Goal: Task Accomplishment & Management: Manage account settings

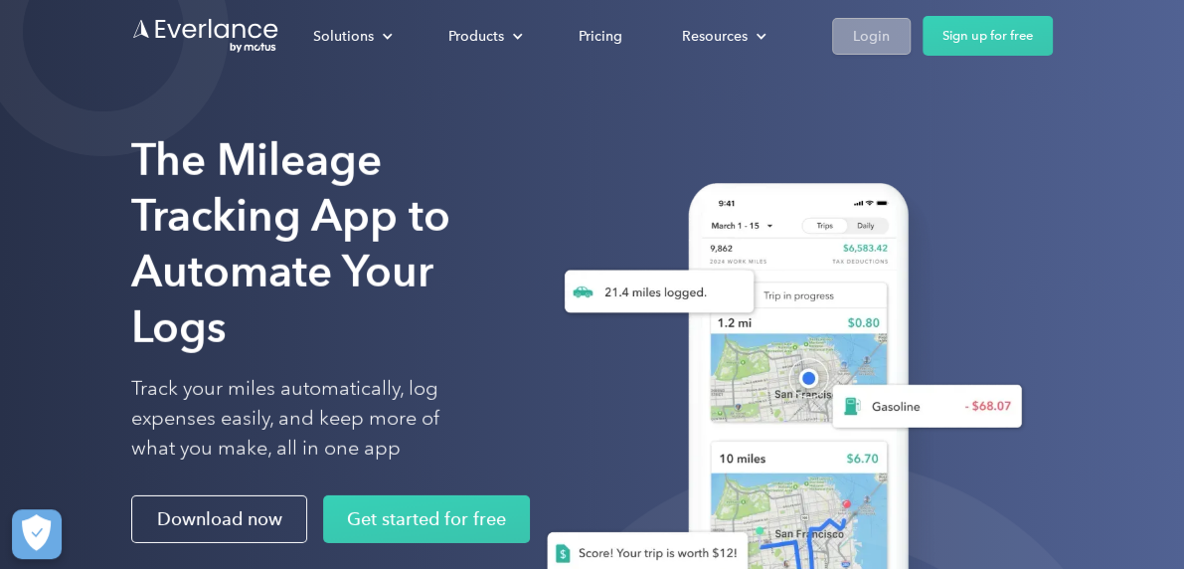
click at [868, 32] on div "Login" at bounding box center [871, 36] width 37 height 25
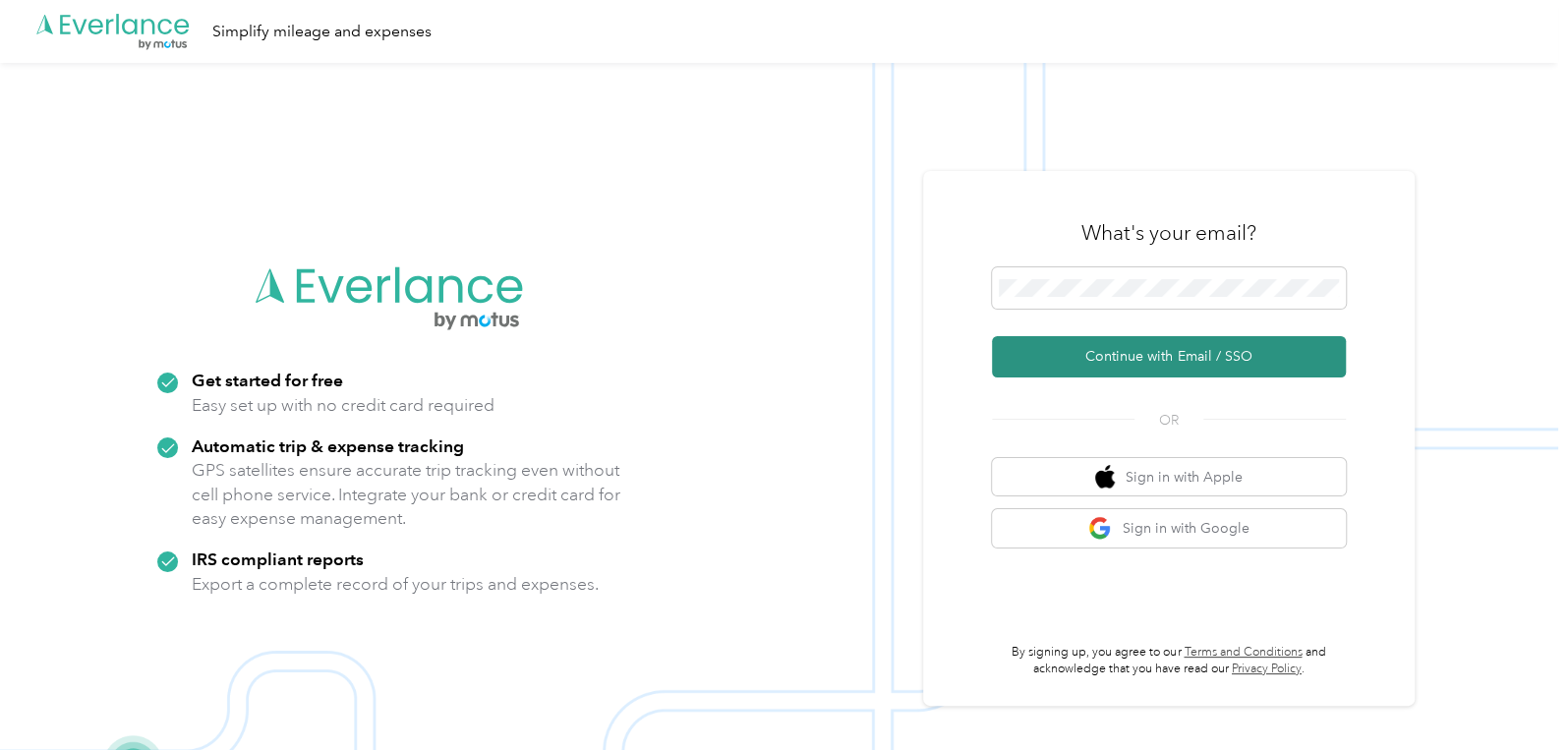
click at [1179, 366] on button "Continue with Email / SSO" at bounding box center [1169, 357] width 354 height 42
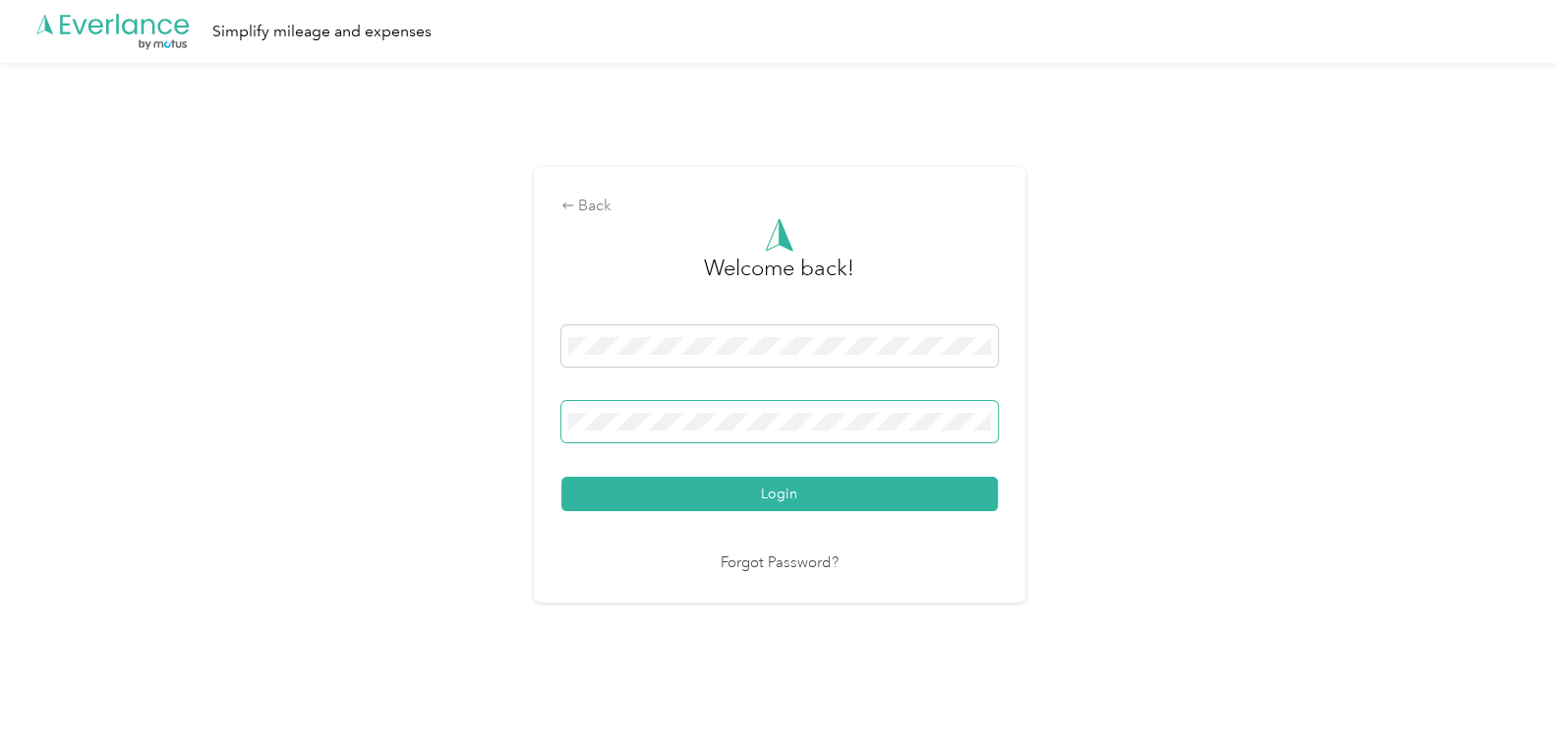
click at [562, 476] on button "Login" at bounding box center [779, 493] width 436 height 35
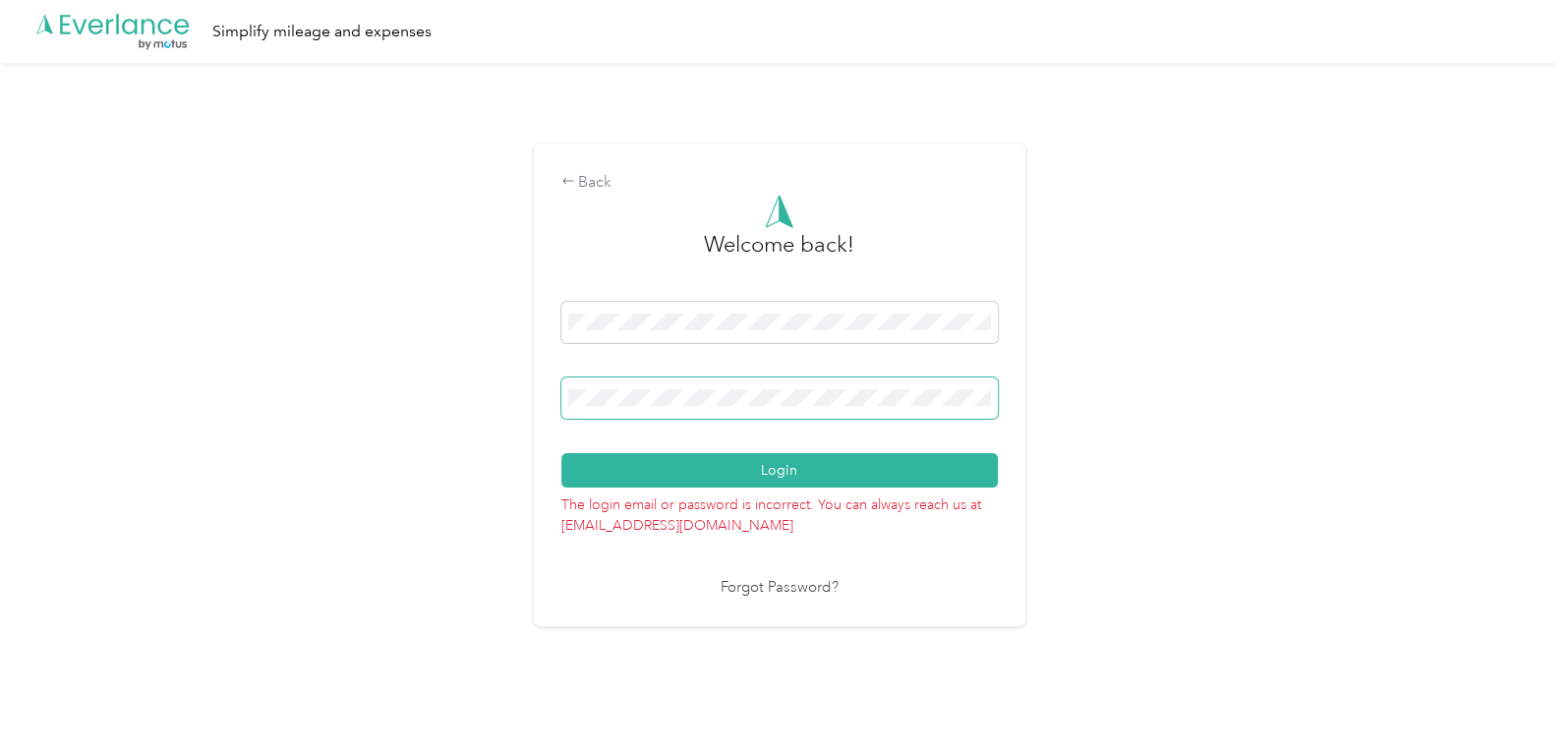
click at [562, 453] on button "Login" at bounding box center [779, 469] width 436 height 35
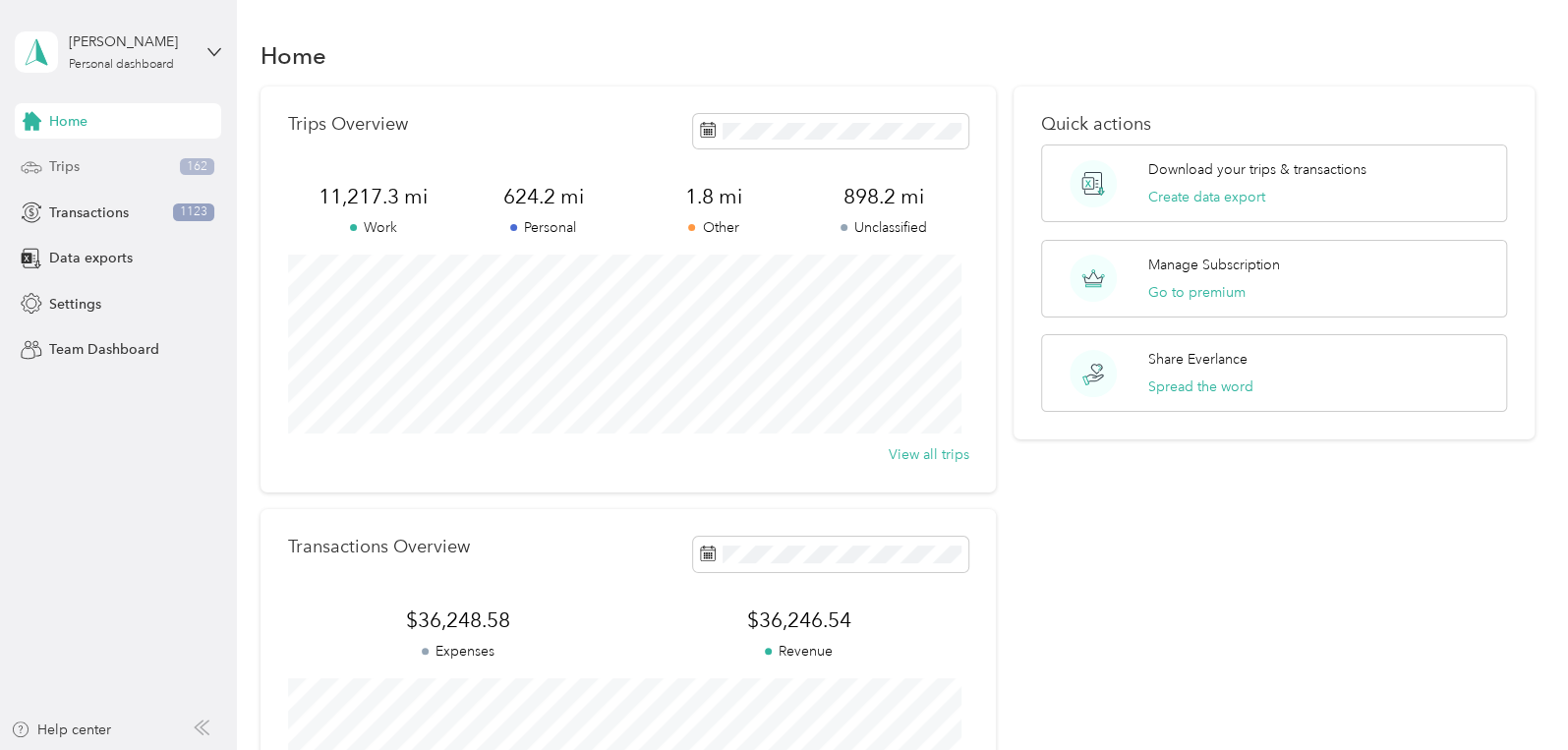
click at [97, 164] on div "Trips 162" at bounding box center [118, 167] width 207 height 36
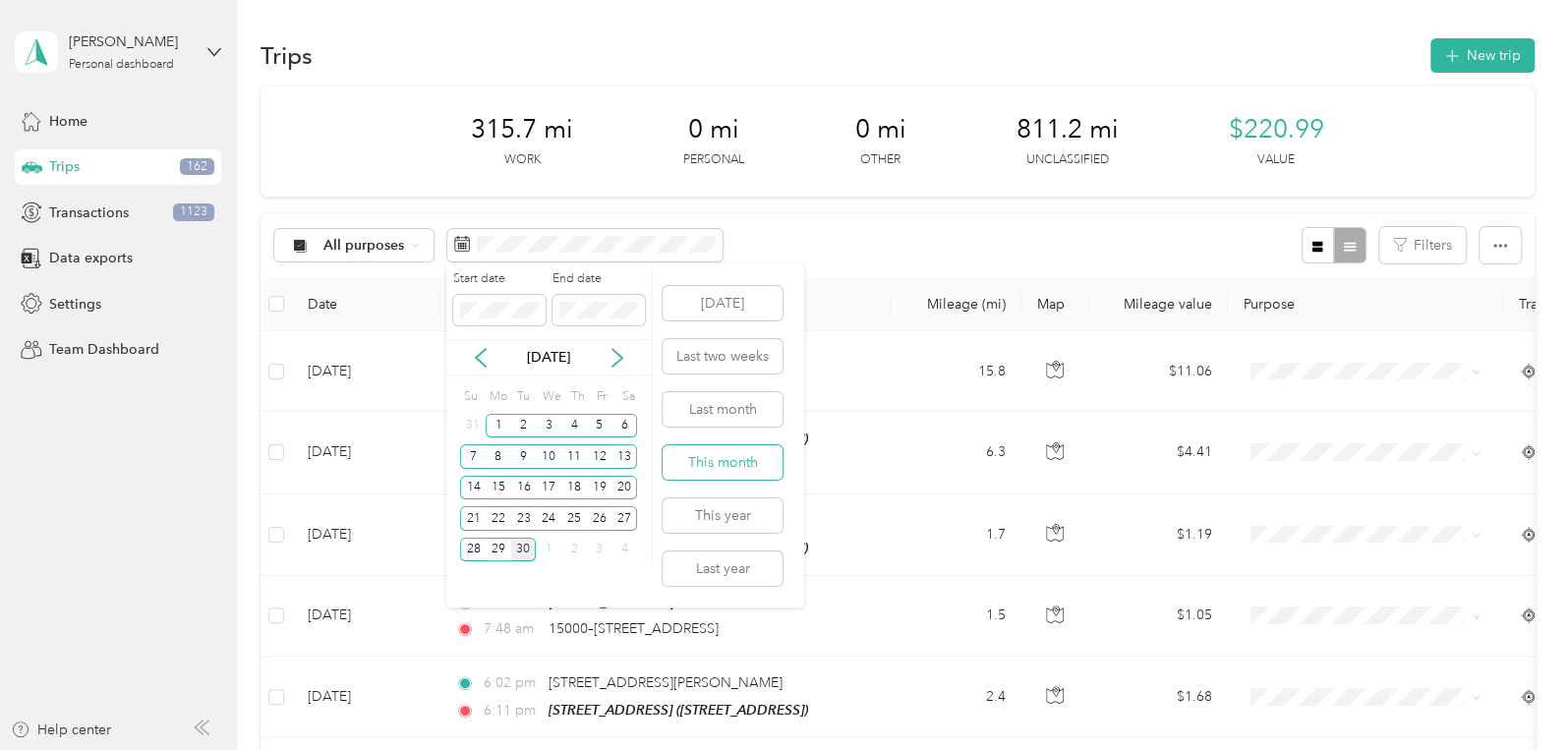
click at [728, 464] on button "This month" at bounding box center [722, 461] width 120 height 35
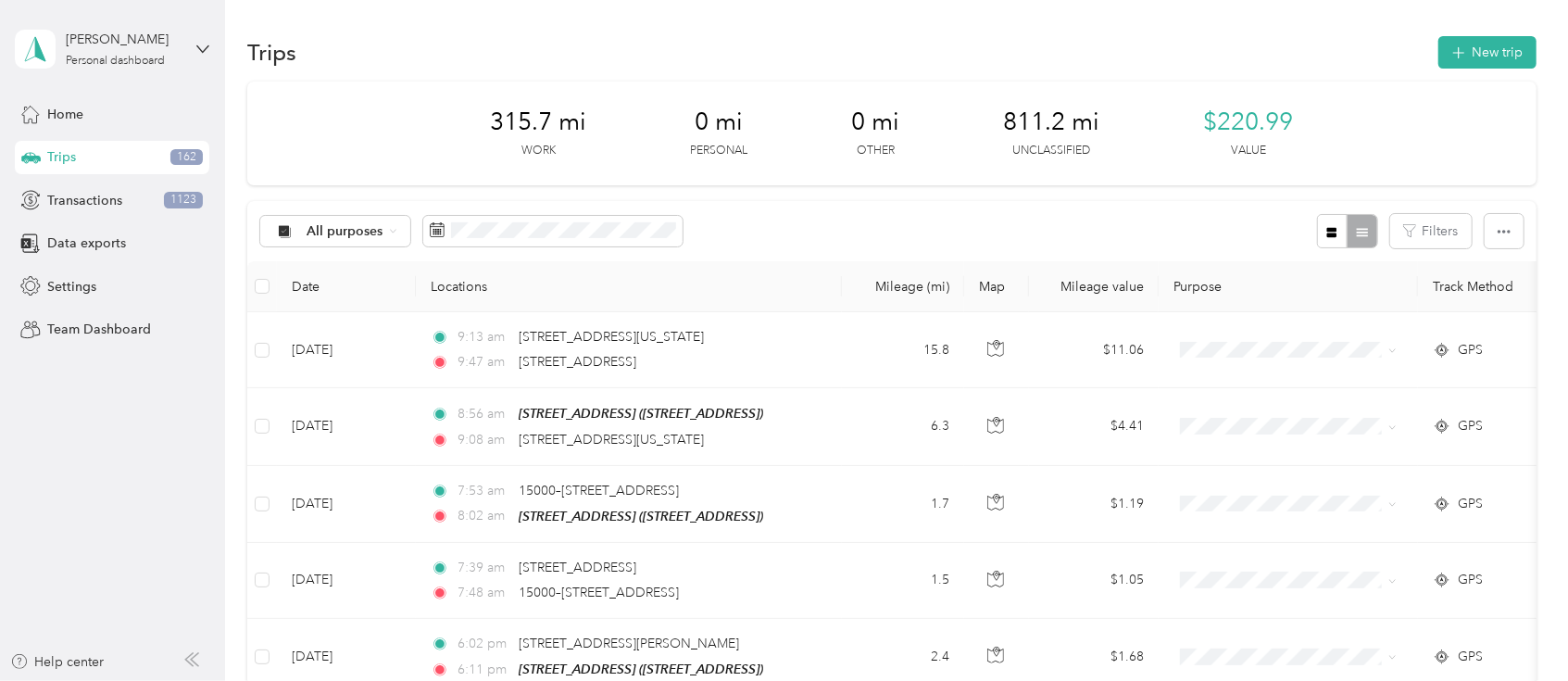
click at [322, 281] on th "Date" at bounding box center [346, 286] width 139 height 51
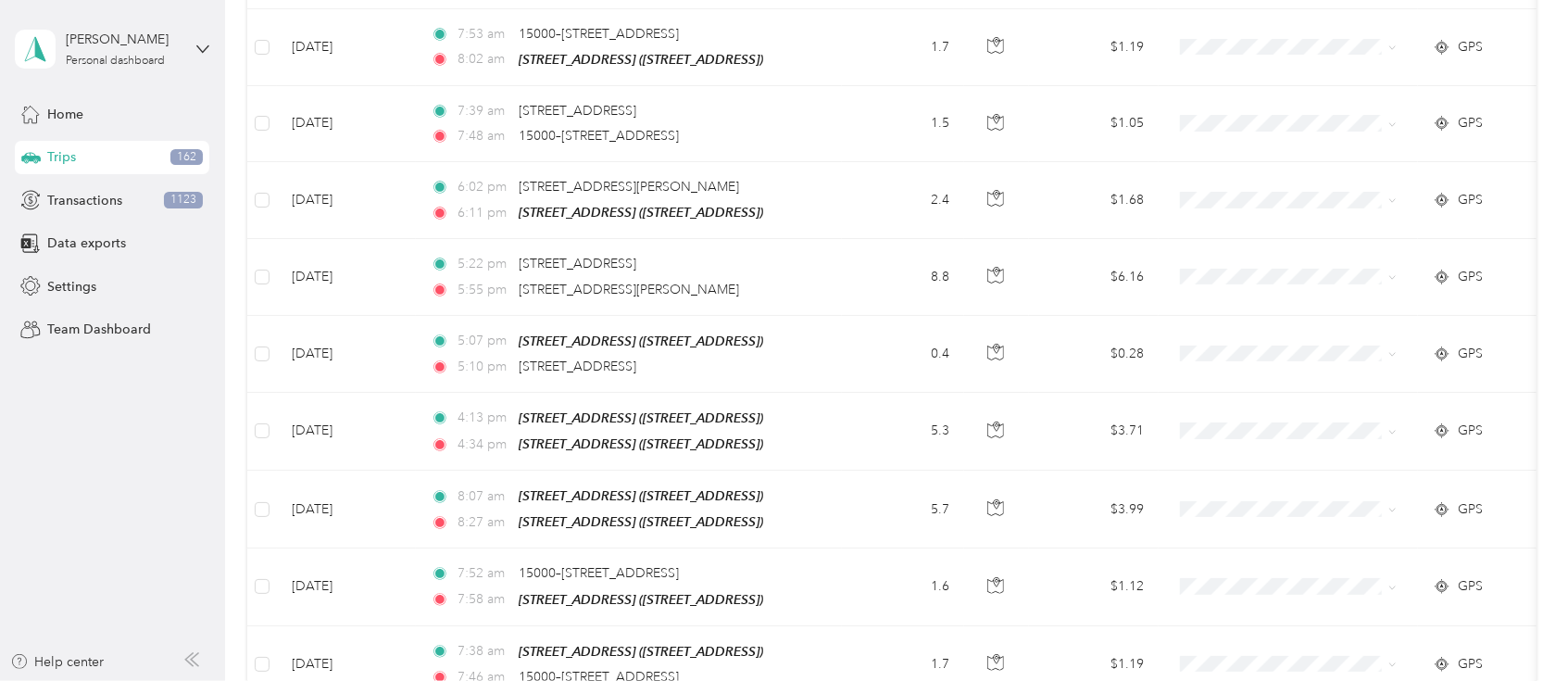
scroll to position [164, 0]
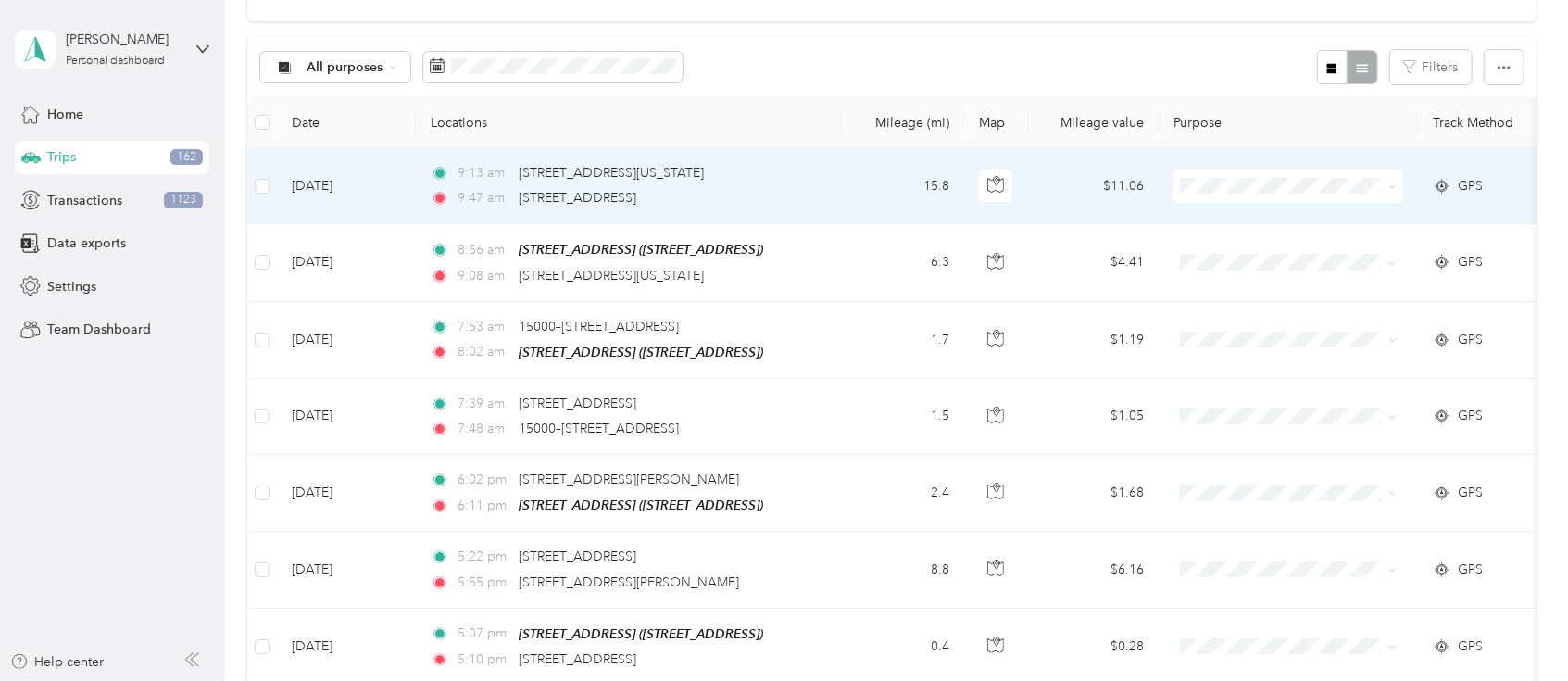
click at [1227, 348] on span "Apk" at bounding box center [1306, 348] width 171 height 20
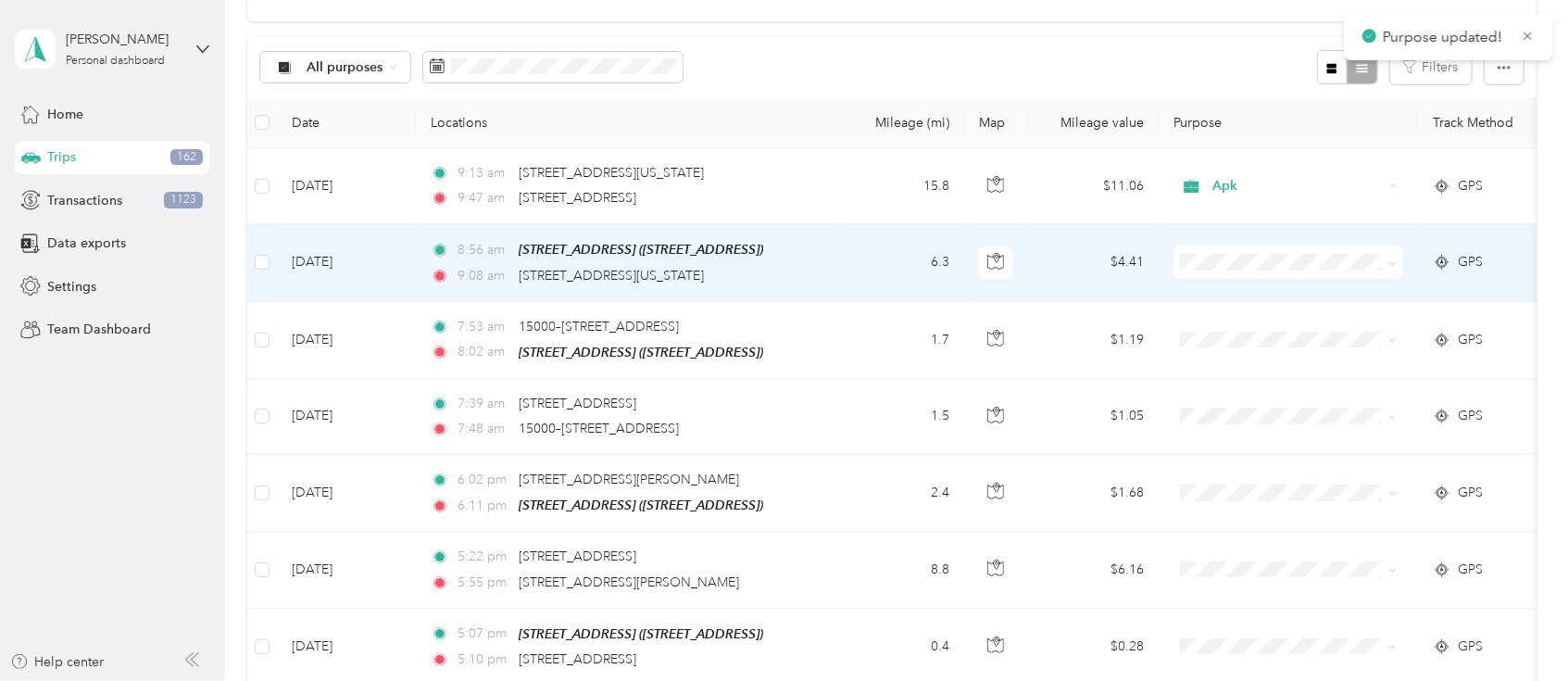
click at [1215, 426] on span "Apk" at bounding box center [1288, 424] width 204 height 20
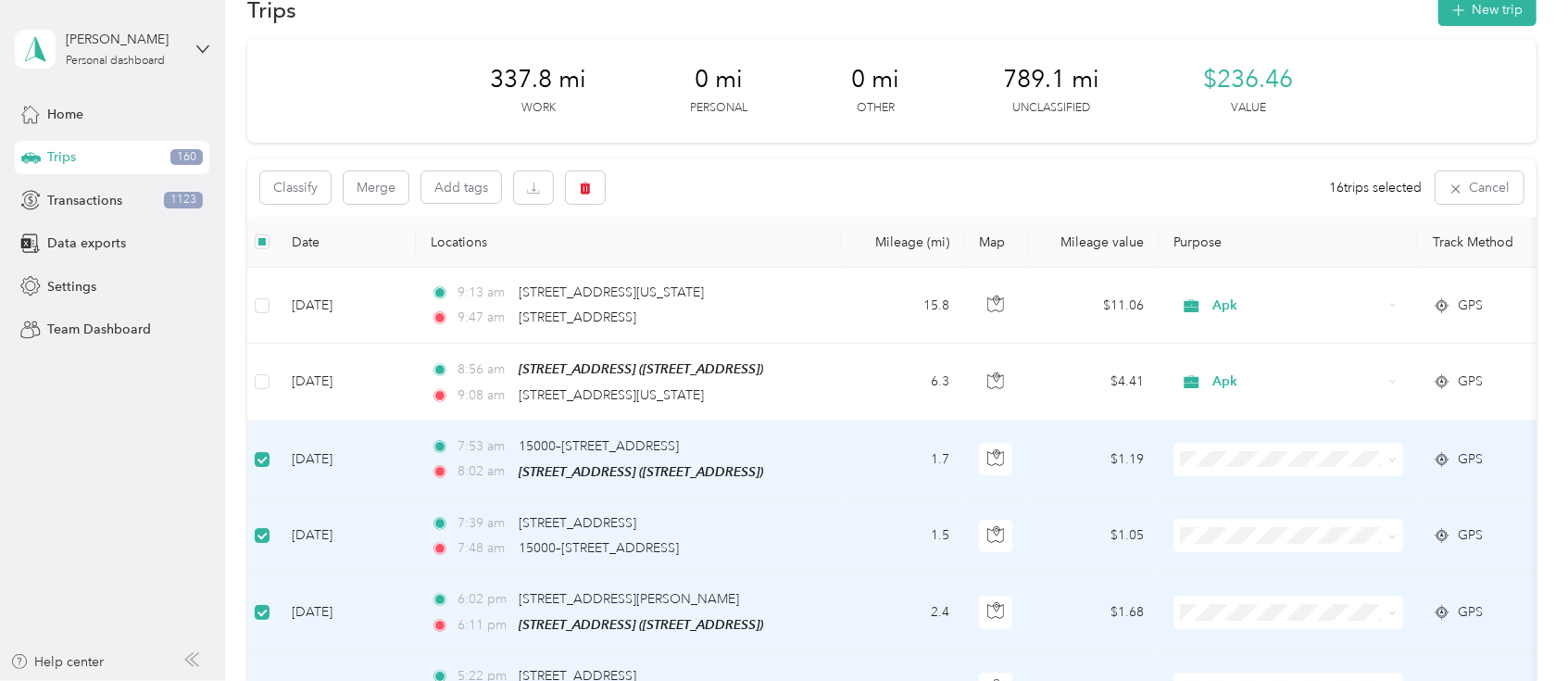
scroll to position [0, 0]
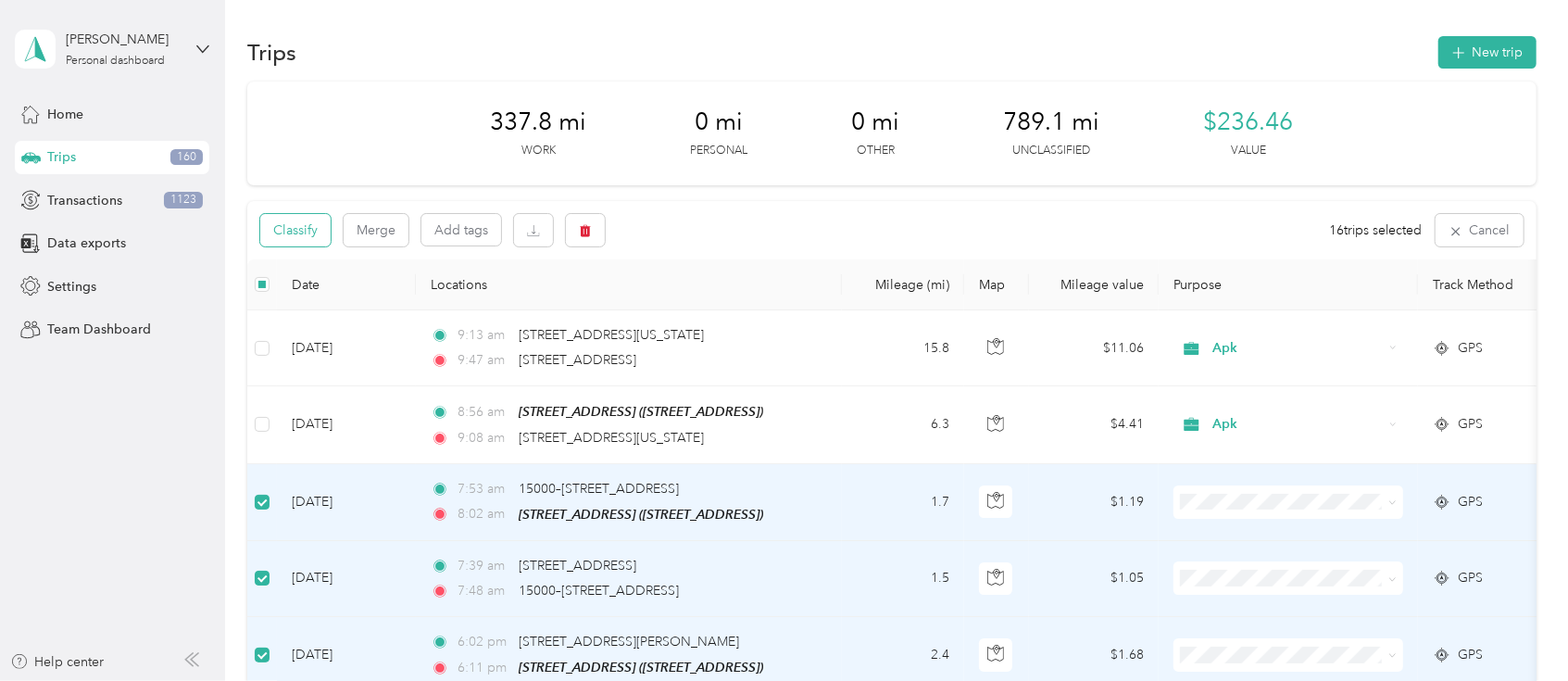
click at [317, 229] on button "Classify" at bounding box center [295, 230] width 71 height 33
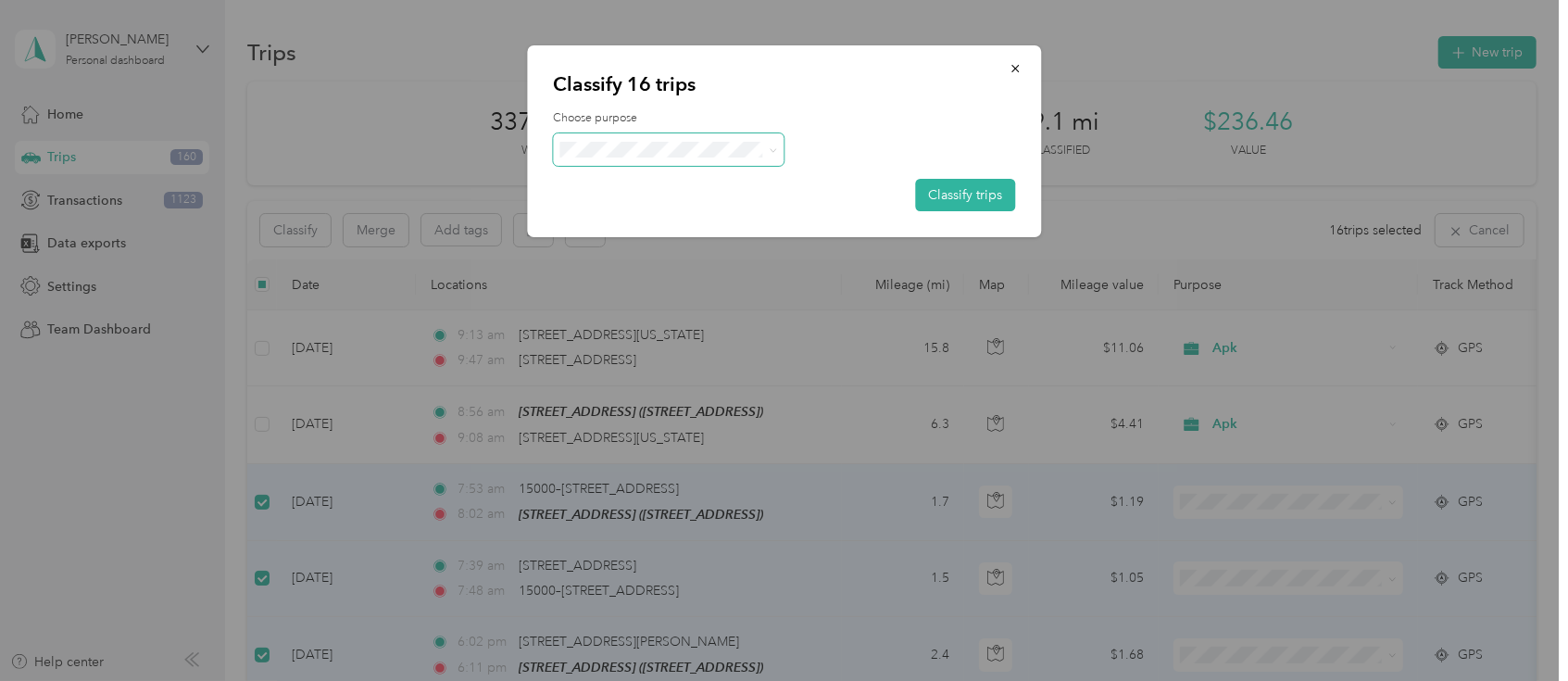
click at [650, 160] on span at bounding box center [669, 149] width 232 height 33
click at [616, 312] on span "Apk" at bounding box center [685, 306] width 172 height 20
click at [971, 197] on button "Classify trips" at bounding box center [964, 195] width 100 height 33
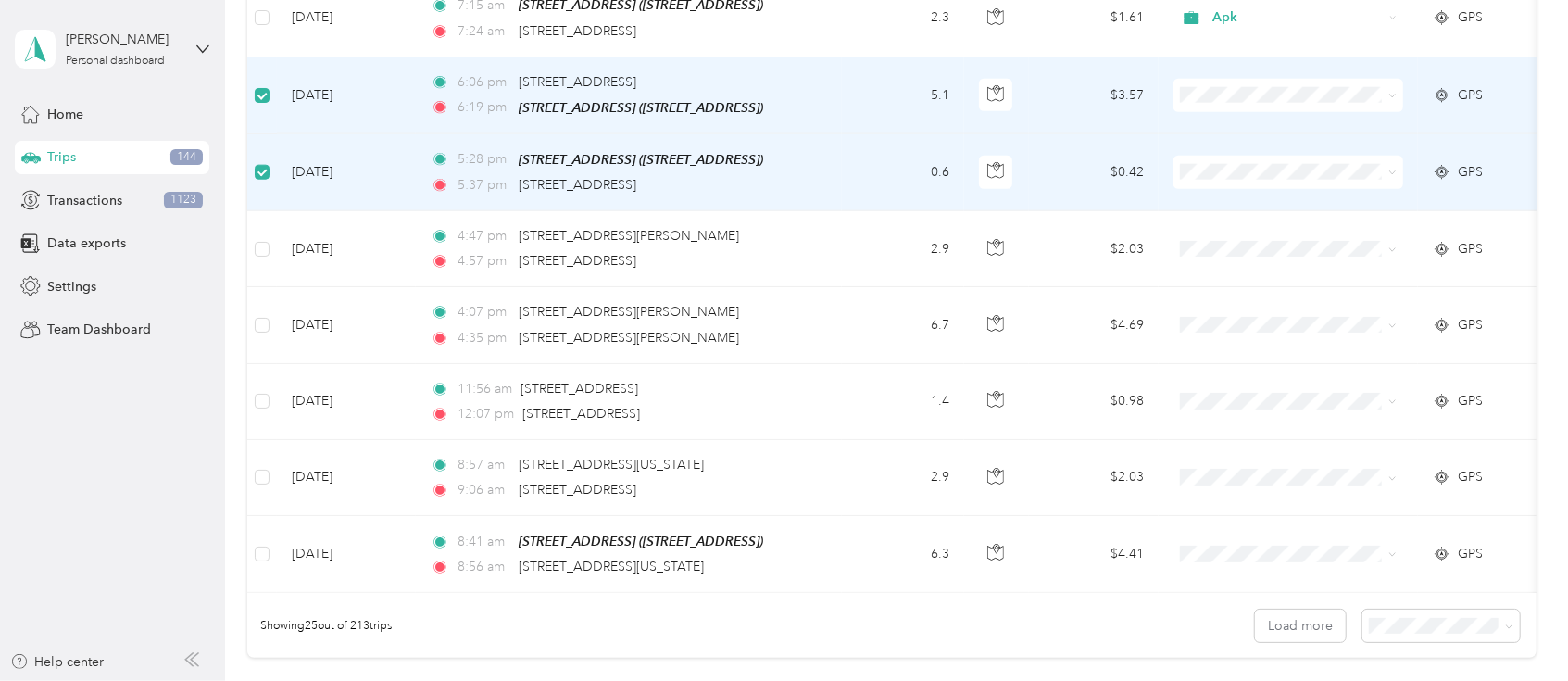
scroll to position [1645, 0]
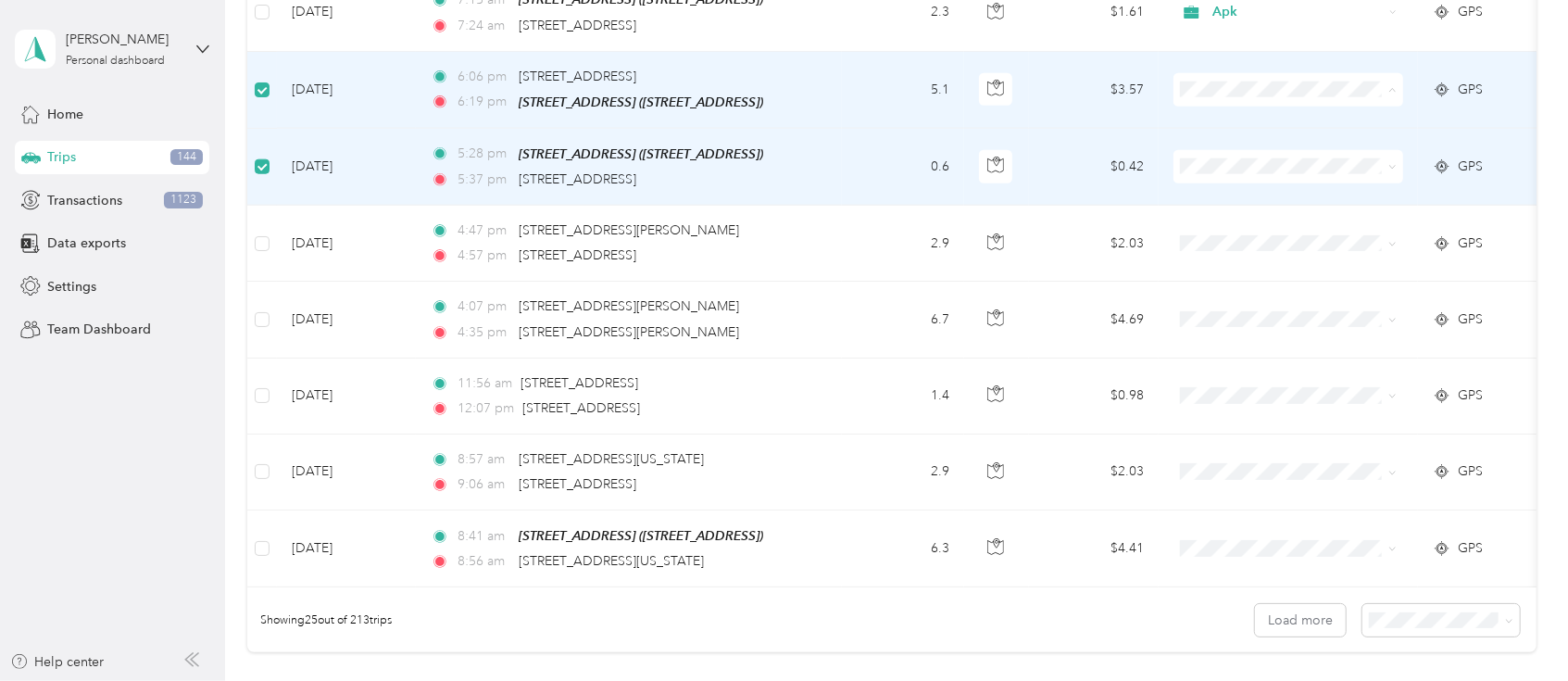
click at [1208, 243] on li "Apk" at bounding box center [1288, 237] width 230 height 33
click at [1212, 315] on span "Apk" at bounding box center [1288, 312] width 204 height 20
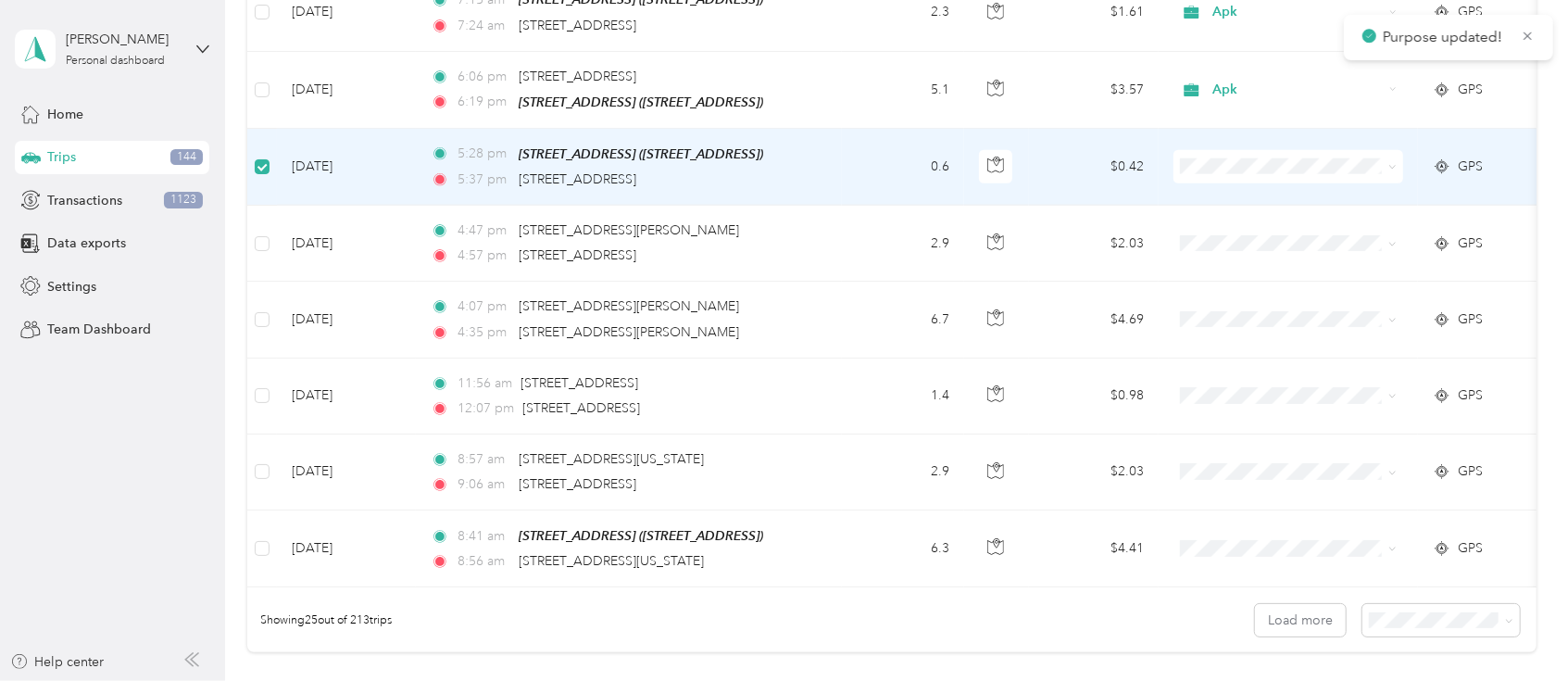
scroll to position [1646, 0]
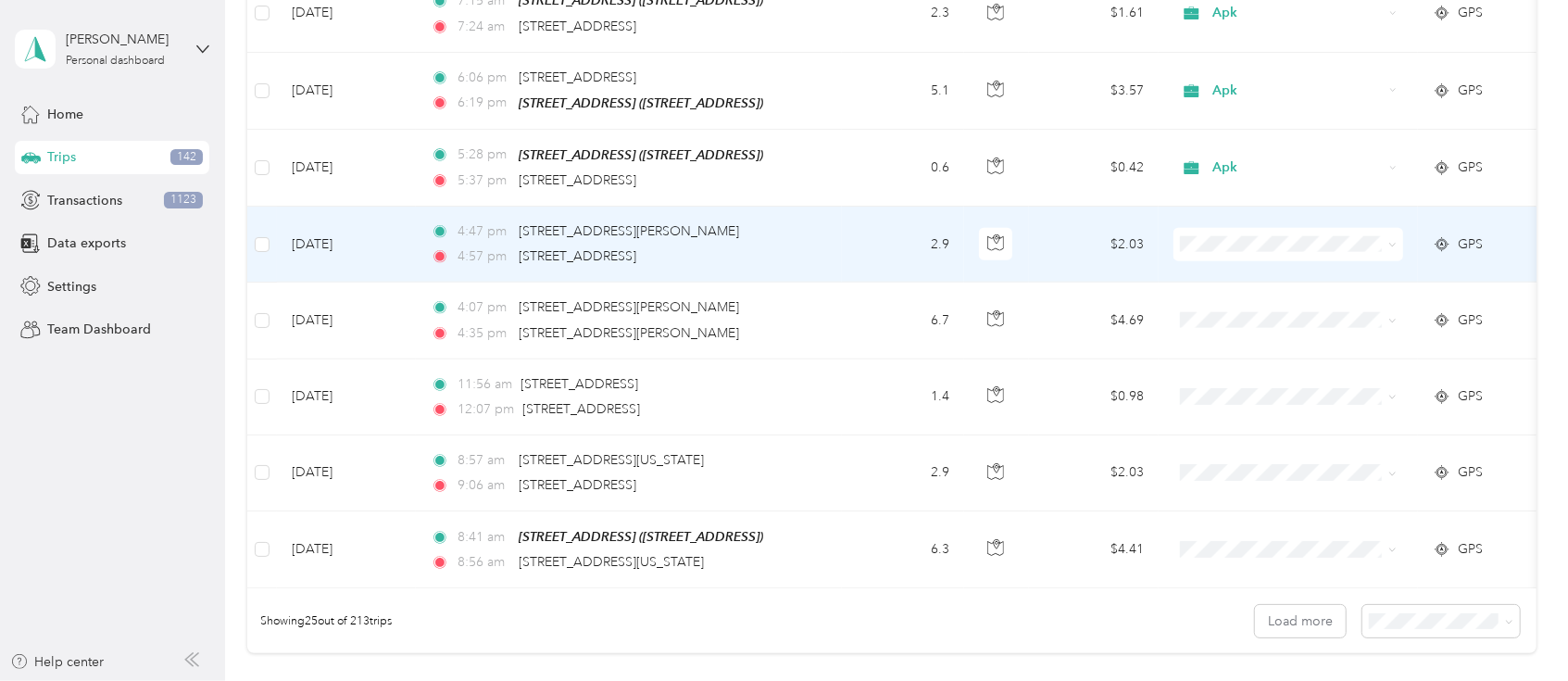
click at [1014, 228] on div at bounding box center [997, 245] width 35 height 34
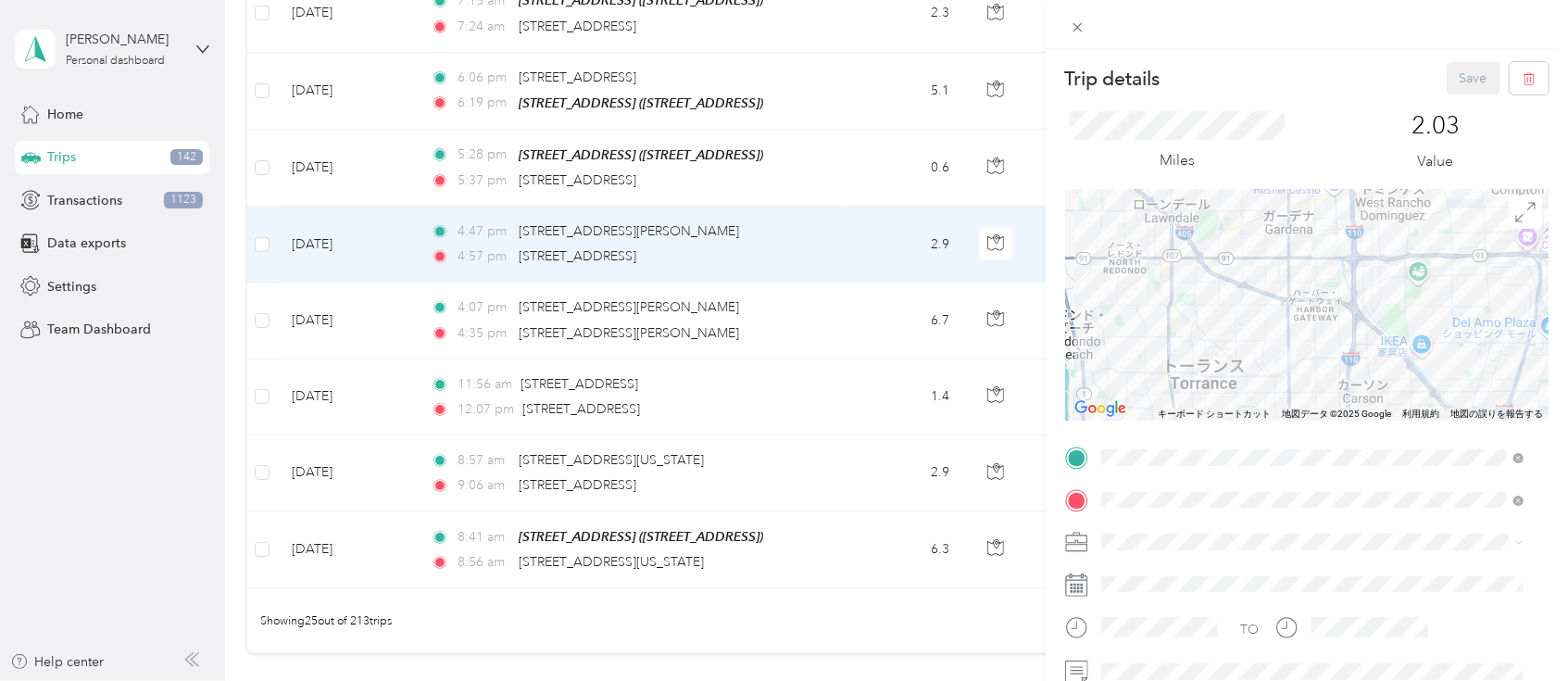
click at [1025, 189] on div "Trip details Save This trip cannot be edited because it is either under review,…" at bounding box center [784, 340] width 1568 height 681
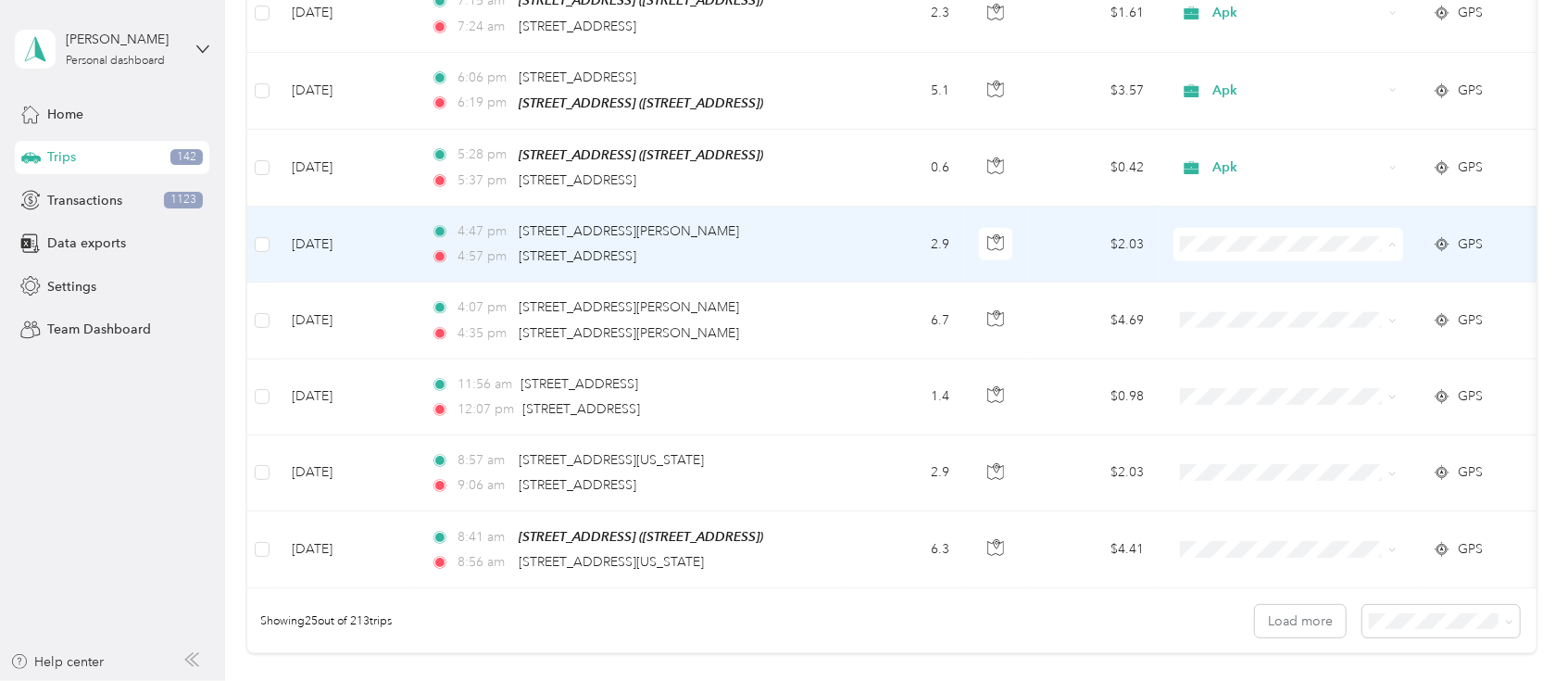
click at [1228, 361] on span "Compan" at bounding box center [1306, 356] width 171 height 20
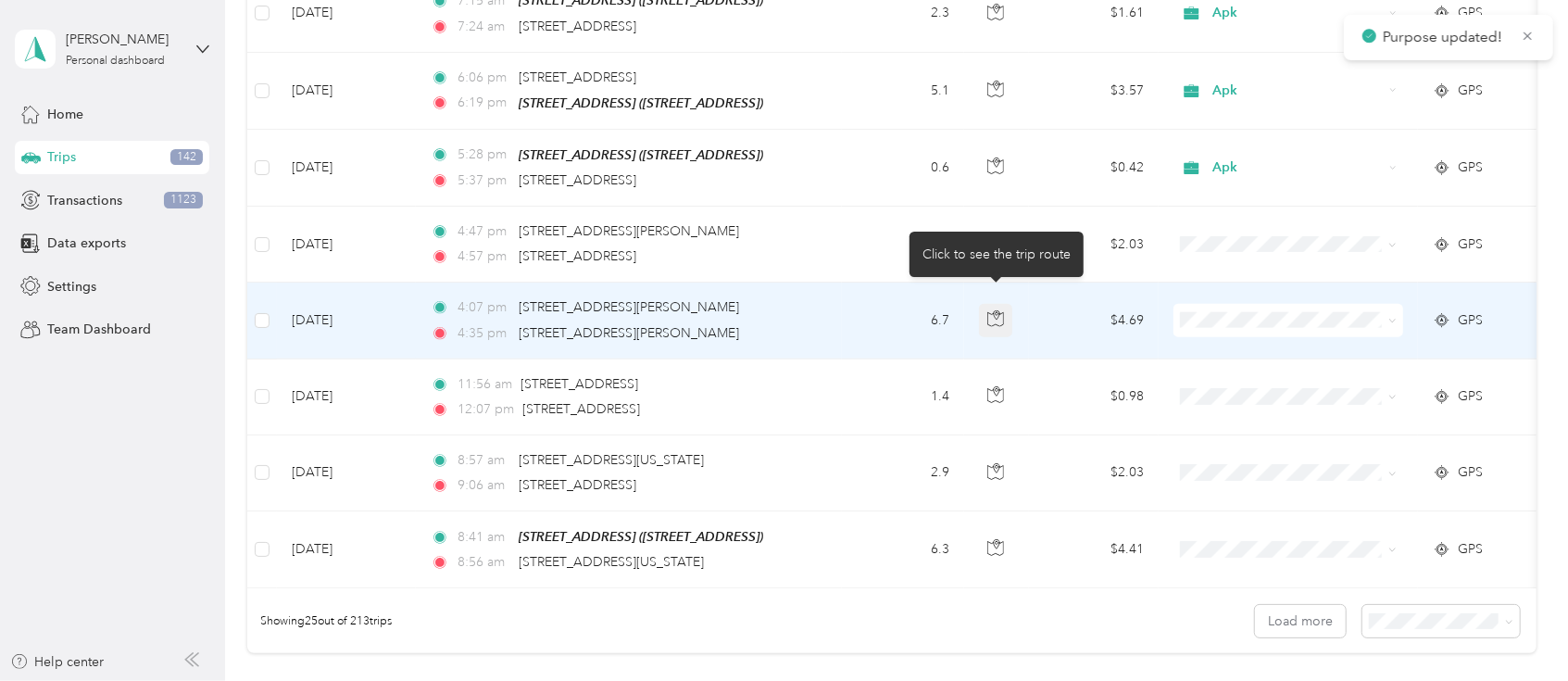
click at [997, 310] on icon "button" at bounding box center [996, 319] width 17 height 17
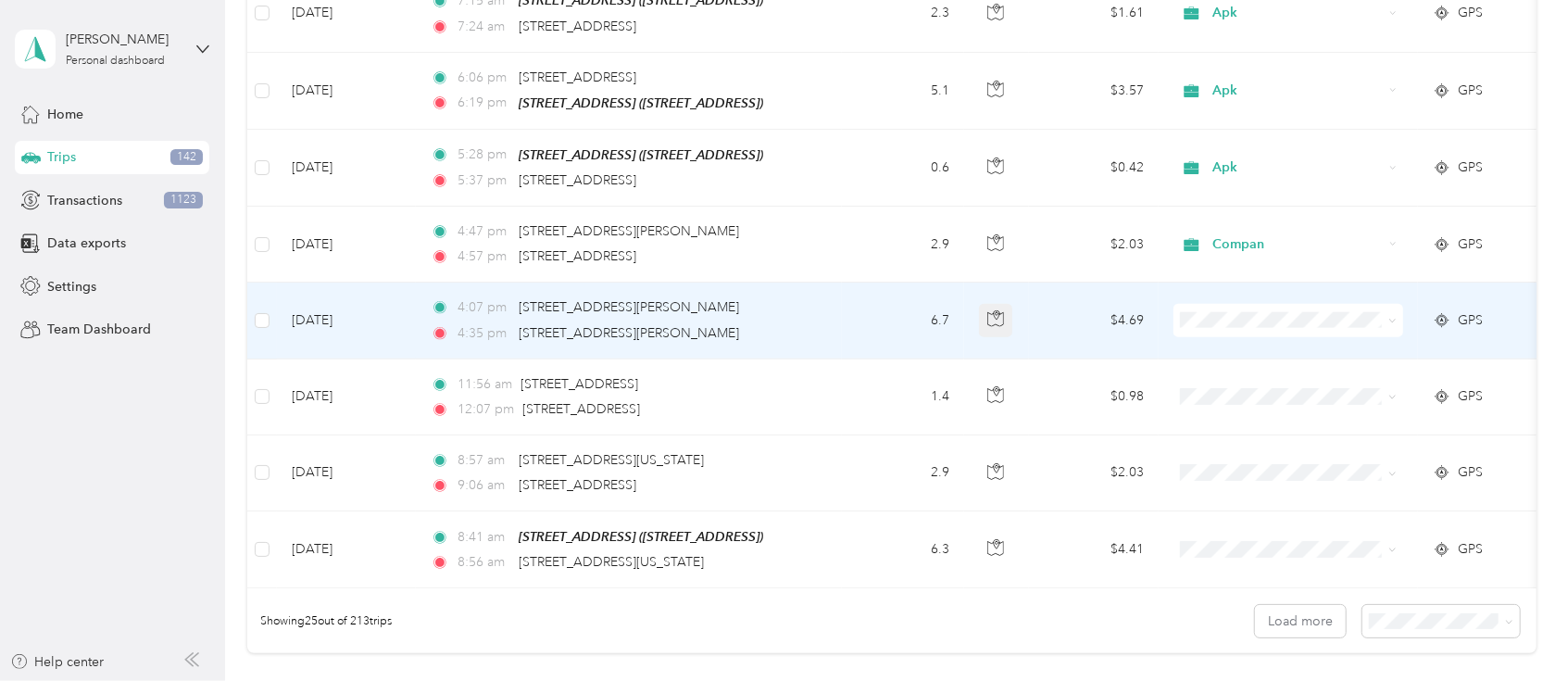
click at [997, 310] on icon "button" at bounding box center [996, 319] width 17 height 17
click at [1237, 463] on span "Apk" at bounding box center [1306, 464] width 171 height 20
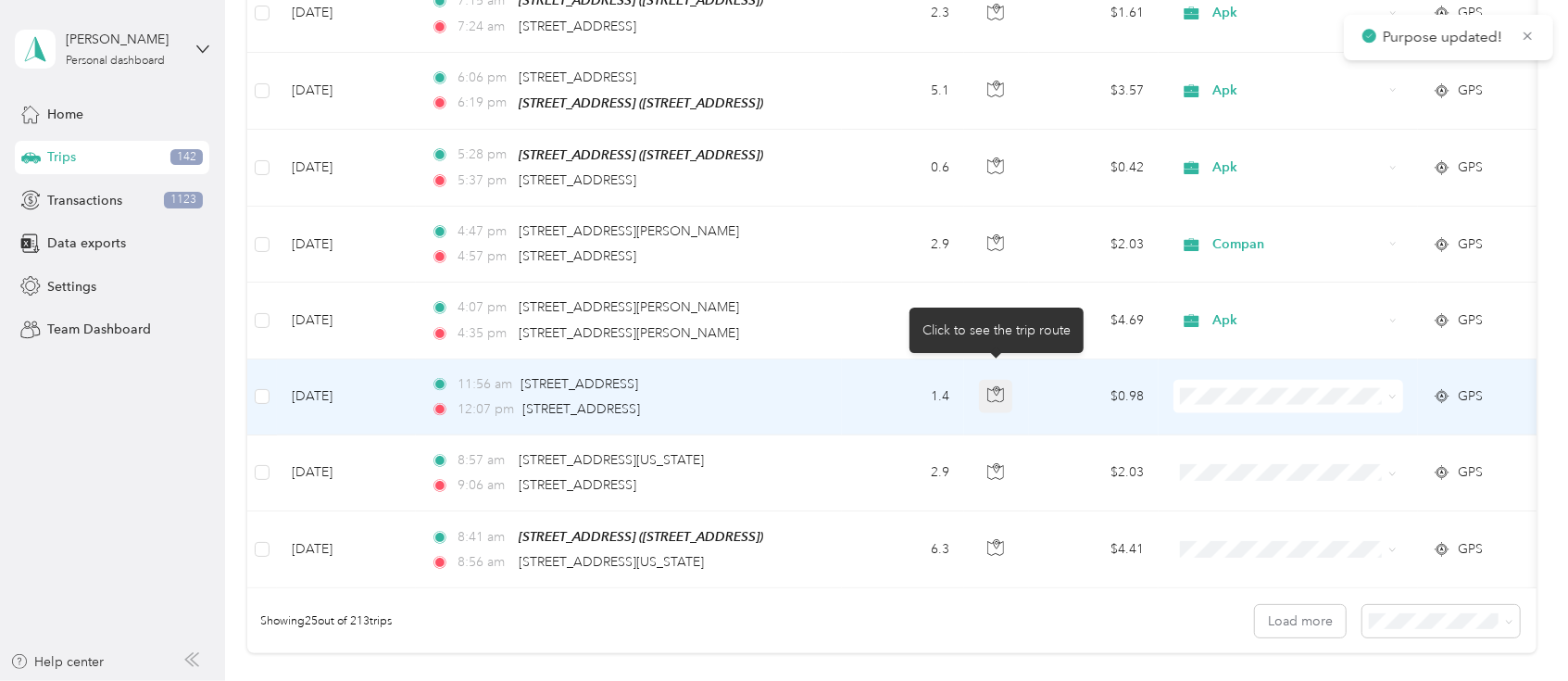
click at [993, 387] on icon "button" at bounding box center [996, 395] width 17 height 17
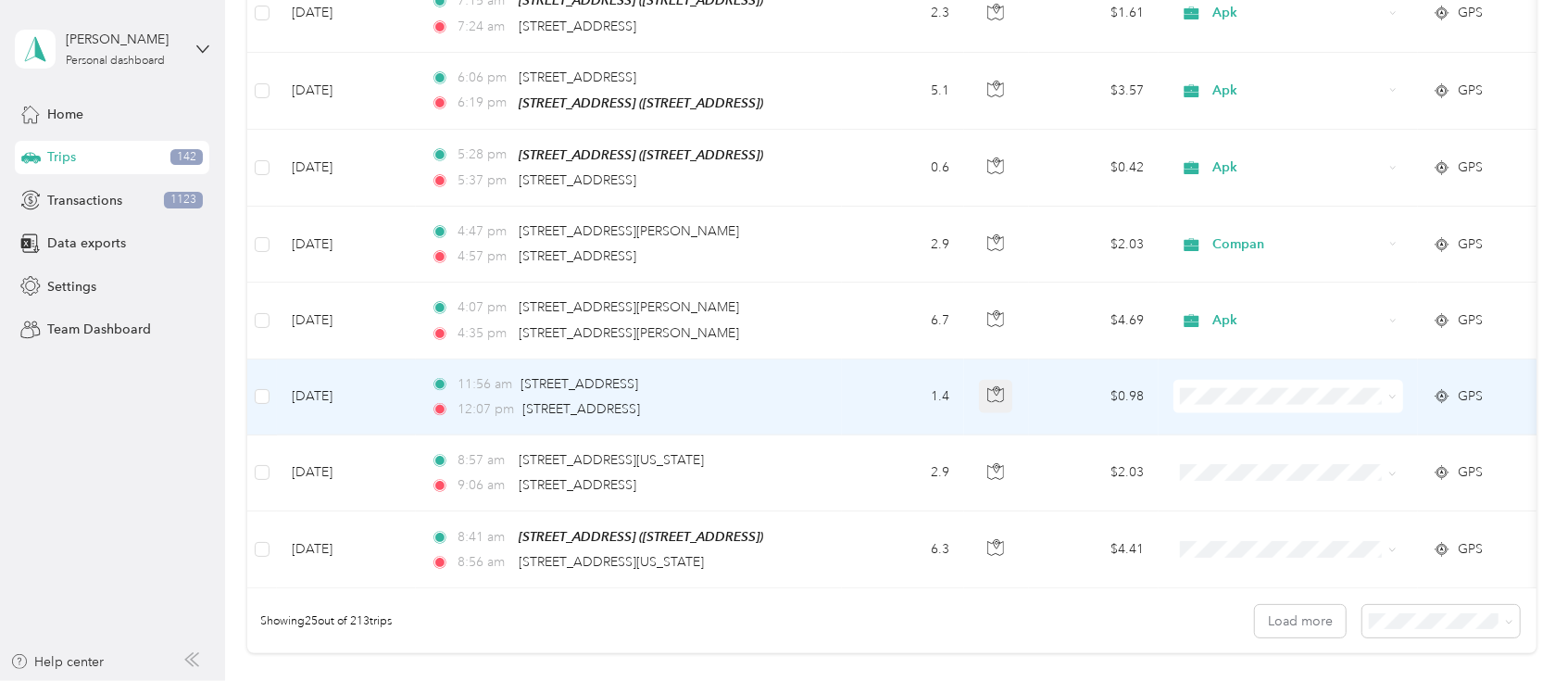
click at [993, 387] on icon "button" at bounding box center [996, 395] width 17 height 17
click at [994, 387] on icon "button" at bounding box center [996, 395] width 17 height 17
click at [1239, 534] on span "Apk" at bounding box center [1306, 541] width 171 height 20
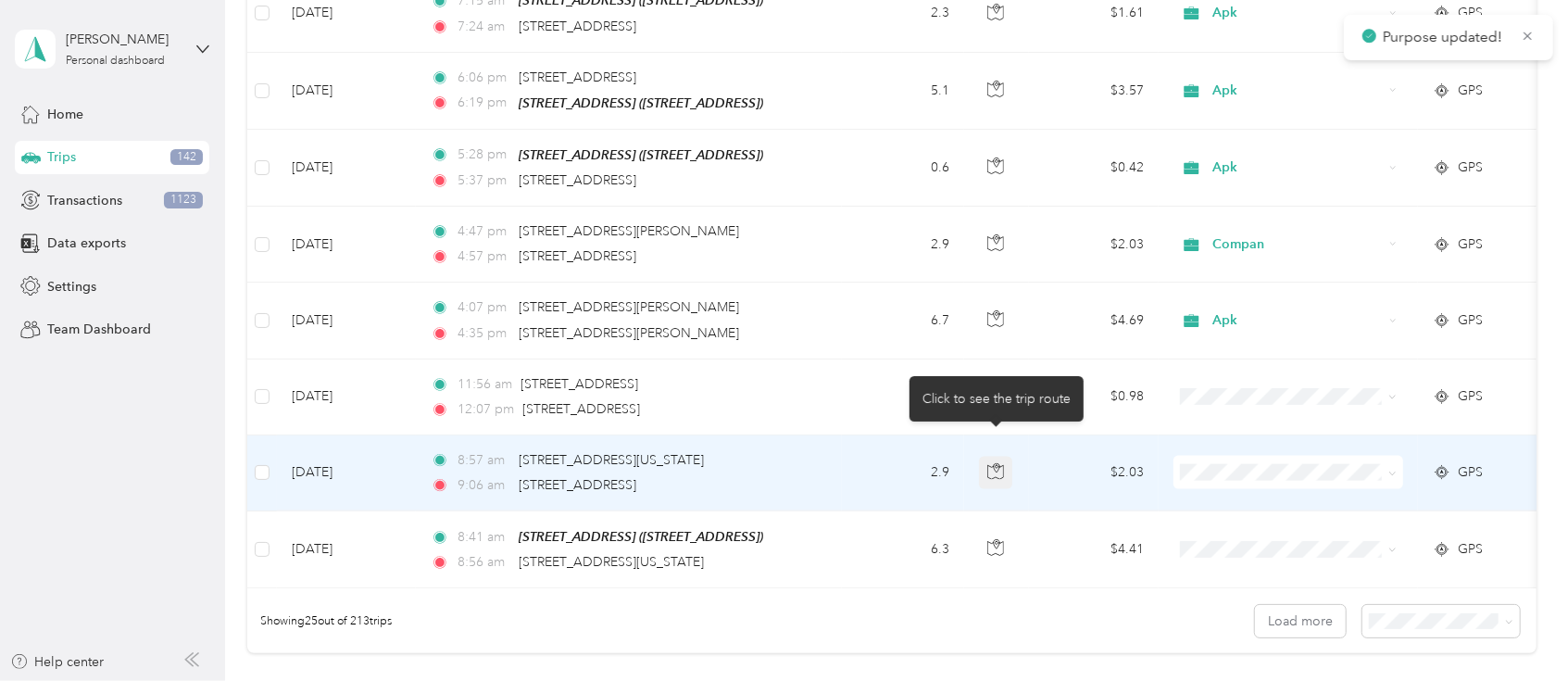
click at [1001, 463] on icon "button" at bounding box center [996, 471] width 17 height 17
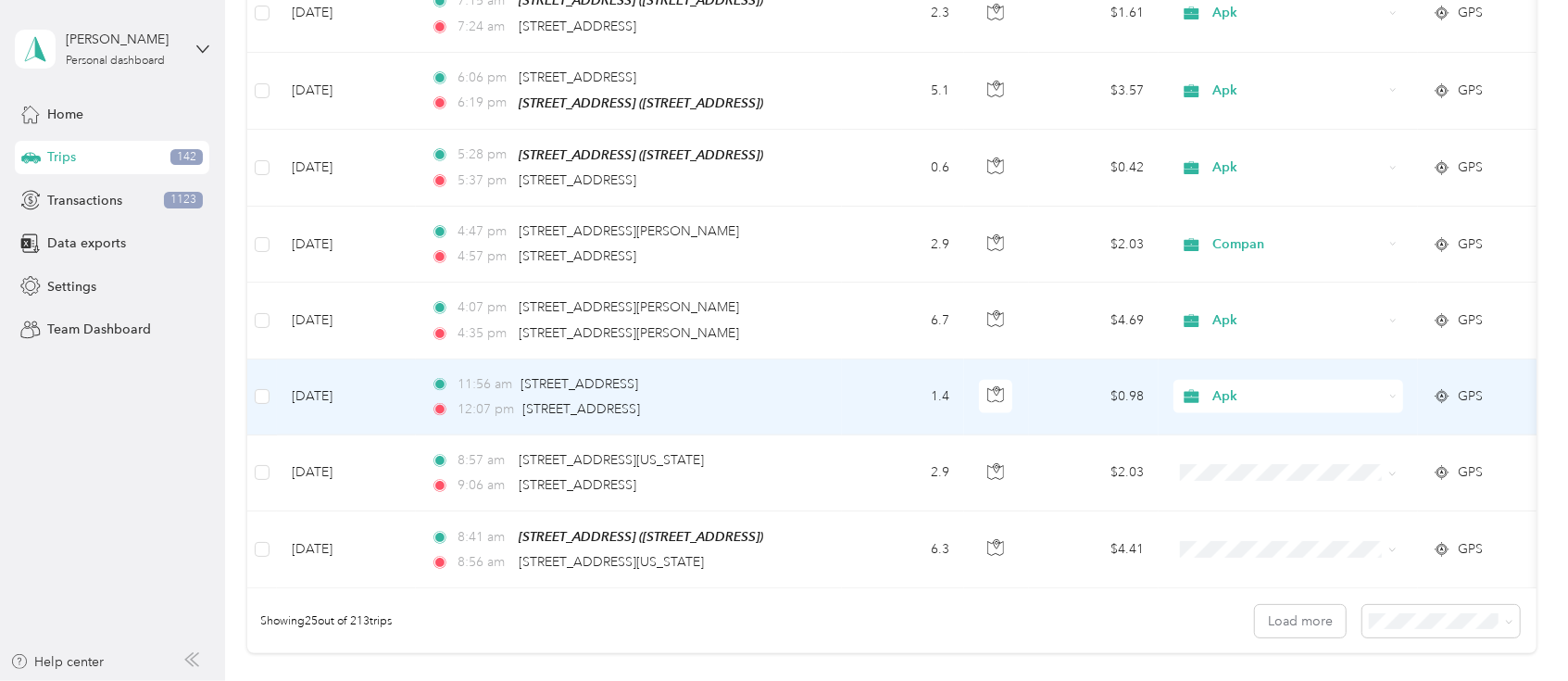
click at [1237, 387] on span "Apk" at bounding box center [1299, 397] width 170 height 20
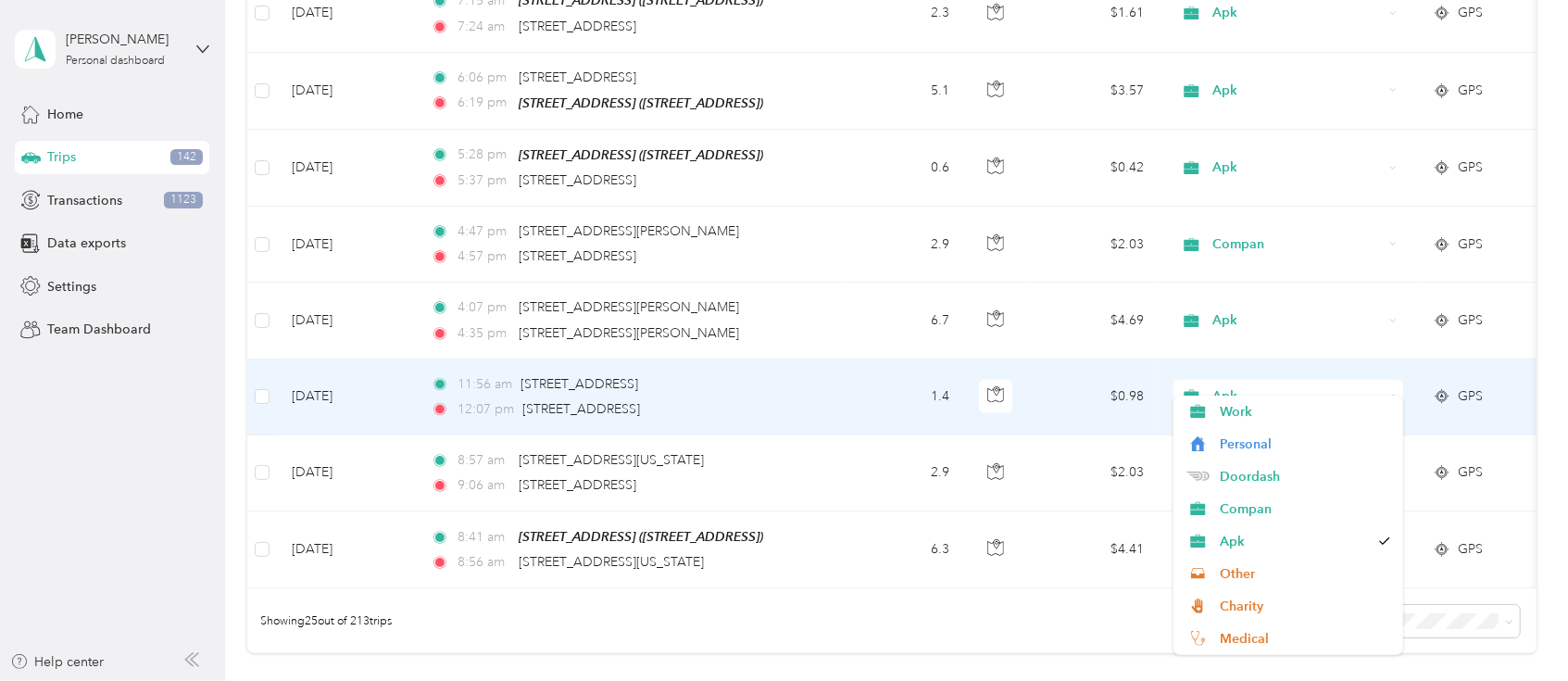
click at [1237, 387] on span "Apk" at bounding box center [1299, 397] width 170 height 20
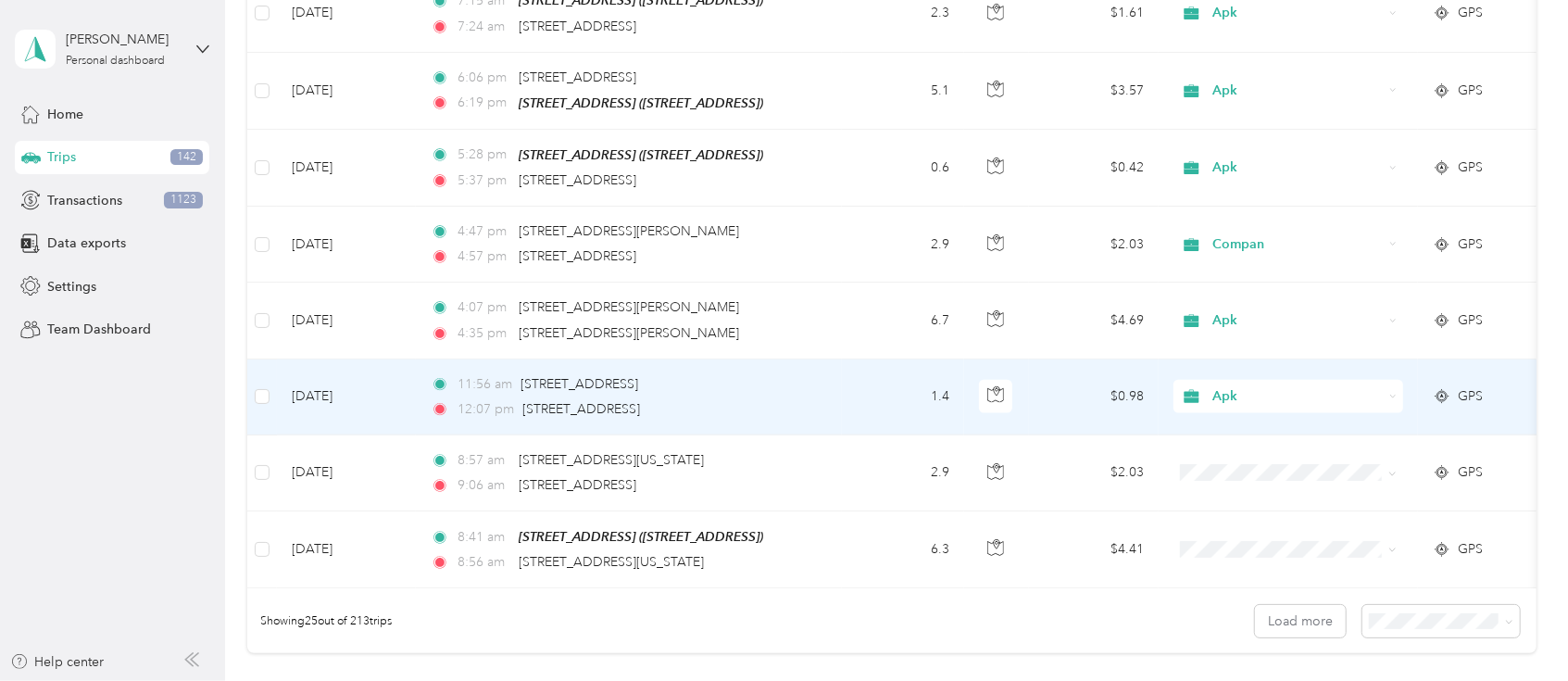
click at [1077, 404] on td "$0.98" at bounding box center [1094, 398] width 130 height 76
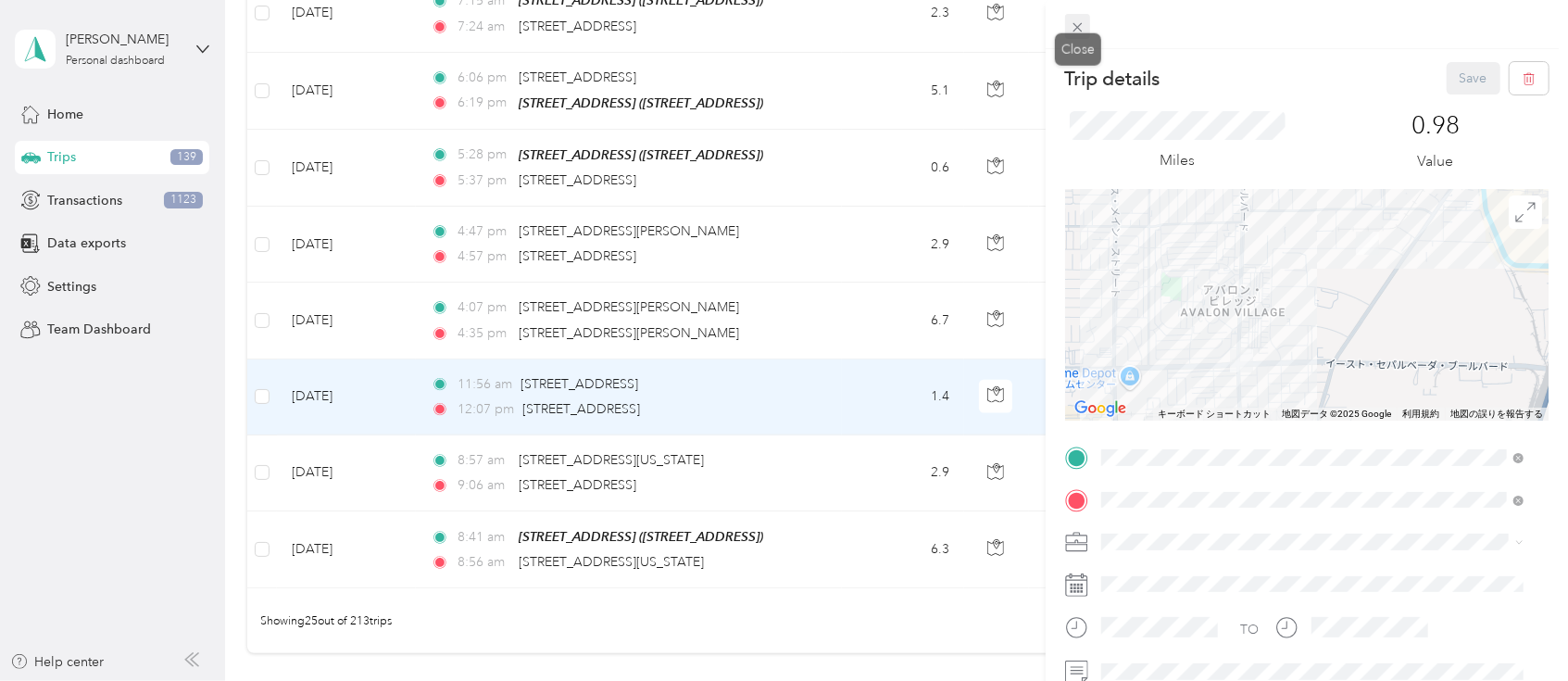
click at [1077, 26] on icon at bounding box center [1077, 27] width 16 height 16
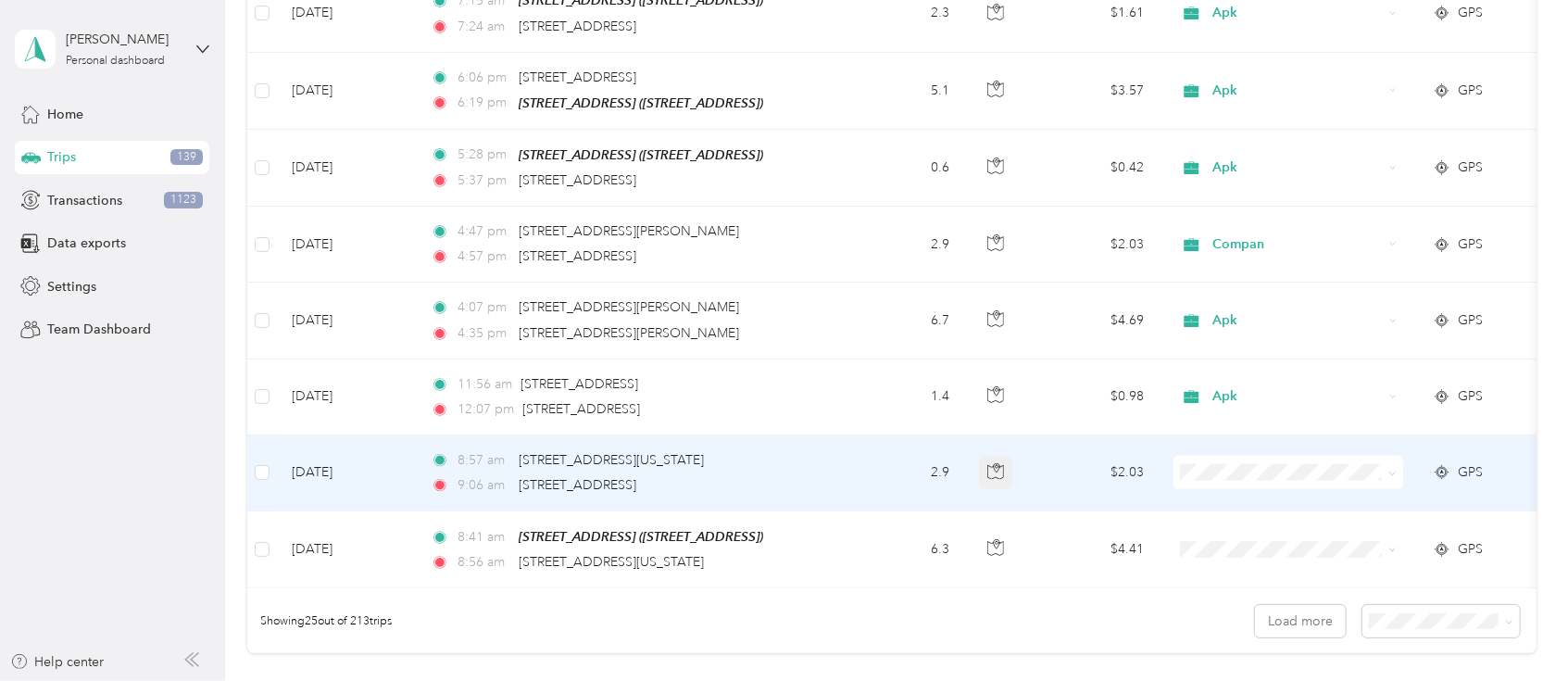
click at [1004, 456] on button "button" at bounding box center [996, 473] width 34 height 34
click at [1002, 463] on icon "button" at bounding box center [996, 471] width 17 height 17
click at [1240, 284] on span "Compan" at bounding box center [1306, 288] width 171 height 20
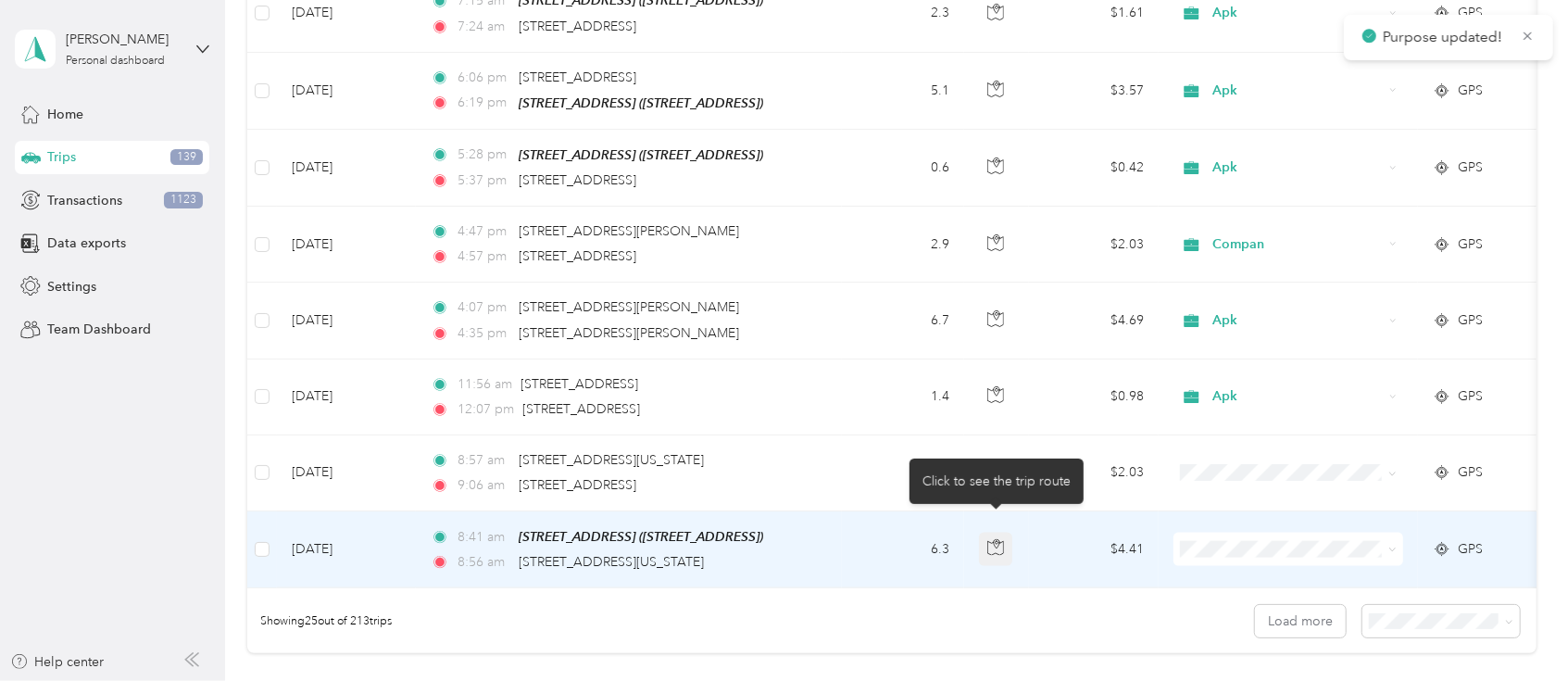
click at [1000, 539] on icon "button" at bounding box center [996, 548] width 17 height 17
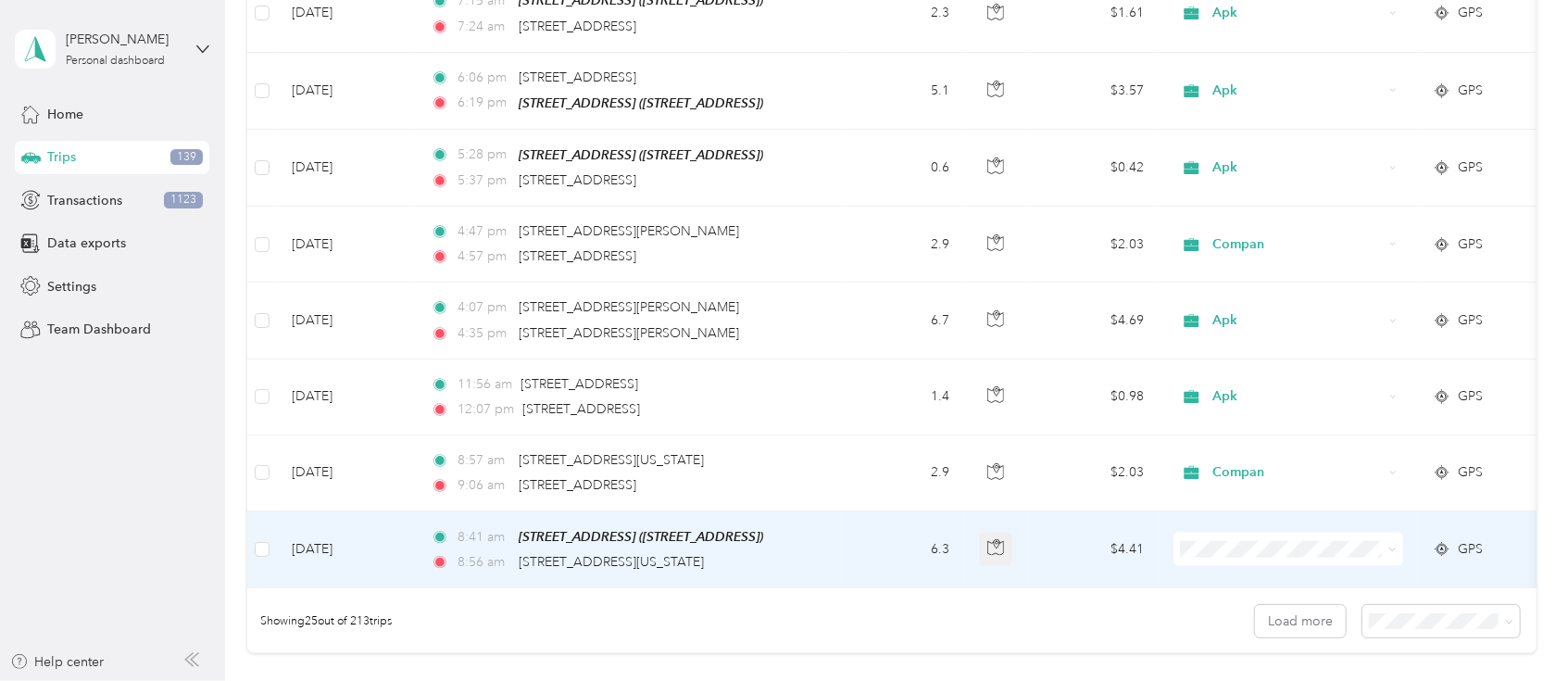
click at [1000, 539] on icon "button" at bounding box center [996, 548] width 17 height 17
click at [1245, 391] on span "Apk" at bounding box center [1306, 393] width 171 height 20
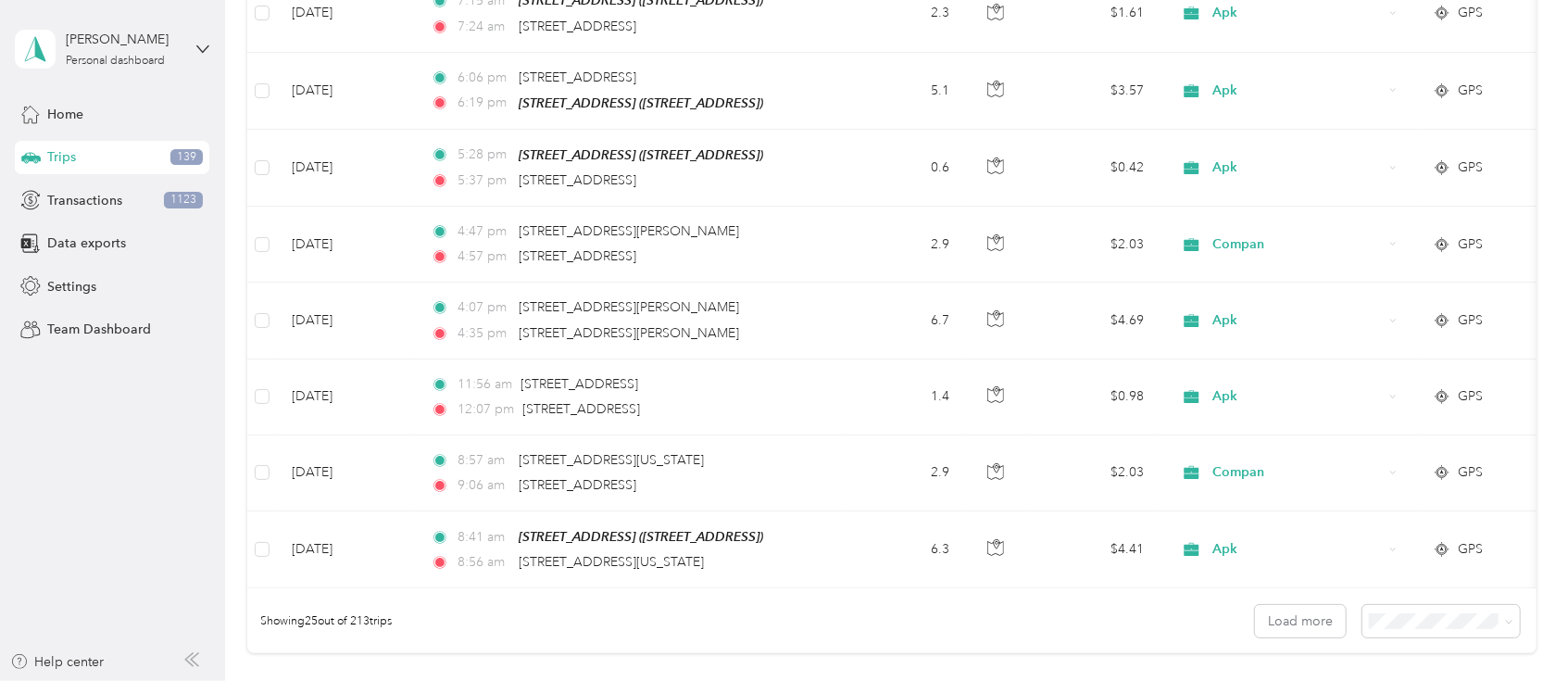
click at [1391, 550] on span "50 per load" at bounding box center [1400, 552] width 69 height 16
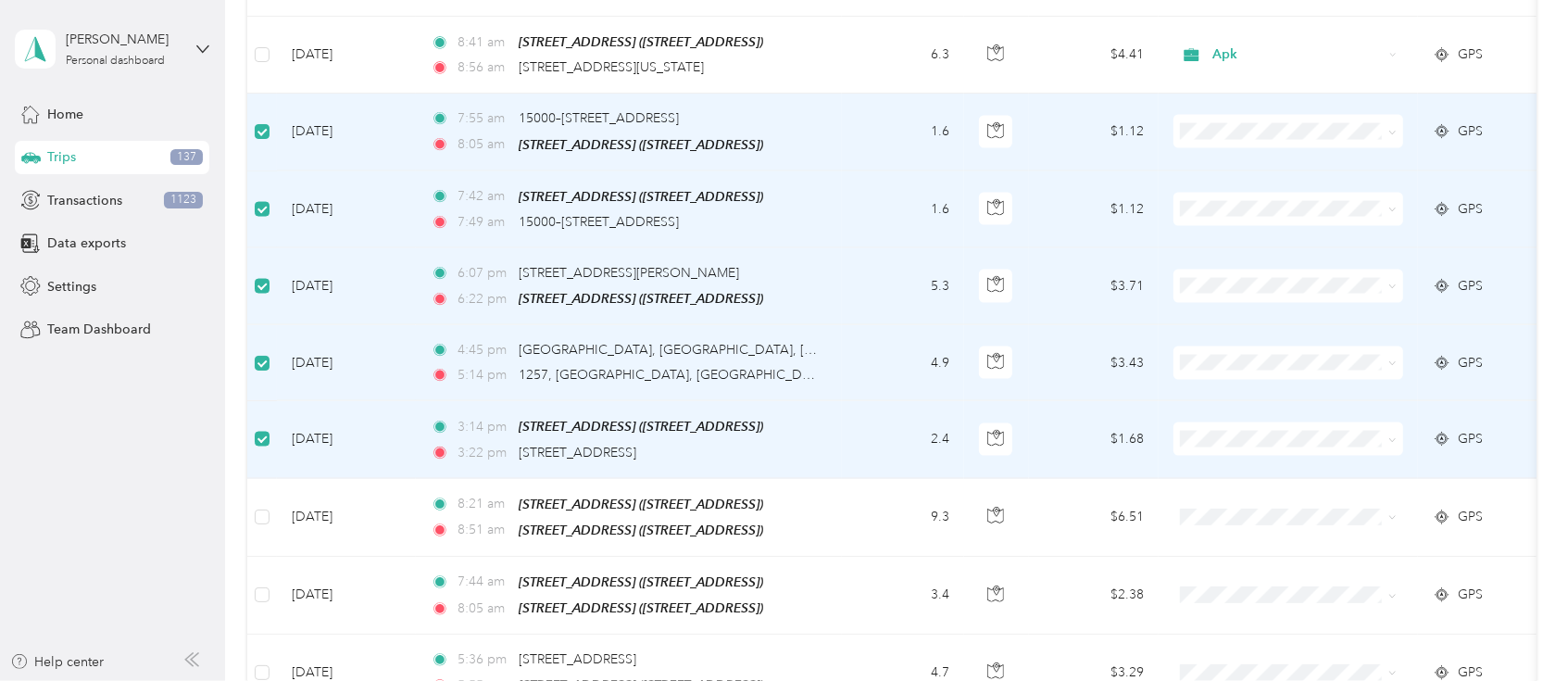
scroll to position [2304, 0]
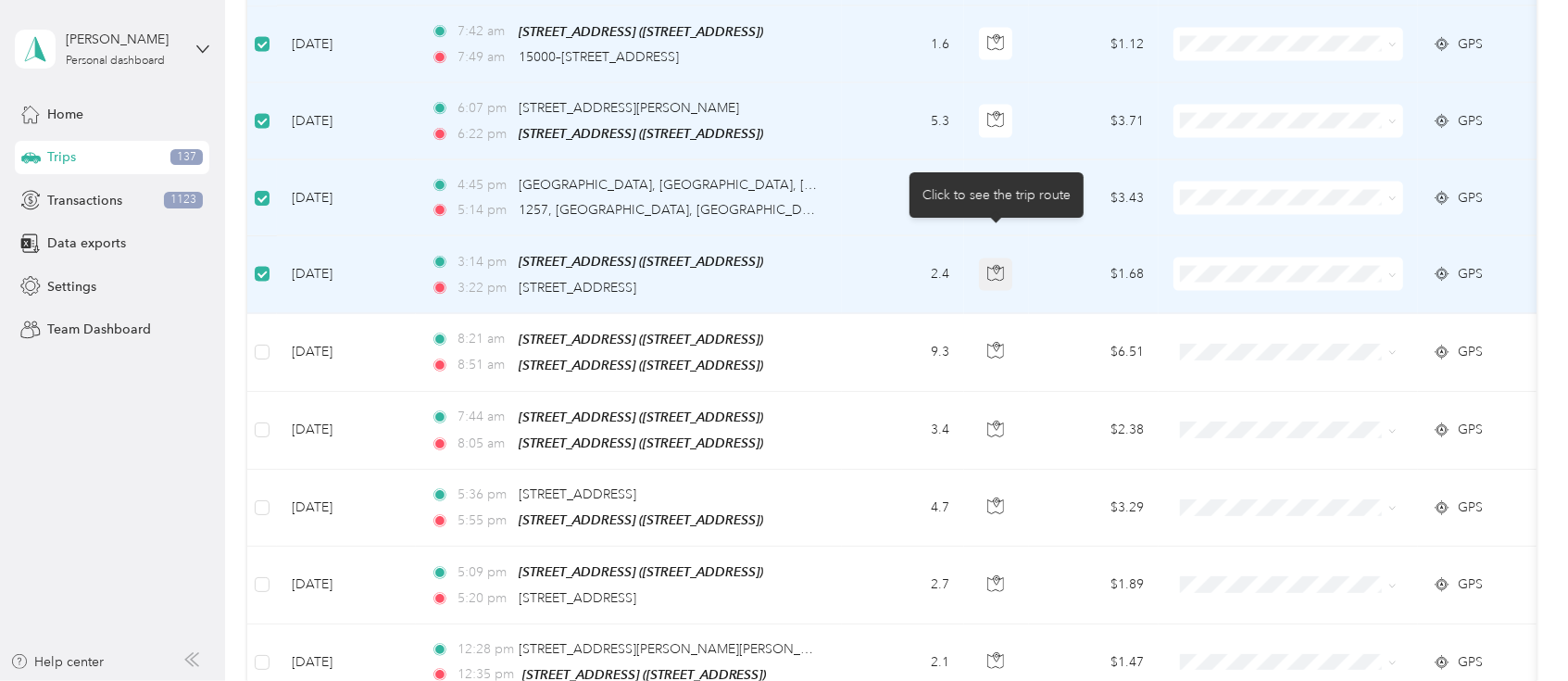
click at [996, 265] on icon "button" at bounding box center [996, 273] width 17 height 17
click at [270, 247] on td at bounding box center [262, 275] width 30 height 77
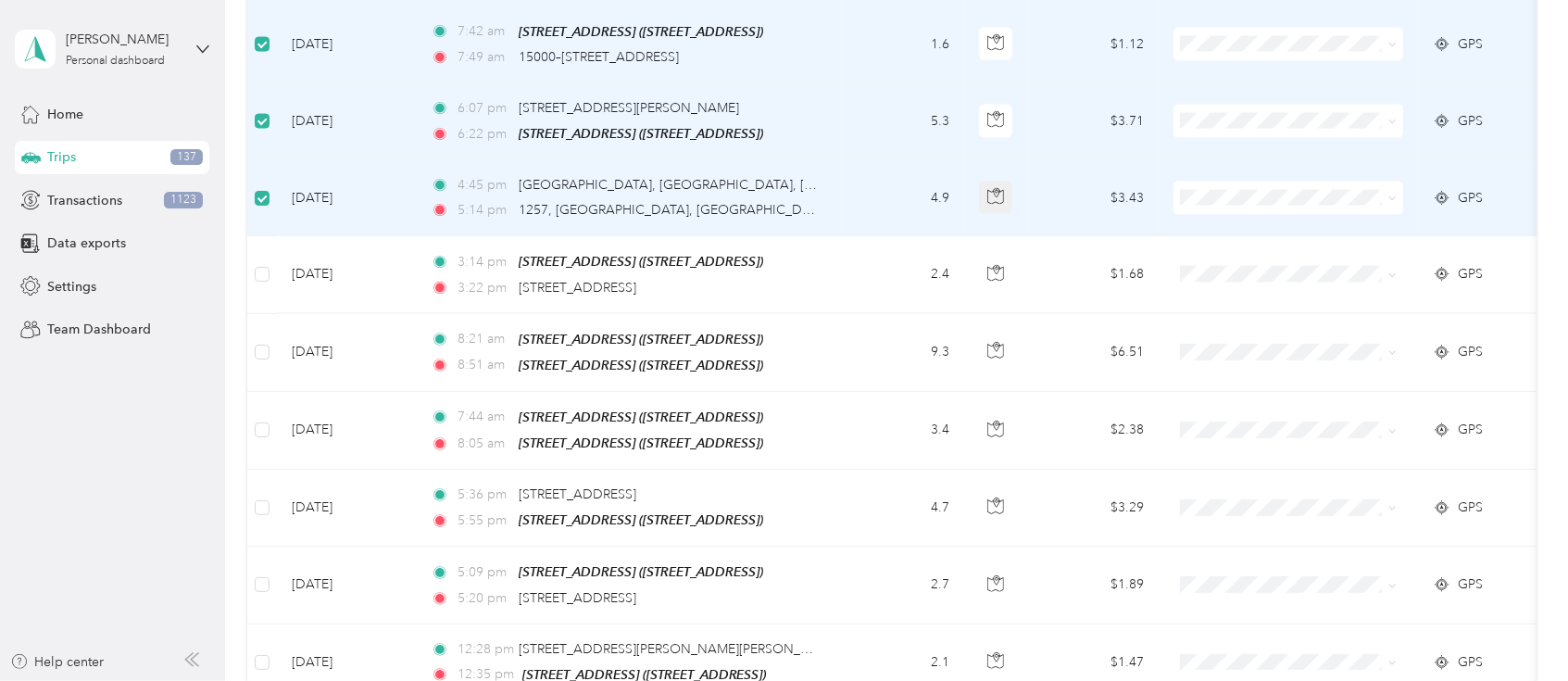
click at [1005, 182] on button "button" at bounding box center [996, 198] width 34 height 34
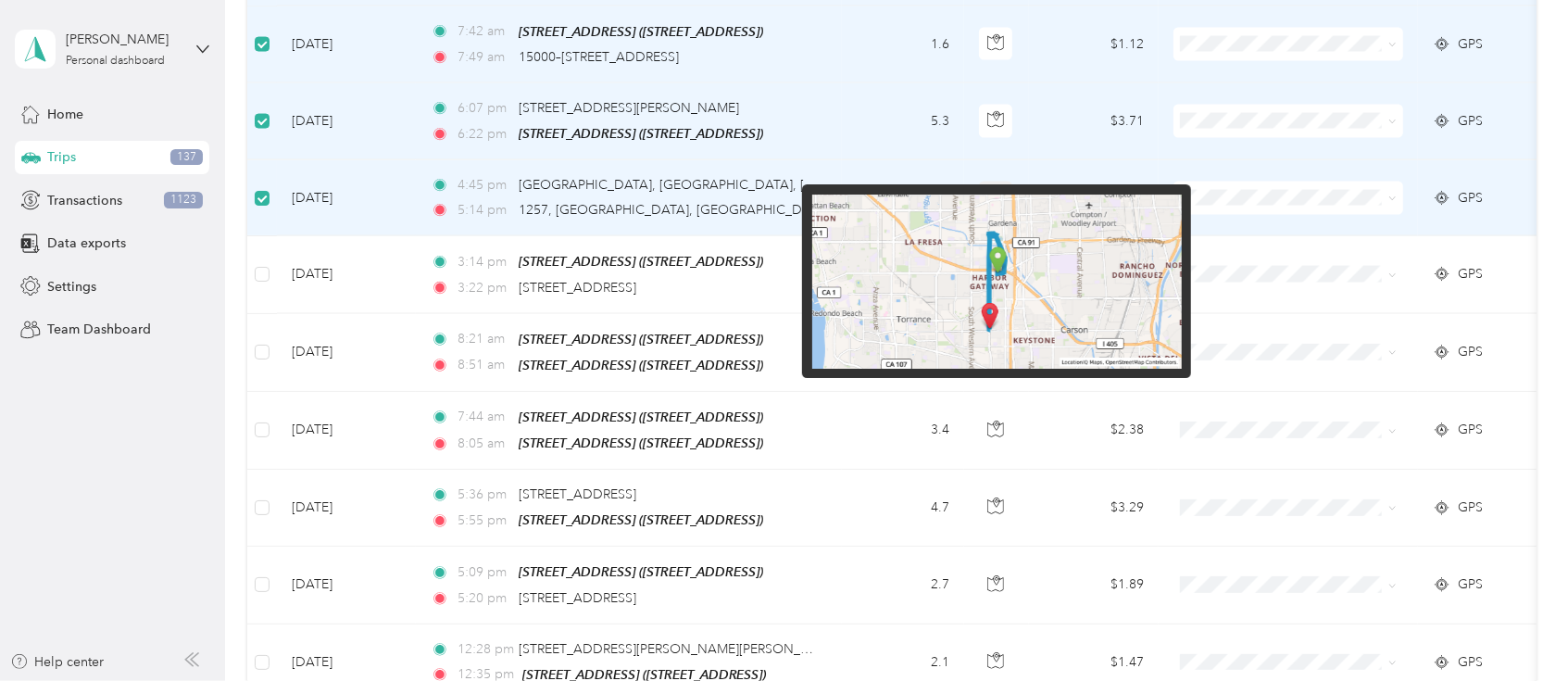
click at [1005, 182] on button "button" at bounding box center [996, 198] width 34 height 34
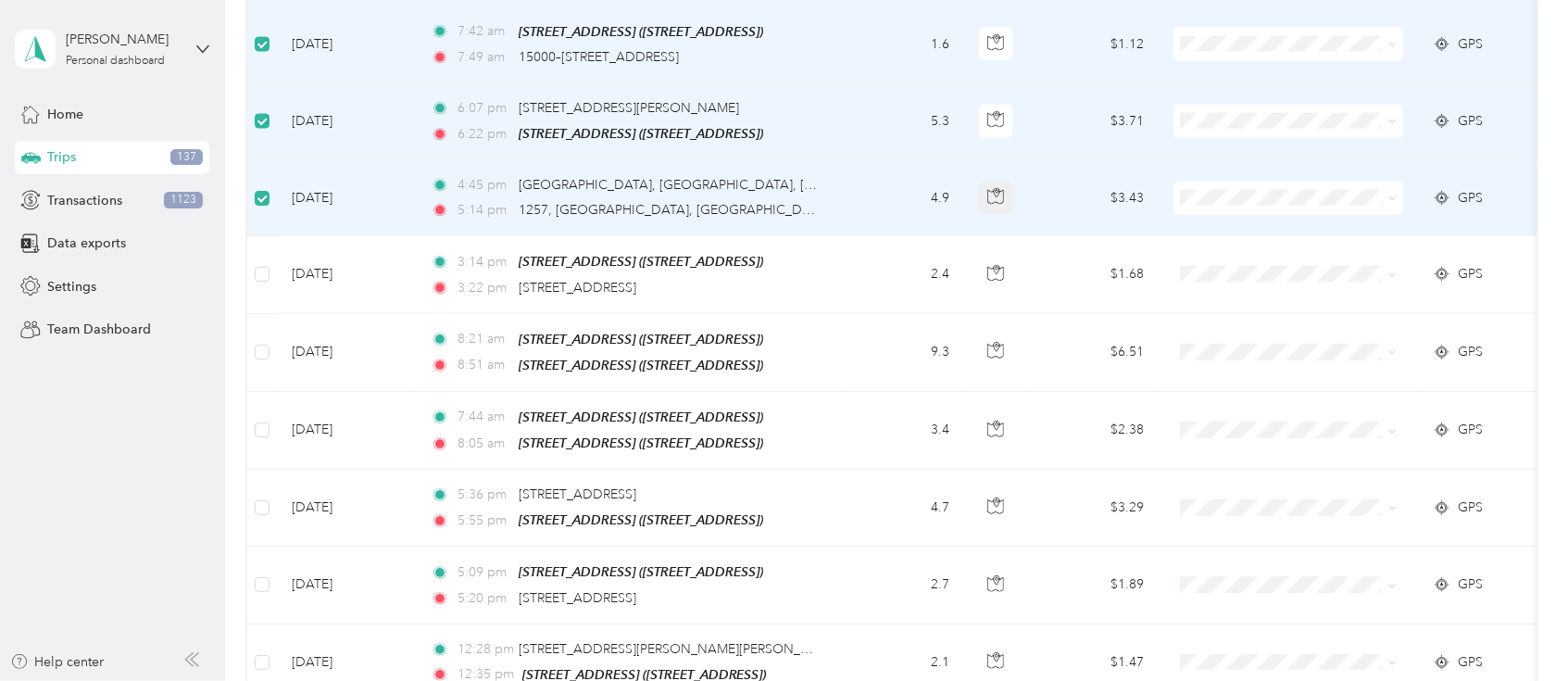
click at [1005, 182] on button "button" at bounding box center [996, 198] width 34 height 34
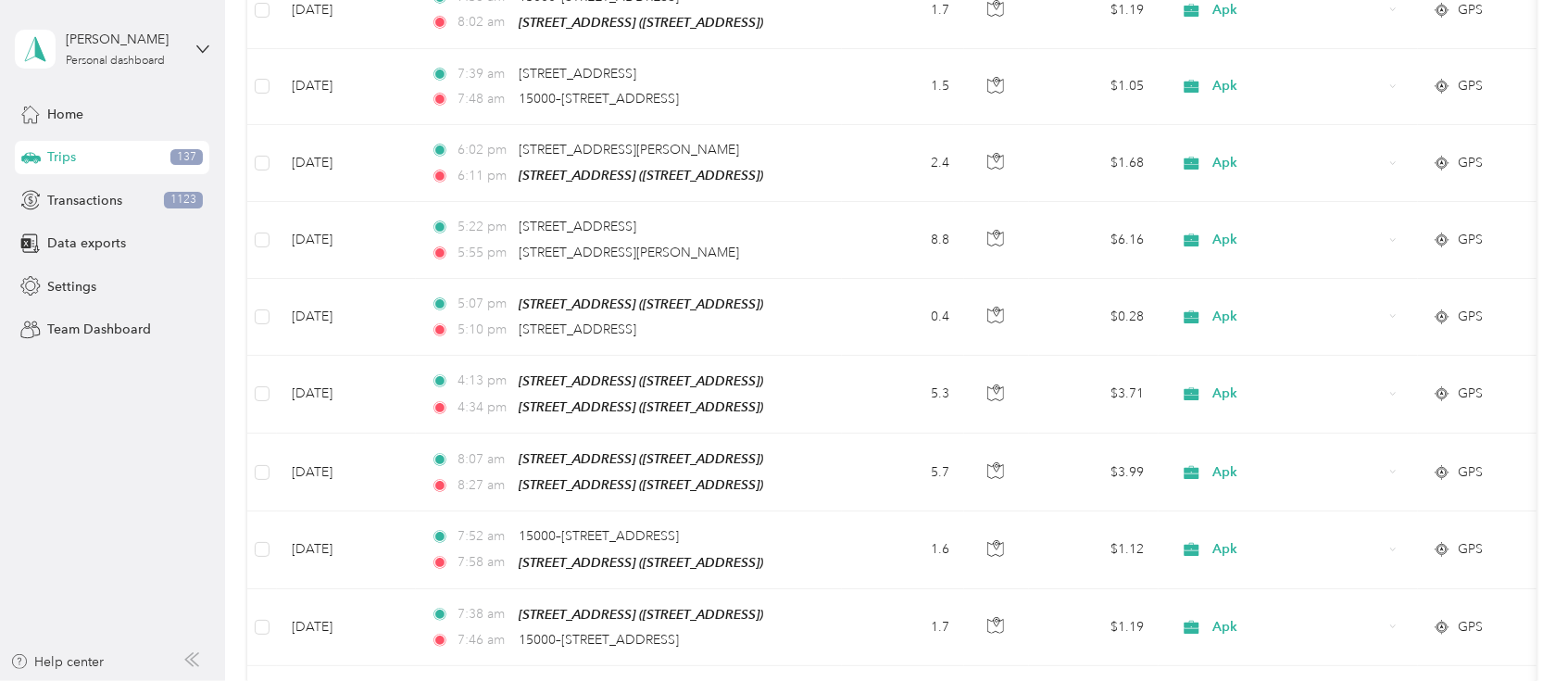
scroll to position [0, 0]
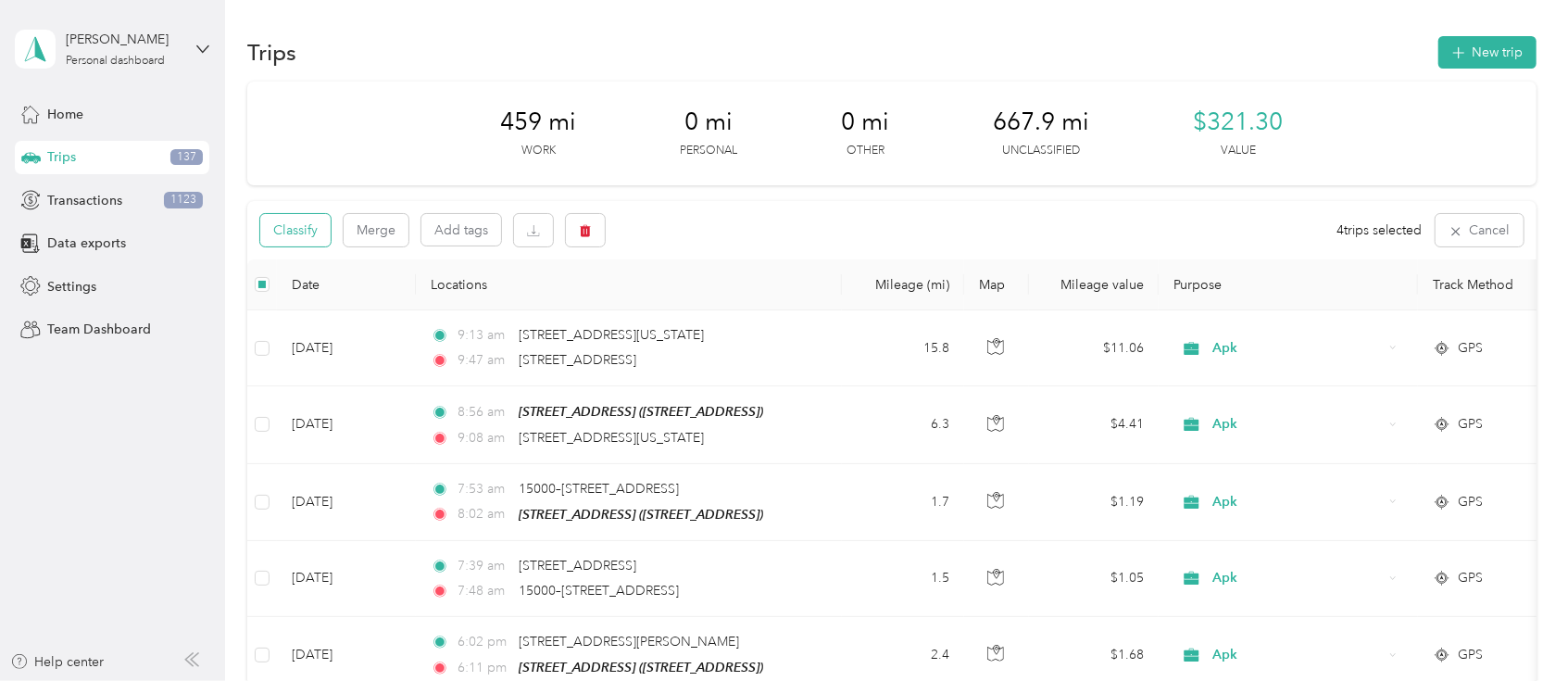
click at [313, 222] on button "Classify" at bounding box center [295, 230] width 71 height 33
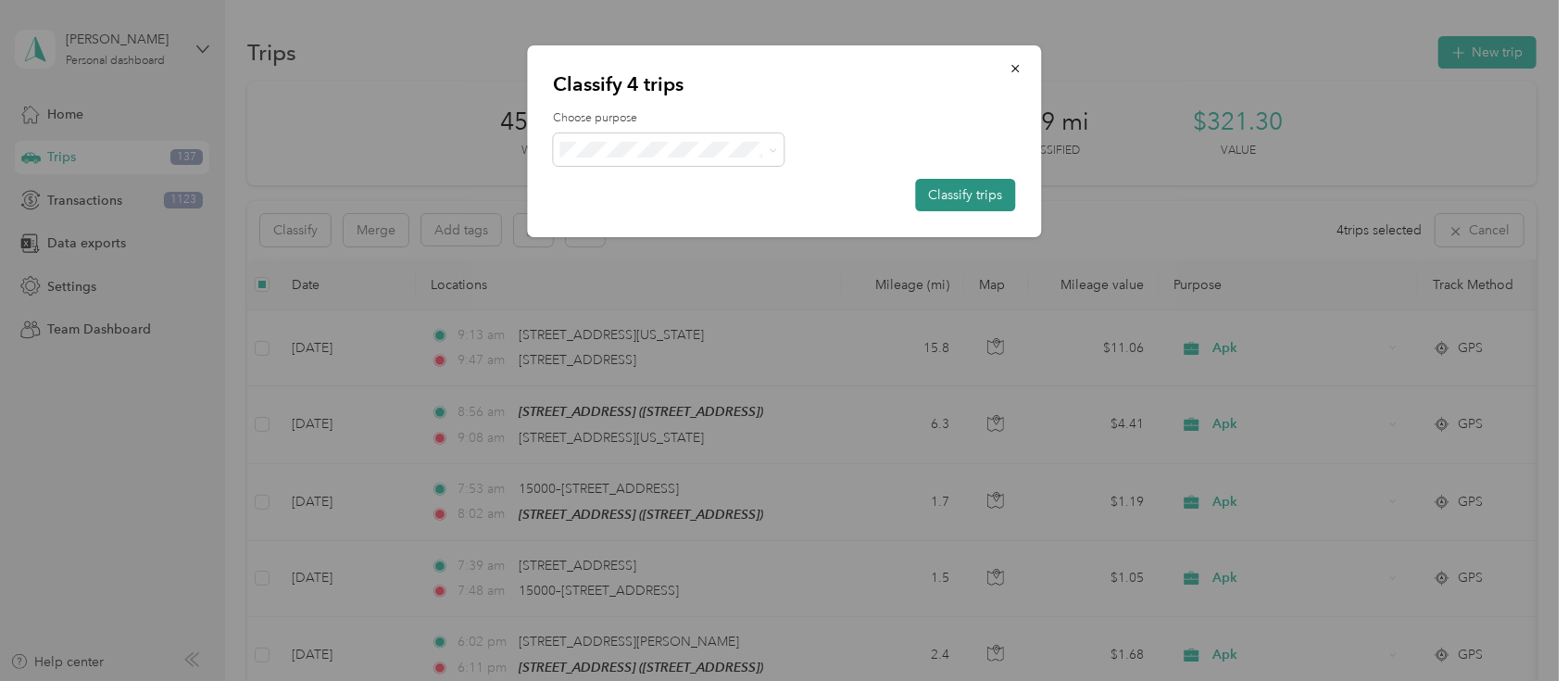
click at [942, 204] on button "Classify trips" at bounding box center [964, 195] width 100 height 33
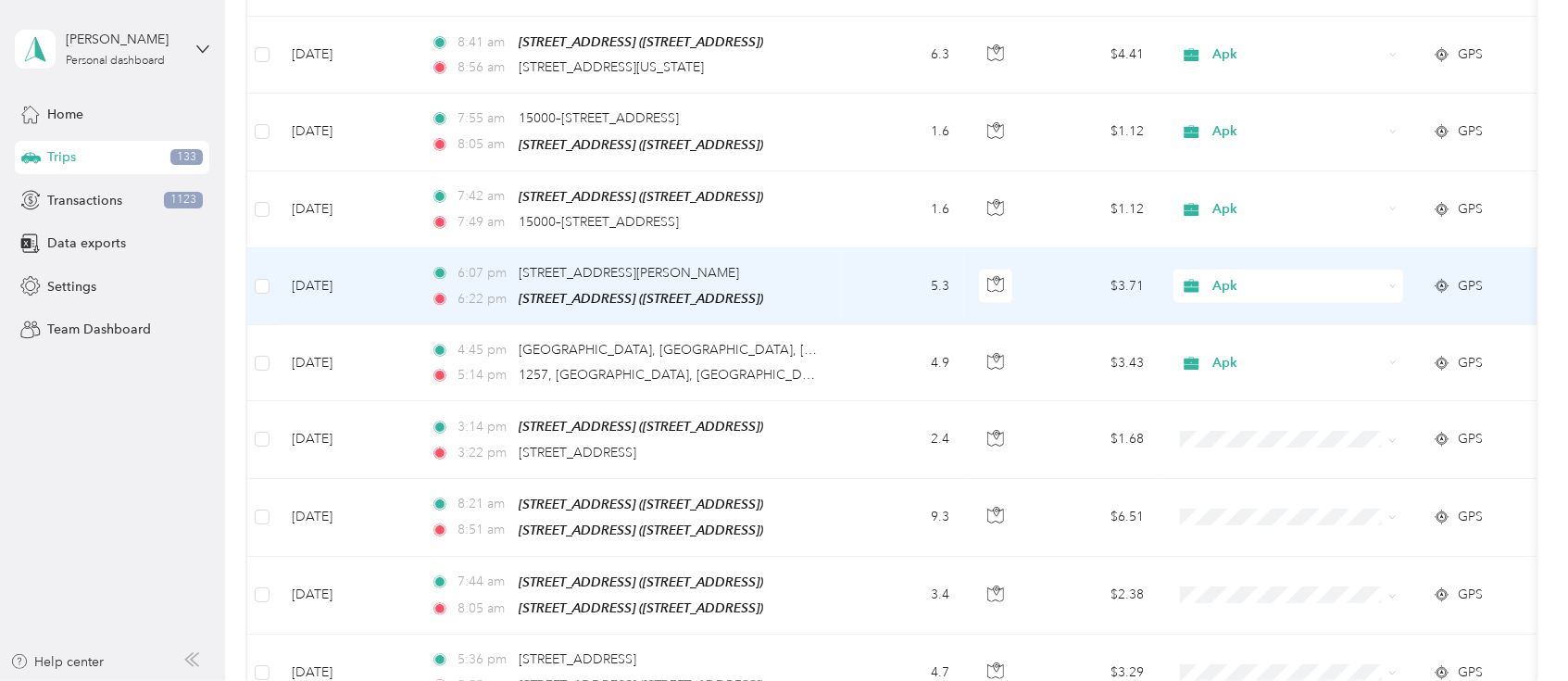
scroll to position [2305, 0]
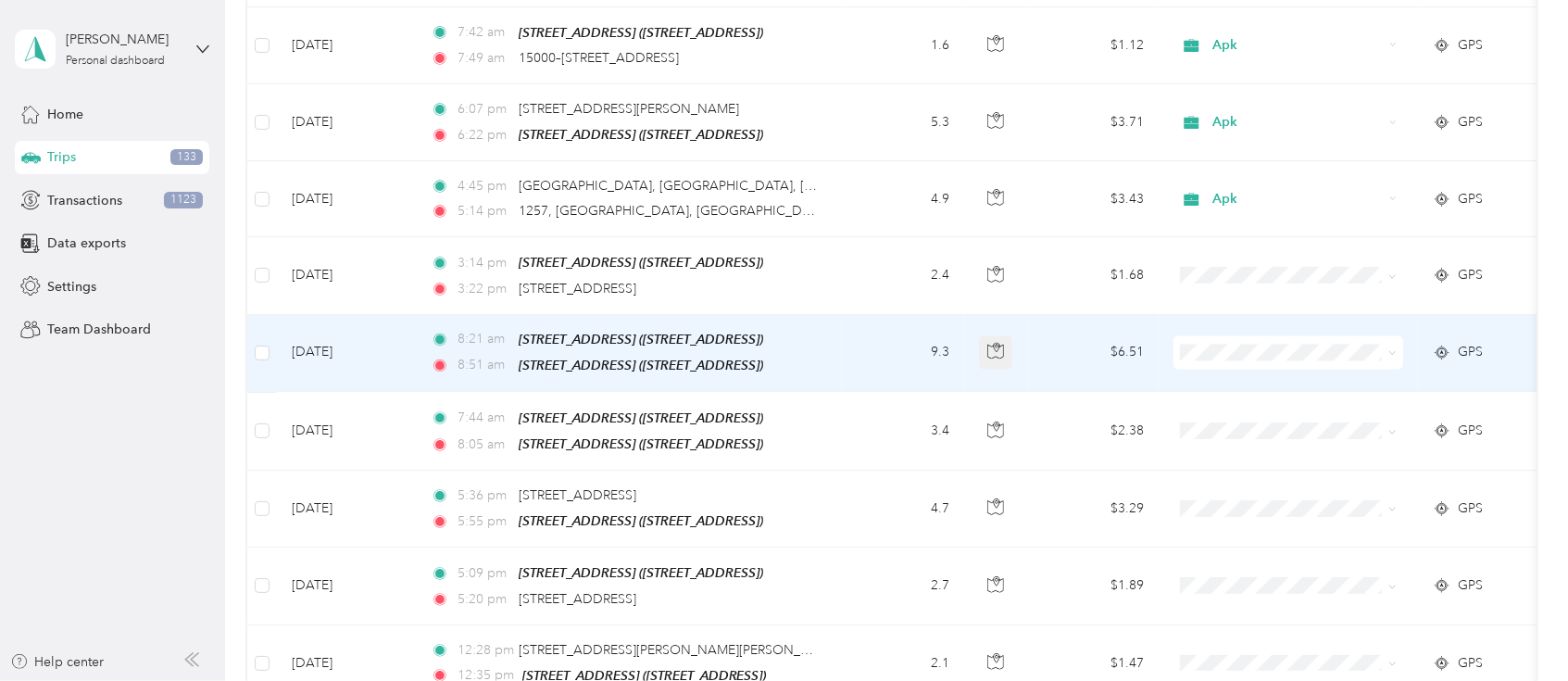
click at [999, 343] on icon "button" at bounding box center [996, 351] width 17 height 17
click at [999, 336] on button "button" at bounding box center [996, 353] width 34 height 34
click at [1220, 492] on span "Apk" at bounding box center [1306, 491] width 171 height 20
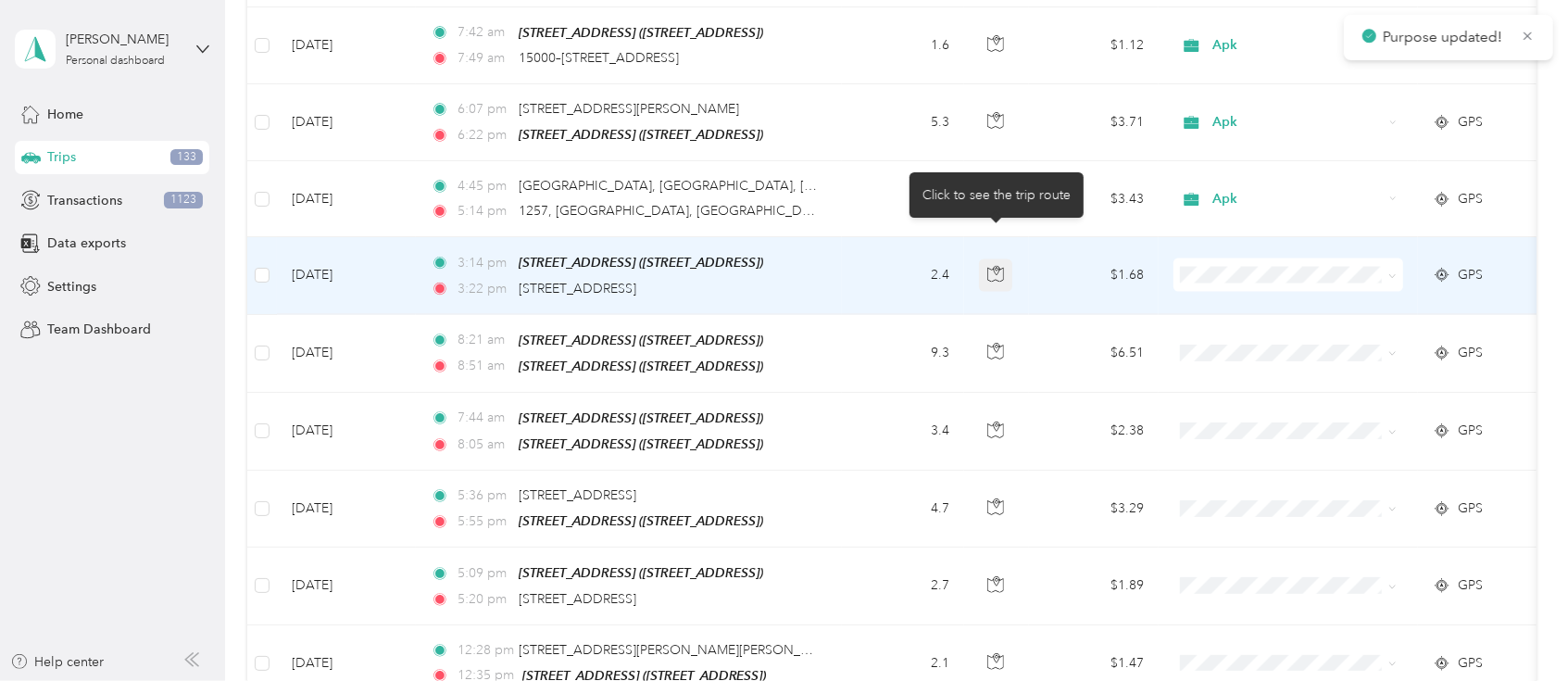
click at [996, 266] on icon "button" at bounding box center [996, 274] width 17 height 17
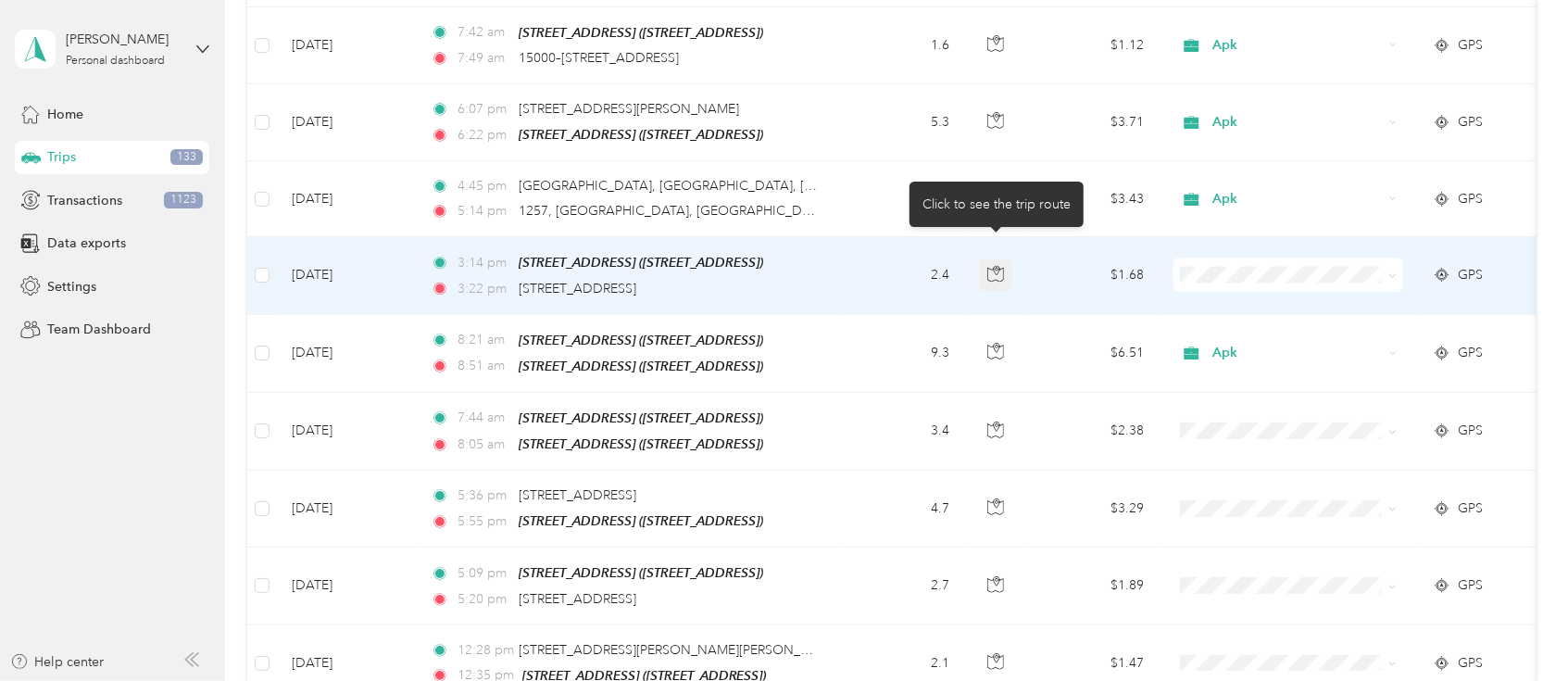
click at [996, 266] on icon "button" at bounding box center [996, 274] width 17 height 17
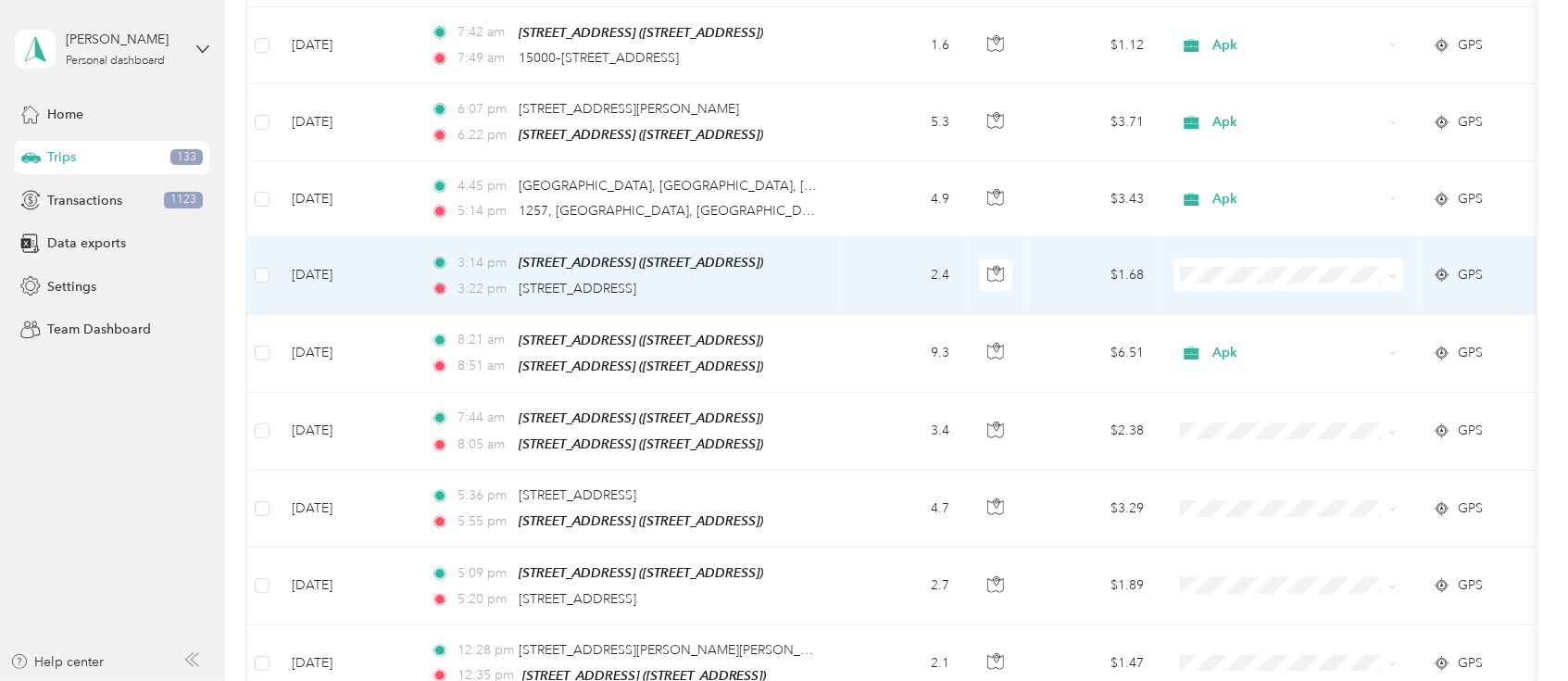
click at [1224, 409] on span "Apk" at bounding box center [1306, 415] width 171 height 20
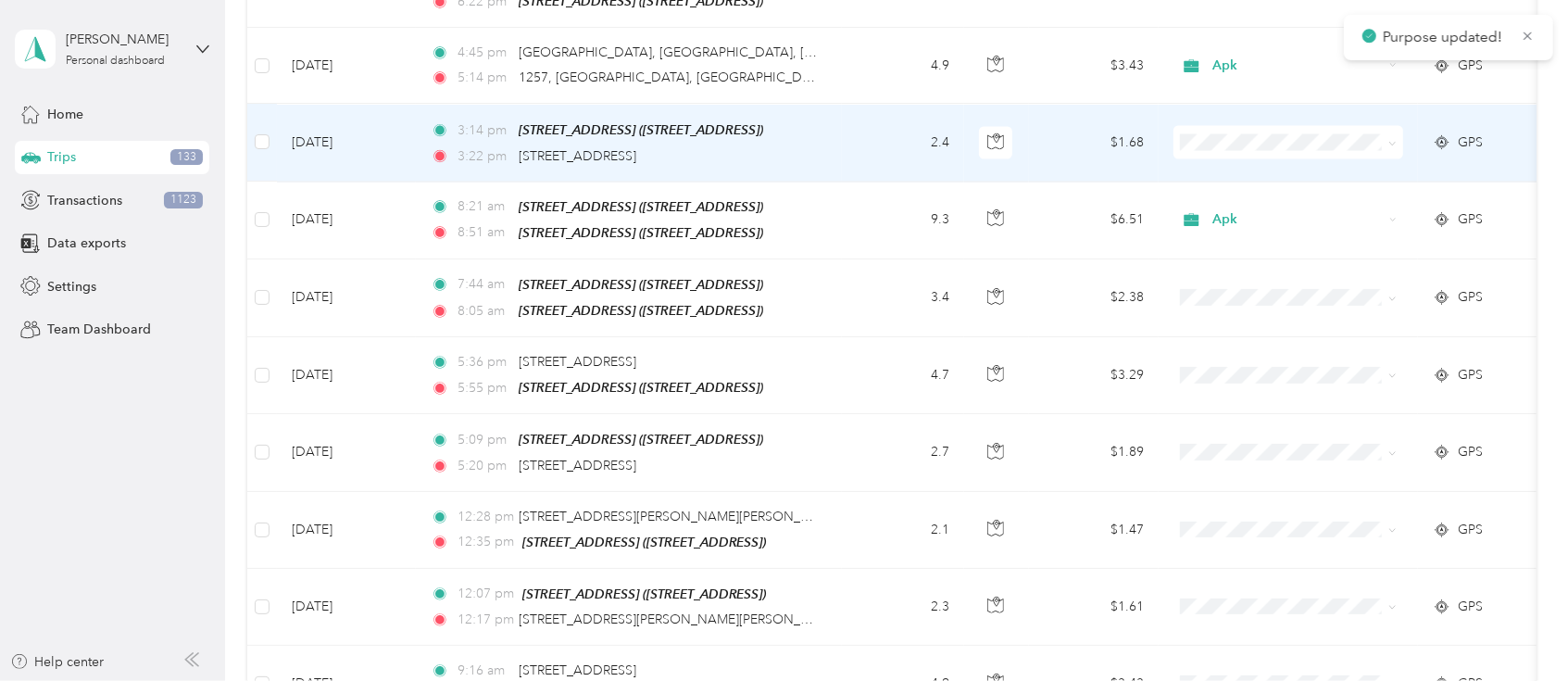
scroll to position [2470, 0]
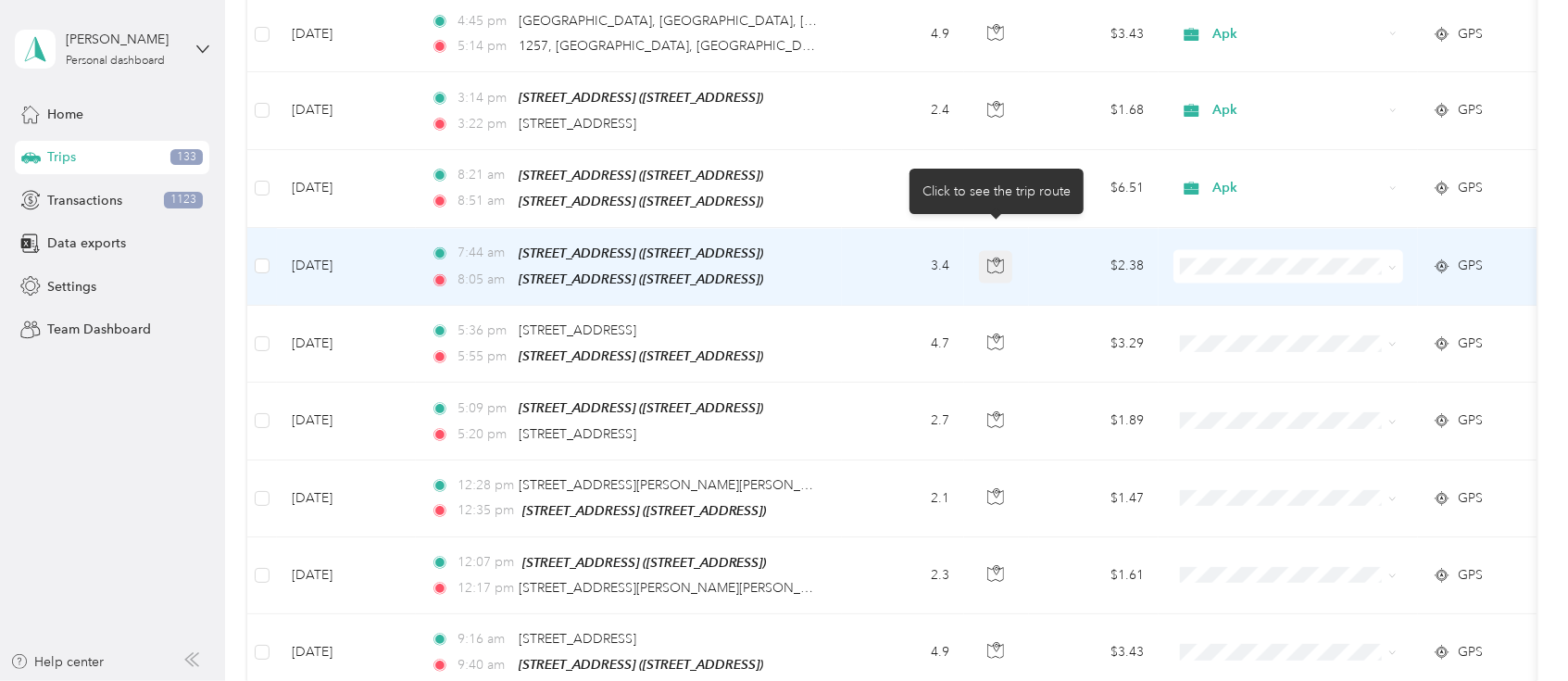
click at [996, 256] on icon "button" at bounding box center [997, 261] width 6 height 9
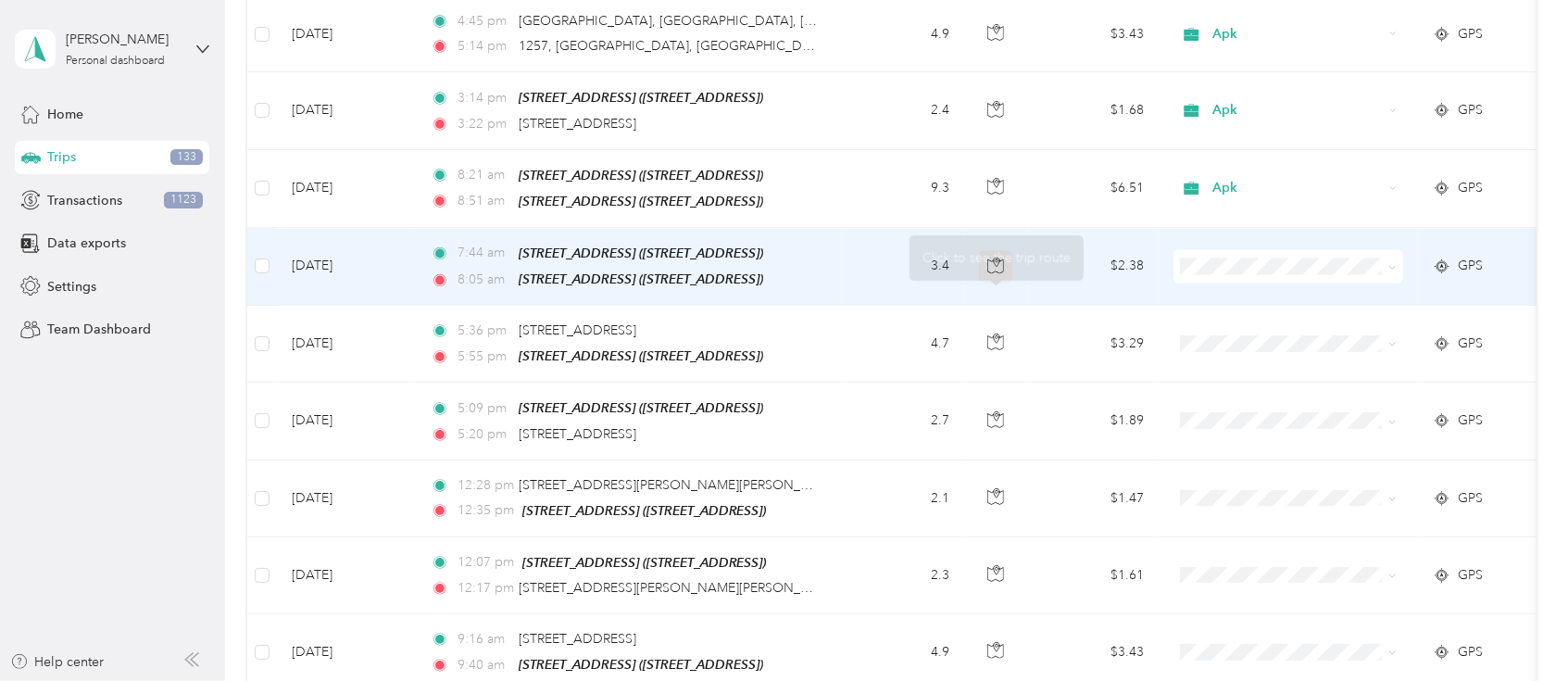
click at [992, 256] on icon "button" at bounding box center [996, 265] width 17 height 17
click at [1229, 398] on span "Apk" at bounding box center [1306, 402] width 171 height 20
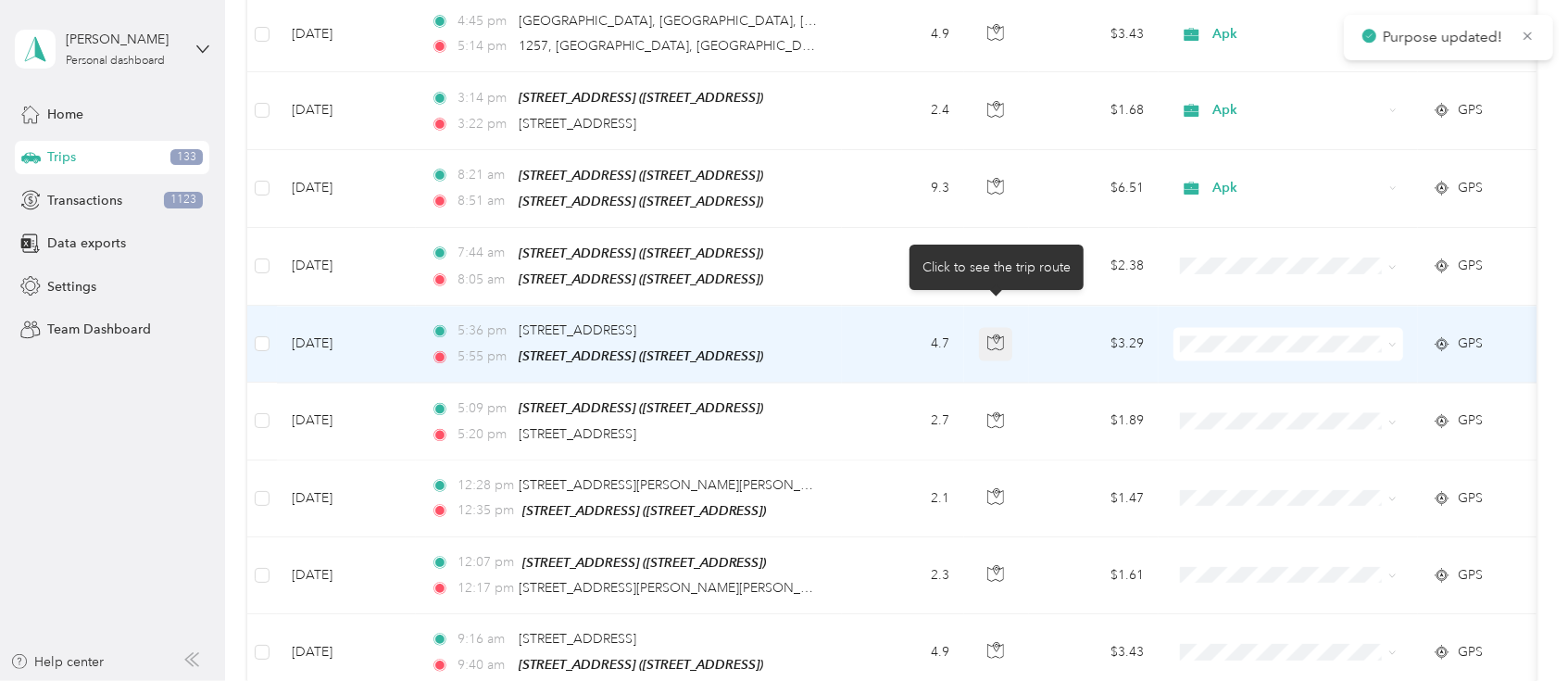
click at [990, 327] on button "button" at bounding box center [996, 344] width 34 height 34
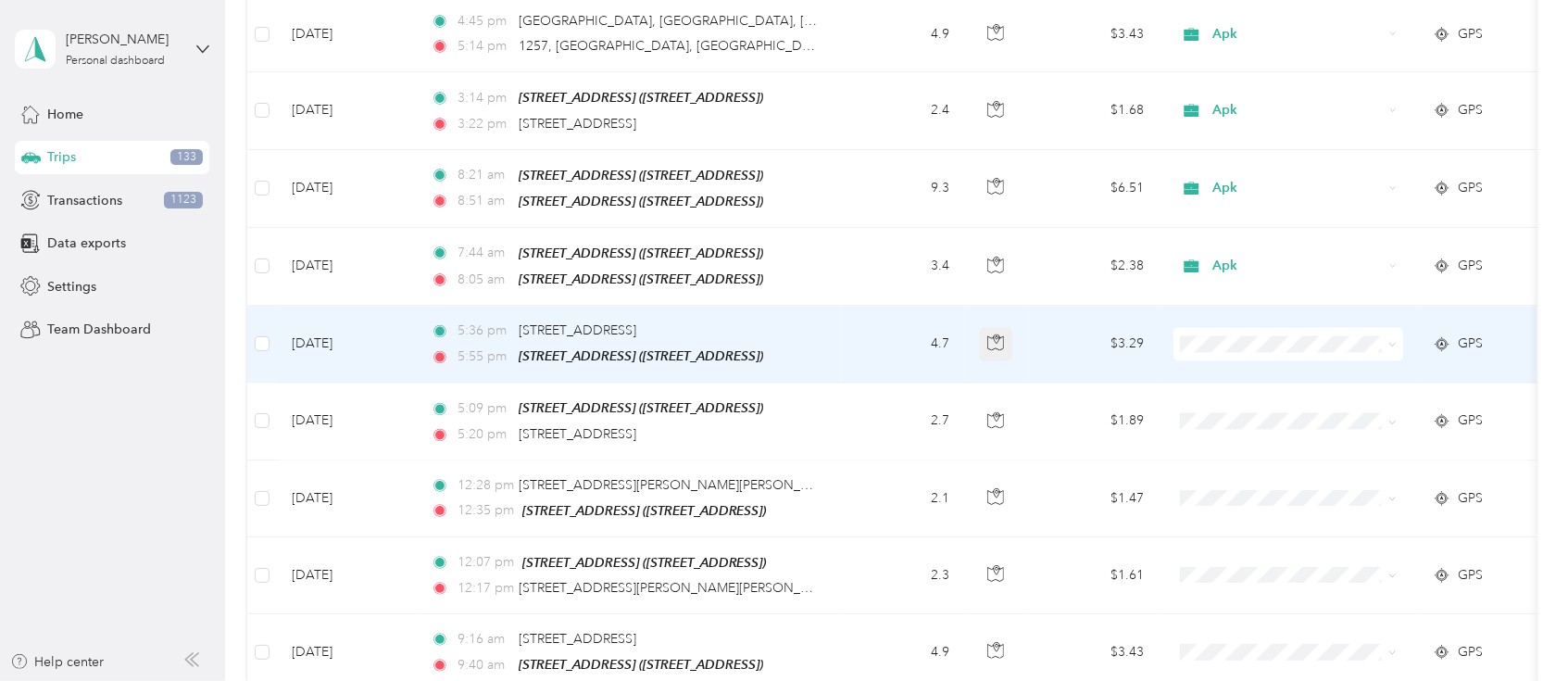
click at [994, 334] on icon "button" at bounding box center [997, 339] width 6 height 9
click at [1232, 478] on span "Apk" at bounding box center [1306, 475] width 171 height 20
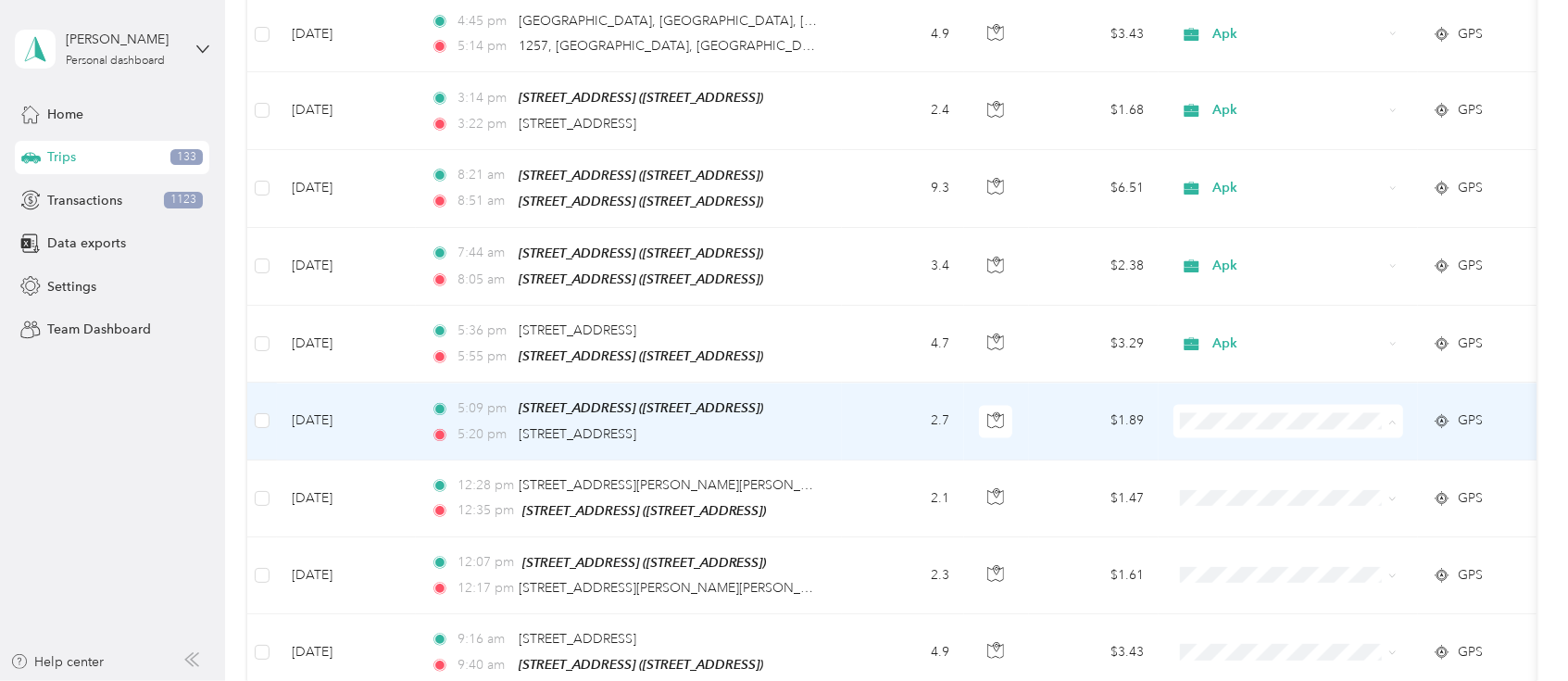
click at [1228, 559] on span "Apk" at bounding box center [1306, 554] width 171 height 20
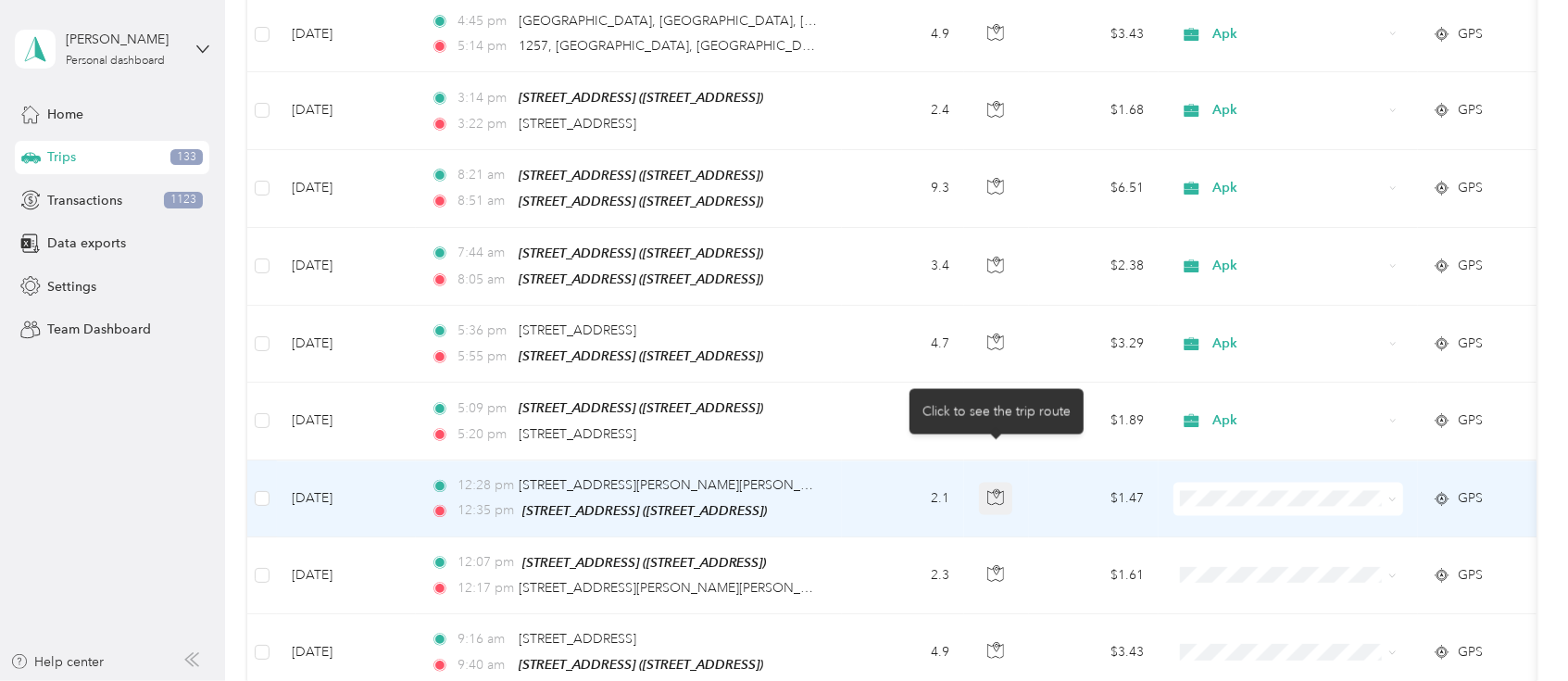
click at [994, 488] on icon "button" at bounding box center [996, 497] width 17 height 17
click at [992, 490] on icon "button" at bounding box center [995, 497] width 16 height 14
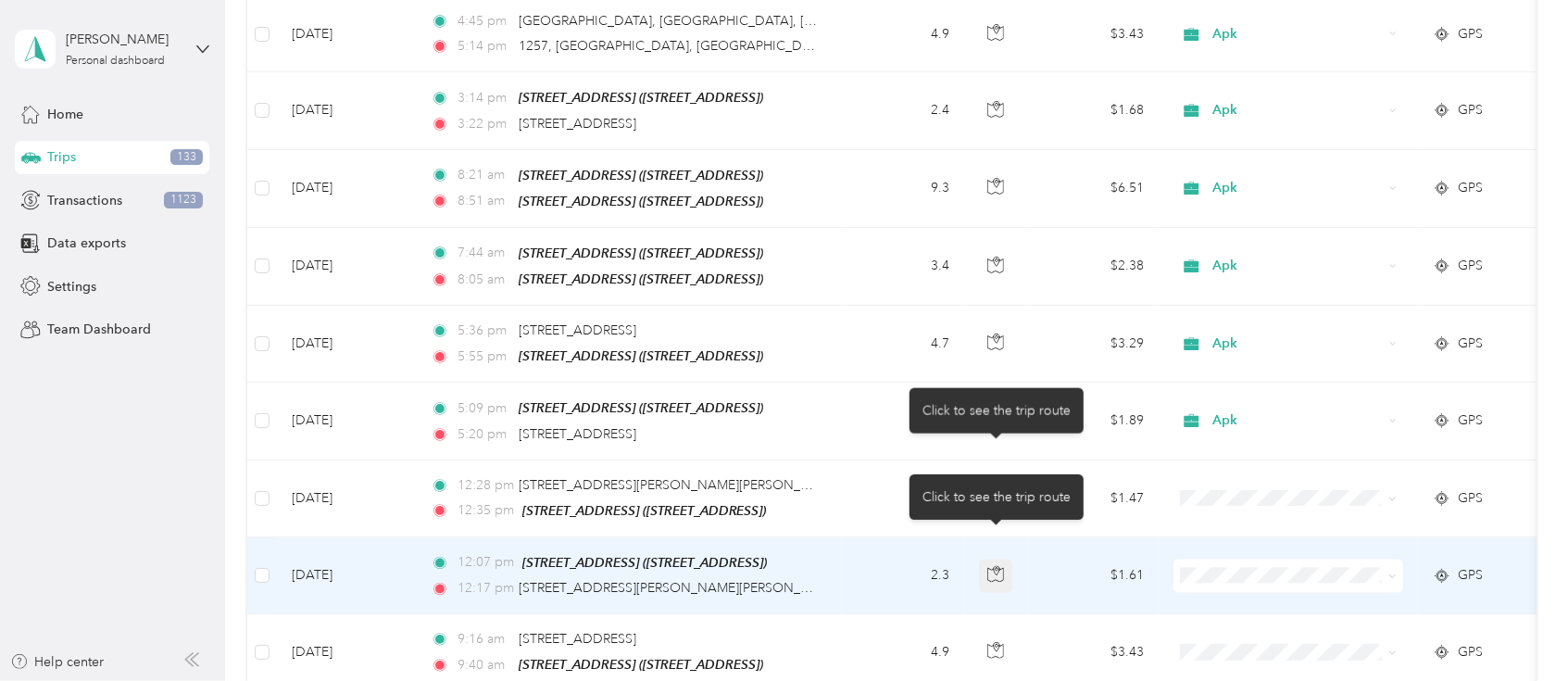
click at [996, 559] on button "button" at bounding box center [996, 576] width 34 height 34
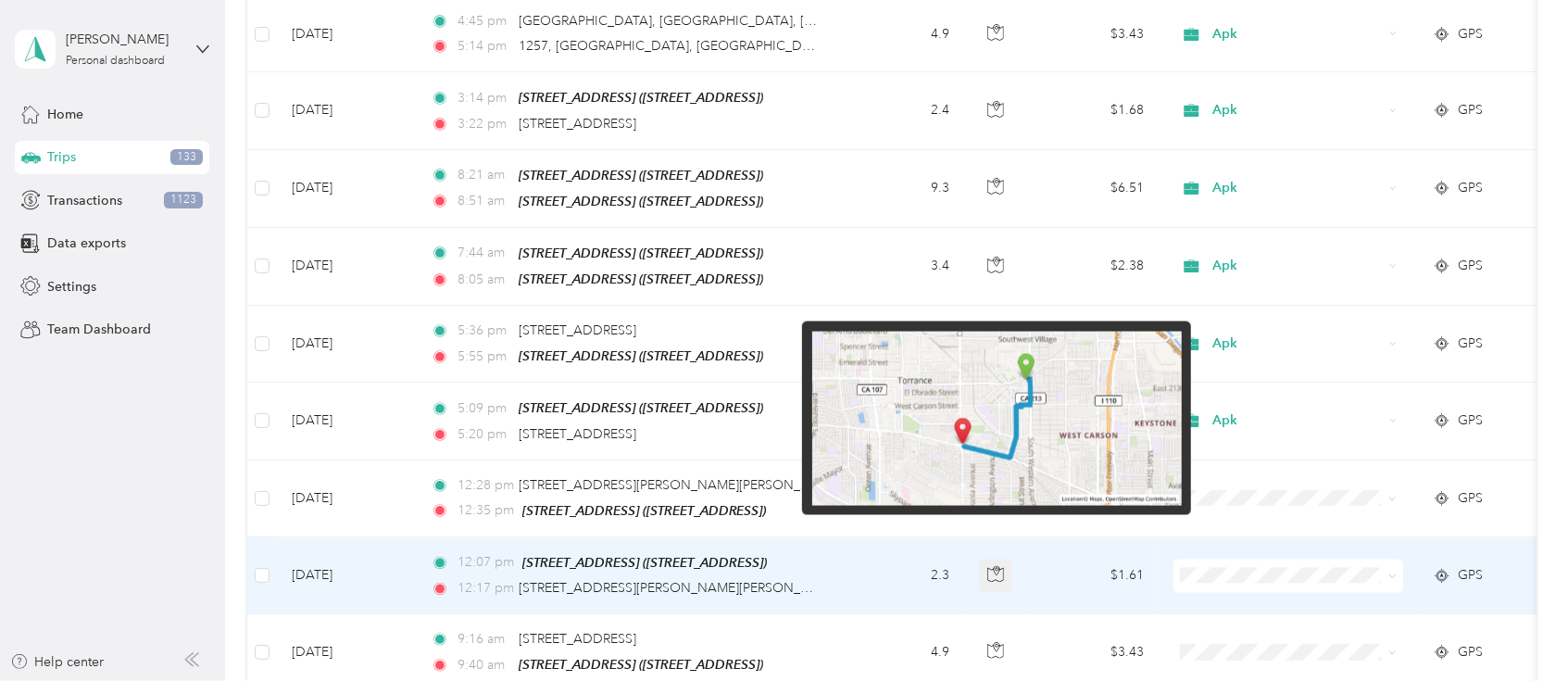
click at [996, 565] on icon "button" at bounding box center [996, 574] width 17 height 17
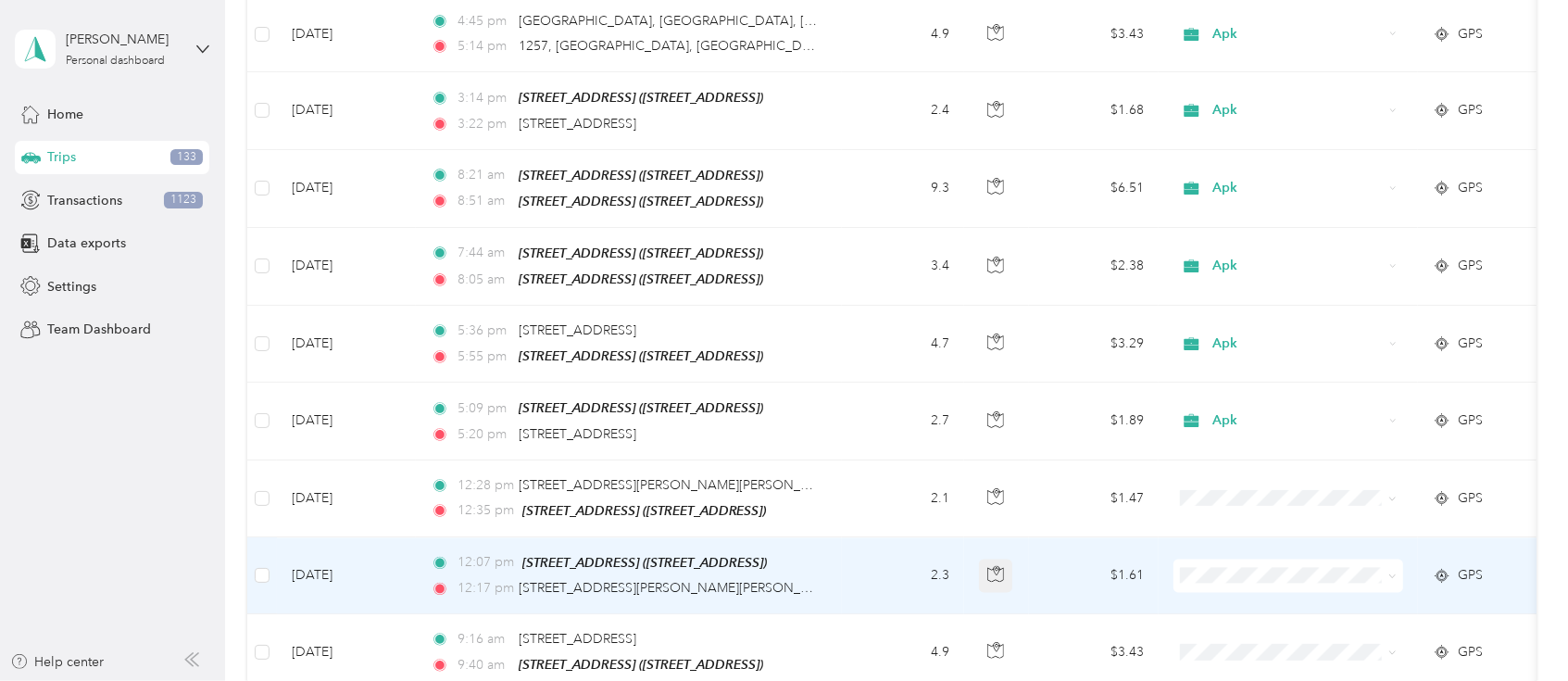
click at [996, 565] on icon "button" at bounding box center [996, 574] width 17 height 17
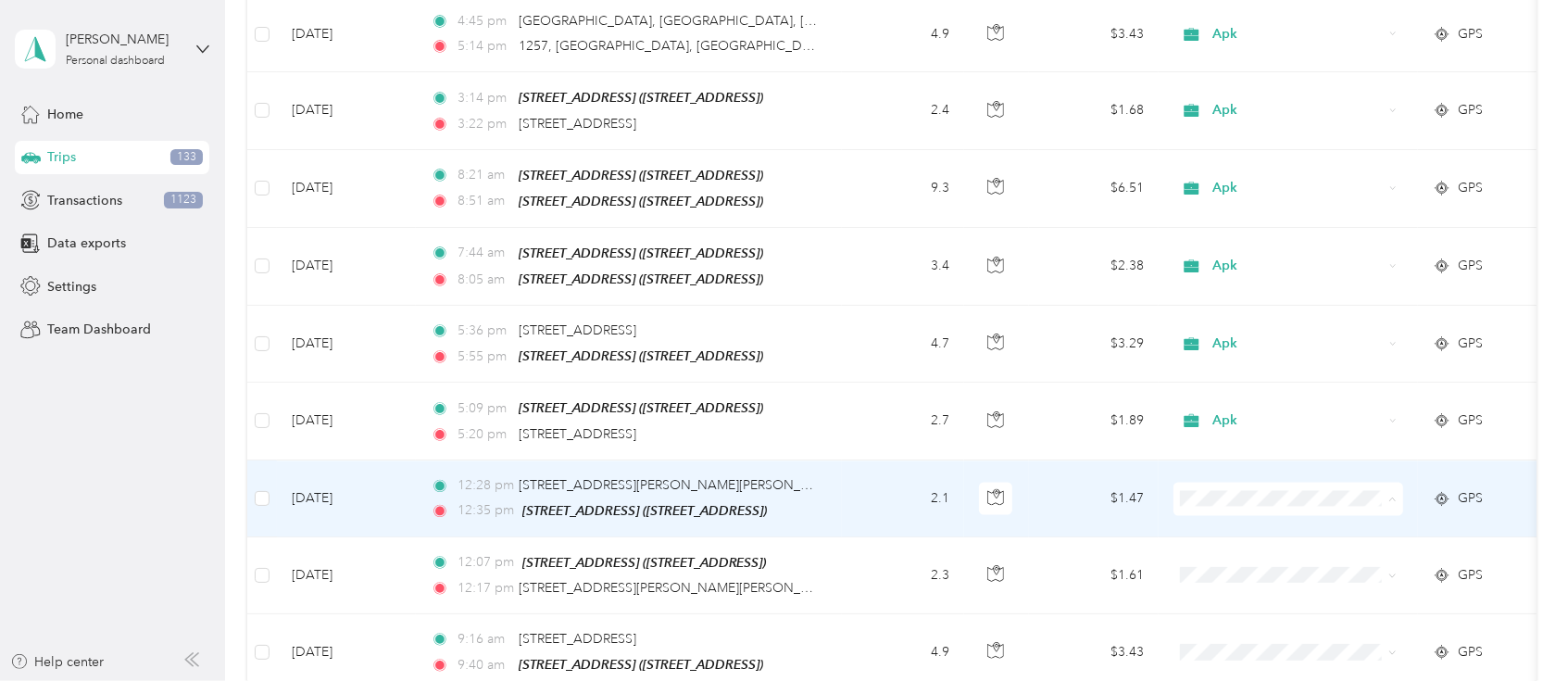
click at [1237, 308] on li "Compan" at bounding box center [1288, 301] width 230 height 33
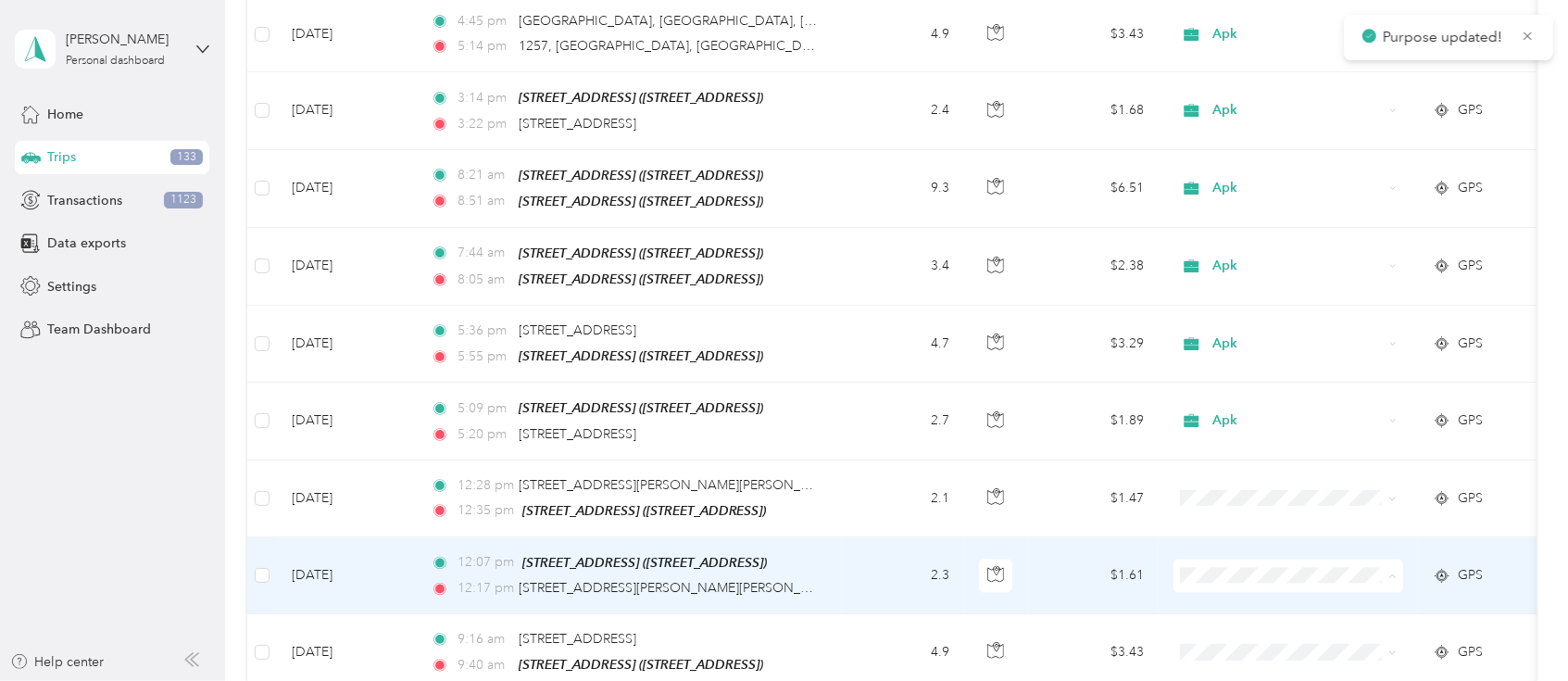
click at [1226, 382] on li "Compan" at bounding box center [1288, 377] width 230 height 33
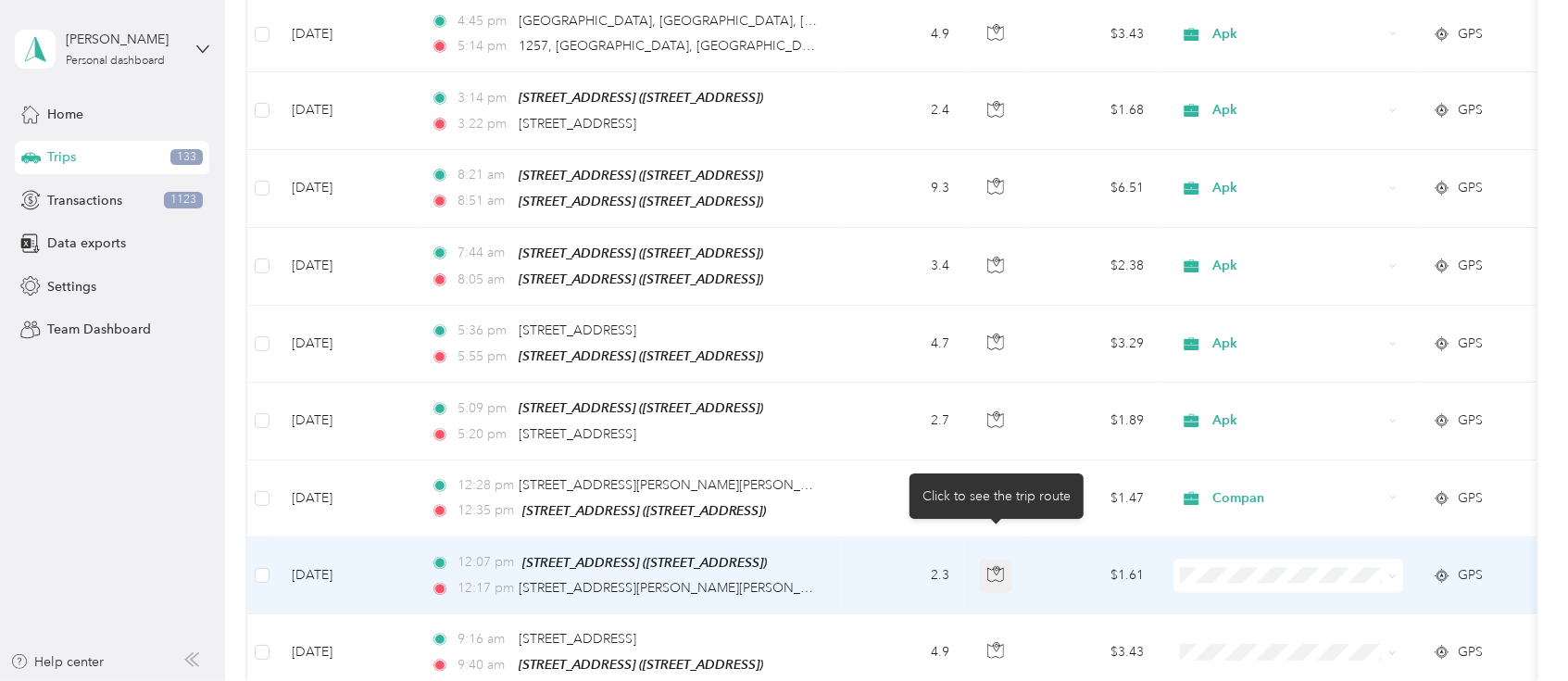
click at [1000, 566] on icon "button" at bounding box center [997, 571] width 6 height 9
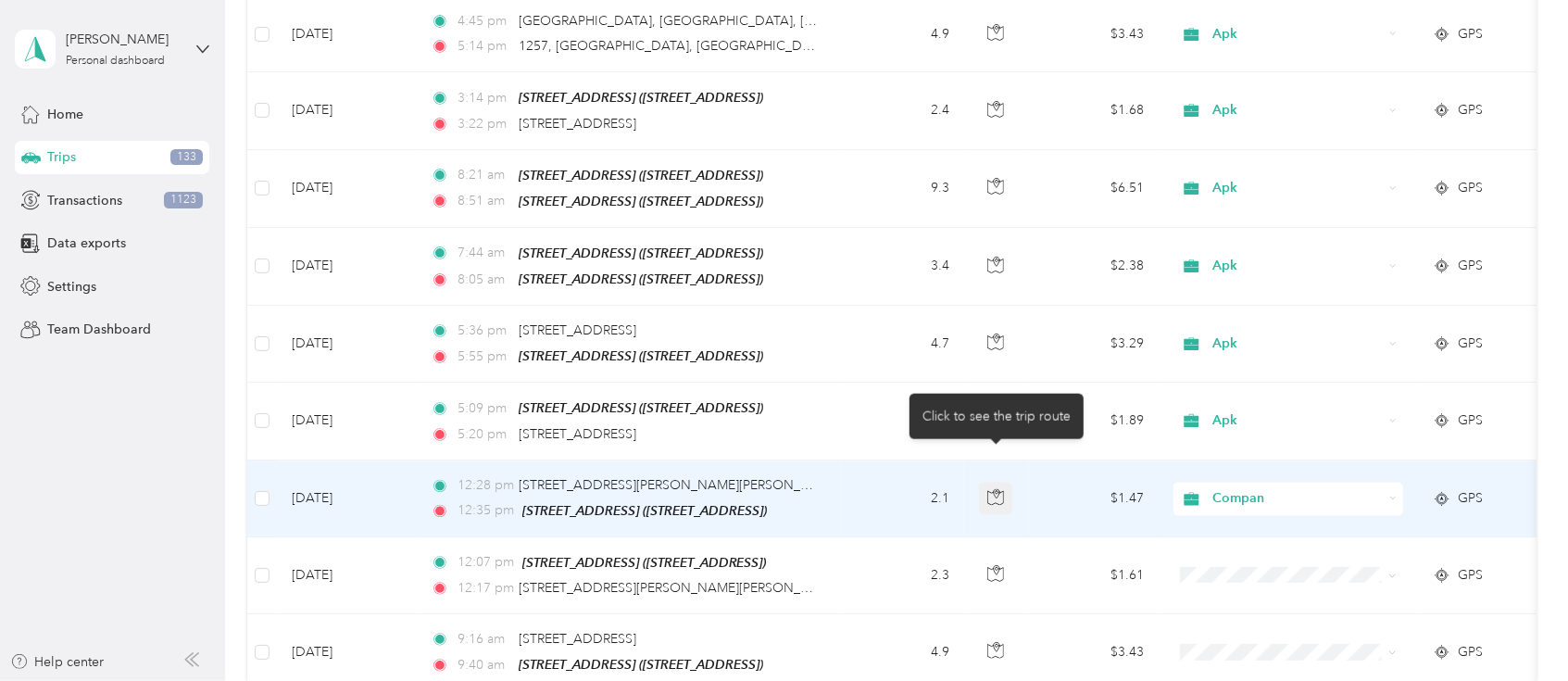
click at [999, 488] on icon "button" at bounding box center [996, 497] width 17 height 17
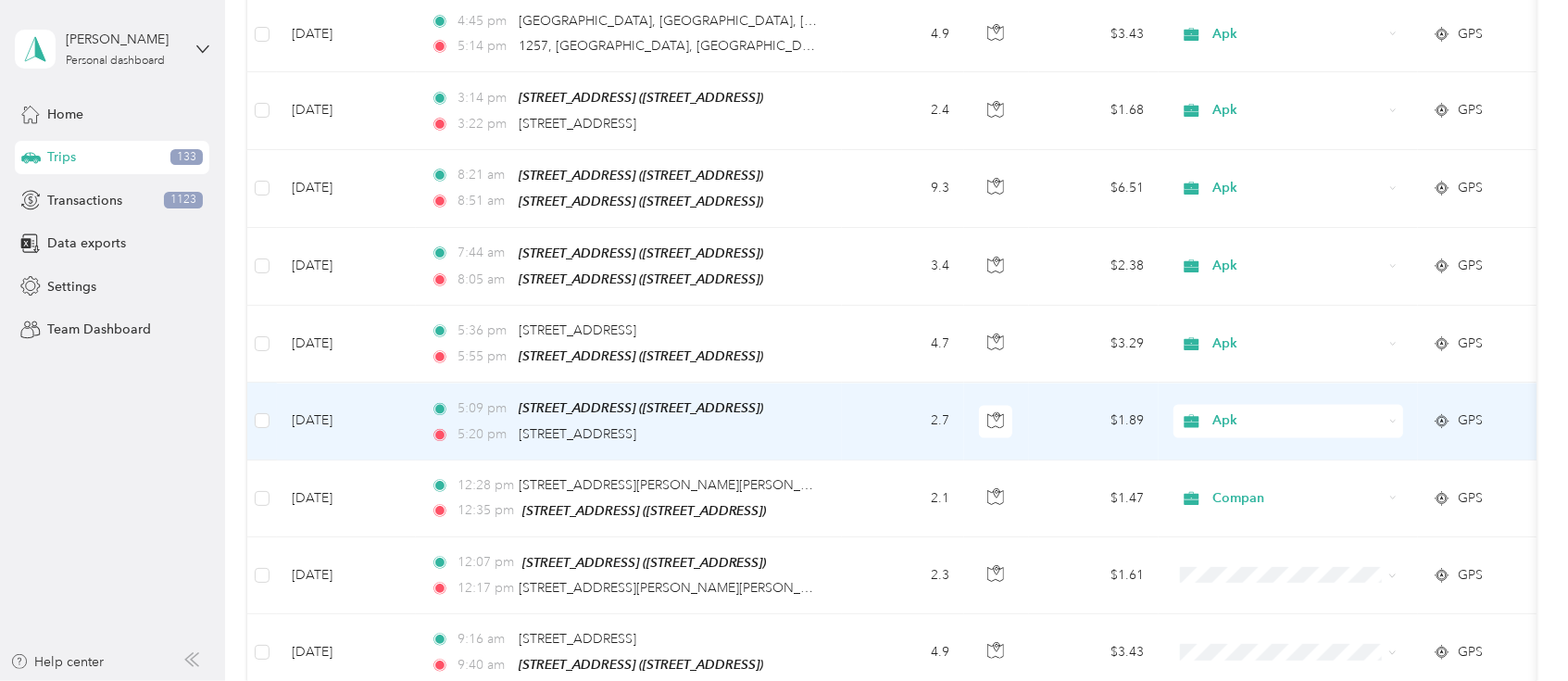
click at [992, 367] on body "Akira Kimura Personal dashboard Home Trips 133 Transactions 1123 Data exports S…" at bounding box center [779, 340] width 1559 height 681
click at [990, 405] on button "button" at bounding box center [996, 422] width 34 height 34
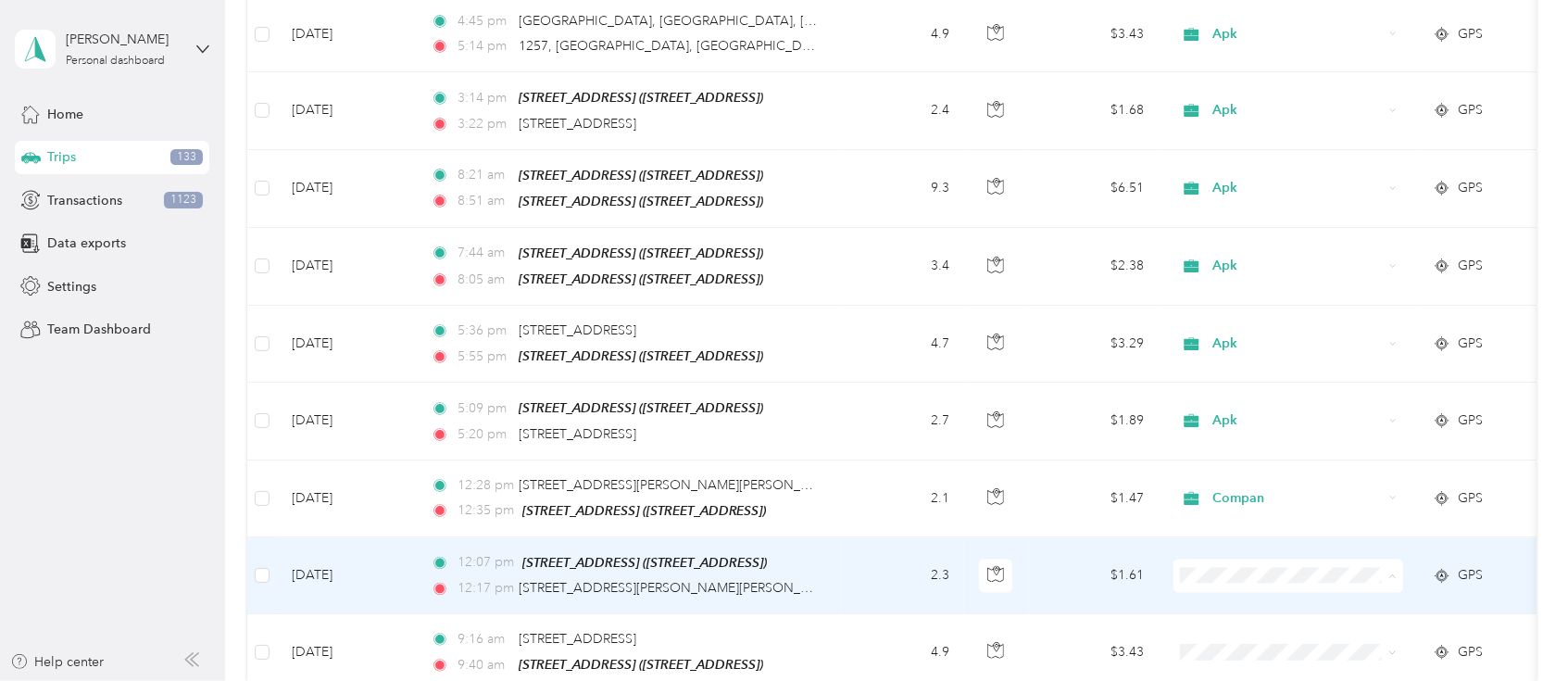
click at [1232, 371] on span "Compan" at bounding box center [1306, 377] width 171 height 20
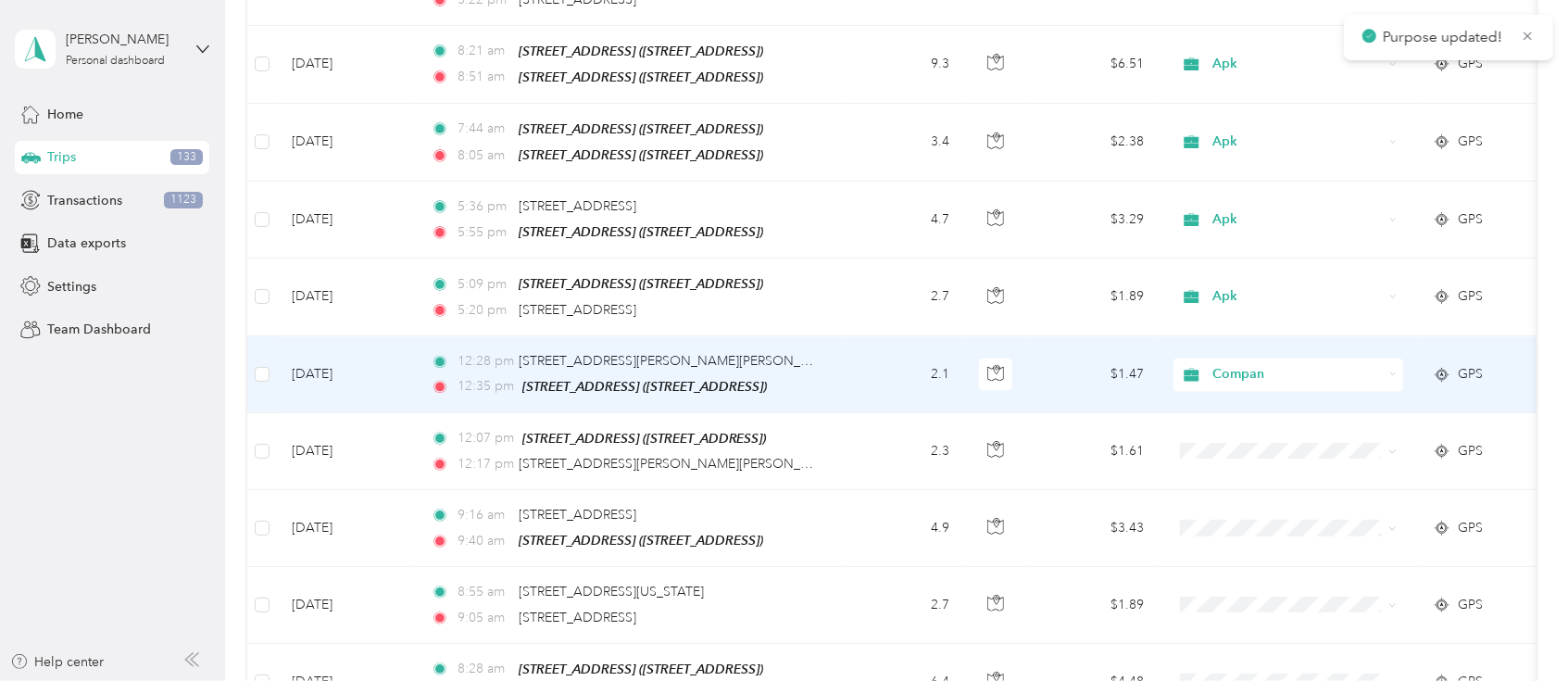
scroll to position [2635, 0]
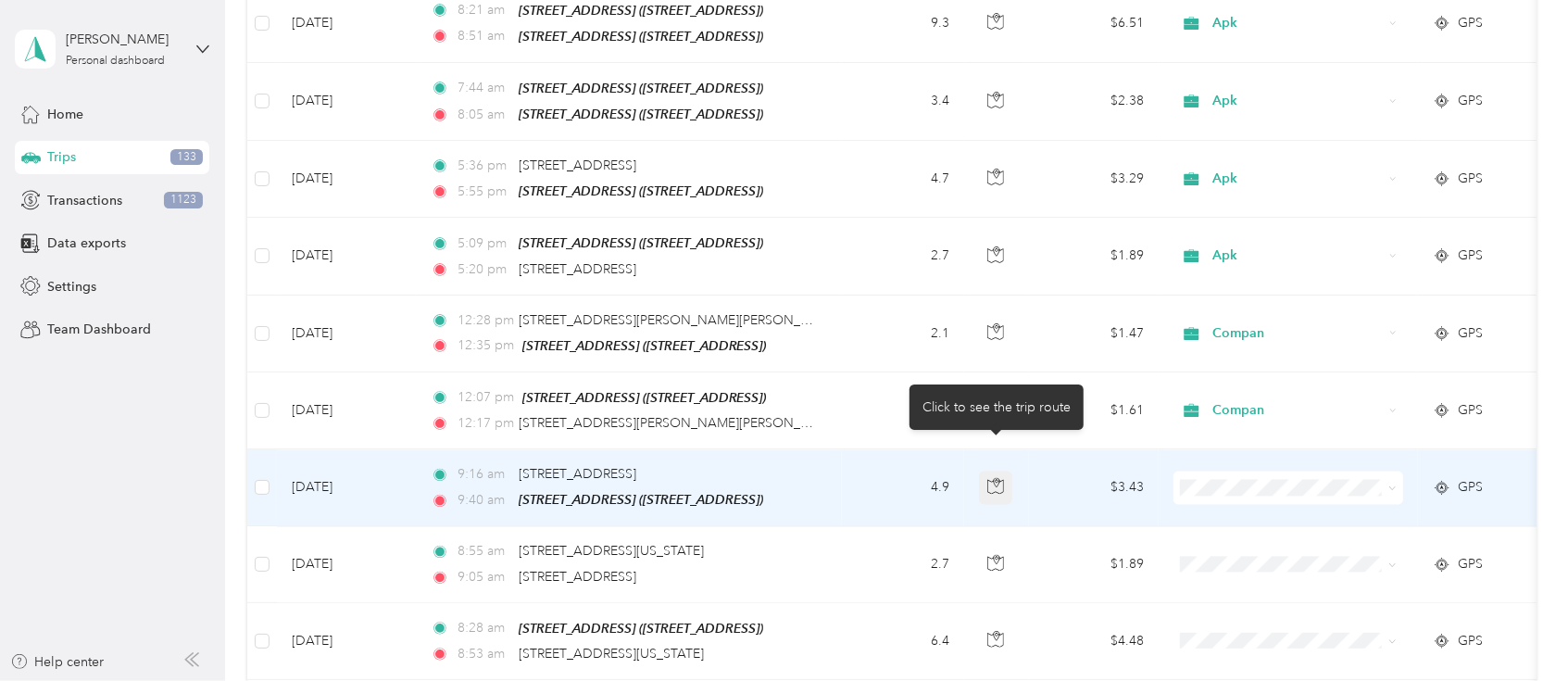
click at [994, 478] on icon "button" at bounding box center [997, 483] width 6 height 9
click at [1001, 477] on icon "button" at bounding box center [996, 485] width 17 height 17
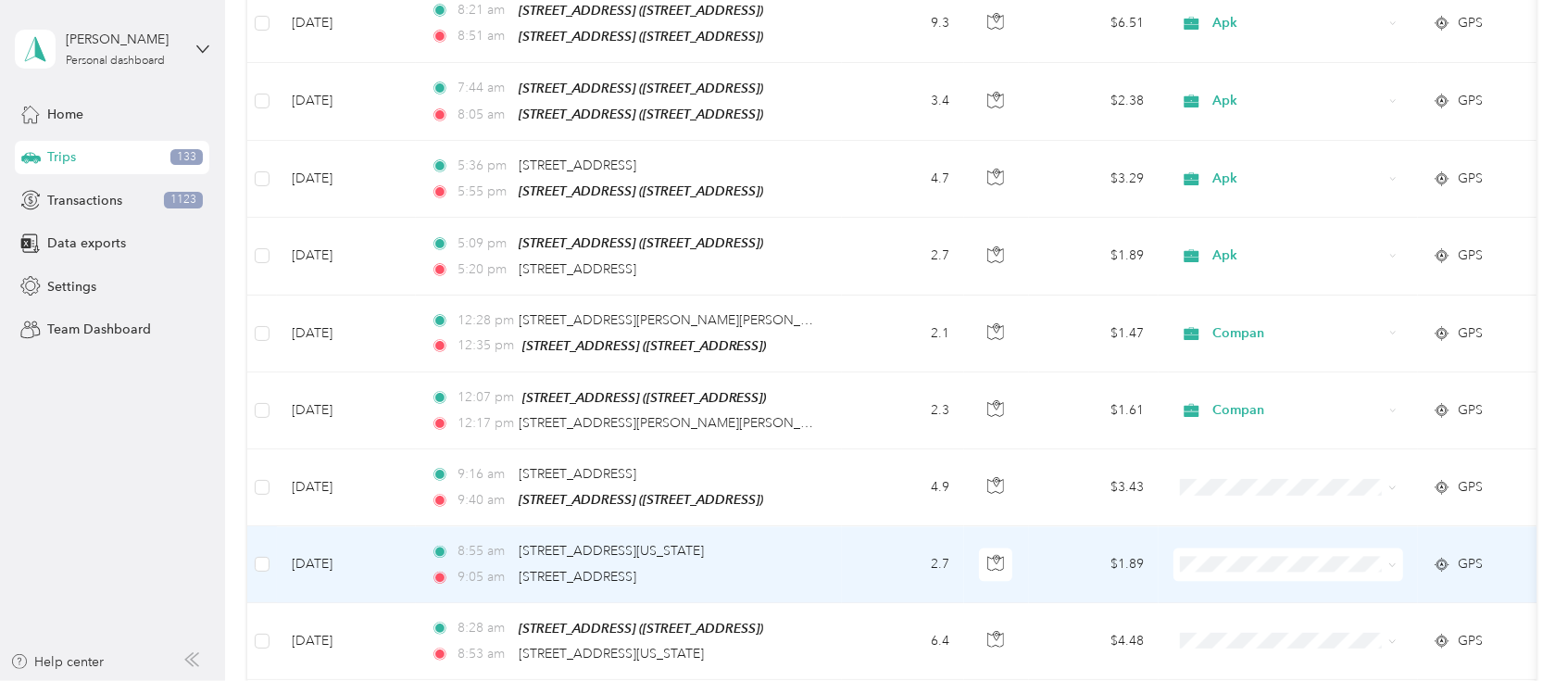
click at [986, 551] on td at bounding box center [997, 565] width 65 height 76
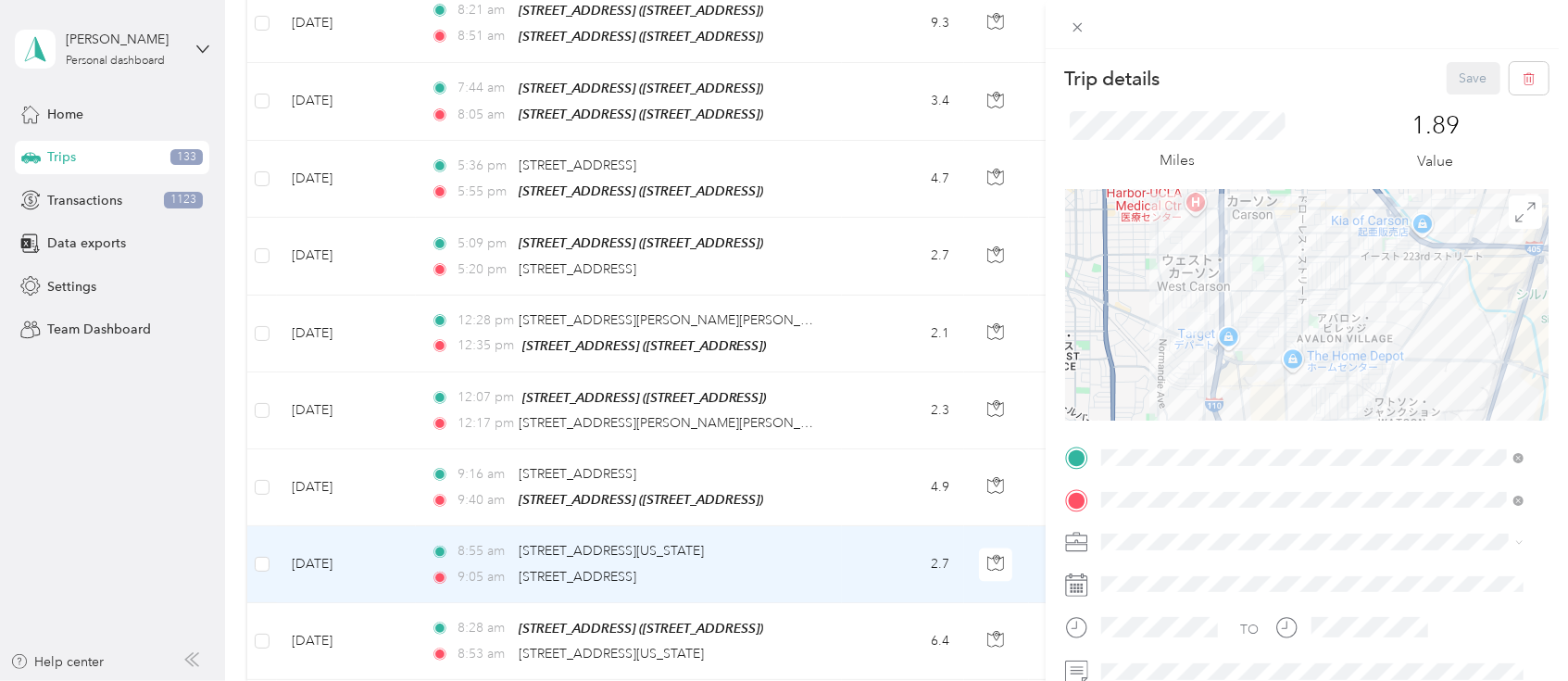
click at [994, 524] on div "Trip details Save This trip cannot be edited because it is either under review,…" at bounding box center [784, 340] width 1568 height 681
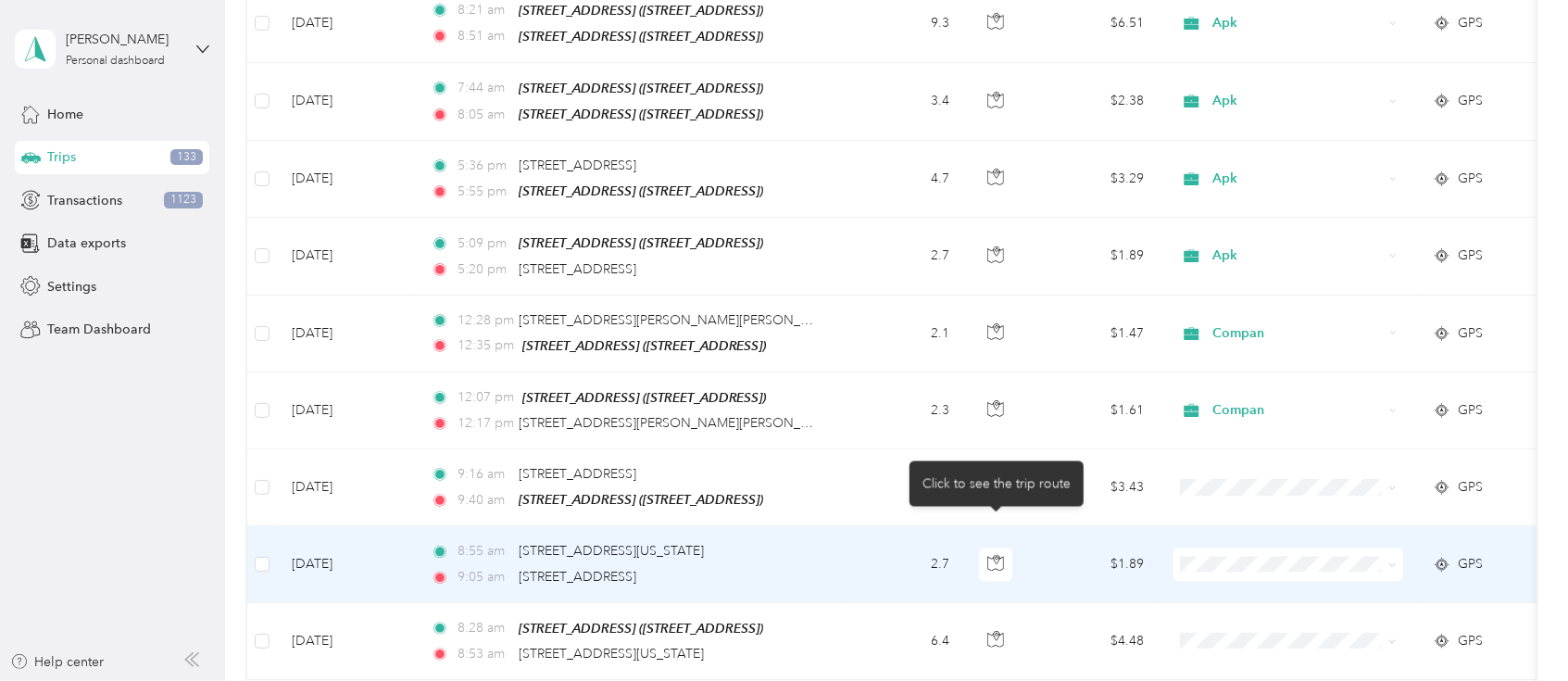
click at [994, 554] on icon "button" at bounding box center [996, 563] width 17 height 17
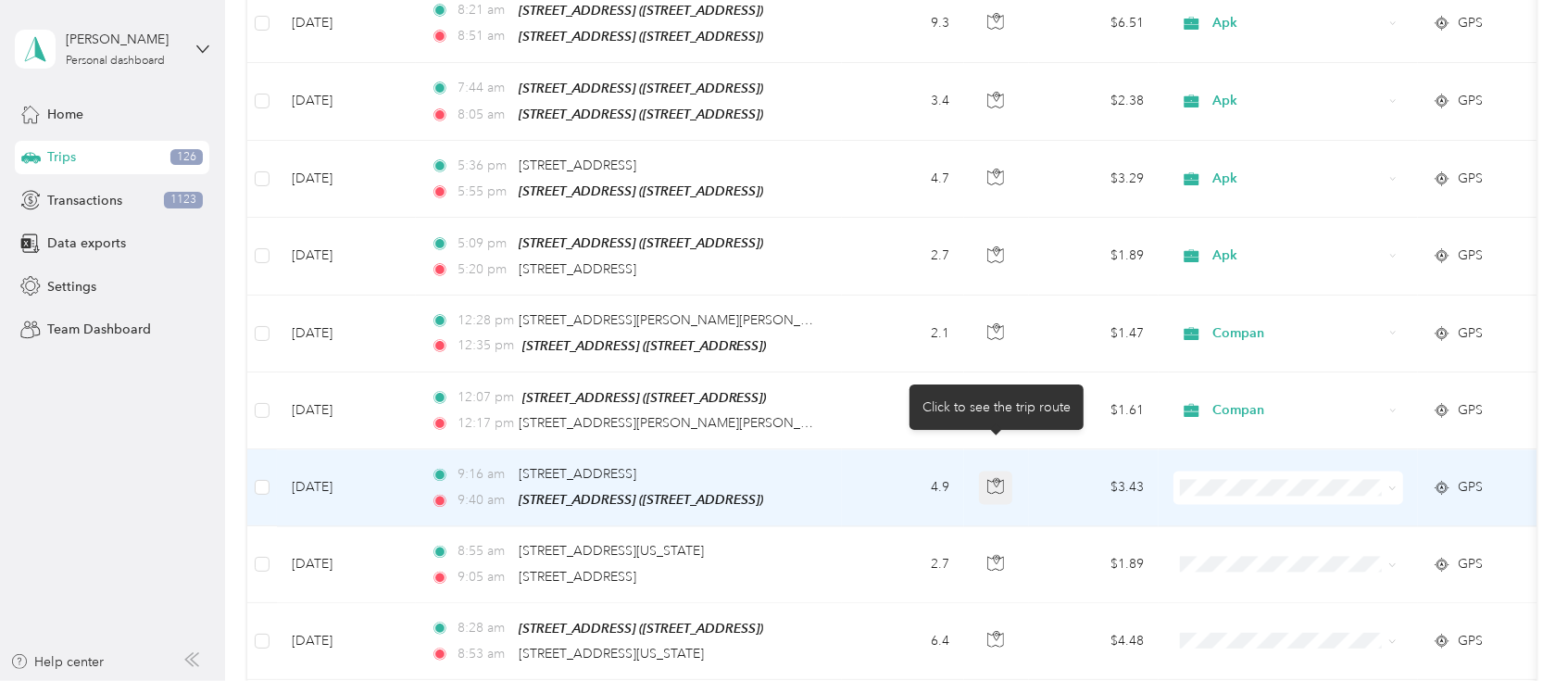
click at [1002, 477] on icon "button" at bounding box center [996, 485] width 17 height 17
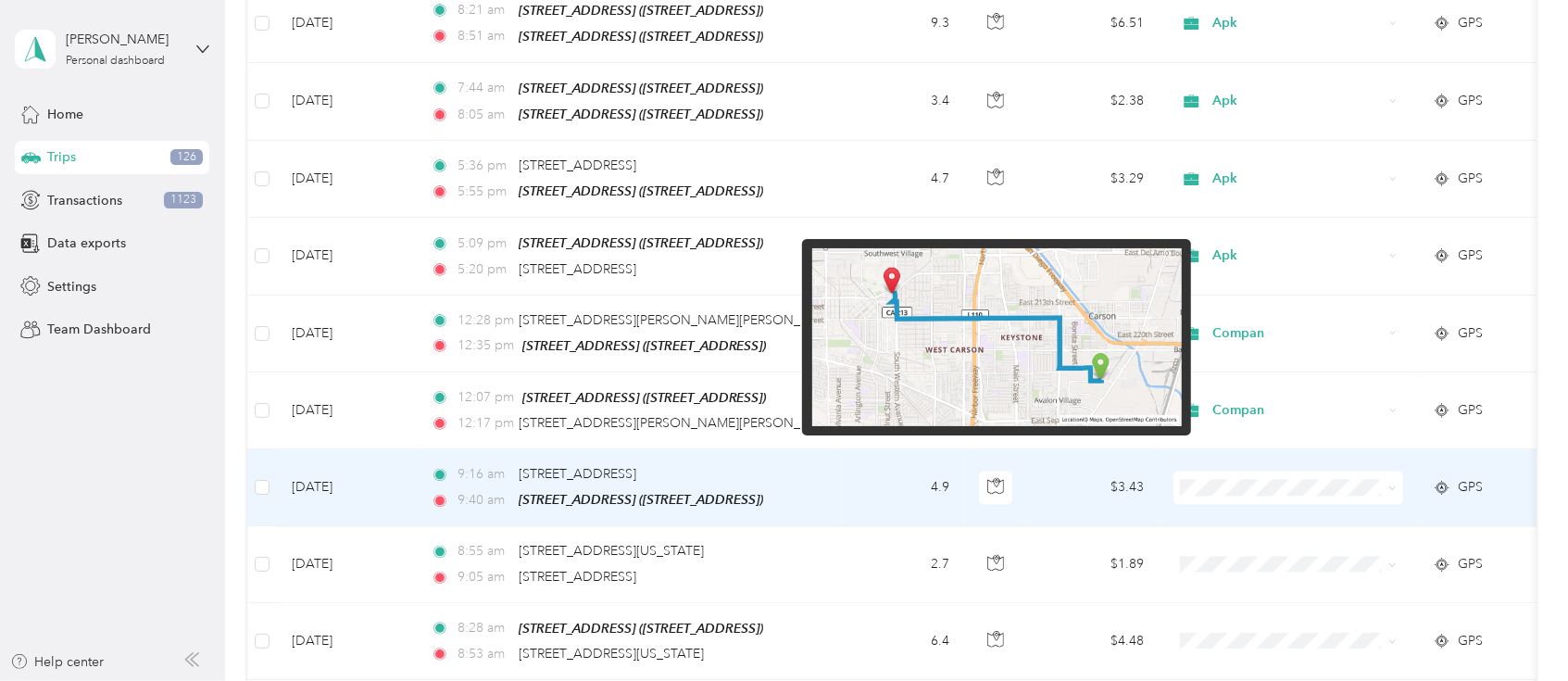
click at [982, 303] on img at bounding box center [997, 336] width 370 height 178
click at [930, 314] on img at bounding box center [997, 336] width 370 height 178
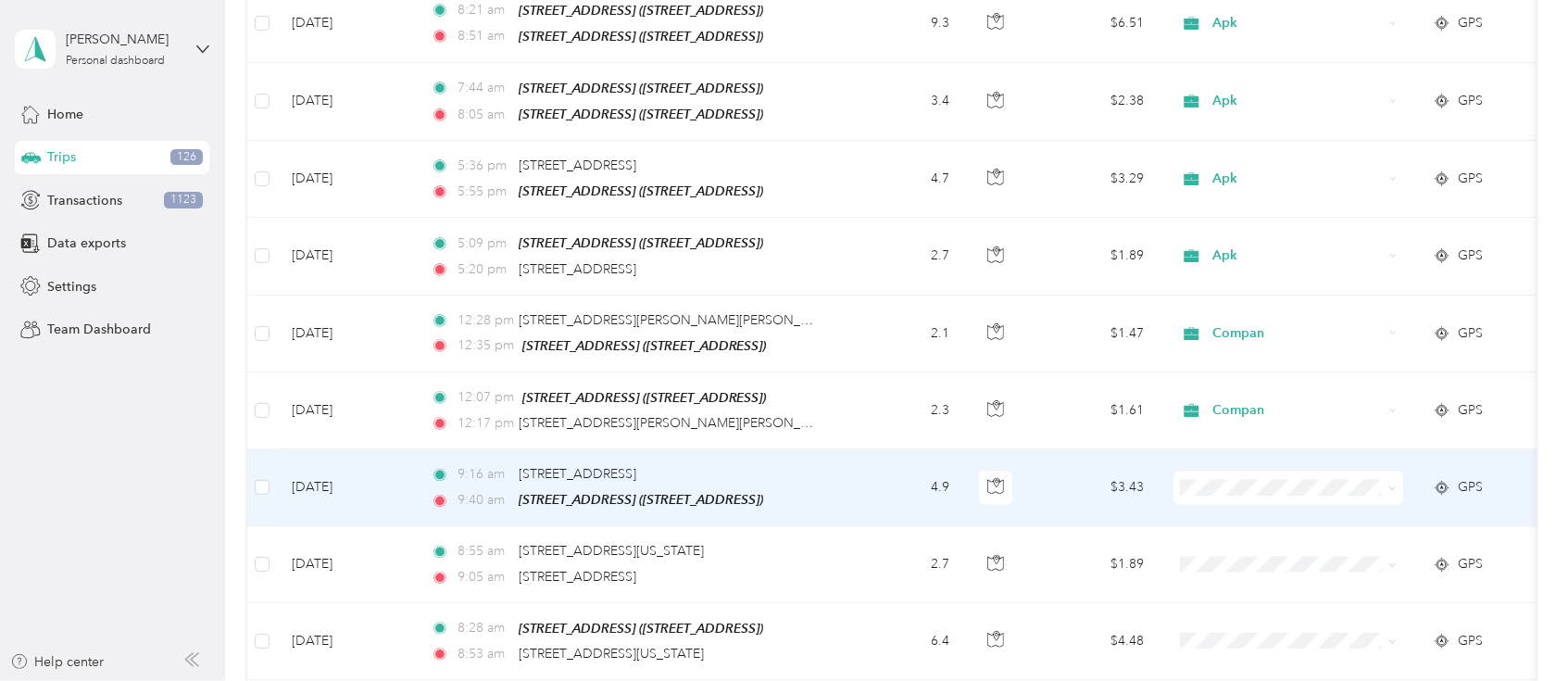
click at [948, 452] on td "4.9" at bounding box center [903, 487] width 122 height 77
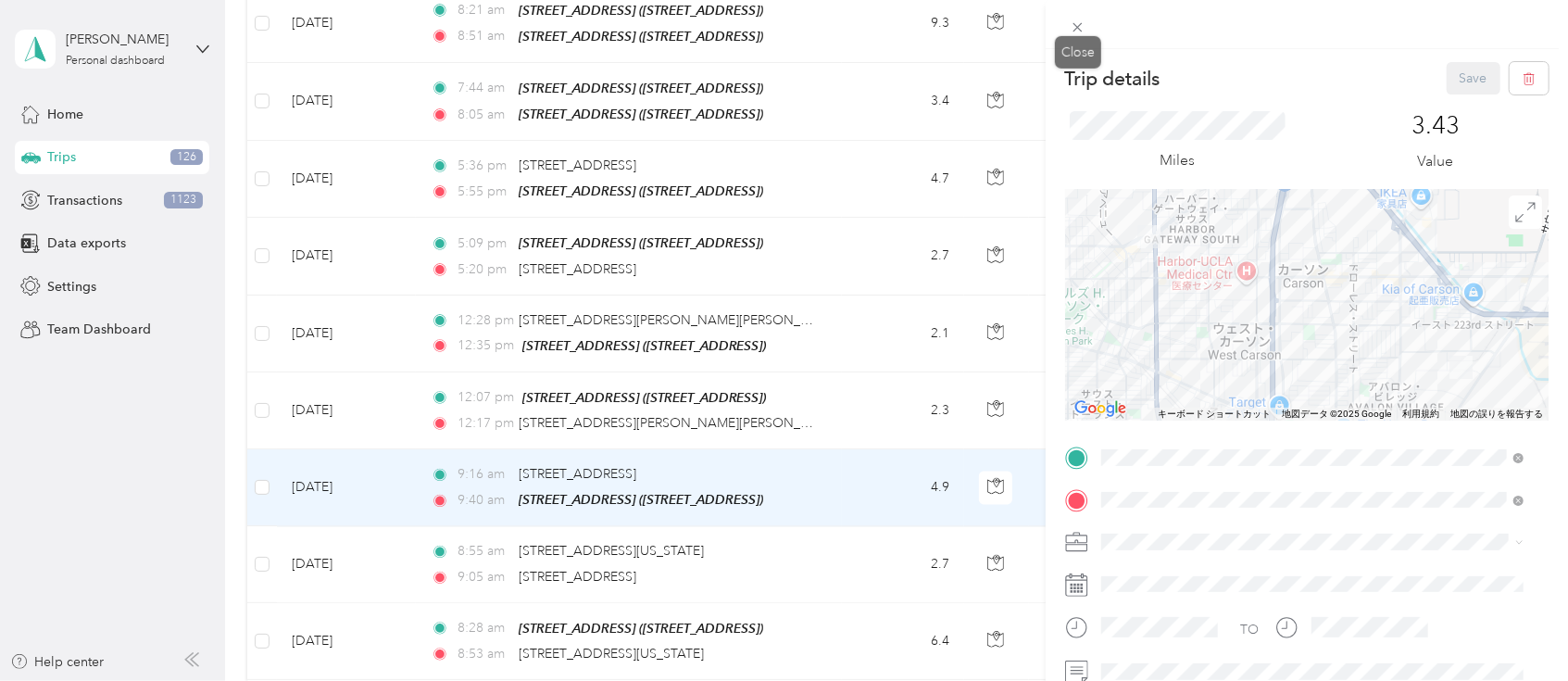
click at [1076, 35] on span at bounding box center [1078, 27] width 26 height 26
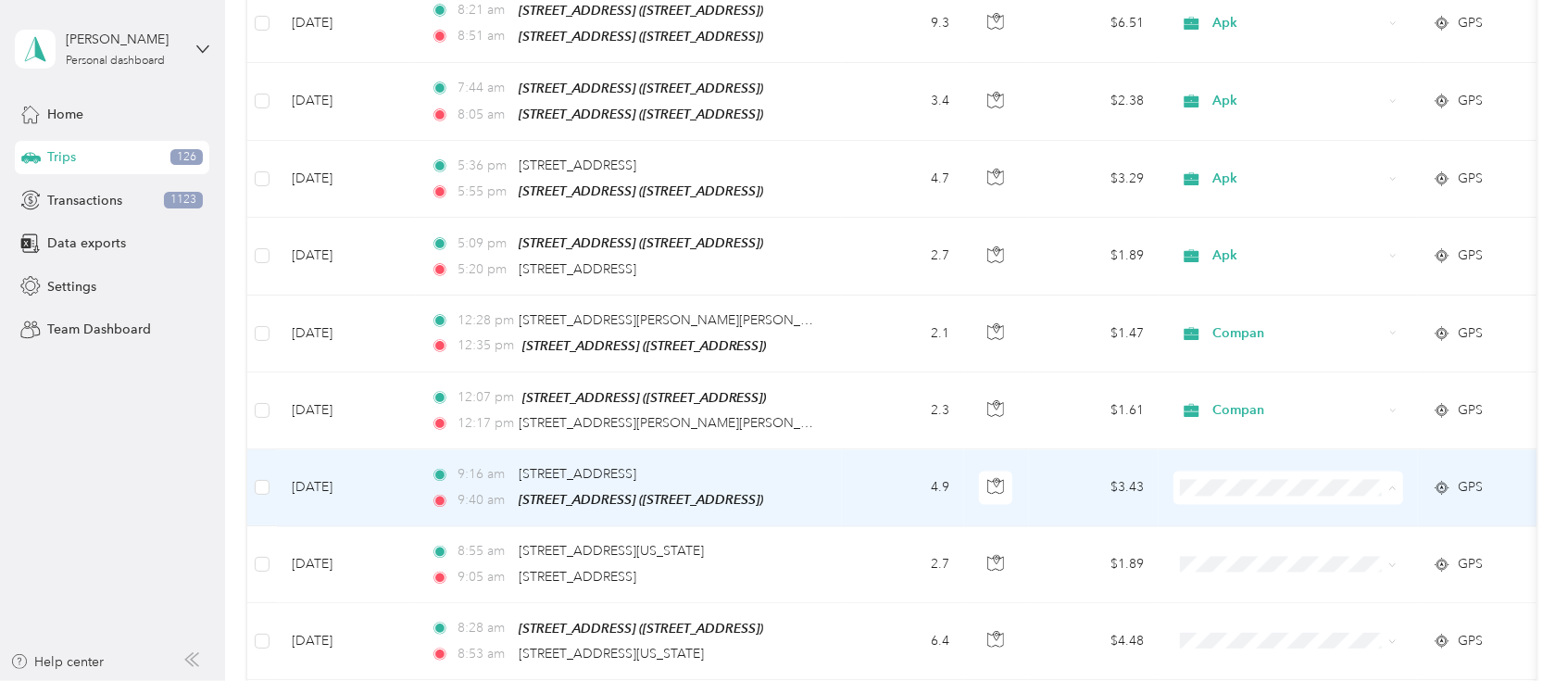
click at [1223, 284] on span "Compan" at bounding box center [1306, 289] width 171 height 20
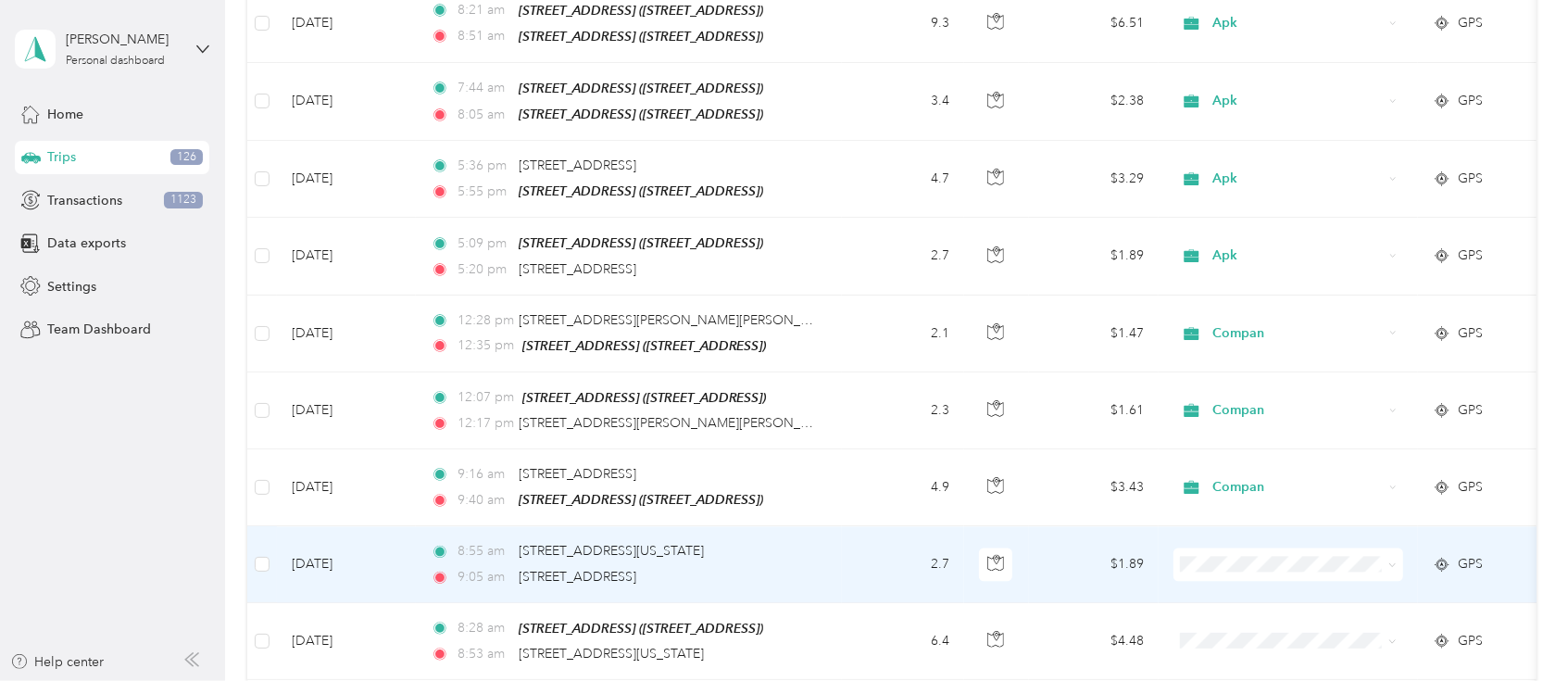
click at [1219, 367] on span "Compan" at bounding box center [1288, 363] width 204 height 20
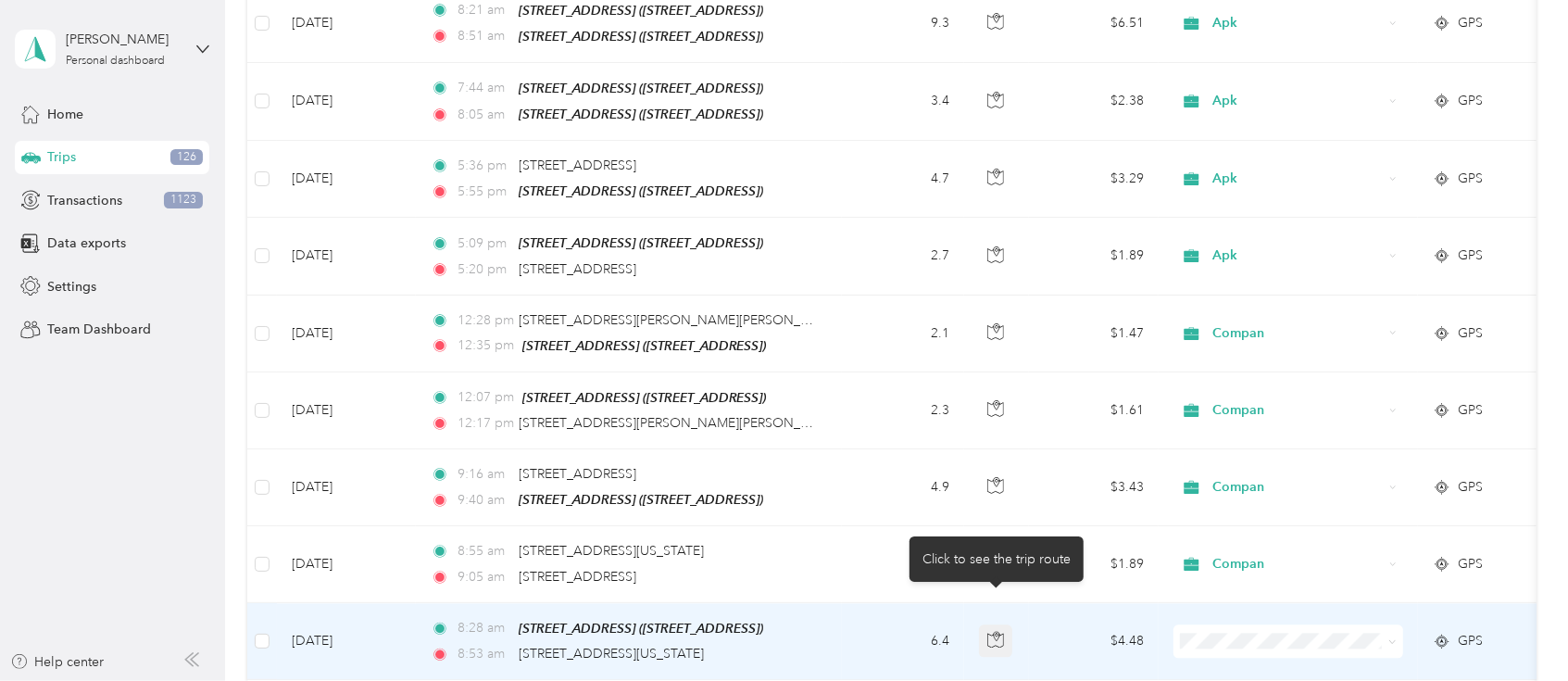
click at [994, 631] on icon "button" at bounding box center [996, 639] width 17 height 17
click at [1178, 624] on span at bounding box center [1288, 641] width 230 height 34
click at [1223, 476] on span "Apk" at bounding box center [1306, 473] width 171 height 20
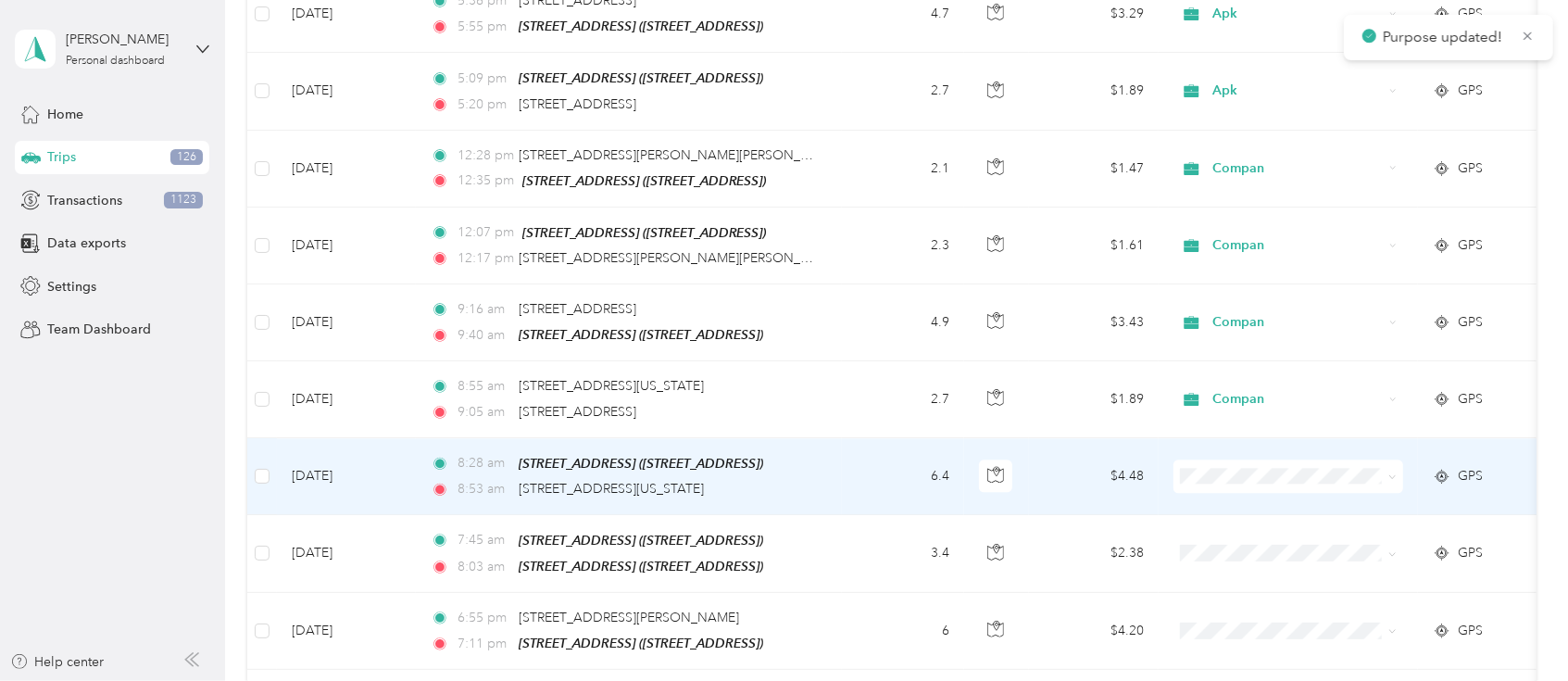
scroll to position [2964, 0]
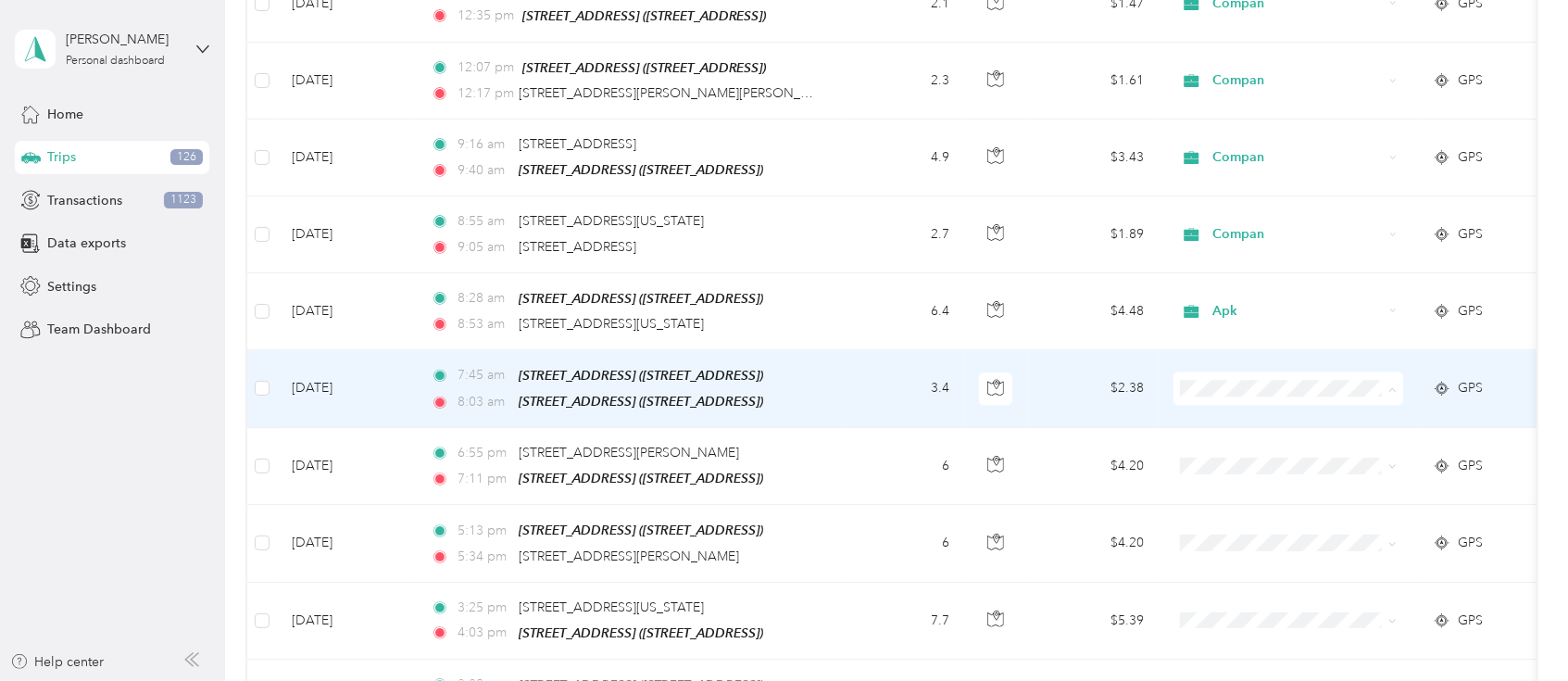
click at [1223, 524] on li "Apk" at bounding box center [1288, 517] width 230 height 33
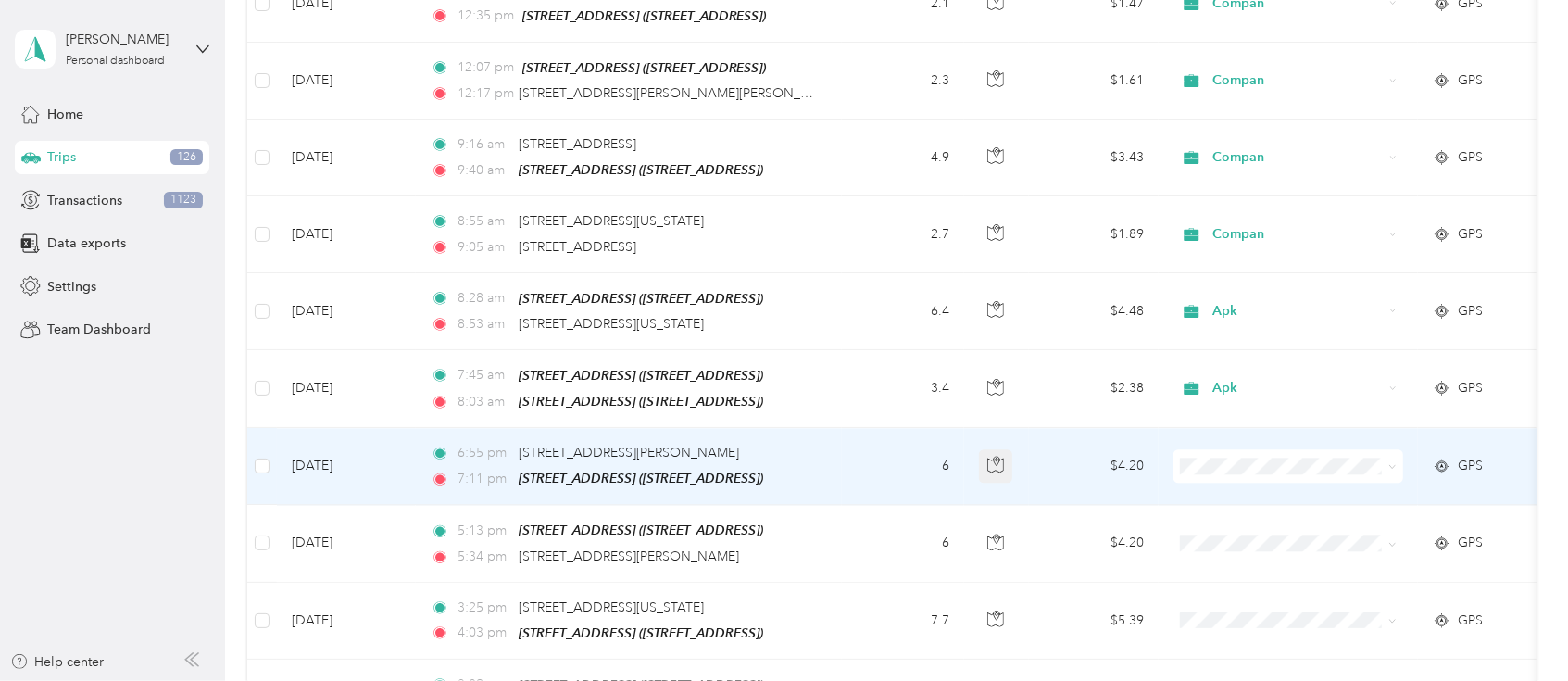
click at [1001, 456] on icon "button" at bounding box center [996, 464] width 17 height 17
click at [999, 456] on icon "button" at bounding box center [997, 461] width 6 height 9
click at [1224, 289] on span "Apk" at bounding box center [1306, 296] width 171 height 20
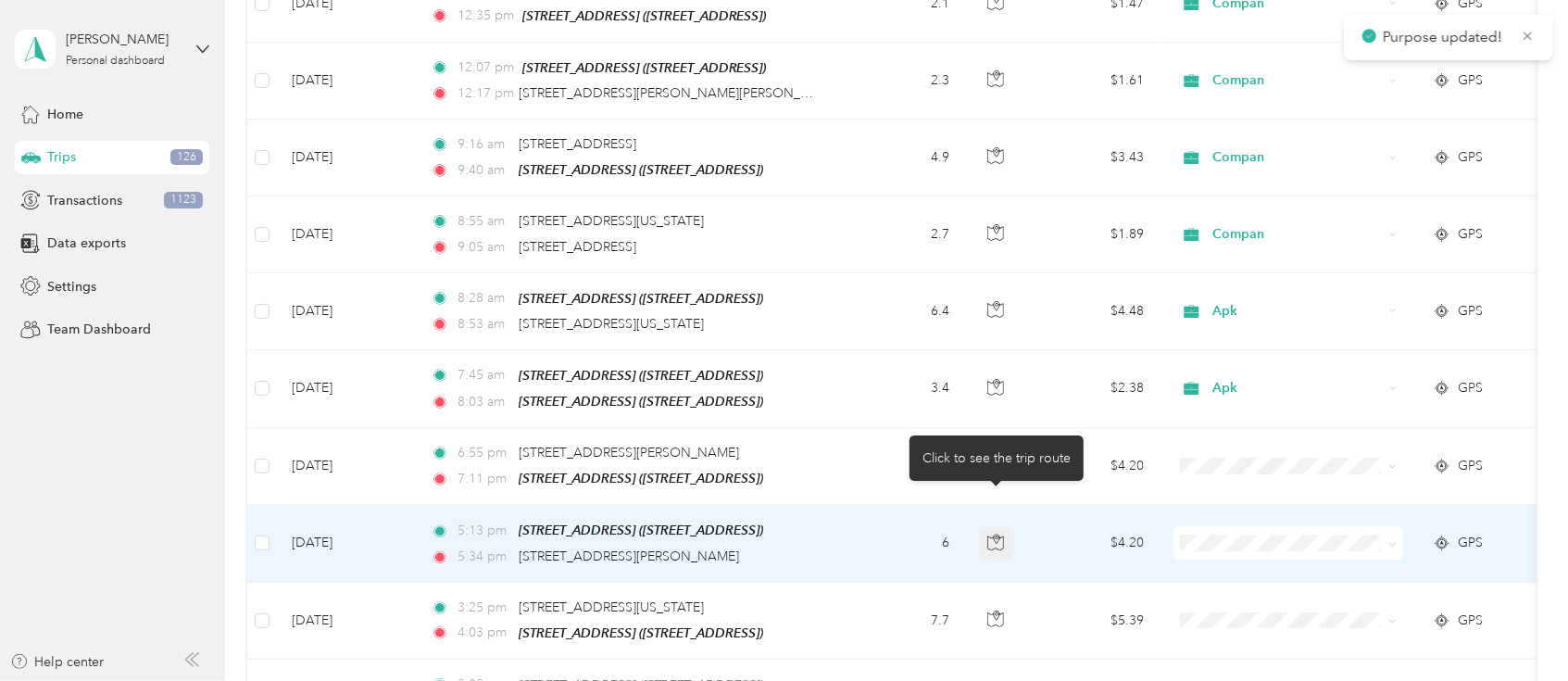
click at [1002, 534] on icon "button" at bounding box center [996, 542] width 17 height 17
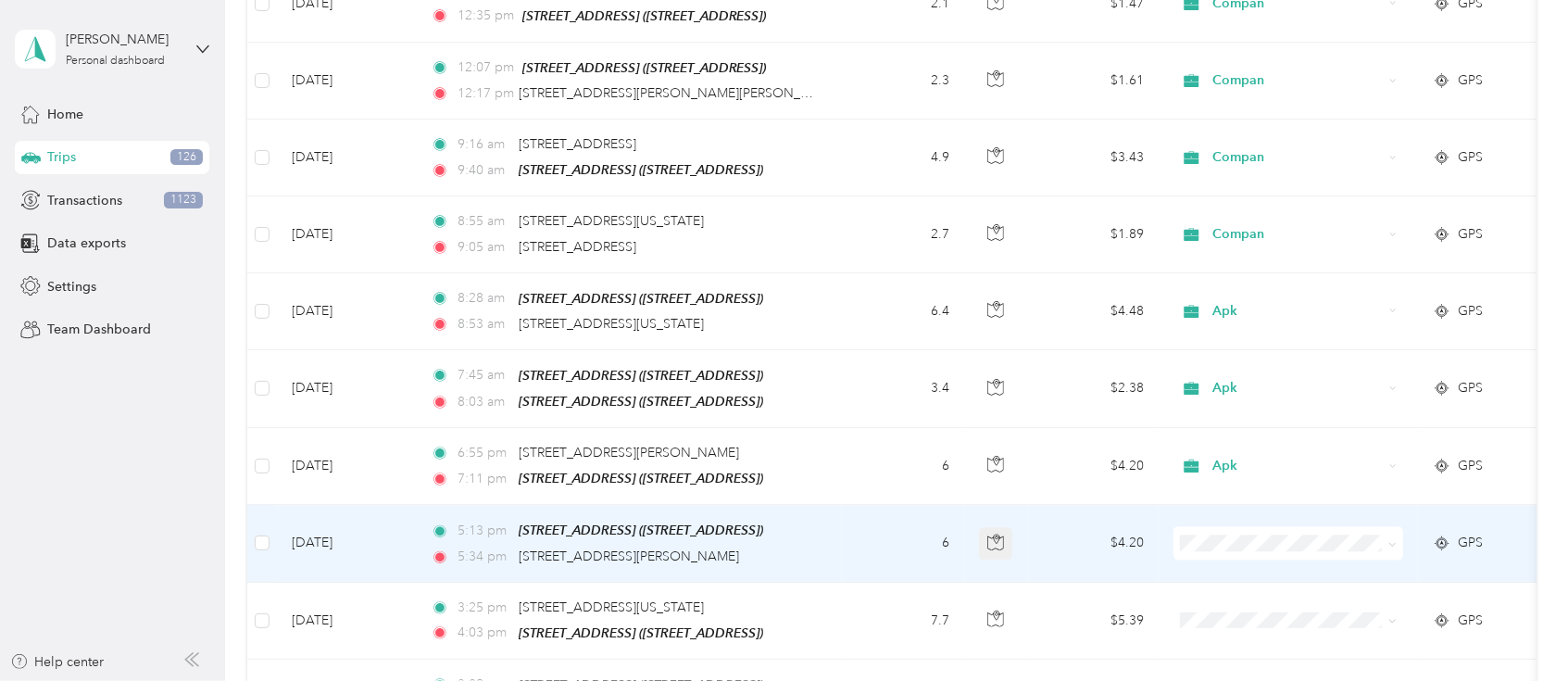
click at [1002, 534] on icon "button" at bounding box center [996, 542] width 17 height 17
click at [1242, 368] on span "Apk" at bounding box center [1306, 373] width 171 height 20
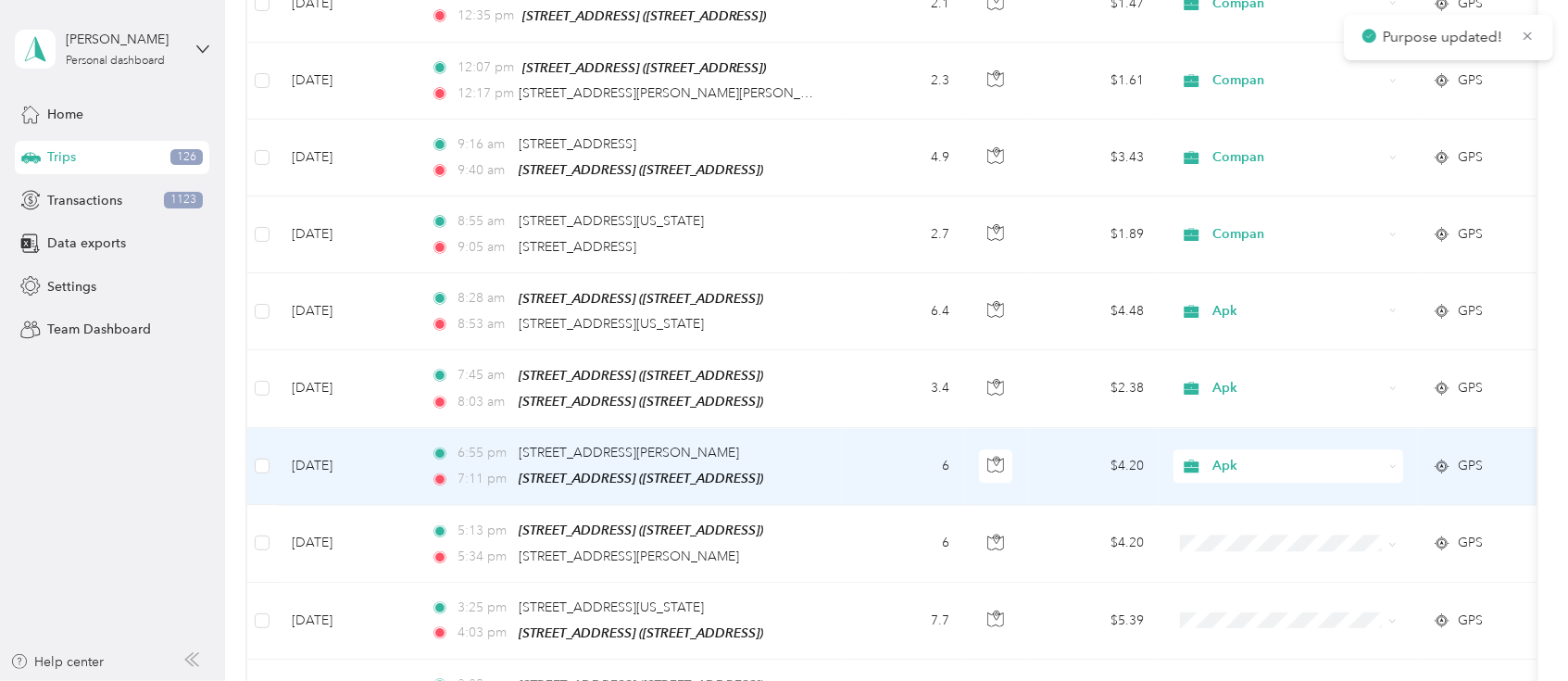
scroll to position [3128, 0]
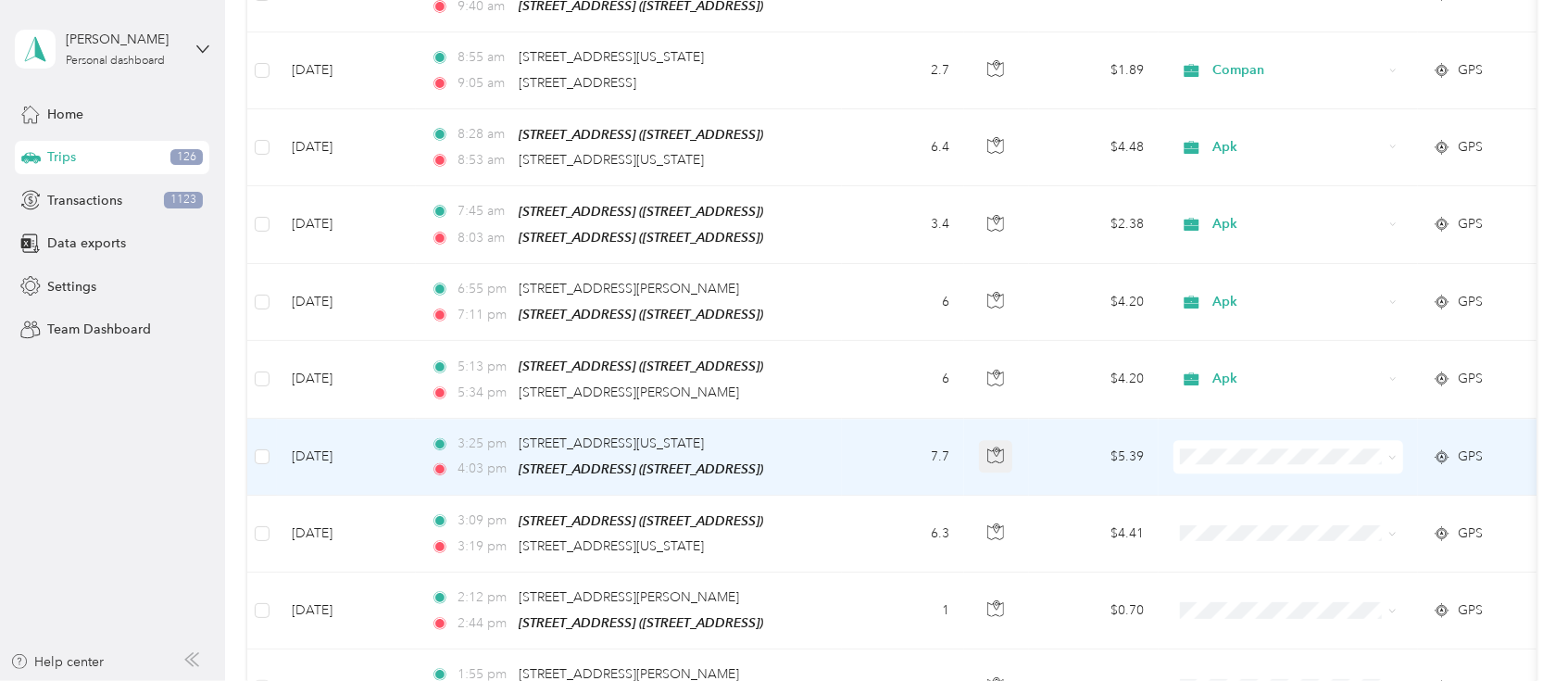
click at [997, 446] on icon "button" at bounding box center [996, 455] width 17 height 17
click at [994, 446] on icon "button" at bounding box center [996, 455] width 17 height 17
click at [1227, 278] on span "Apk" at bounding box center [1306, 283] width 171 height 20
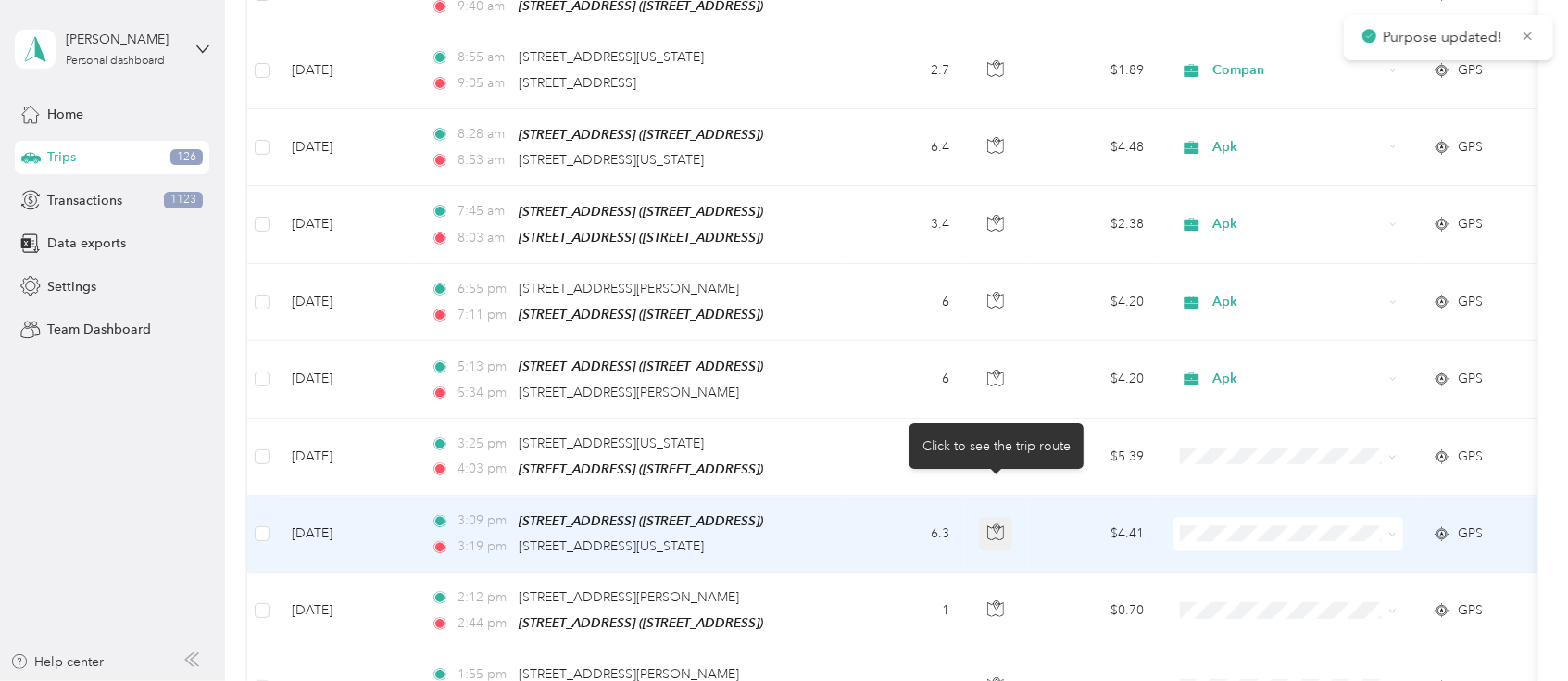
click at [1002, 526] on icon "button" at bounding box center [995, 533] width 16 height 14
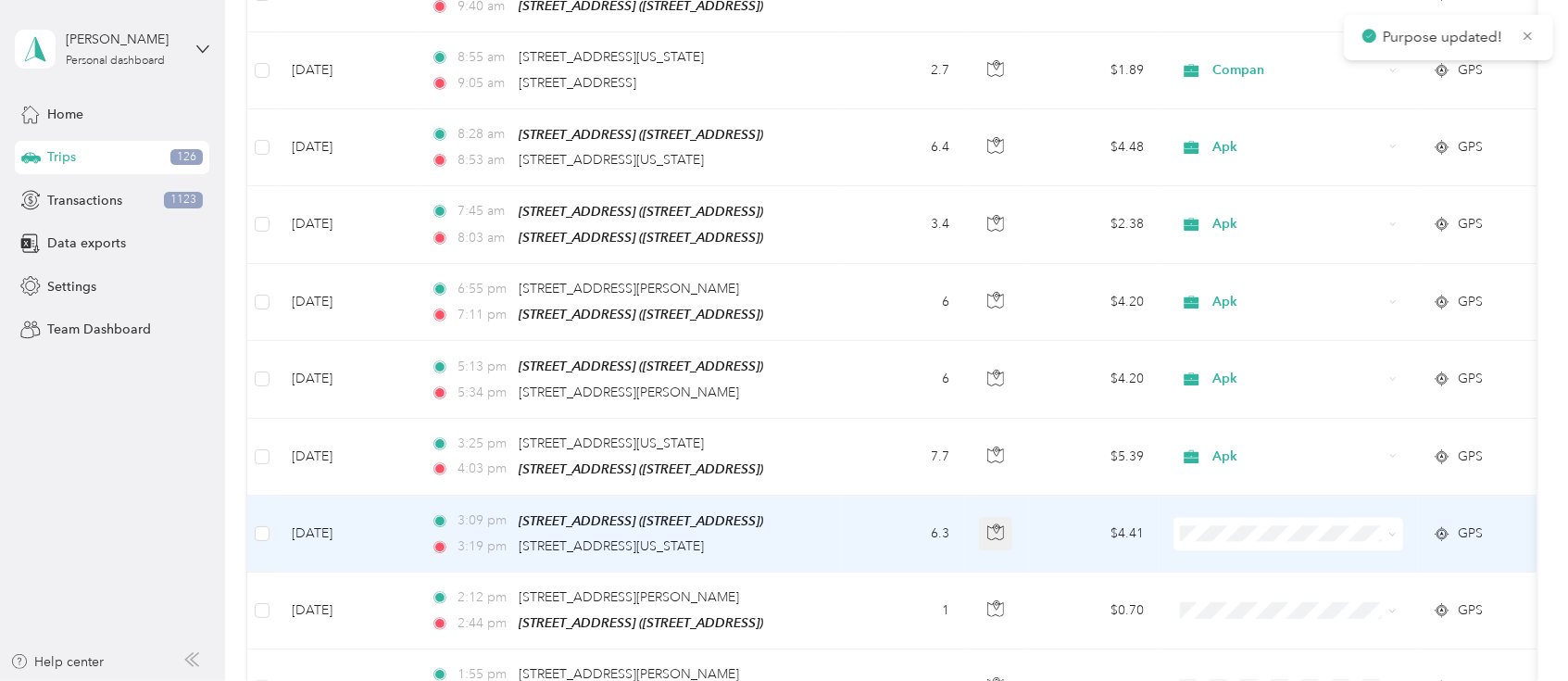
click at [1001, 524] on icon "button" at bounding box center [996, 532] width 17 height 17
click at [1015, 517] on div at bounding box center [997, 534] width 35 height 34
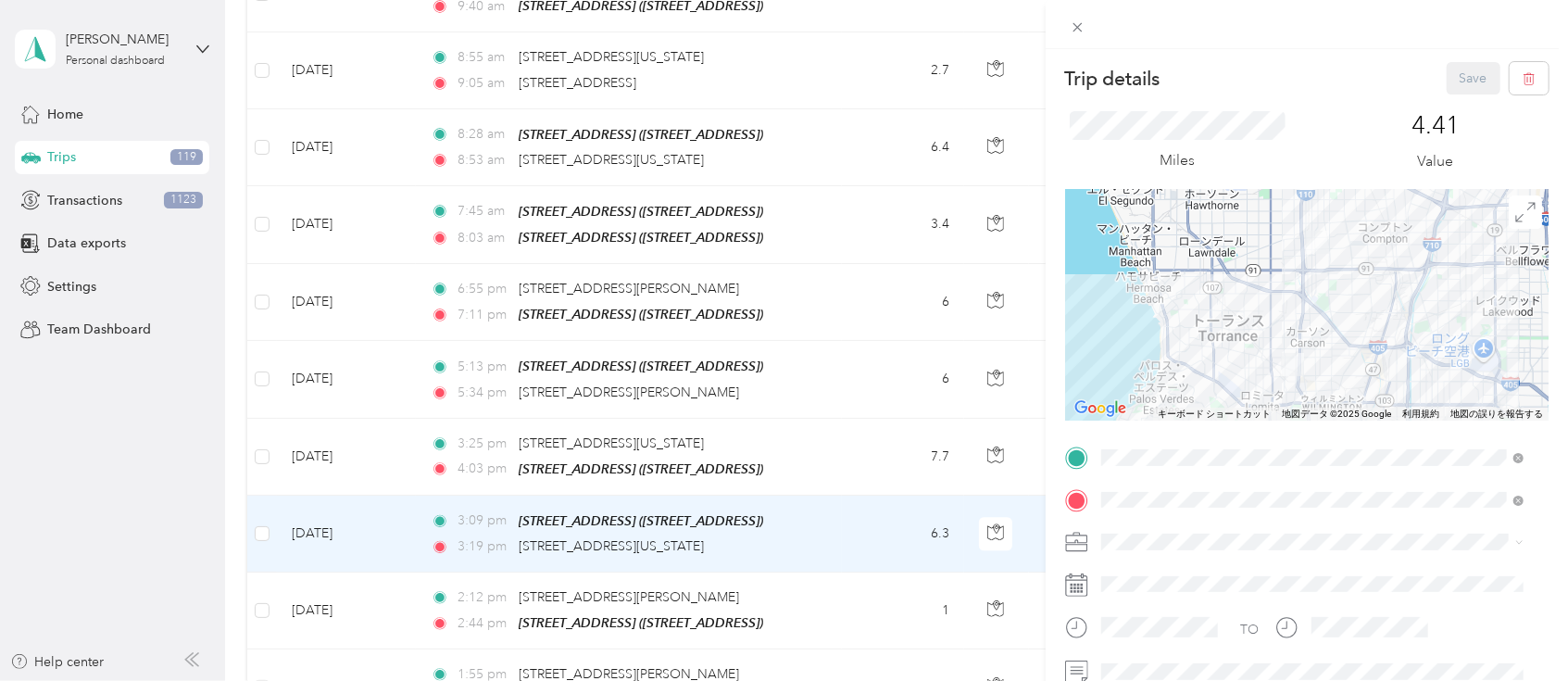
drag, startPoint x: 1015, startPoint y: 487, endPoint x: 1001, endPoint y: 487, distance: 14.0
click at [1001, 487] on div "Trip details Save This trip cannot be edited because it is either under review,…" at bounding box center [784, 340] width 1568 height 681
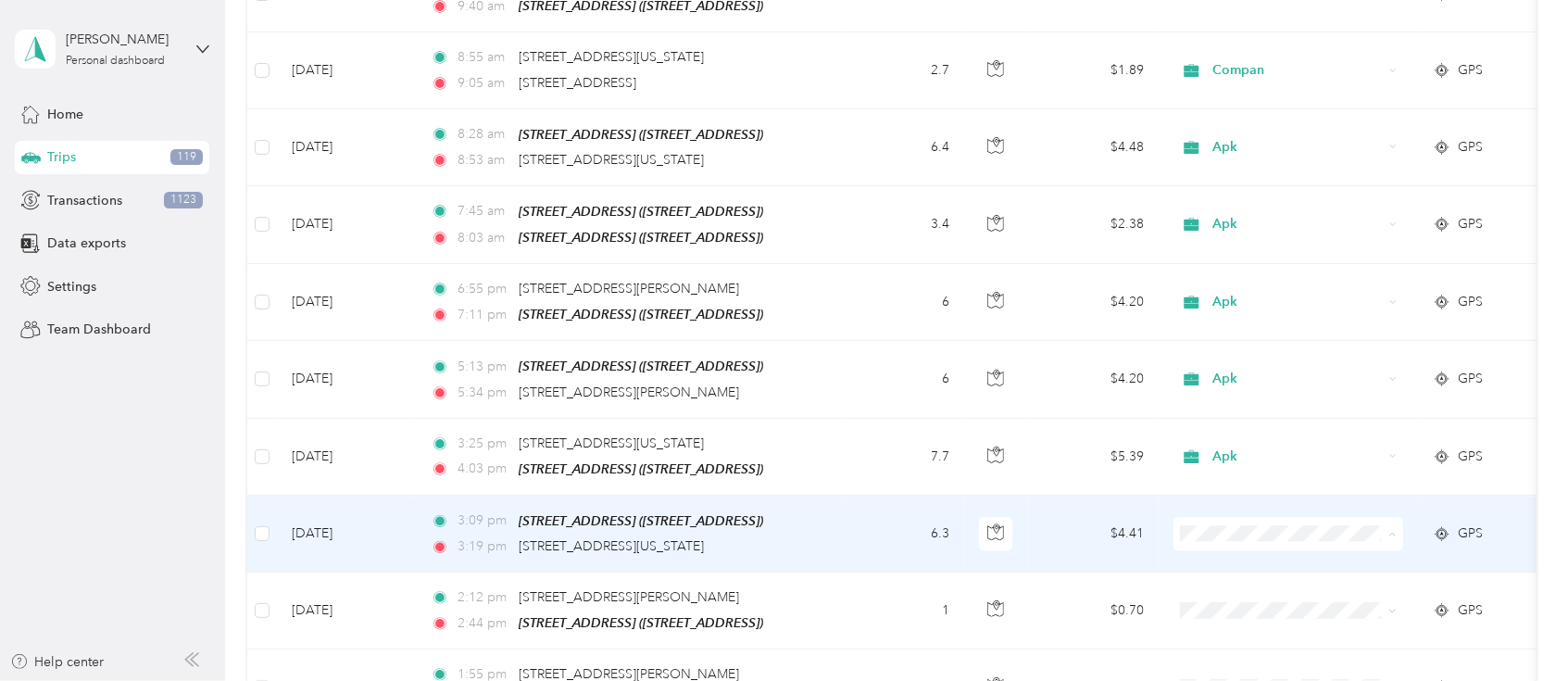
click at [1250, 360] on span "Apk" at bounding box center [1306, 360] width 171 height 20
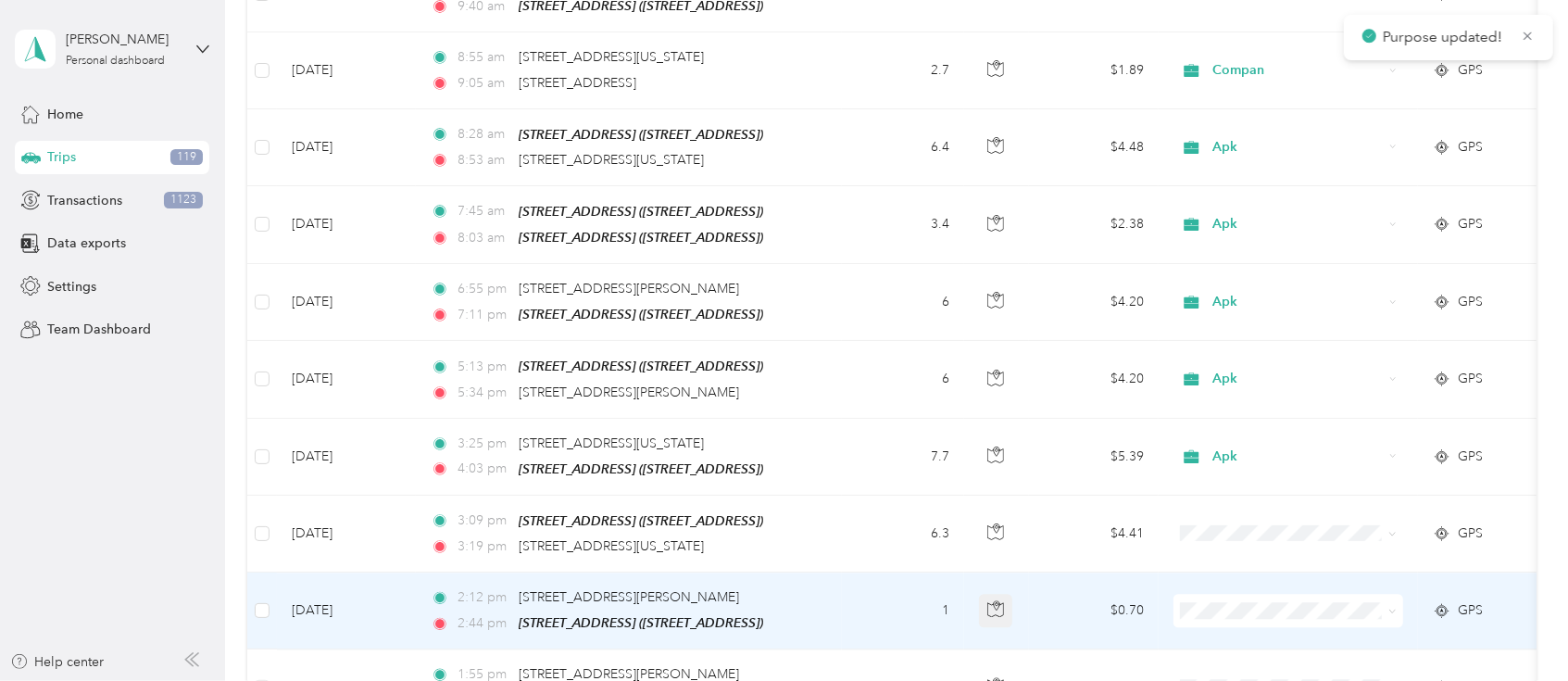
click at [1010, 593] on button "button" at bounding box center [996, 610] width 34 height 34
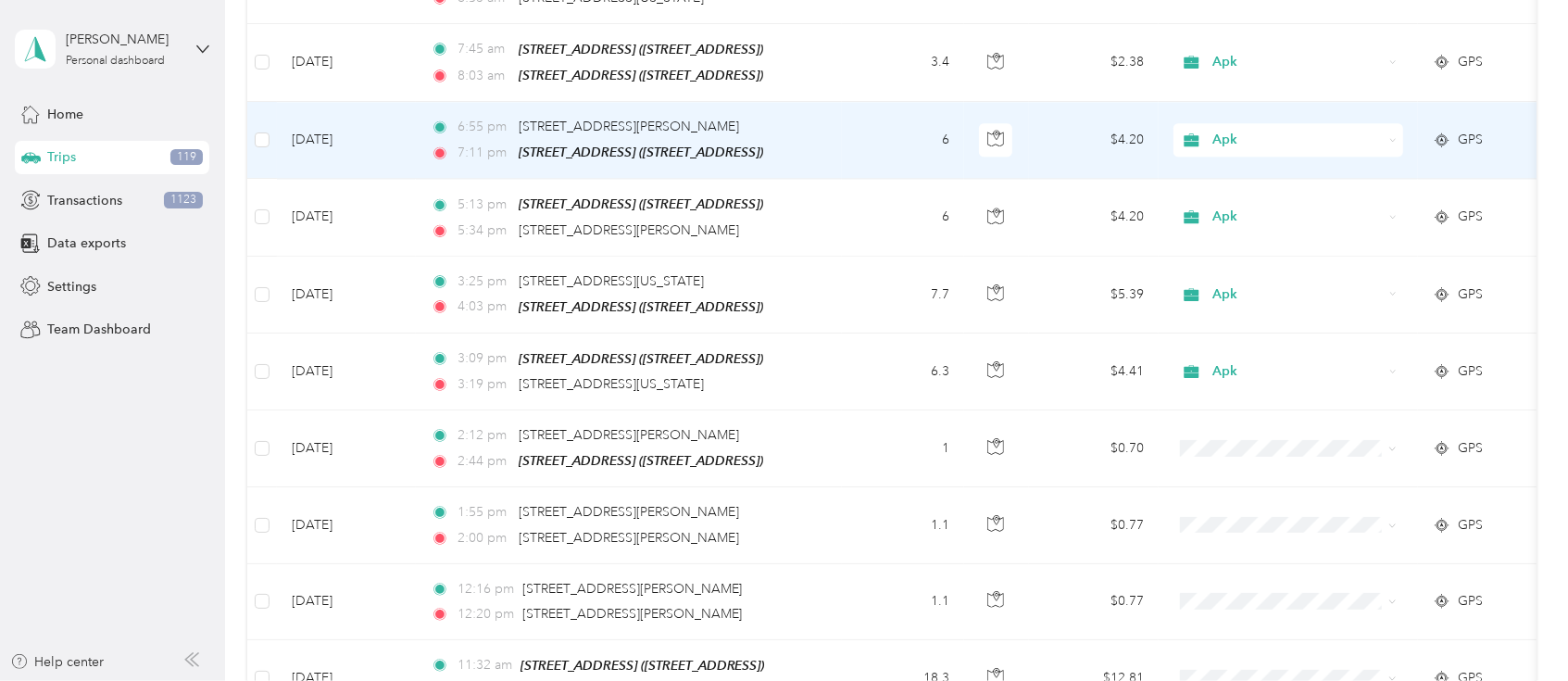
scroll to position [3458, 0]
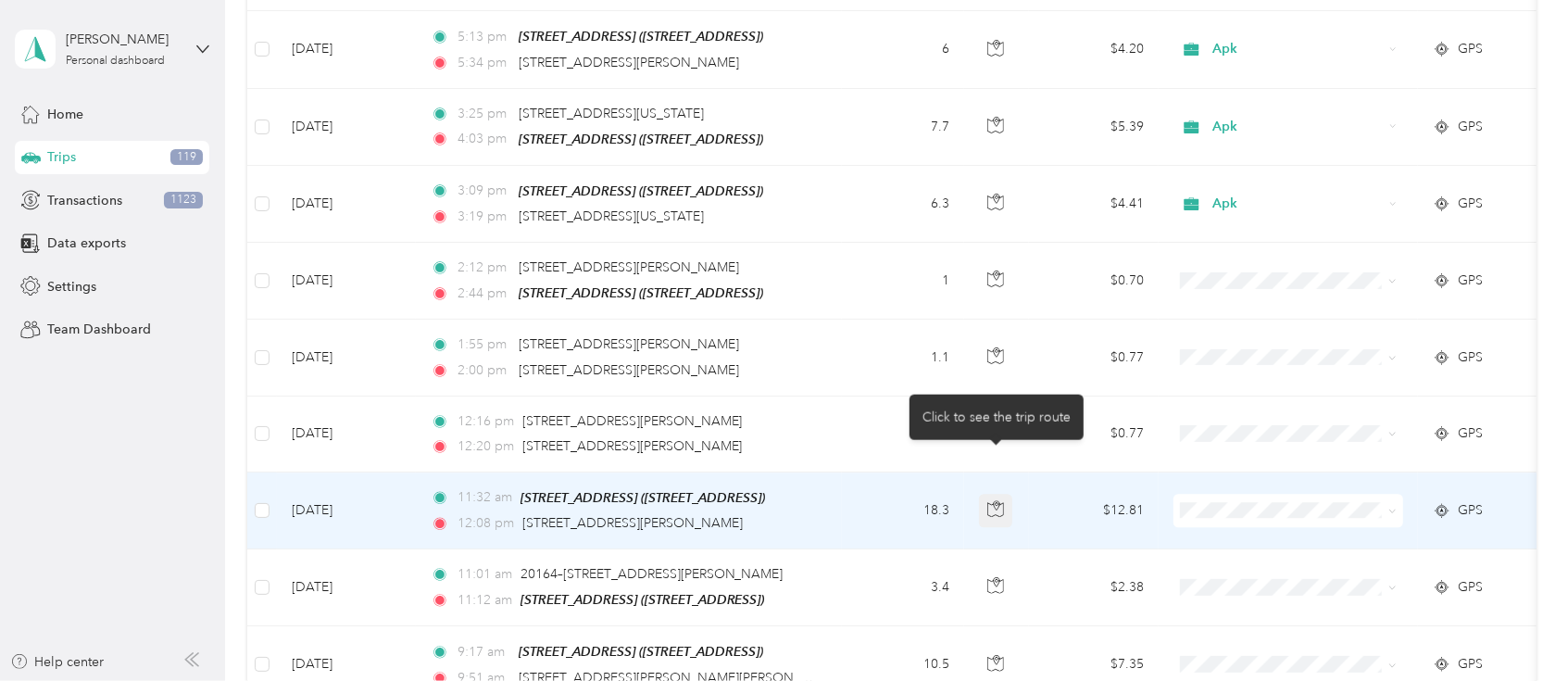
click at [983, 494] on button "button" at bounding box center [996, 511] width 34 height 34
click at [989, 500] on icon "button" at bounding box center [996, 509] width 17 height 17
click at [996, 500] on icon "button" at bounding box center [996, 509] width 17 height 17
click at [1002, 500] on icon "button" at bounding box center [996, 509] width 17 height 17
click at [1236, 266] on span "Doordash" at bounding box center [1306, 266] width 171 height 20
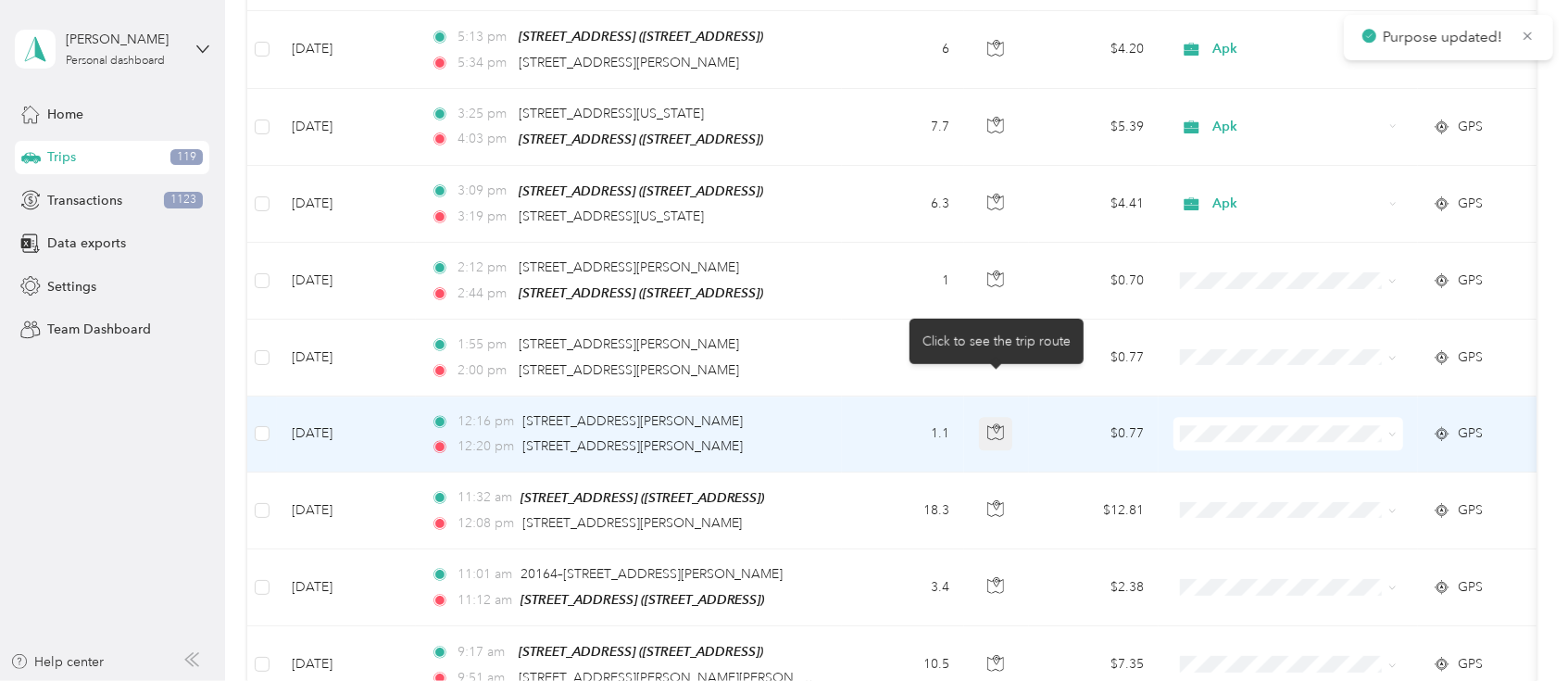
click at [1001, 423] on icon "button" at bounding box center [996, 431] width 17 height 17
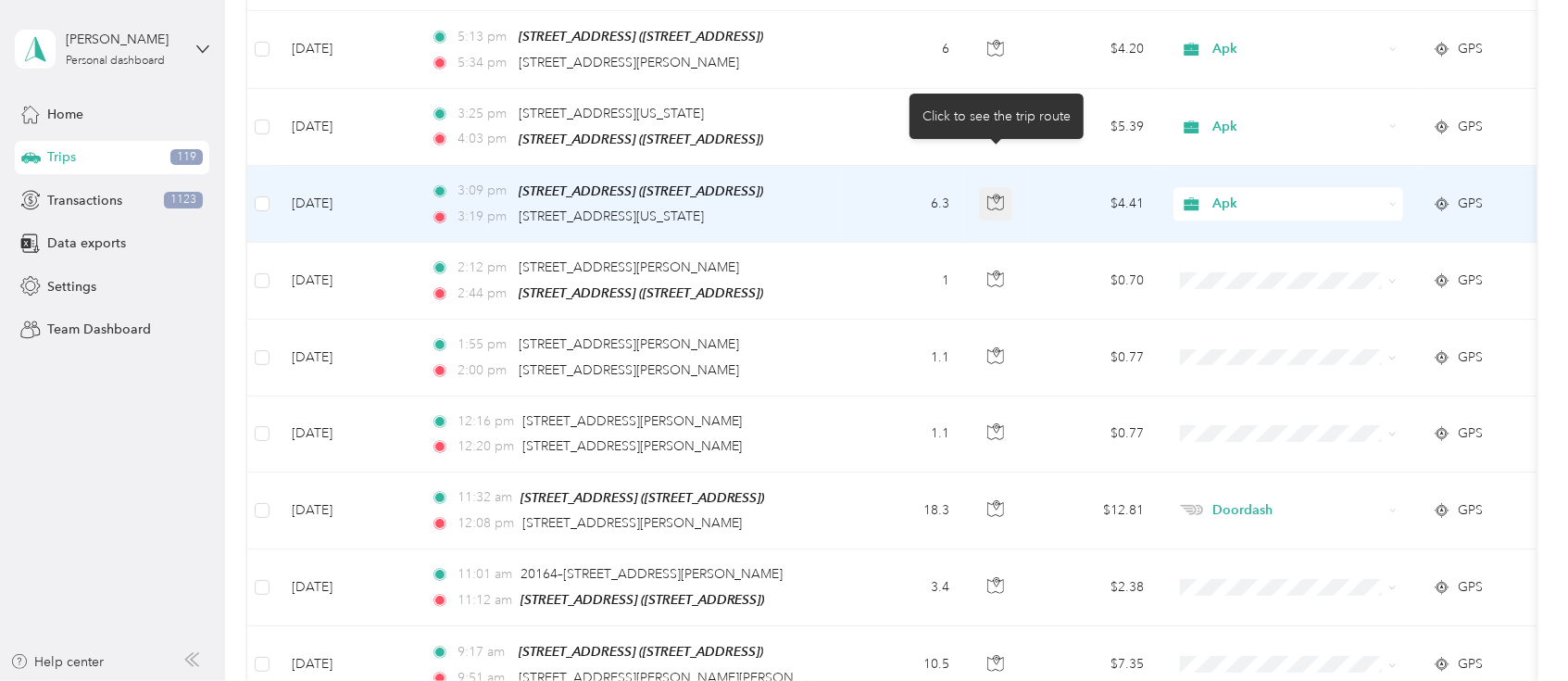
click at [995, 194] on icon "button" at bounding box center [996, 202] width 17 height 17
click at [994, 194] on icon "button" at bounding box center [996, 202] width 17 height 17
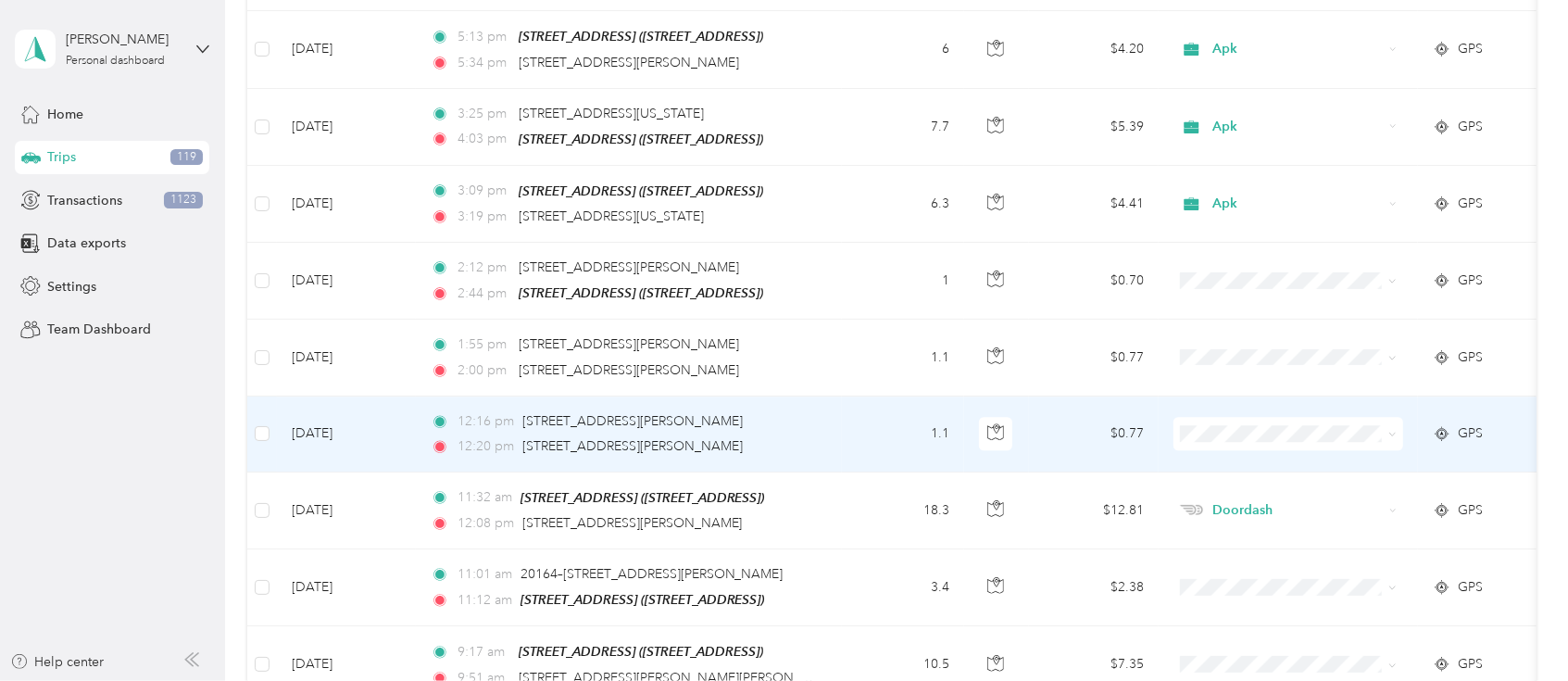
click at [1235, 490] on span "Doordash" at bounding box center [1306, 487] width 171 height 20
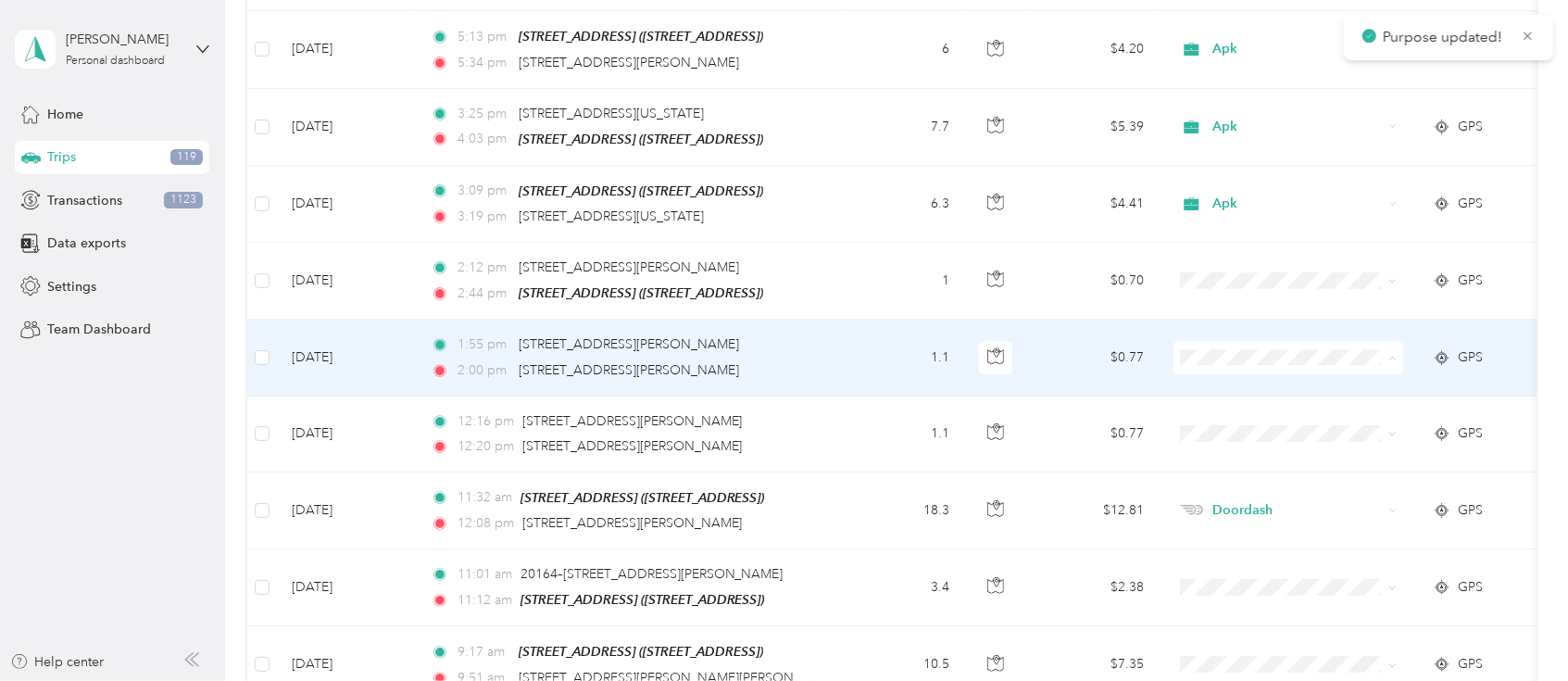
click at [1242, 415] on span "Doordash" at bounding box center [1306, 415] width 171 height 20
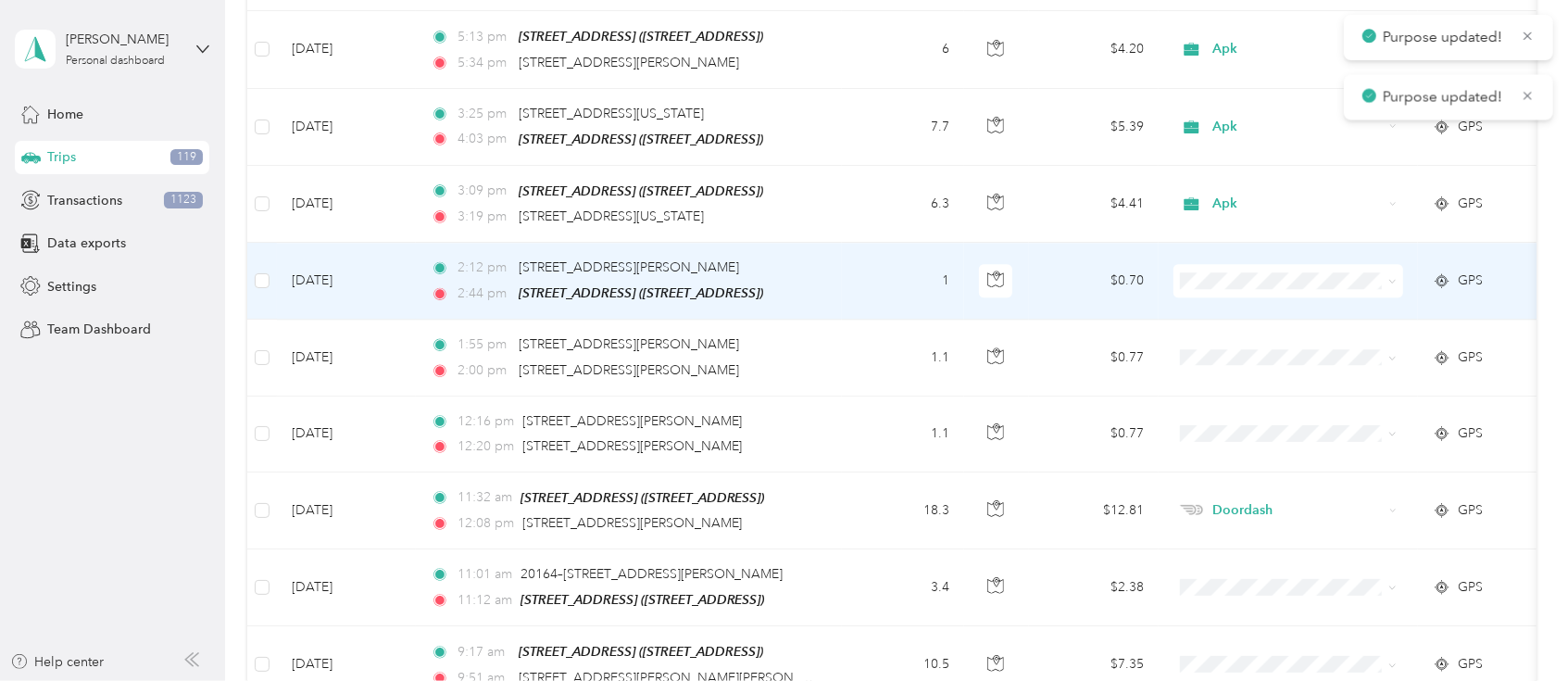
click at [1205, 264] on span at bounding box center [1288, 280] width 230 height 34
click at [1245, 329] on span "Doordash" at bounding box center [1306, 338] width 171 height 20
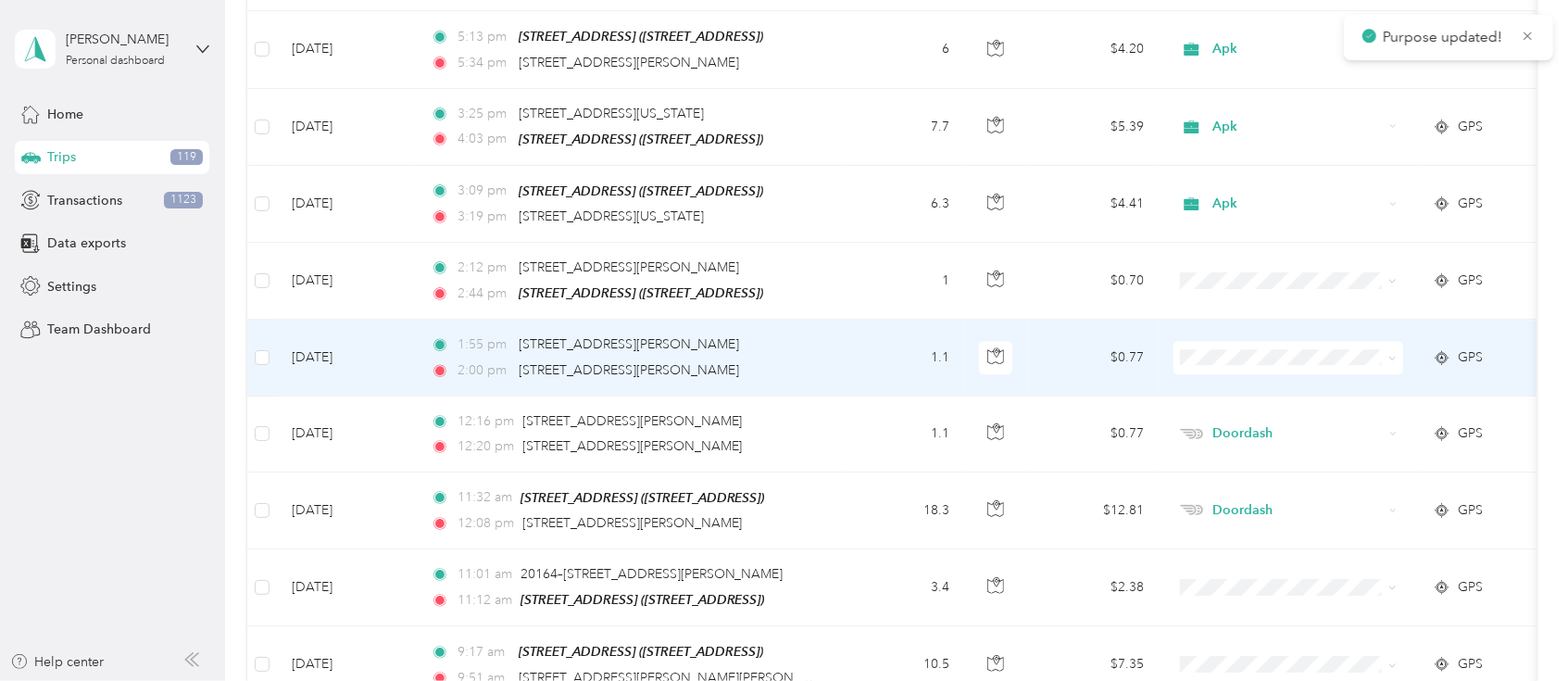
click at [1228, 341] on span at bounding box center [1288, 358] width 230 height 34
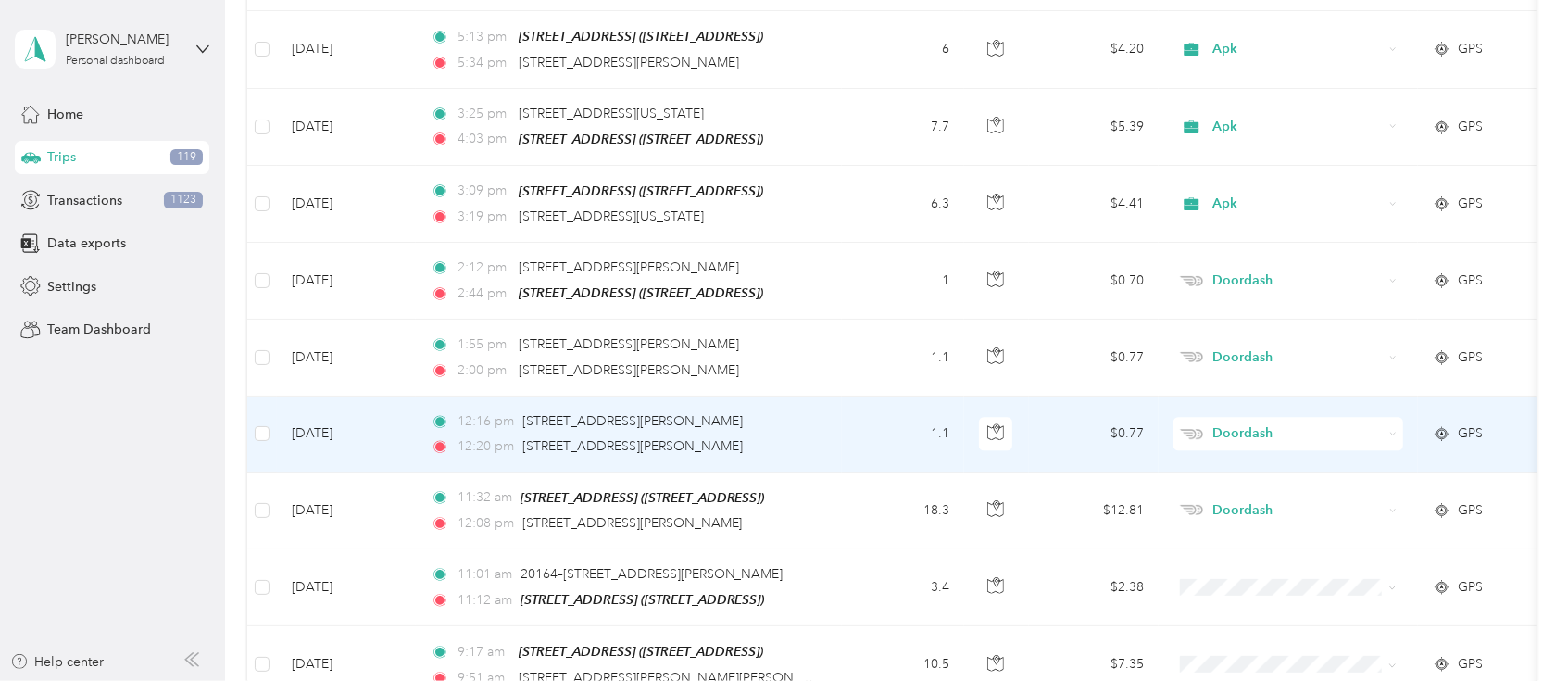
scroll to position [3623, 0]
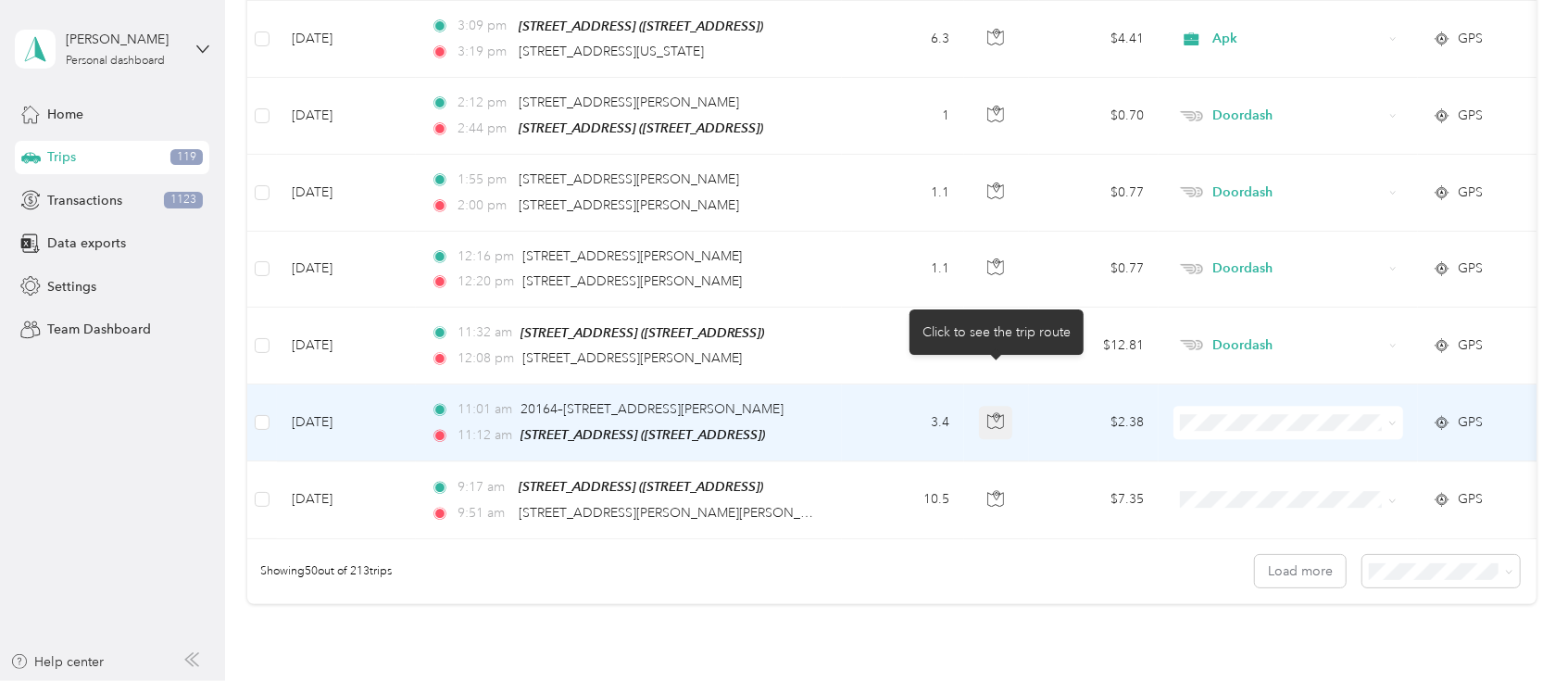
click at [992, 415] on icon "button" at bounding box center [995, 421] width 16 height 14
click at [1232, 544] on span "Apk" at bounding box center [1306, 543] width 171 height 20
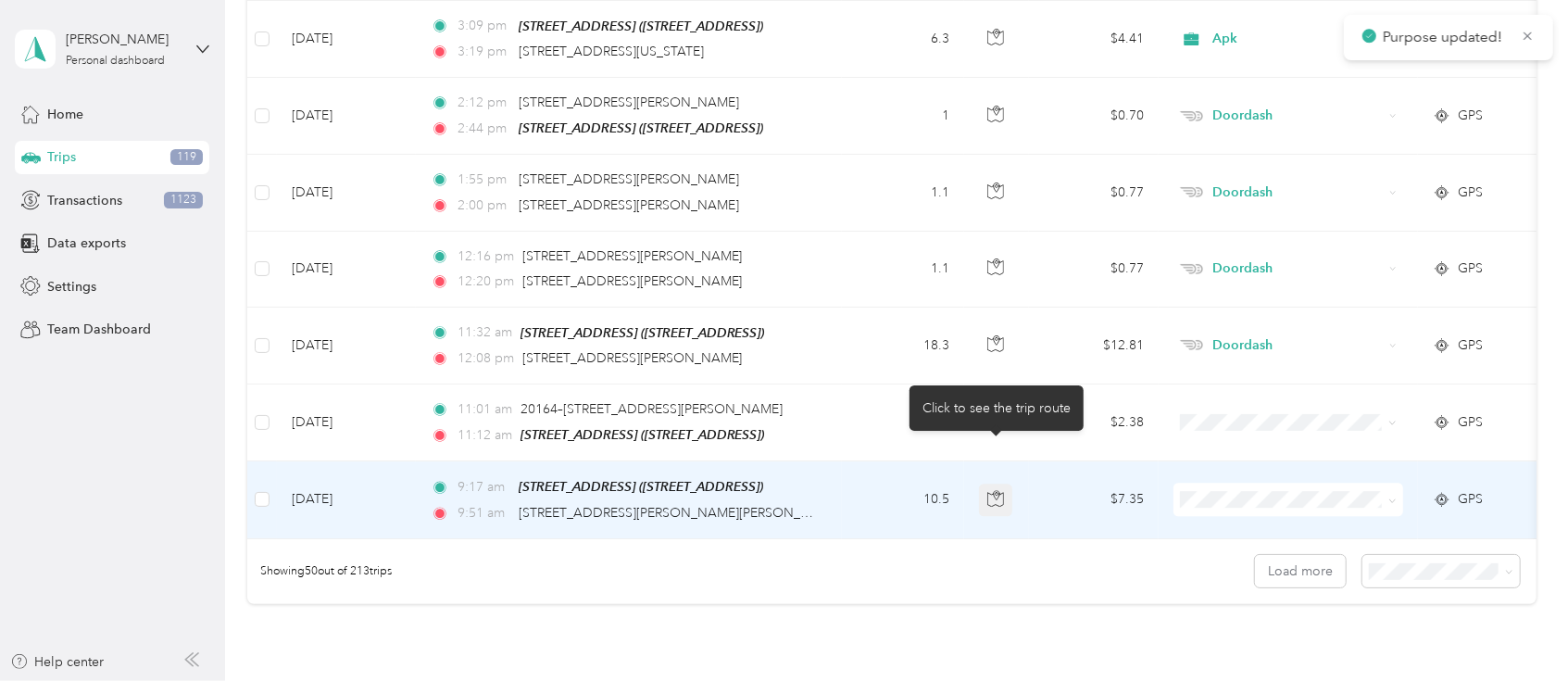
click at [993, 484] on button "button" at bounding box center [996, 500] width 34 height 34
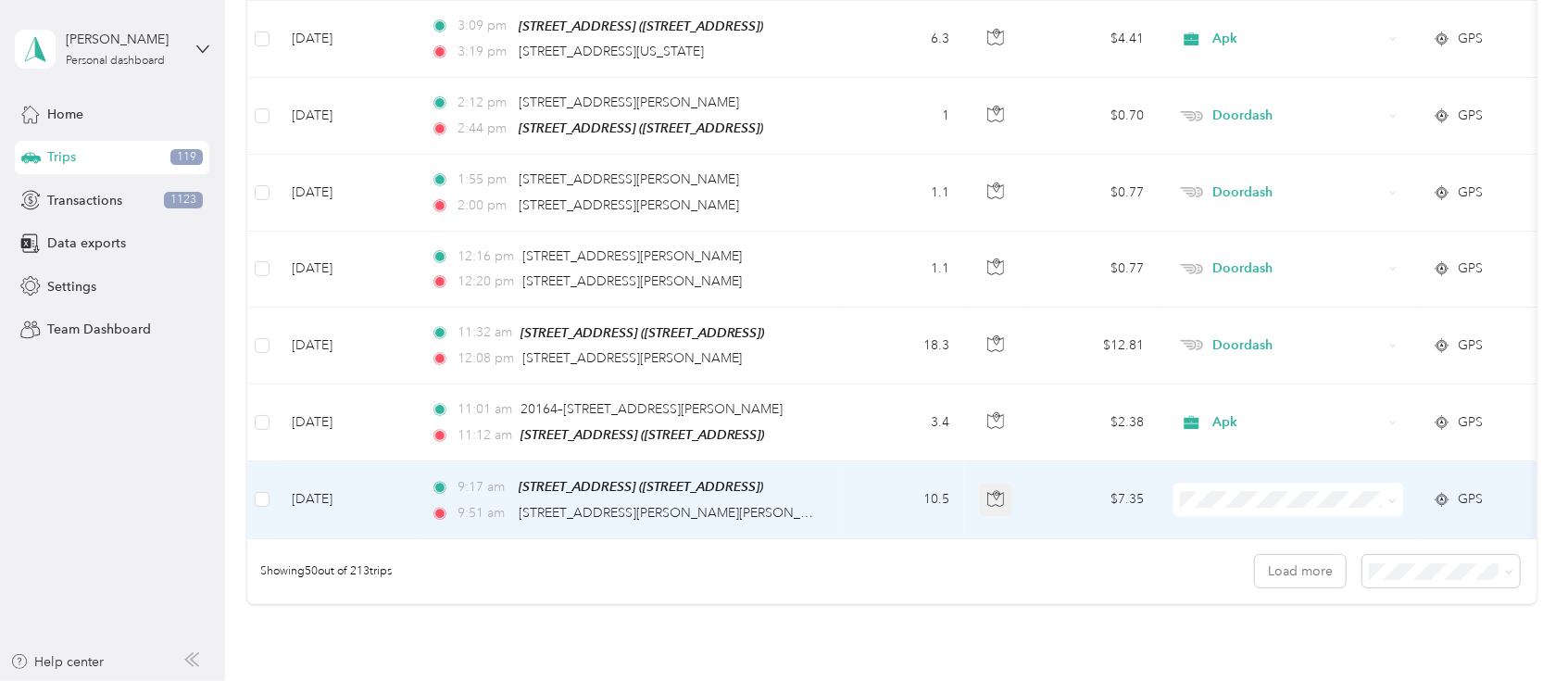
click at [995, 484] on button "button" at bounding box center [996, 500] width 34 height 34
click at [1240, 327] on li "Apk" at bounding box center [1288, 322] width 230 height 33
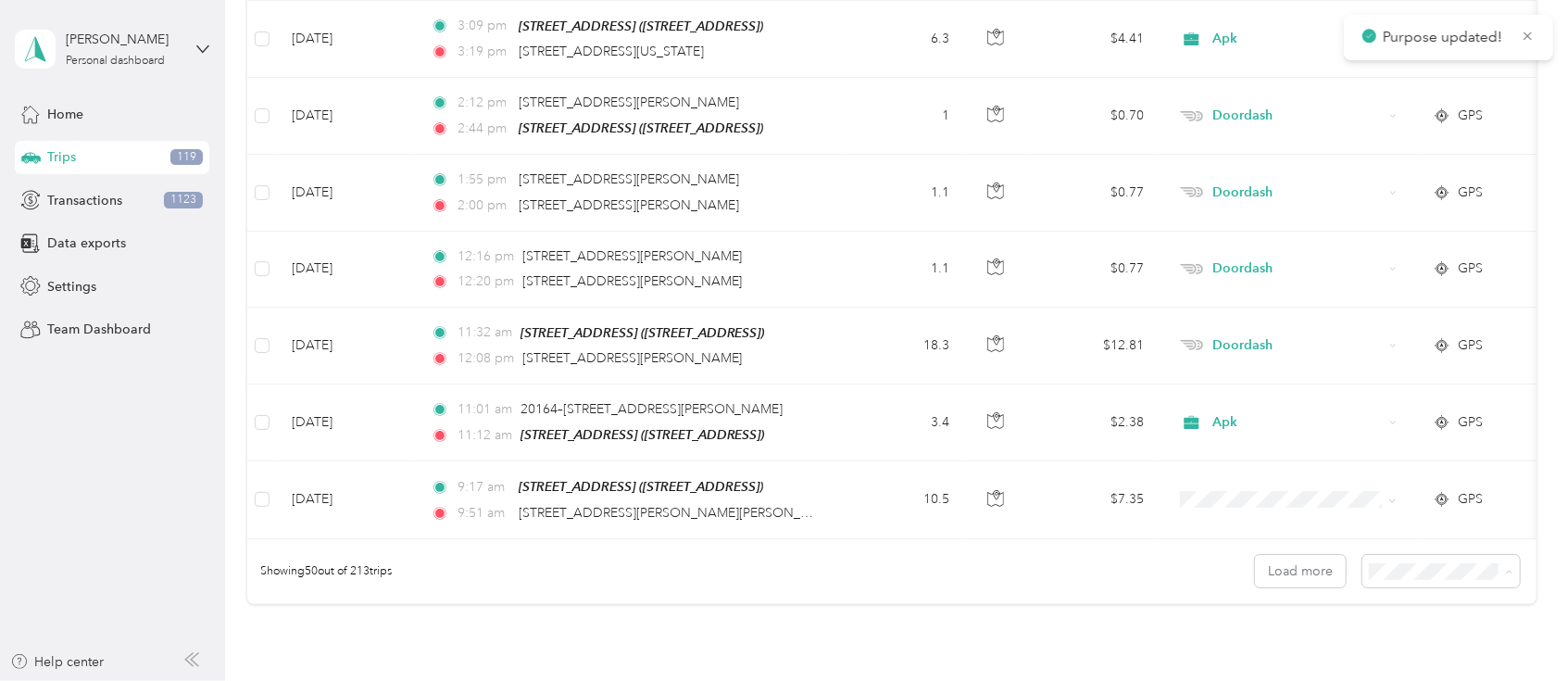
click at [1373, 645] on span "100 per load" at bounding box center [1404, 643] width 76 height 16
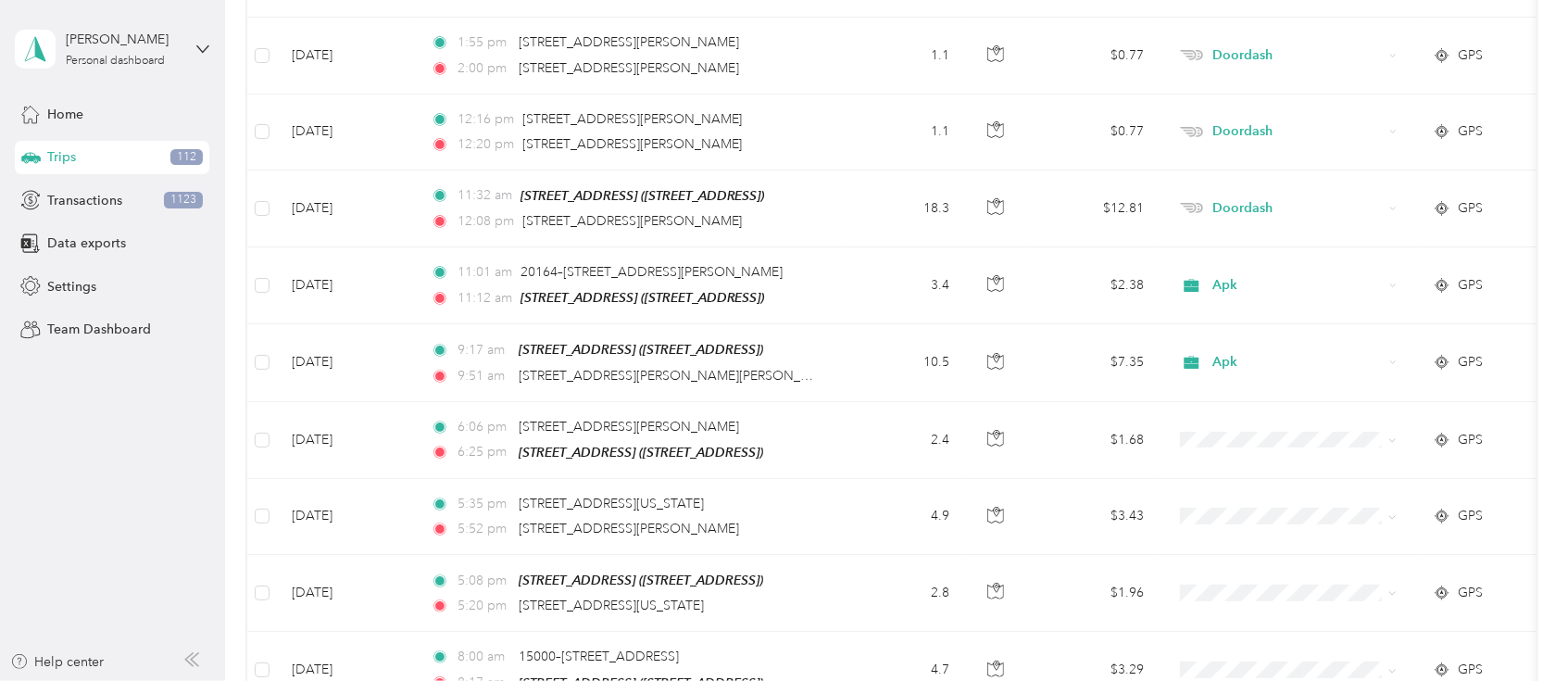
scroll to position [3792, 0]
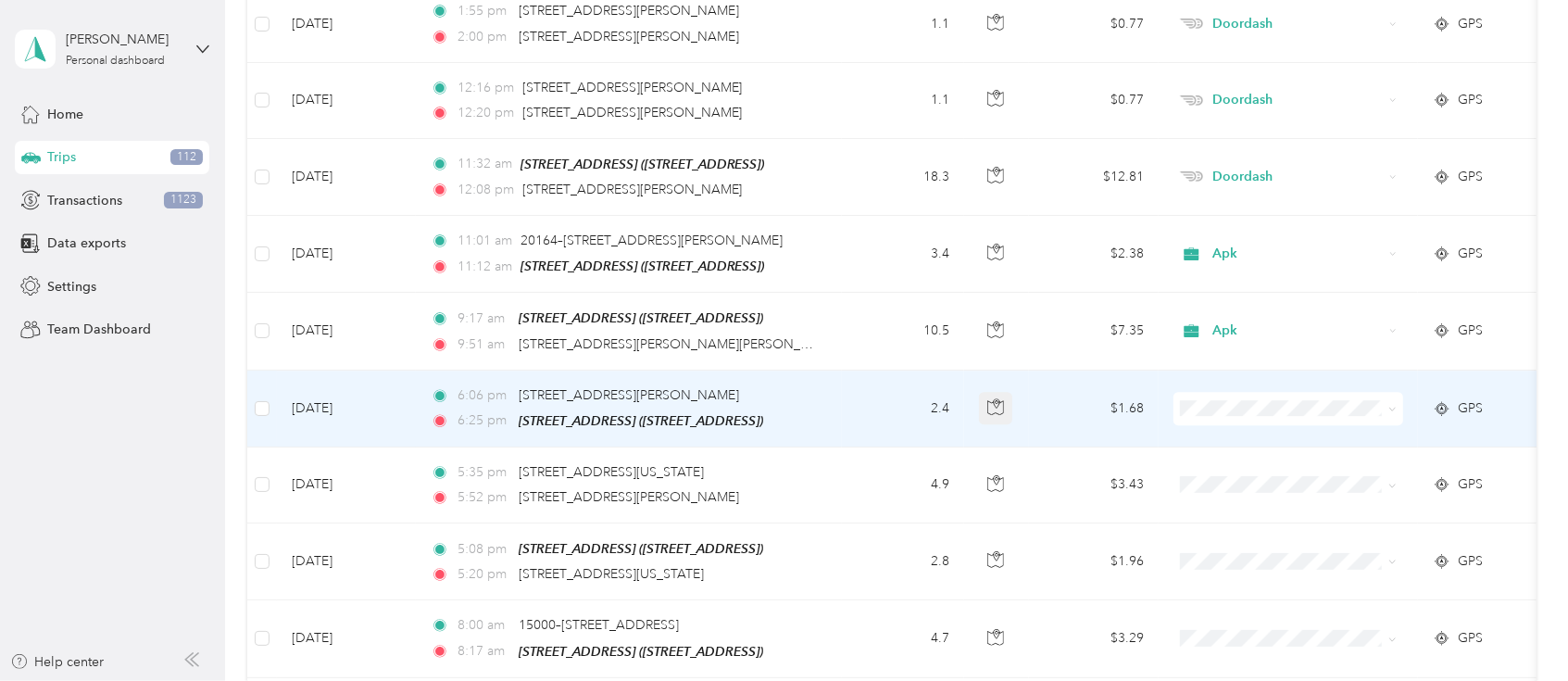
click at [995, 399] on icon "button" at bounding box center [997, 403] width 6 height 9
click at [994, 399] on icon "button" at bounding box center [996, 407] width 17 height 17
click at [1208, 520] on icon at bounding box center [1198, 526] width 23 height 15
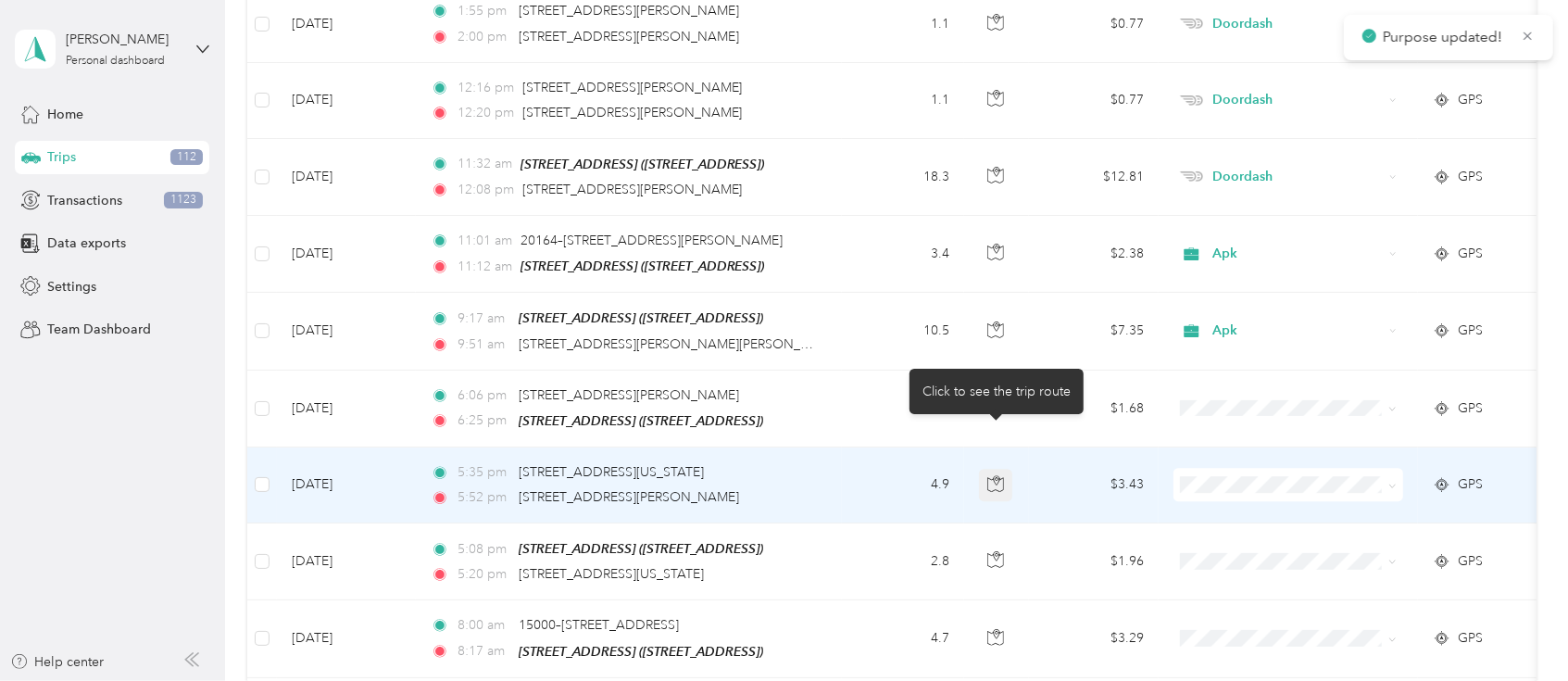
click at [993, 475] on icon "button" at bounding box center [996, 484] width 17 height 17
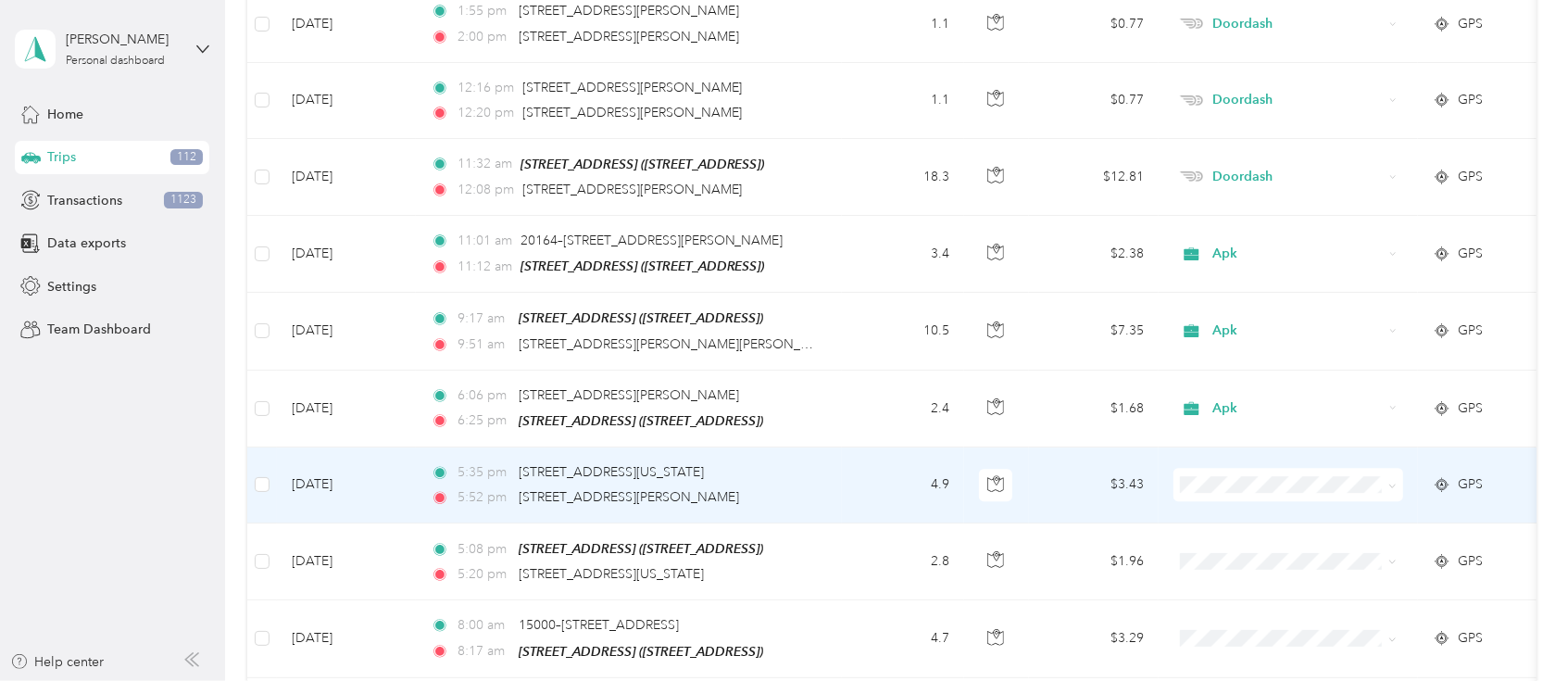
click at [1240, 315] on ol "Work Personal Doordash Compan Apk Other Charity Medical Moving Commute" at bounding box center [1288, 290] width 230 height 259
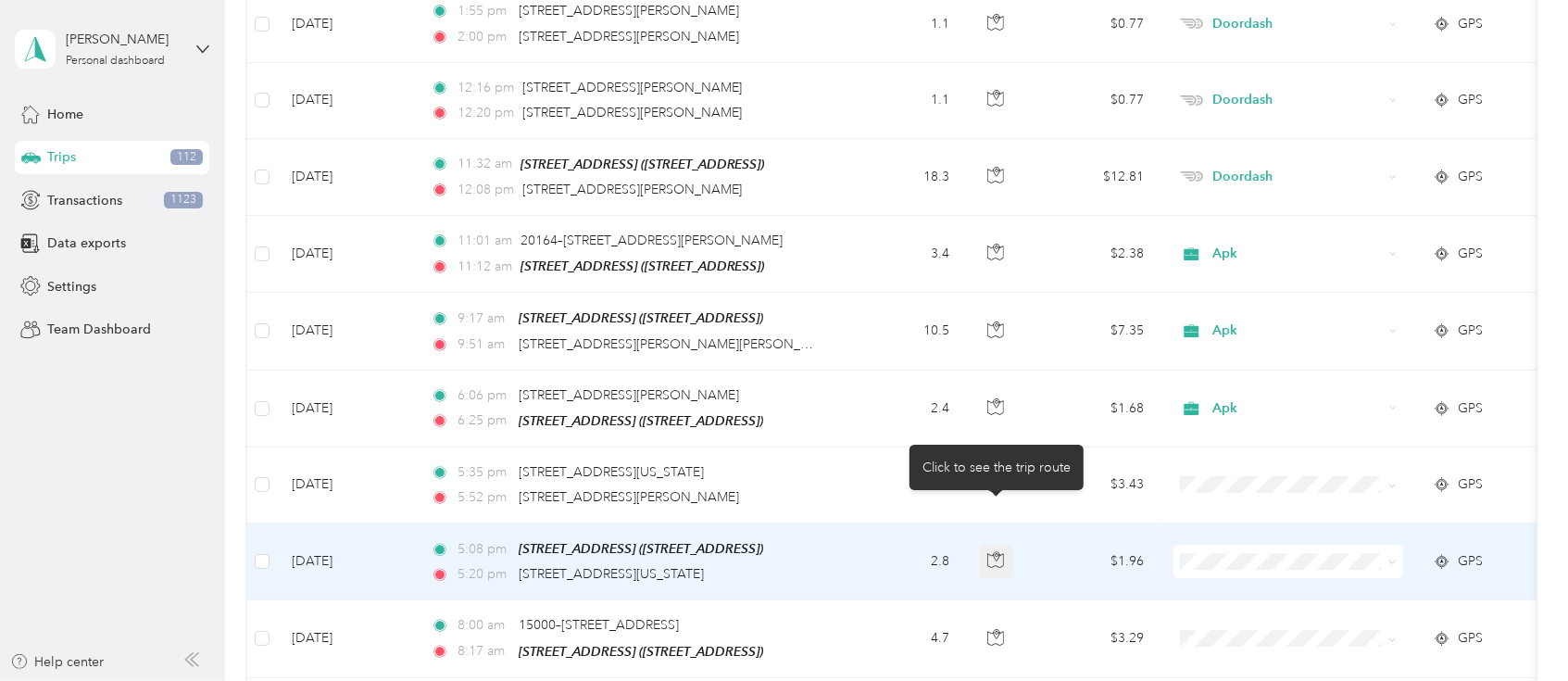
click at [997, 552] on icon "button" at bounding box center [997, 557] width 6 height 9
click at [1189, 545] on span at bounding box center [1288, 562] width 230 height 34
click at [1207, 370] on li "Apk" at bounding box center [1288, 382] width 230 height 33
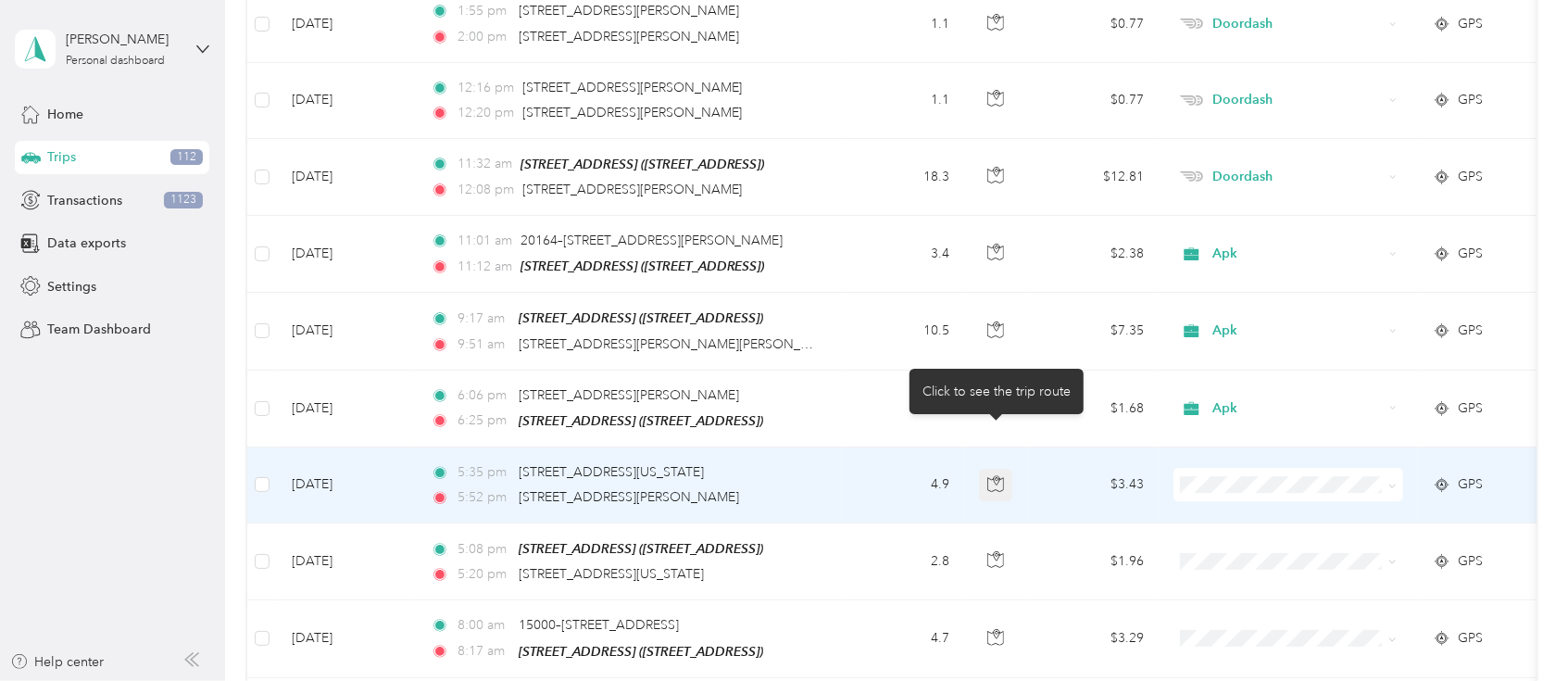
click at [996, 475] on icon "button" at bounding box center [997, 480] width 6 height 9
click at [1230, 294] on li "Apk" at bounding box center [1288, 306] width 230 height 33
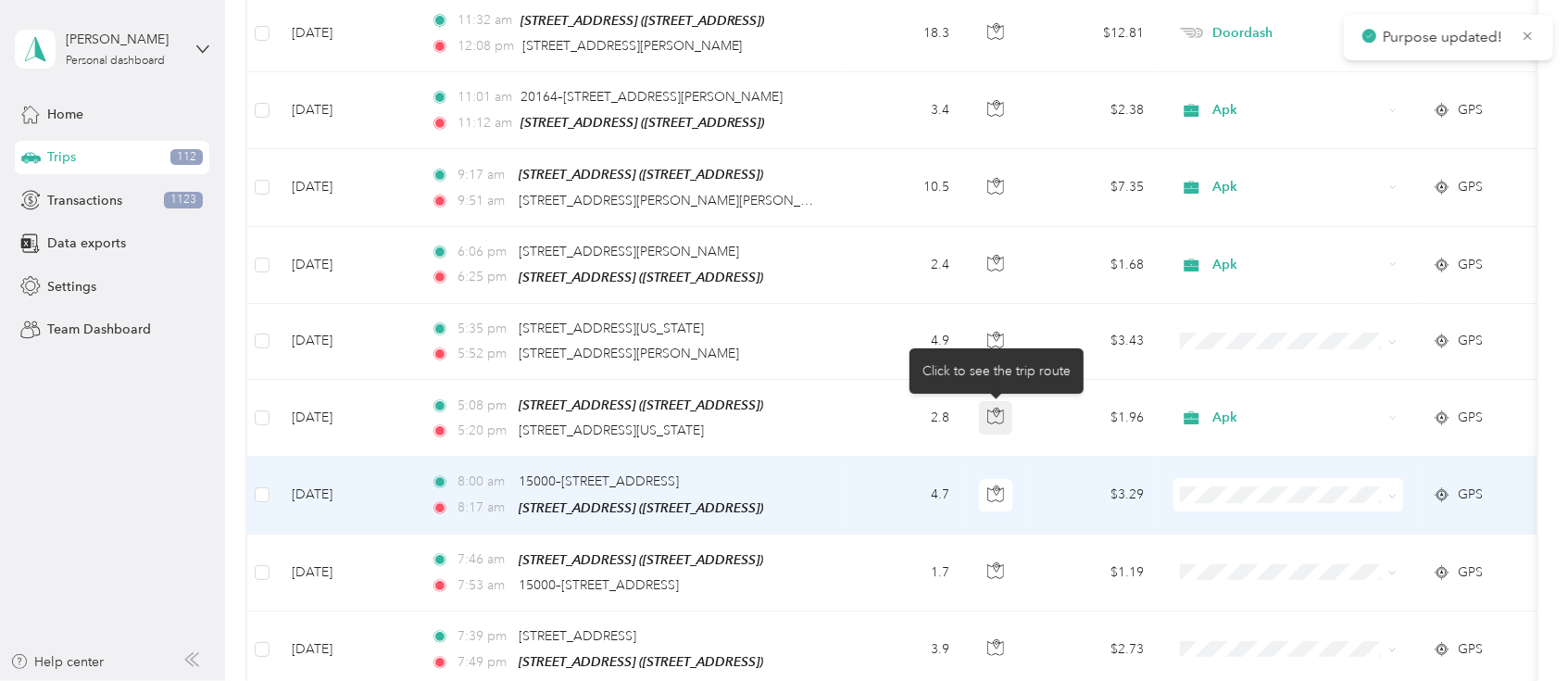
scroll to position [3957, 0]
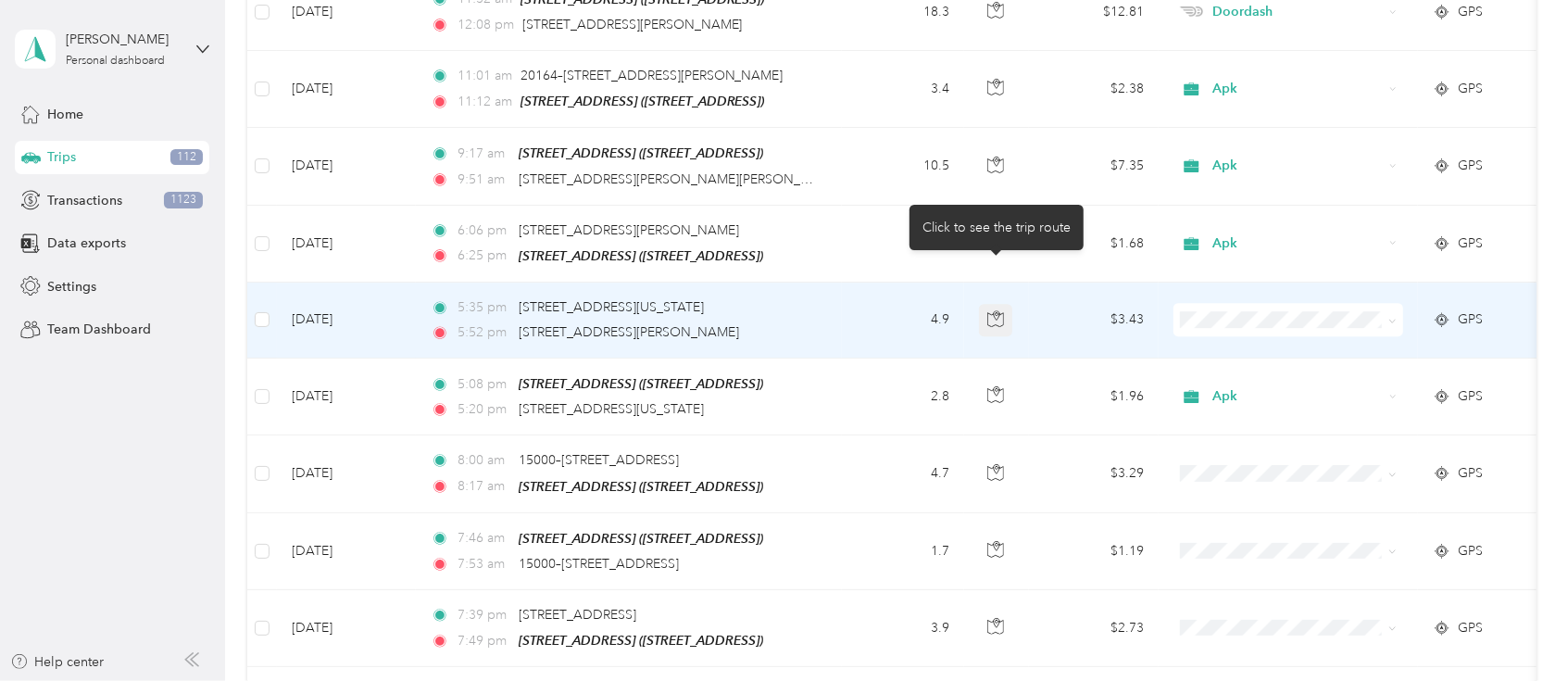
click at [986, 304] on button "button" at bounding box center [996, 320] width 34 height 34
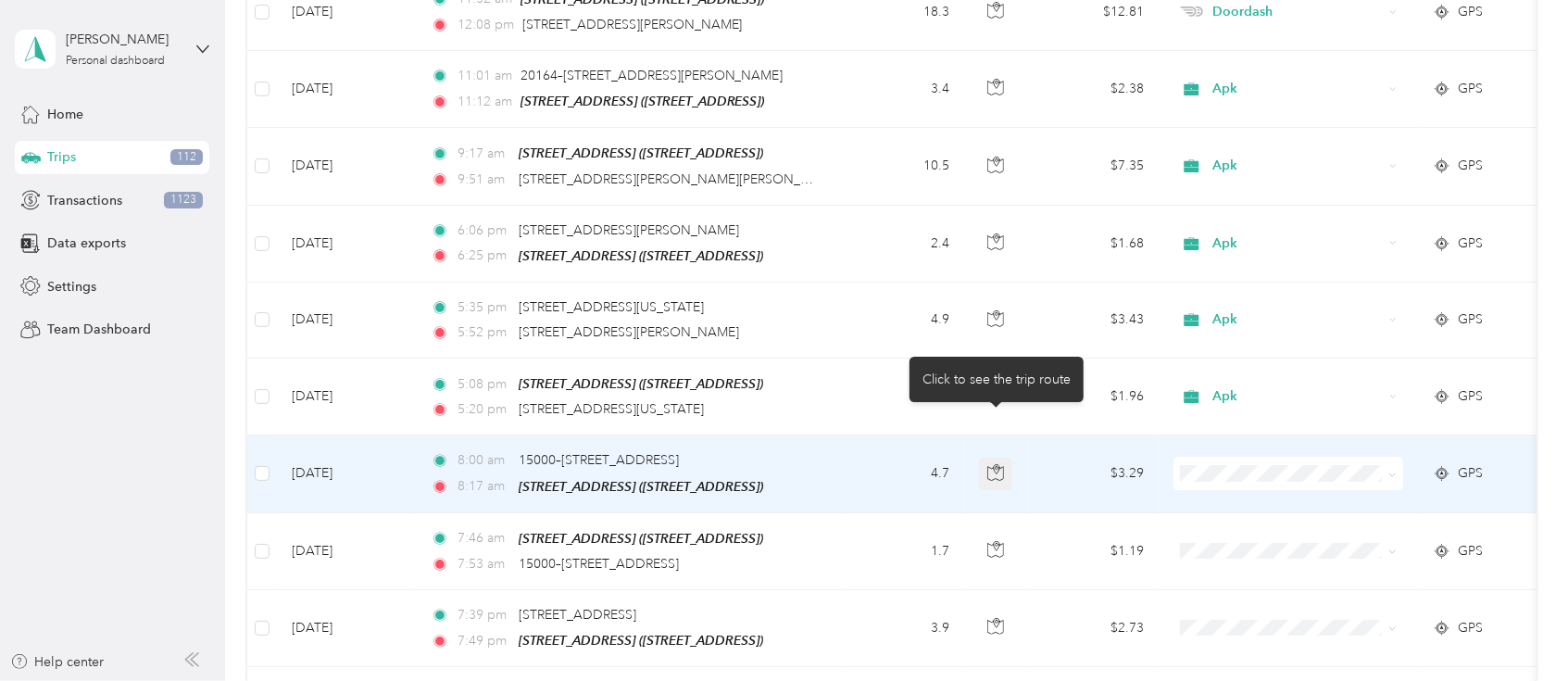
click at [989, 464] on icon "button" at bounding box center [996, 472] width 17 height 17
click at [1227, 291] on span "Apk" at bounding box center [1306, 293] width 171 height 20
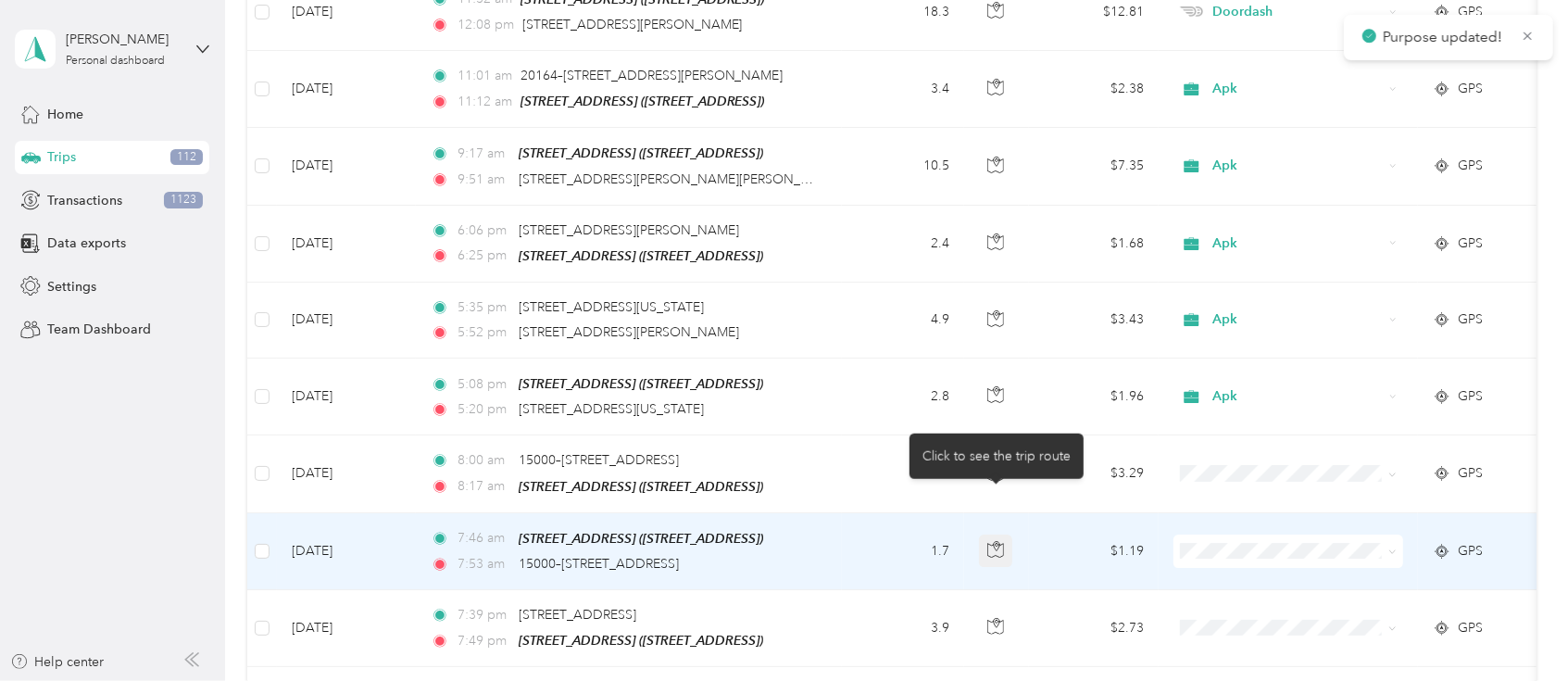
click at [1005, 535] on button "button" at bounding box center [996, 552] width 34 height 34
click at [1004, 535] on button "button" at bounding box center [996, 552] width 34 height 34
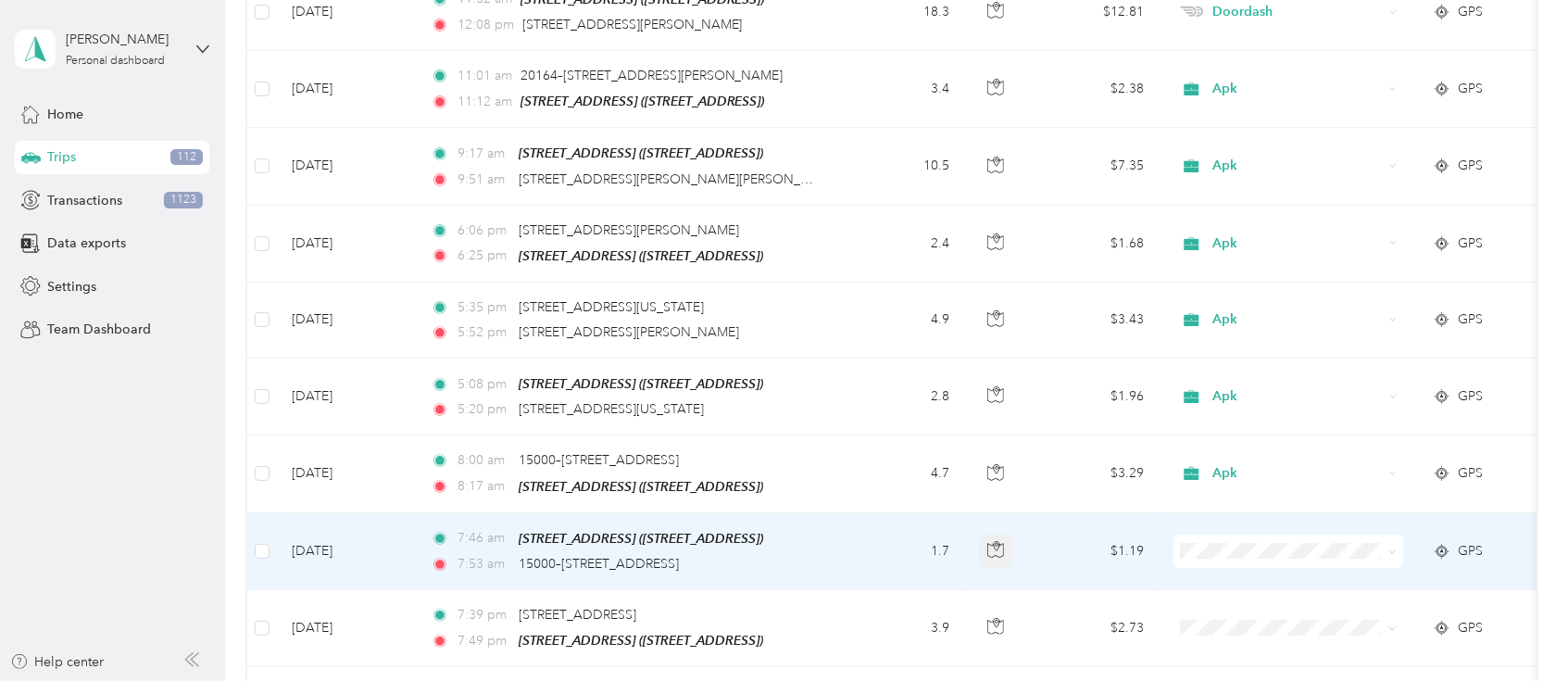
click at [1004, 535] on button "button" at bounding box center [996, 552] width 34 height 34
click at [999, 535] on button "button" at bounding box center [996, 552] width 34 height 34
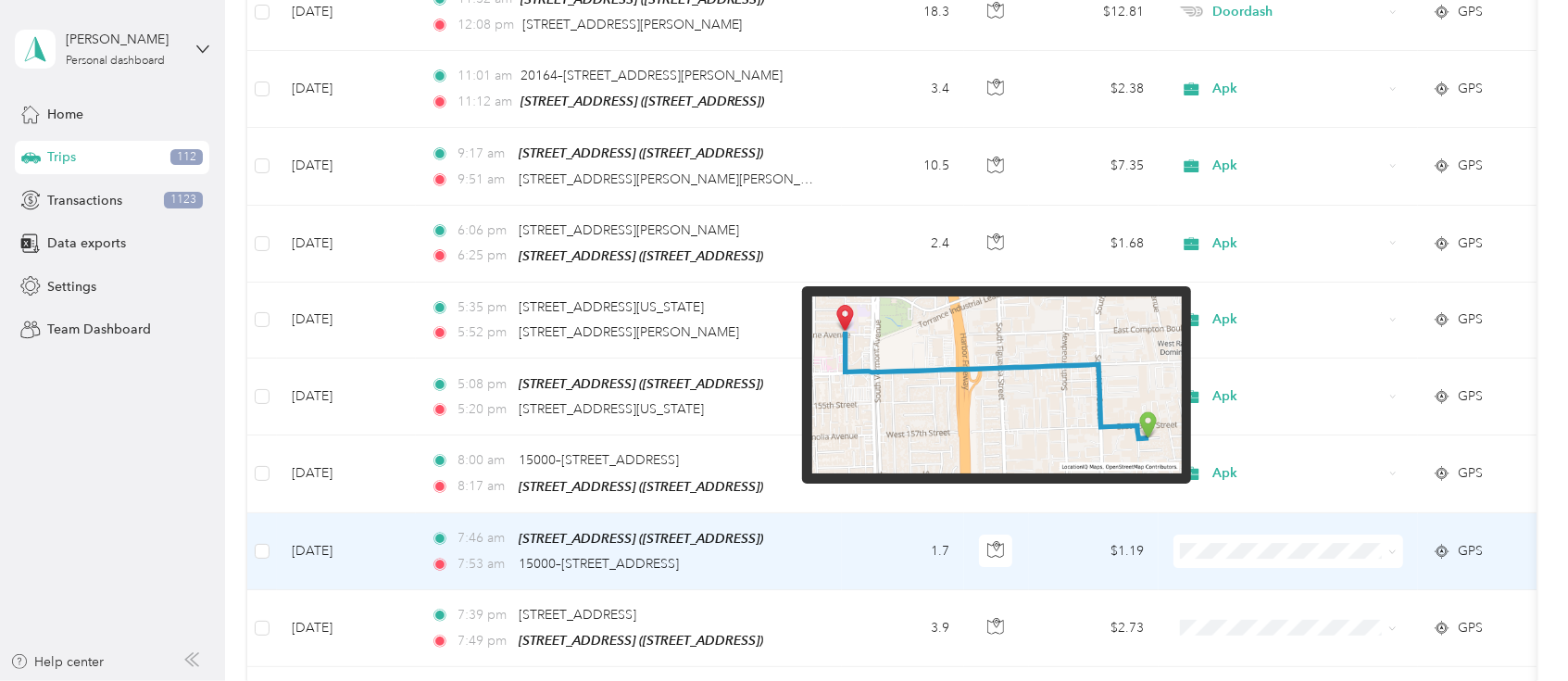
click at [1089, 391] on img at bounding box center [997, 385] width 370 height 178
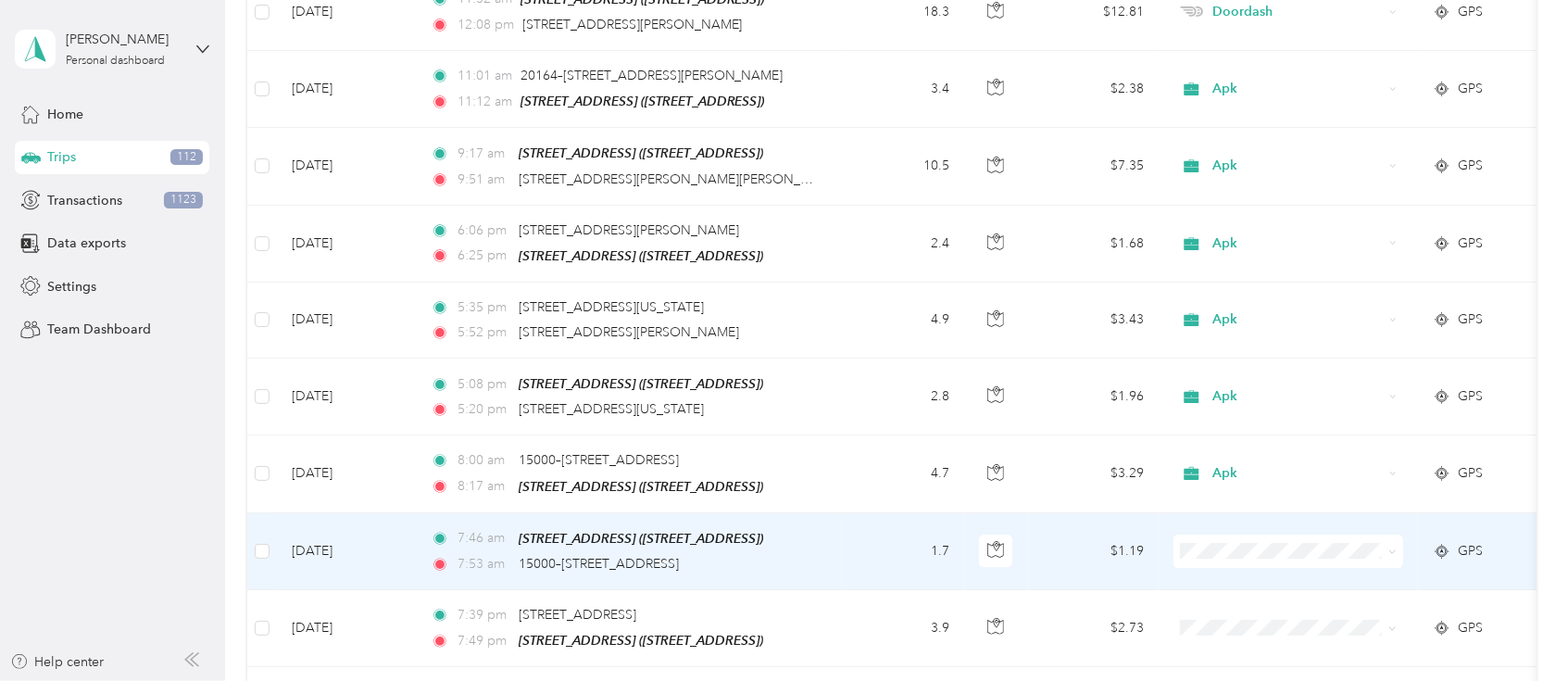
click at [956, 513] on td "1.7" at bounding box center [903, 552] width 122 height 77
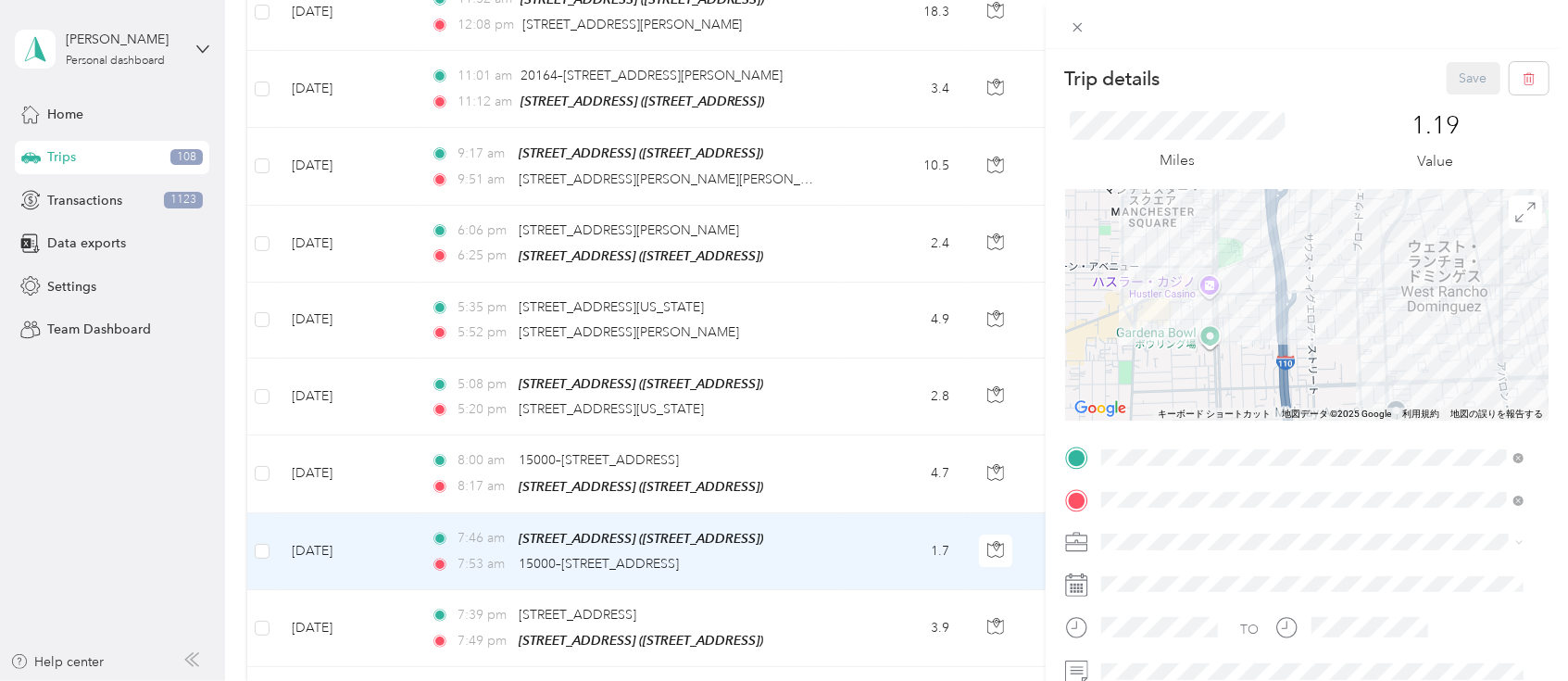
click at [1001, 470] on div "Trip details Save This trip cannot be edited because it is either under review,…" at bounding box center [784, 340] width 1568 height 681
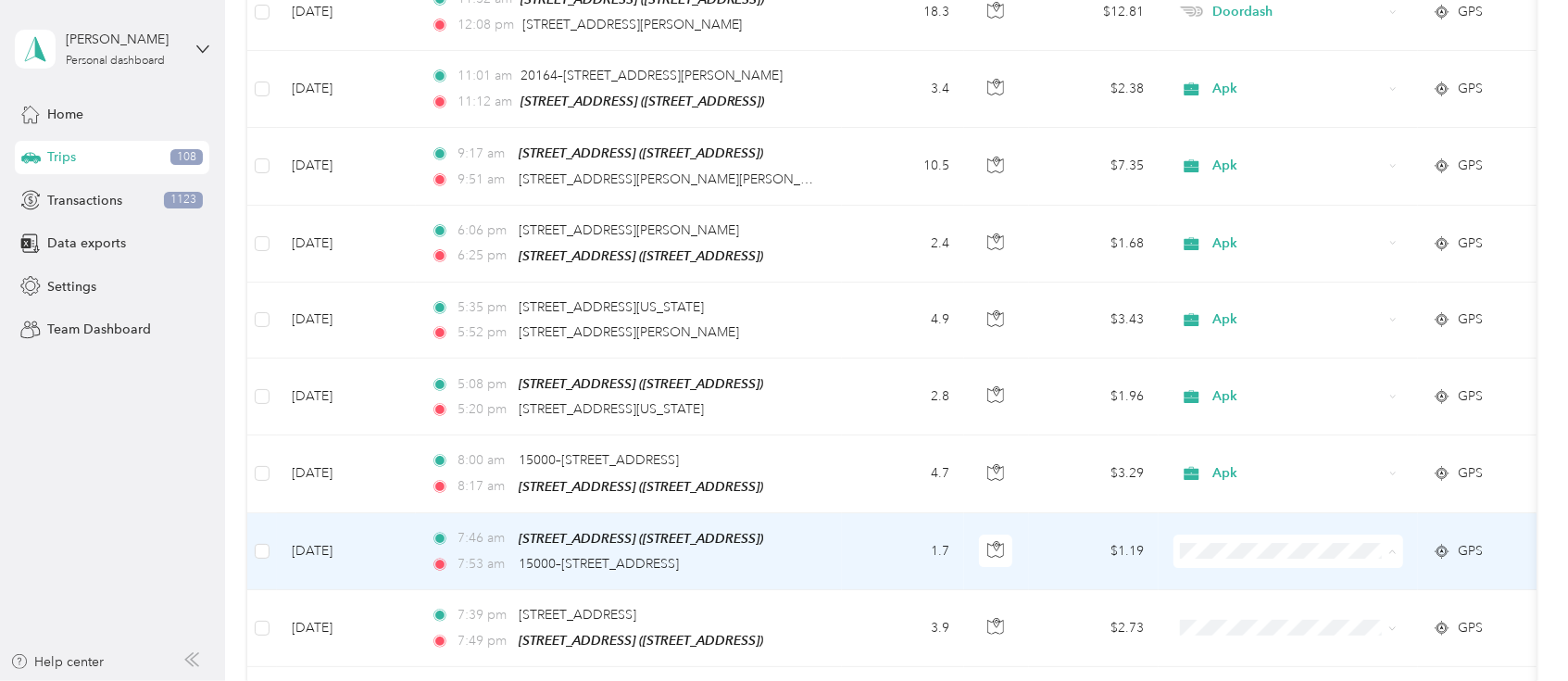
click at [1236, 368] on span "Apk" at bounding box center [1306, 370] width 171 height 20
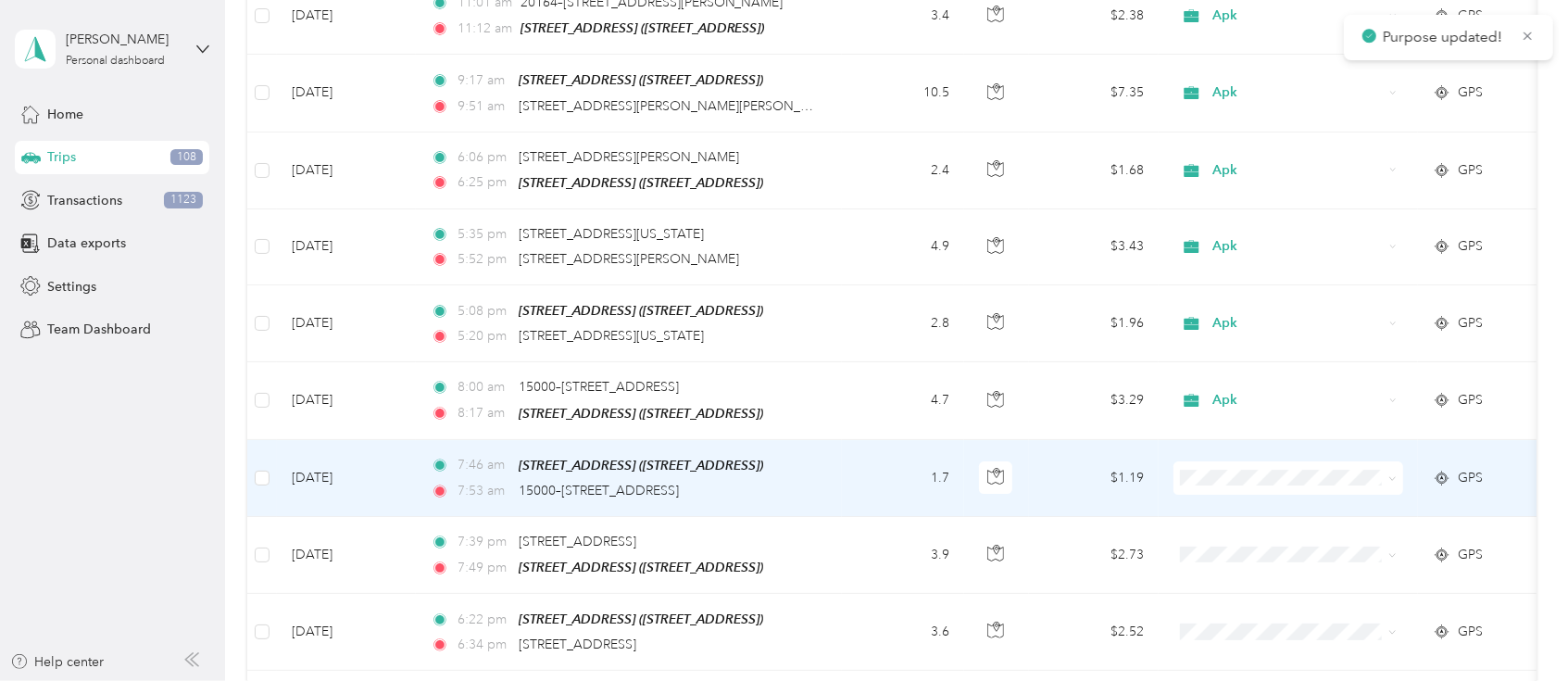
scroll to position [4120, 0]
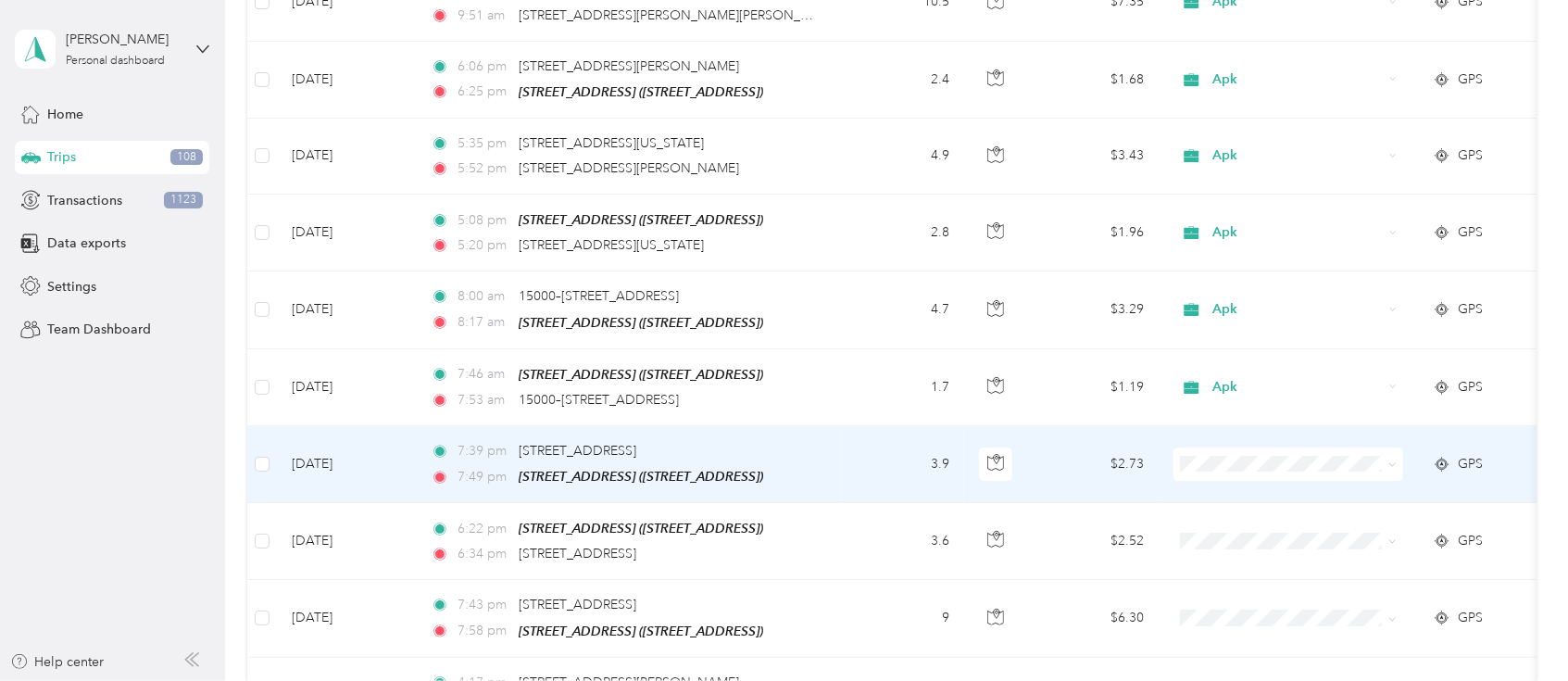
click at [1219, 292] on ol "Work Personal Doordash Compan Apk Other Charity Medical Moving Commute" at bounding box center [1288, 259] width 230 height 259
click at [1217, 279] on span "Apk" at bounding box center [1288, 280] width 204 height 20
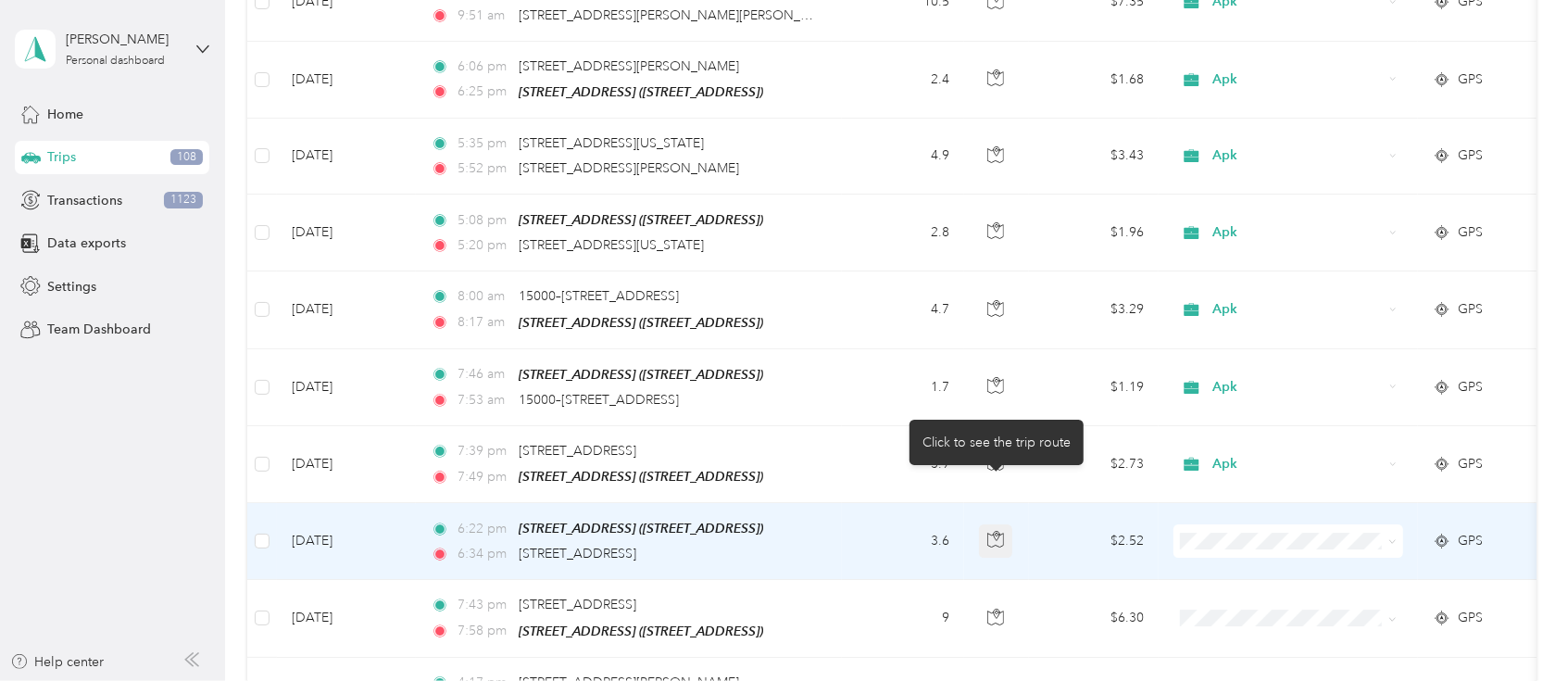
click at [994, 531] on icon "button" at bounding box center [996, 539] width 17 height 17
click at [1242, 359] on span "Apk" at bounding box center [1306, 357] width 171 height 20
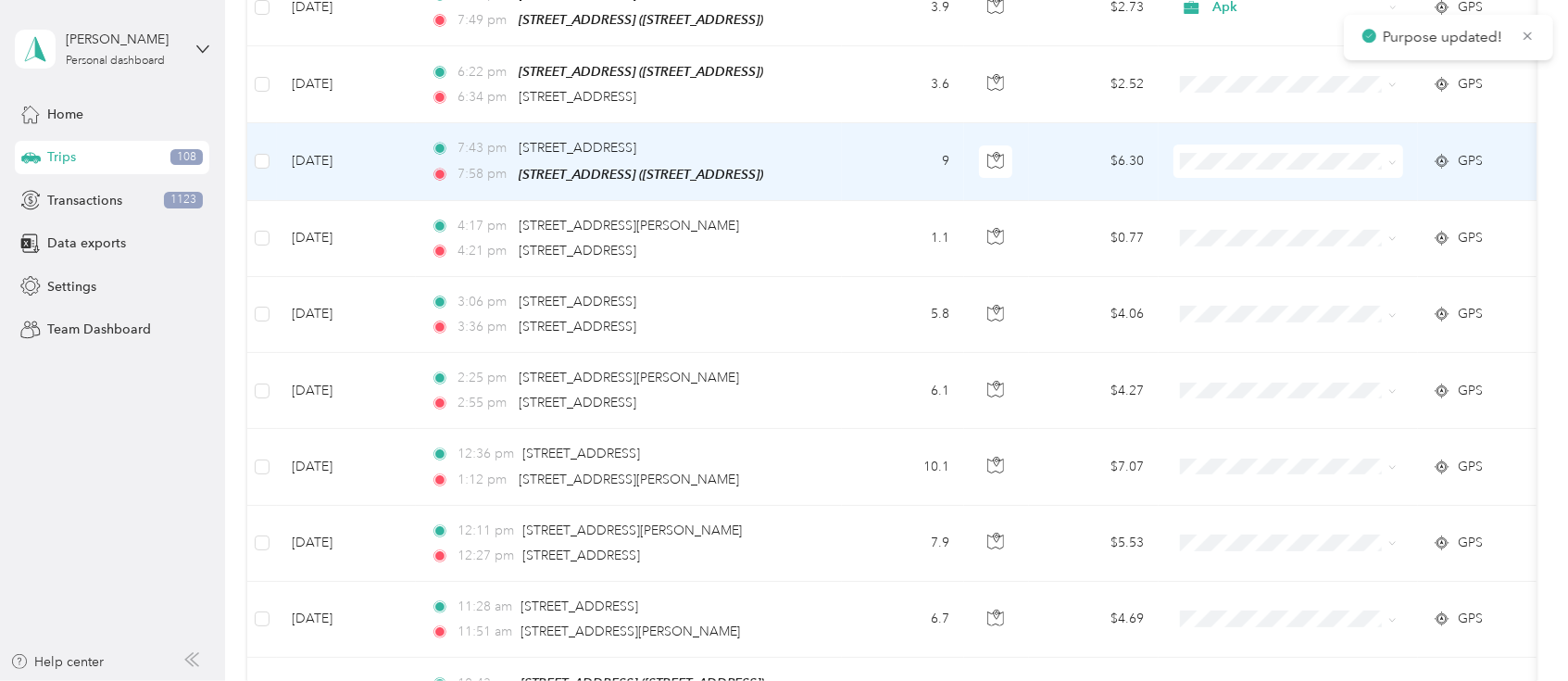
scroll to position [4450, 0]
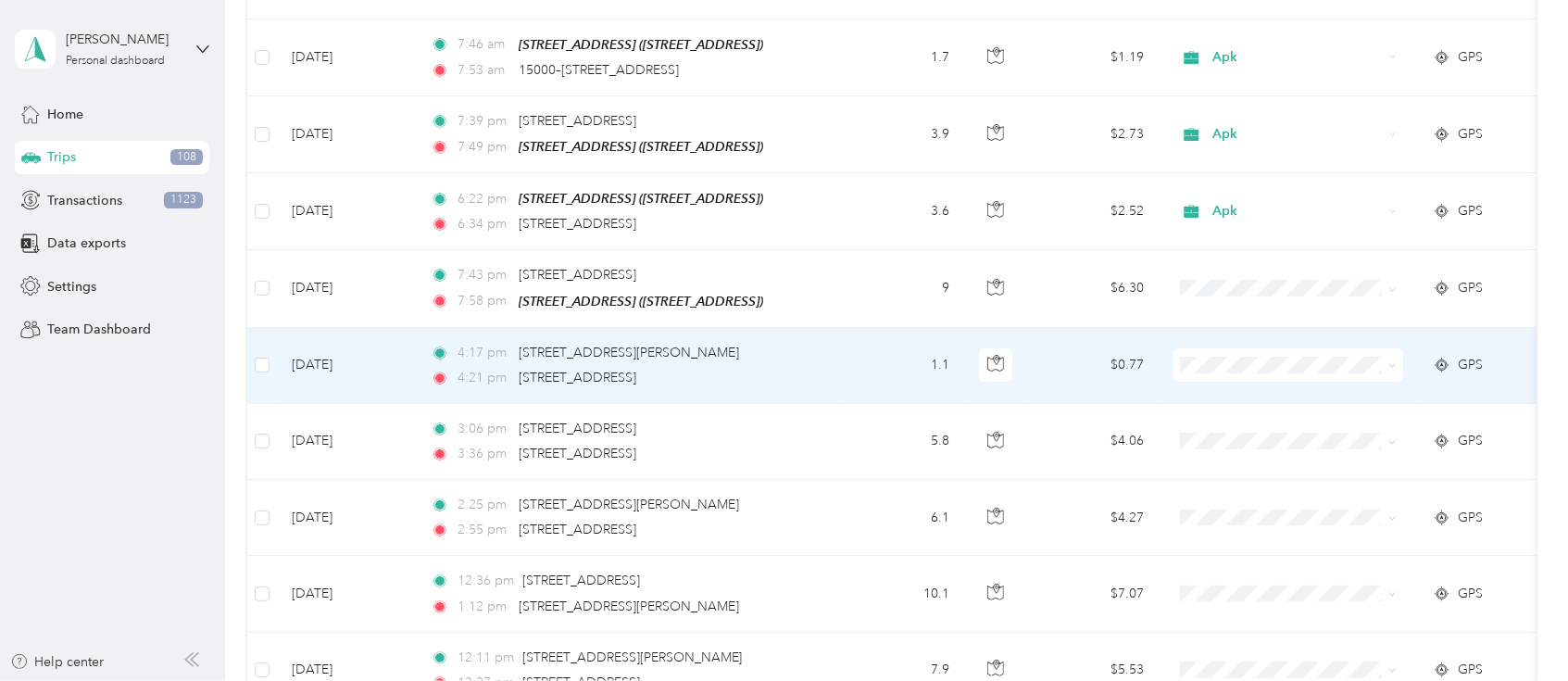
click at [1198, 348] on span at bounding box center [1288, 365] width 230 height 34
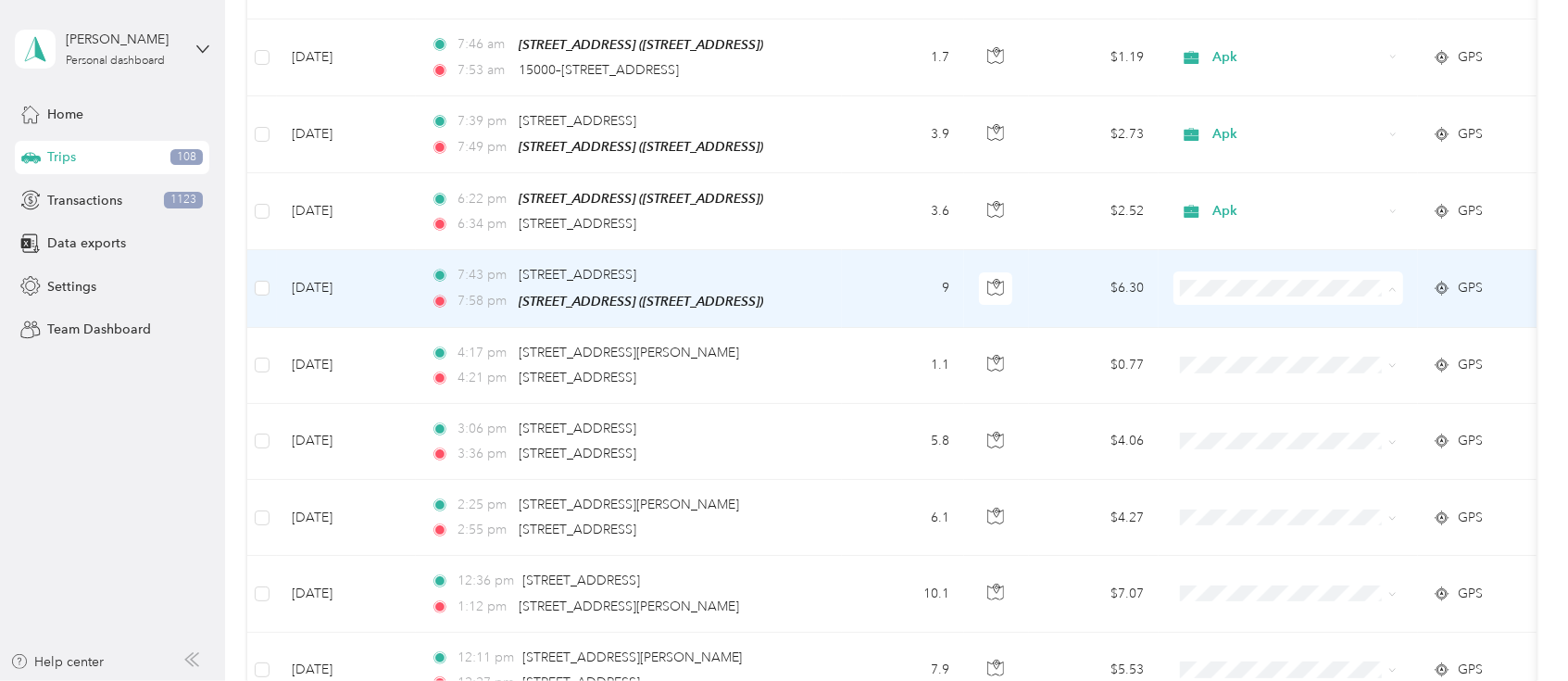
click at [1228, 393] on span "Apk" at bounding box center [1306, 401] width 171 height 20
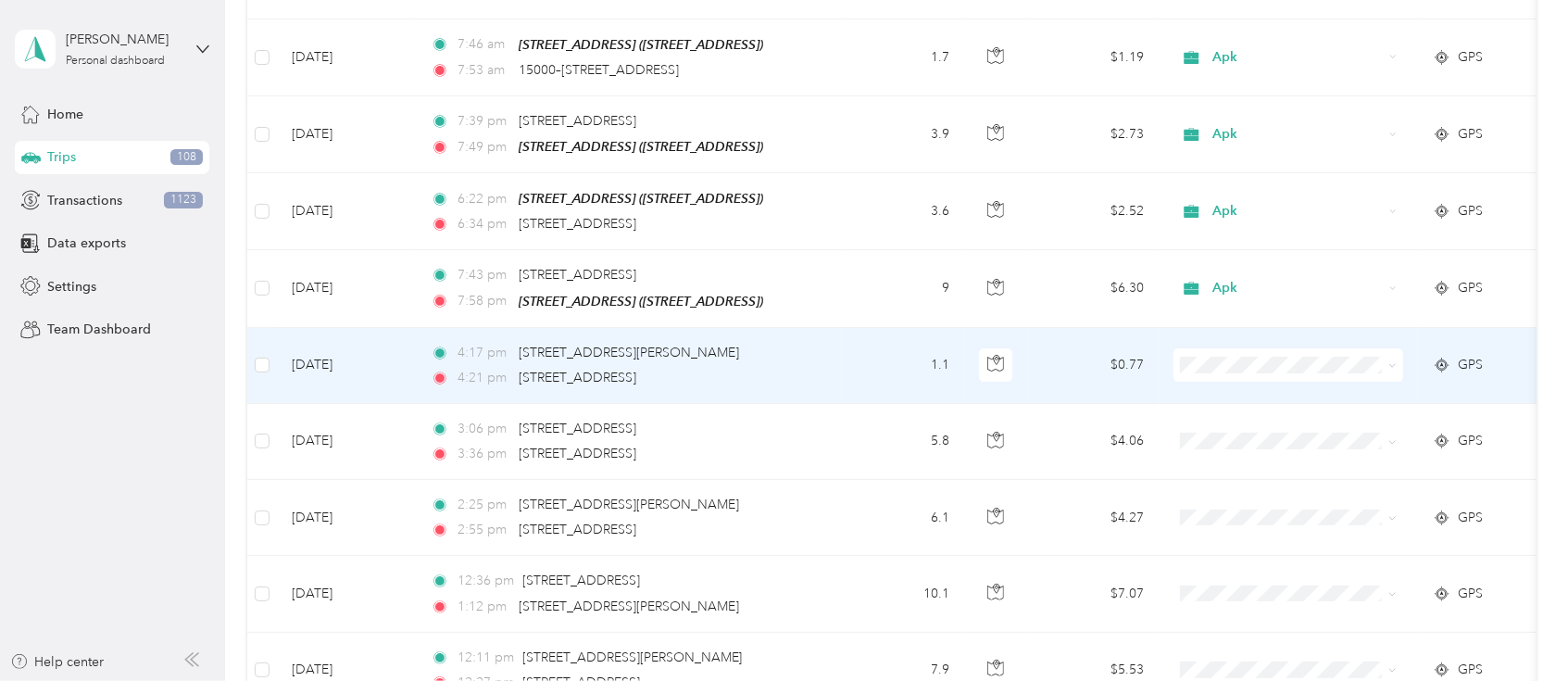
click at [1227, 470] on span "Apk" at bounding box center [1306, 475] width 171 height 20
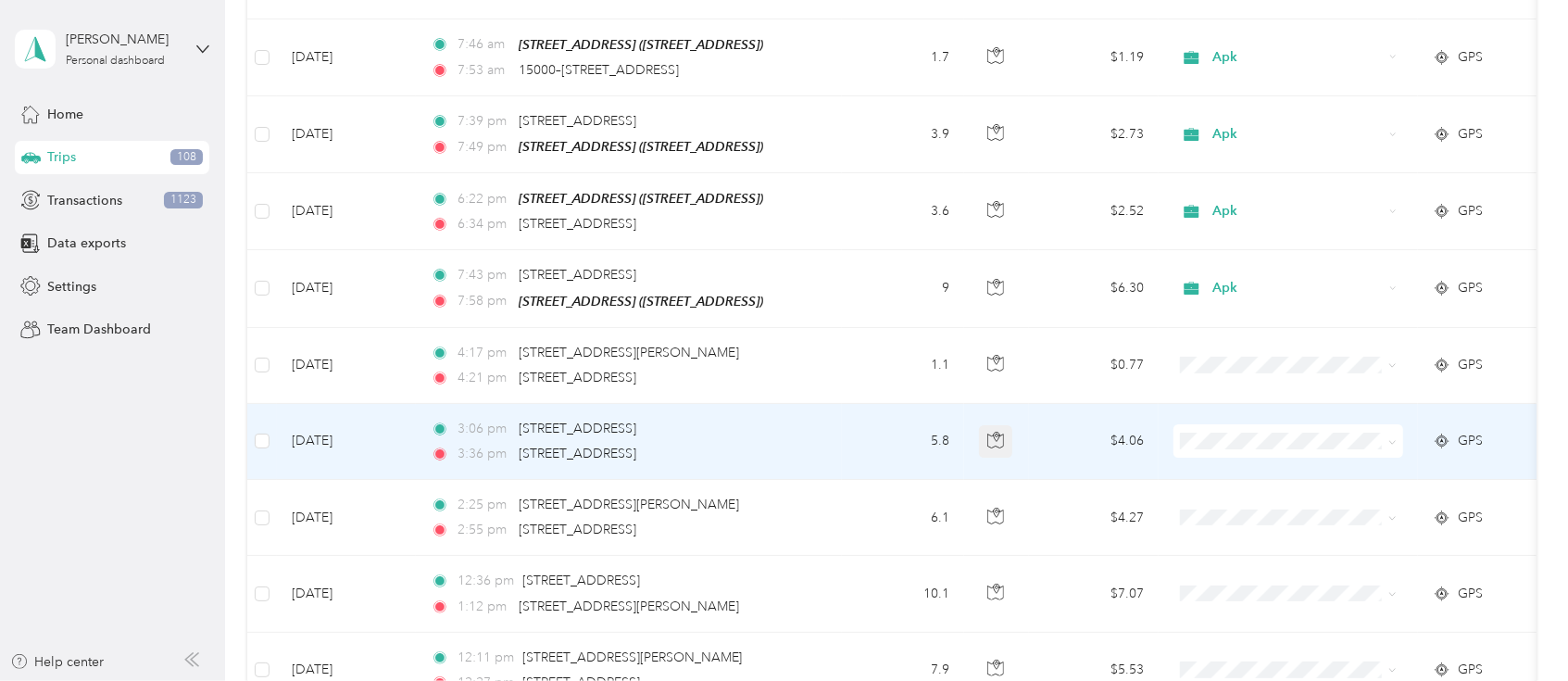
click at [997, 431] on icon "button" at bounding box center [996, 440] width 17 height 17
click at [991, 431] on icon "button" at bounding box center [996, 440] width 17 height 17
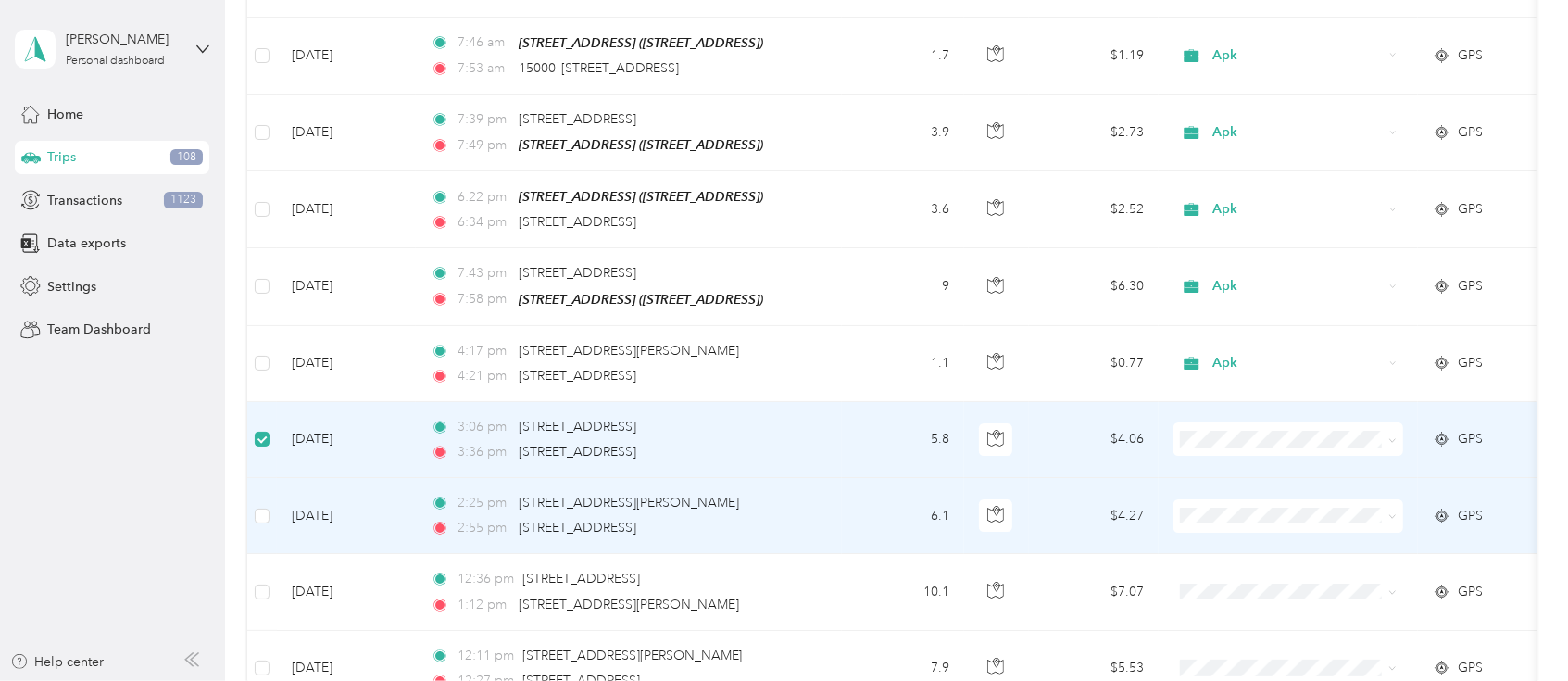
scroll to position [4448, 0]
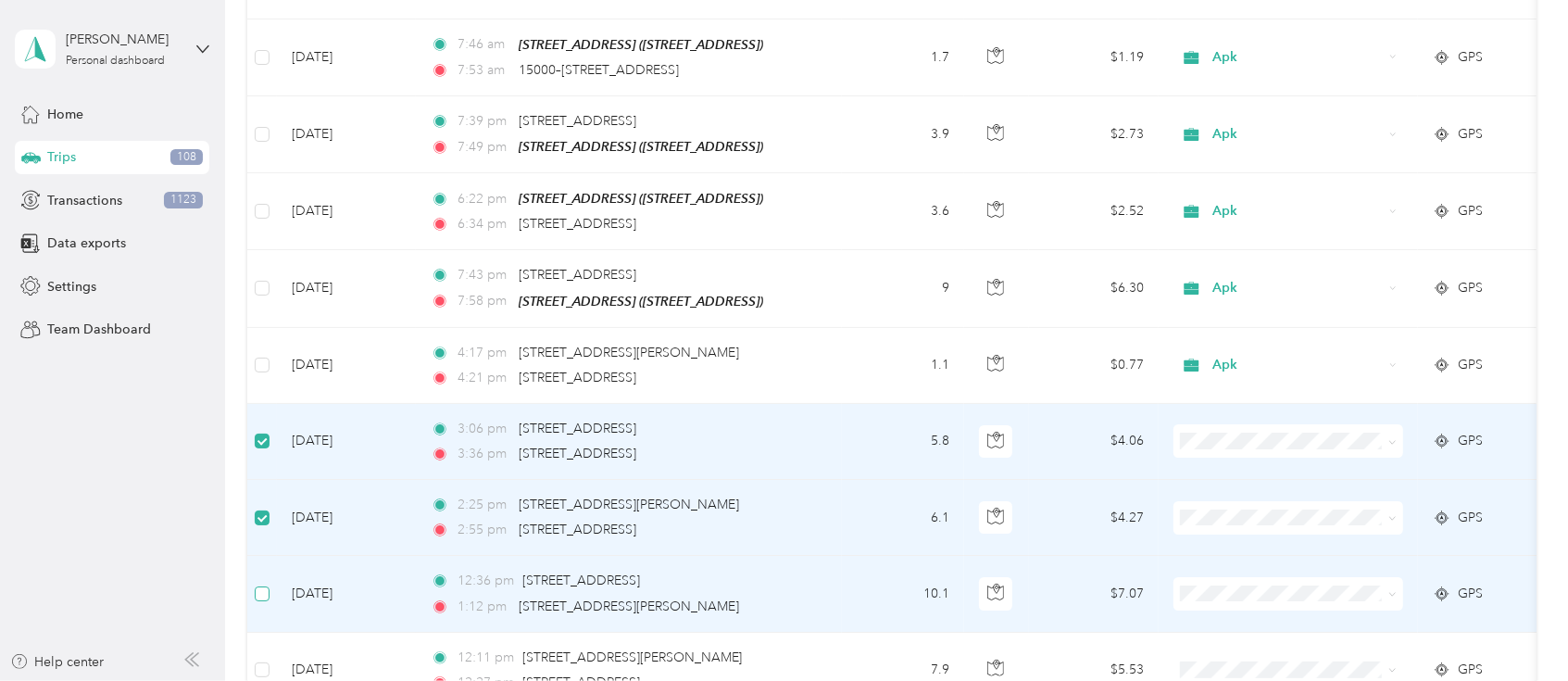
drag, startPoint x: 266, startPoint y: 530, endPoint x: 280, endPoint y: 424, distance: 106.9
click at [266, 583] on label at bounding box center [262, 593] width 15 height 20
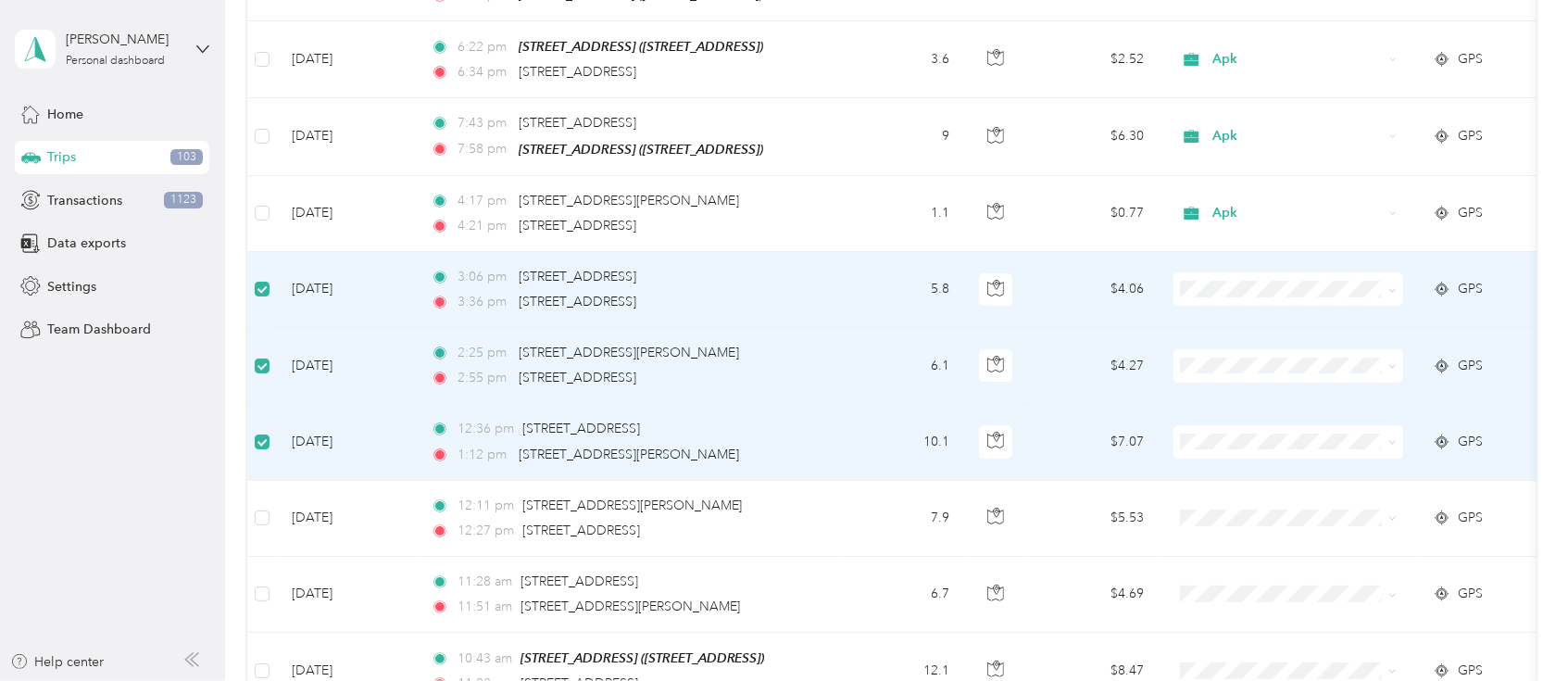
scroll to position [4778, 0]
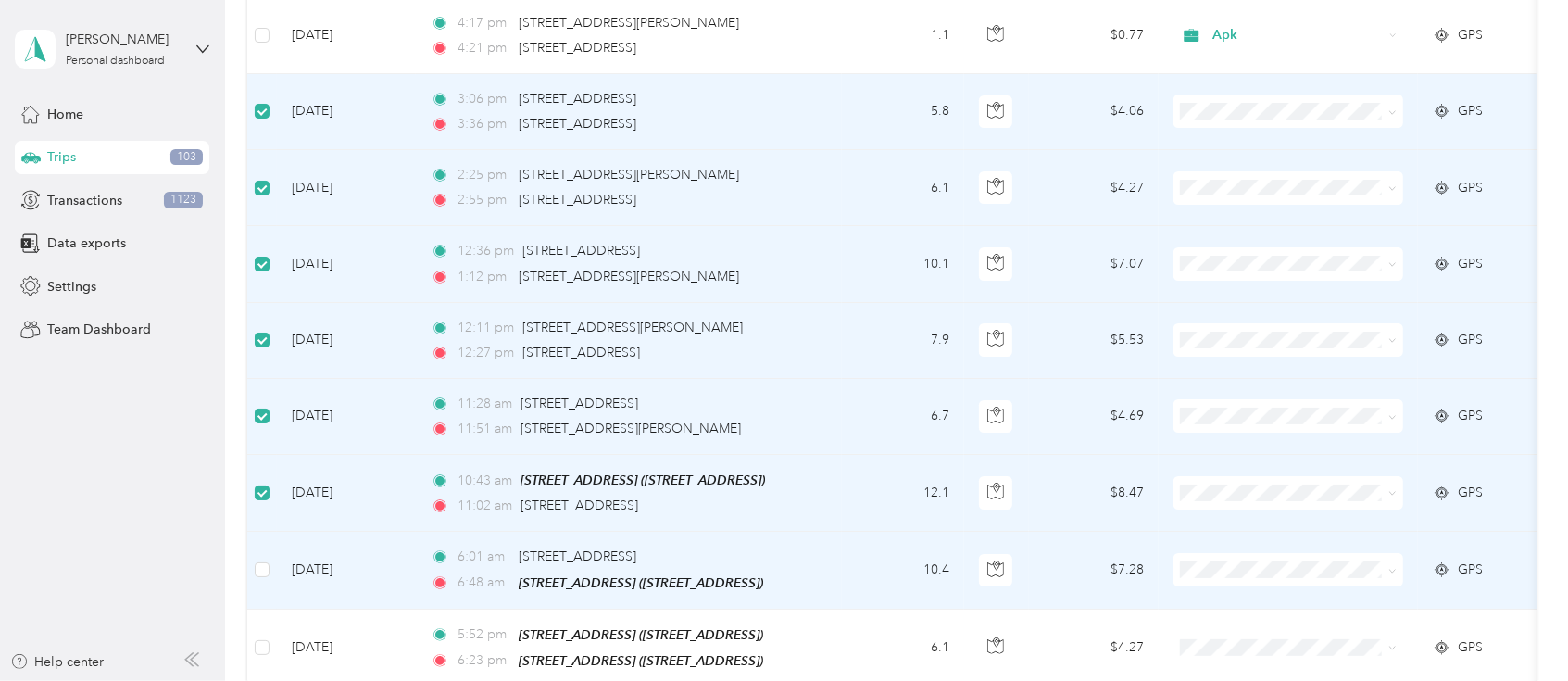
drag, startPoint x: 269, startPoint y: 513, endPoint x: 264, endPoint y: 478, distance: 35.4
click at [269, 532] on td at bounding box center [262, 570] width 30 height 77
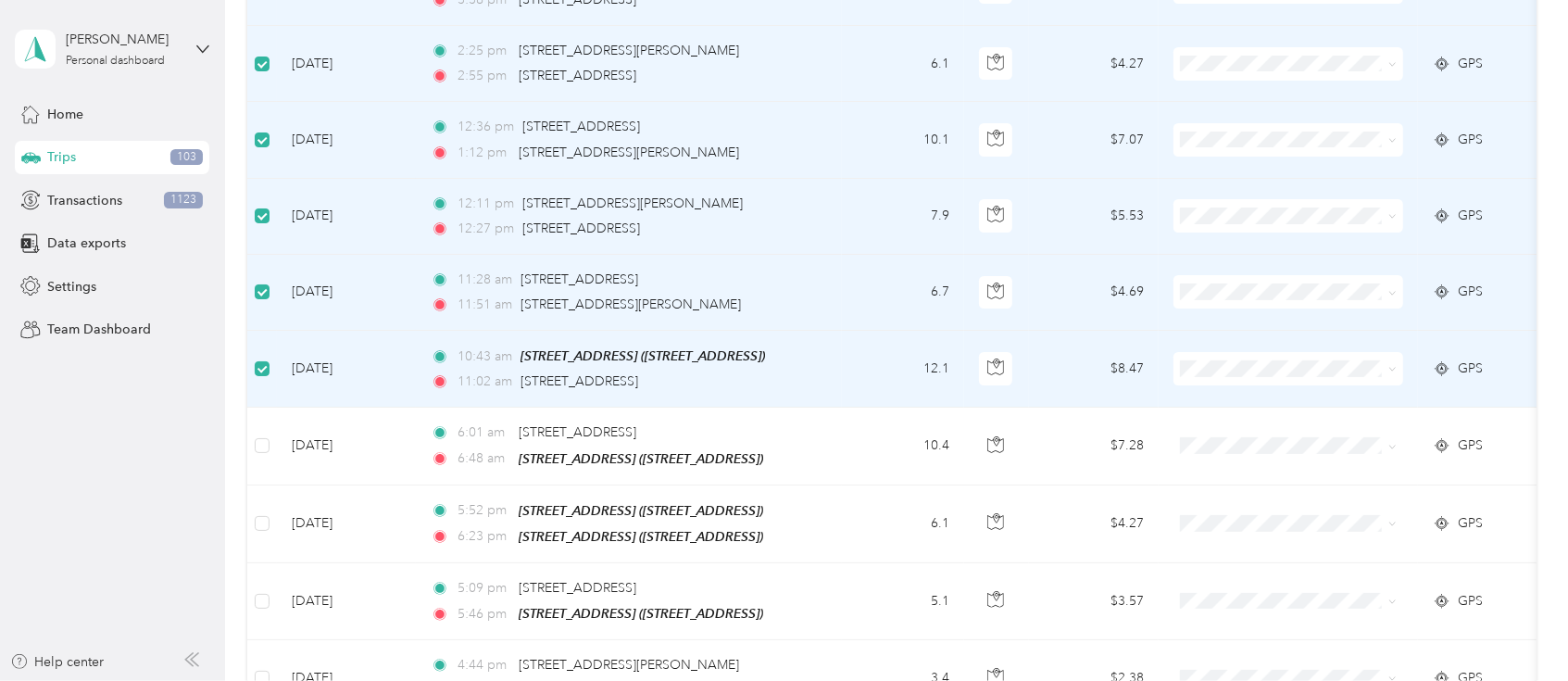
scroll to position [4943, 0]
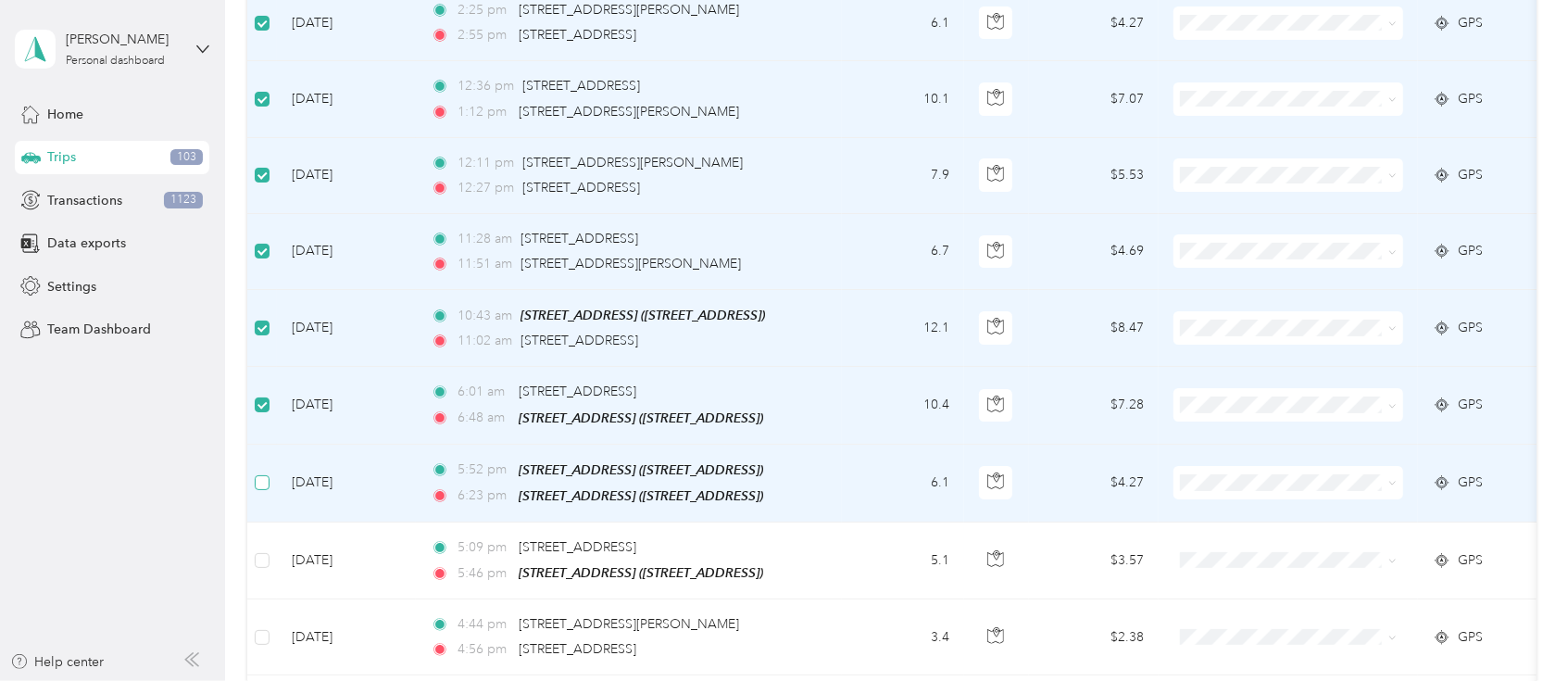
click at [263, 472] on label at bounding box center [262, 483] width 15 height 20
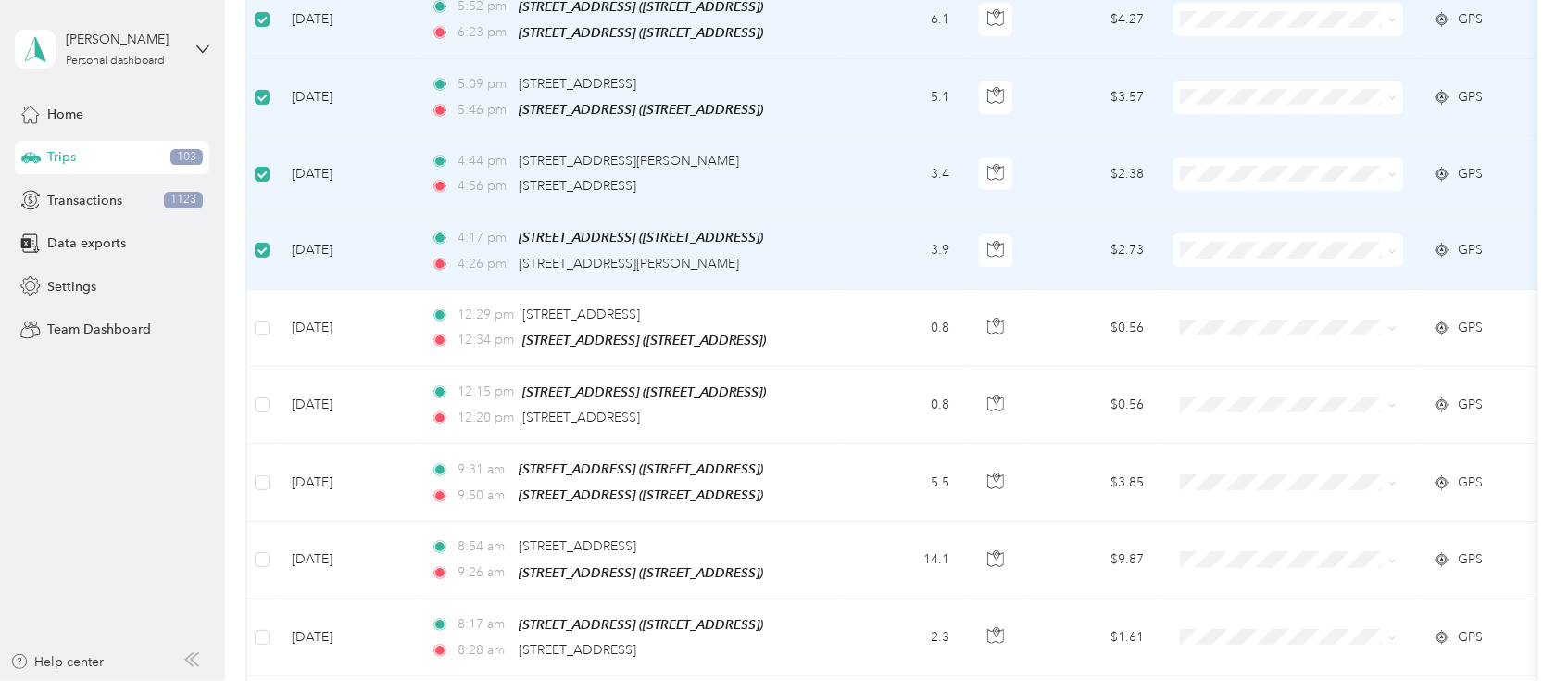
scroll to position [5437, 0]
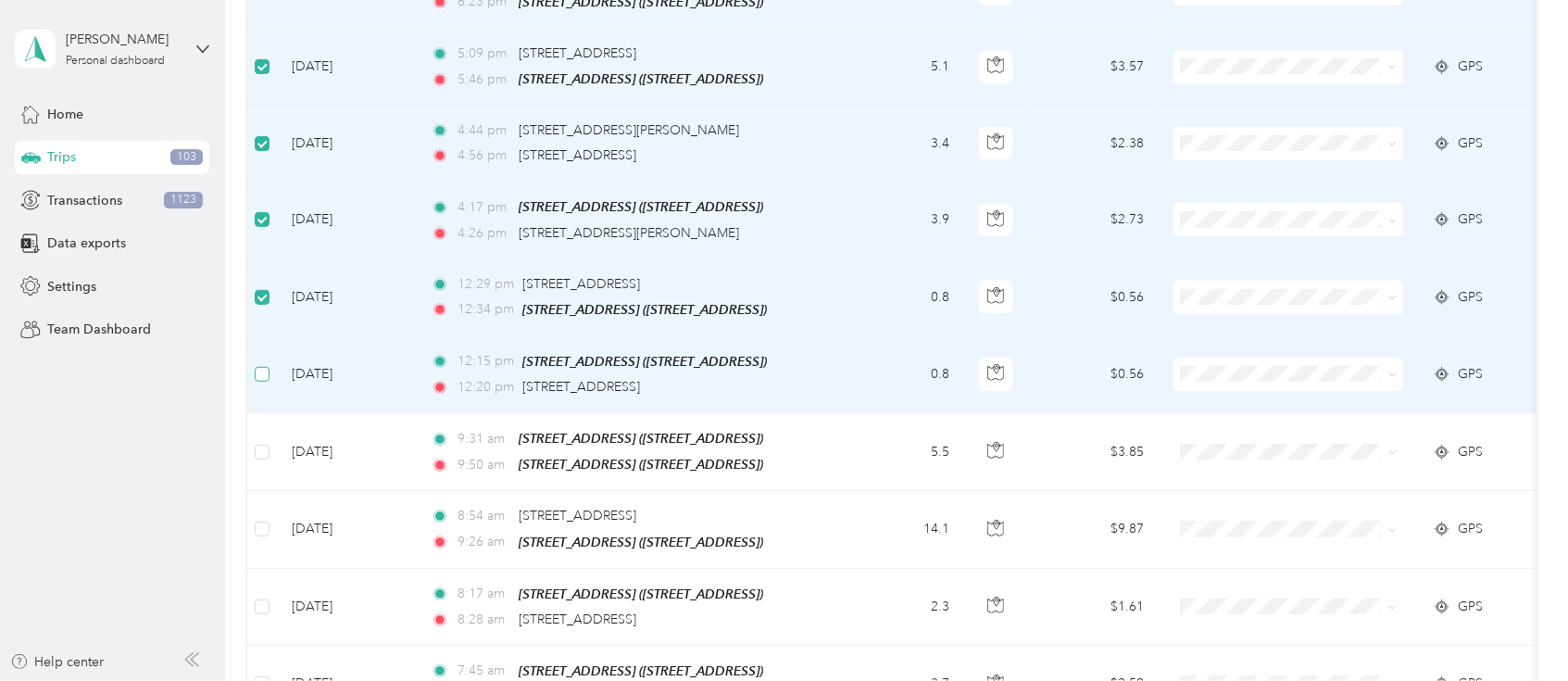
click at [263, 364] on label at bounding box center [262, 375] width 15 height 20
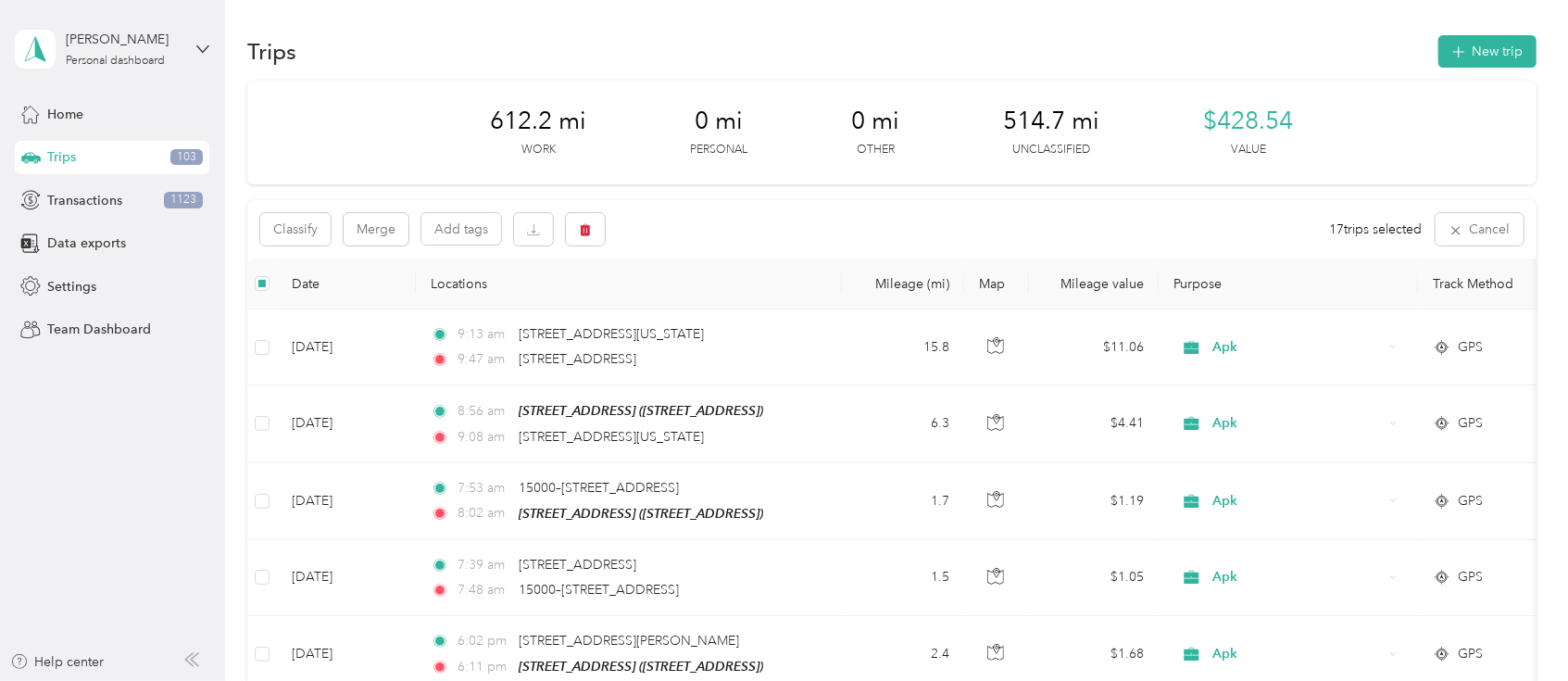
scroll to position [0, 0]
click at [293, 223] on button "Classify" at bounding box center [295, 230] width 71 height 33
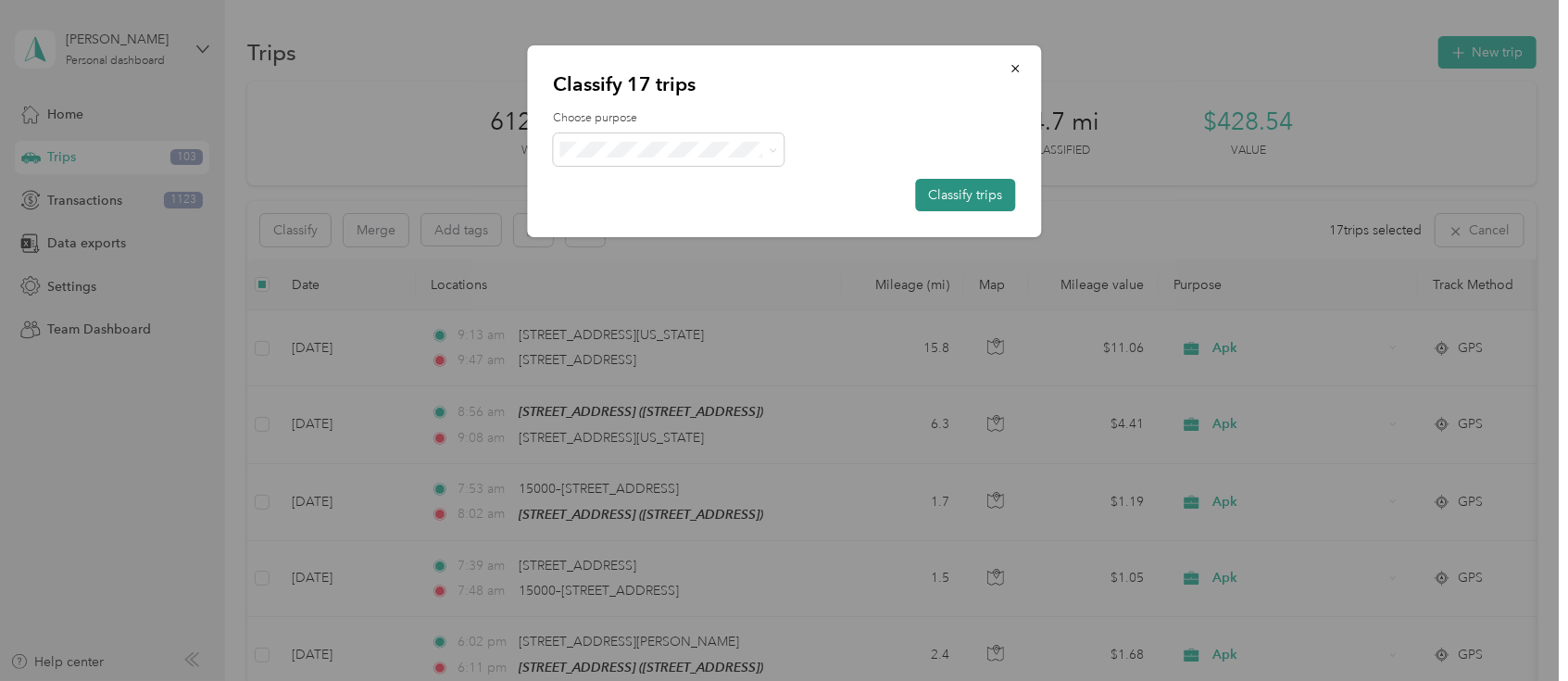
click at [974, 182] on button "Classify trips" at bounding box center [964, 195] width 100 height 33
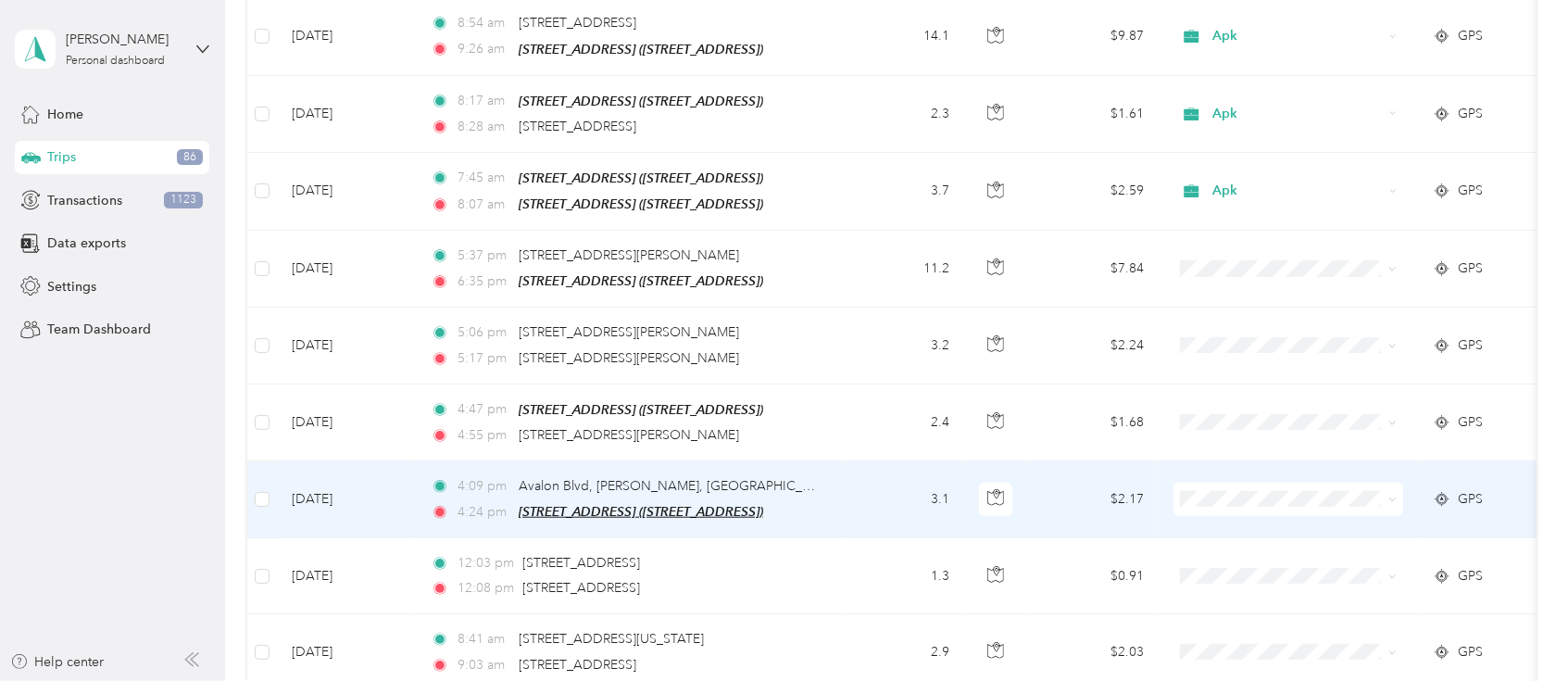
scroll to position [5901, 0]
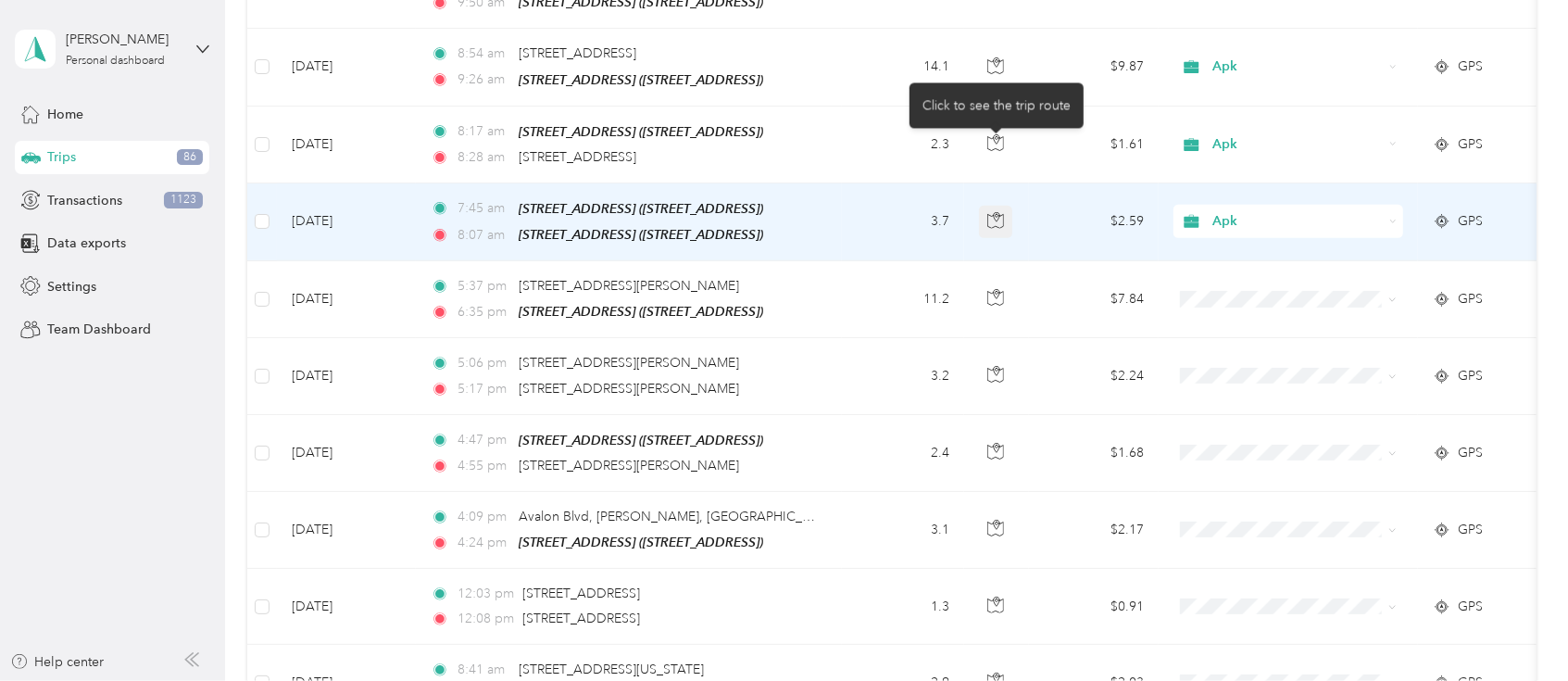
click at [988, 214] on icon "button" at bounding box center [995, 221] width 16 height 14
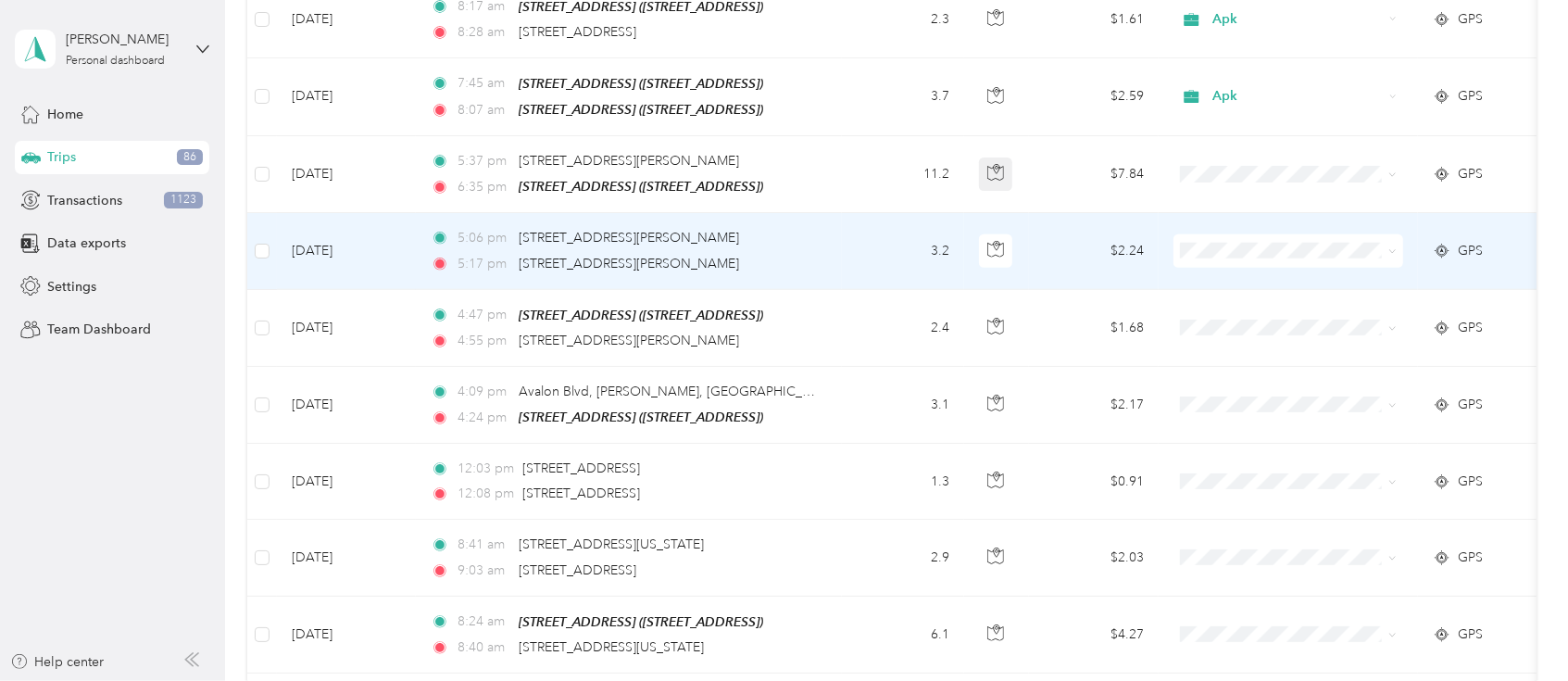
scroll to position [6066, 0]
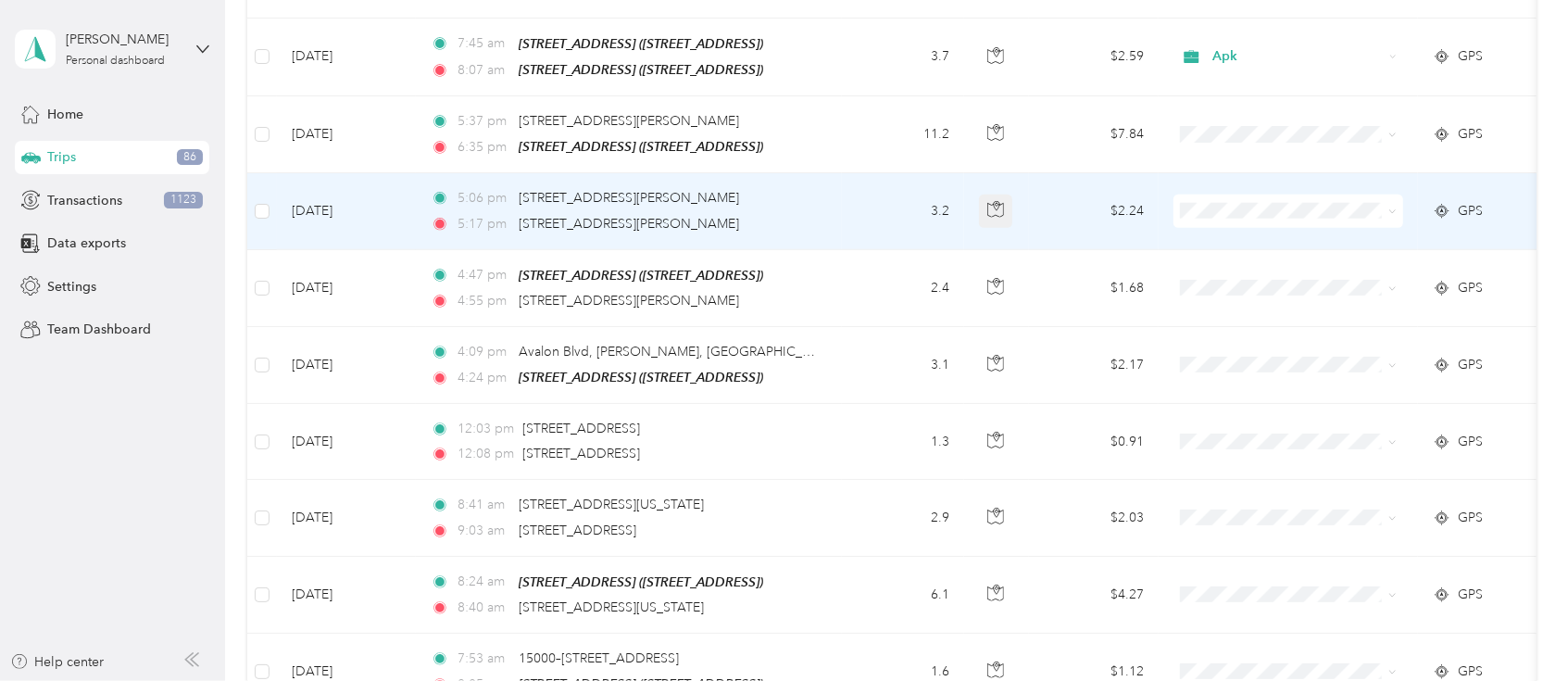
click at [998, 201] on icon "button" at bounding box center [996, 210] width 17 height 17
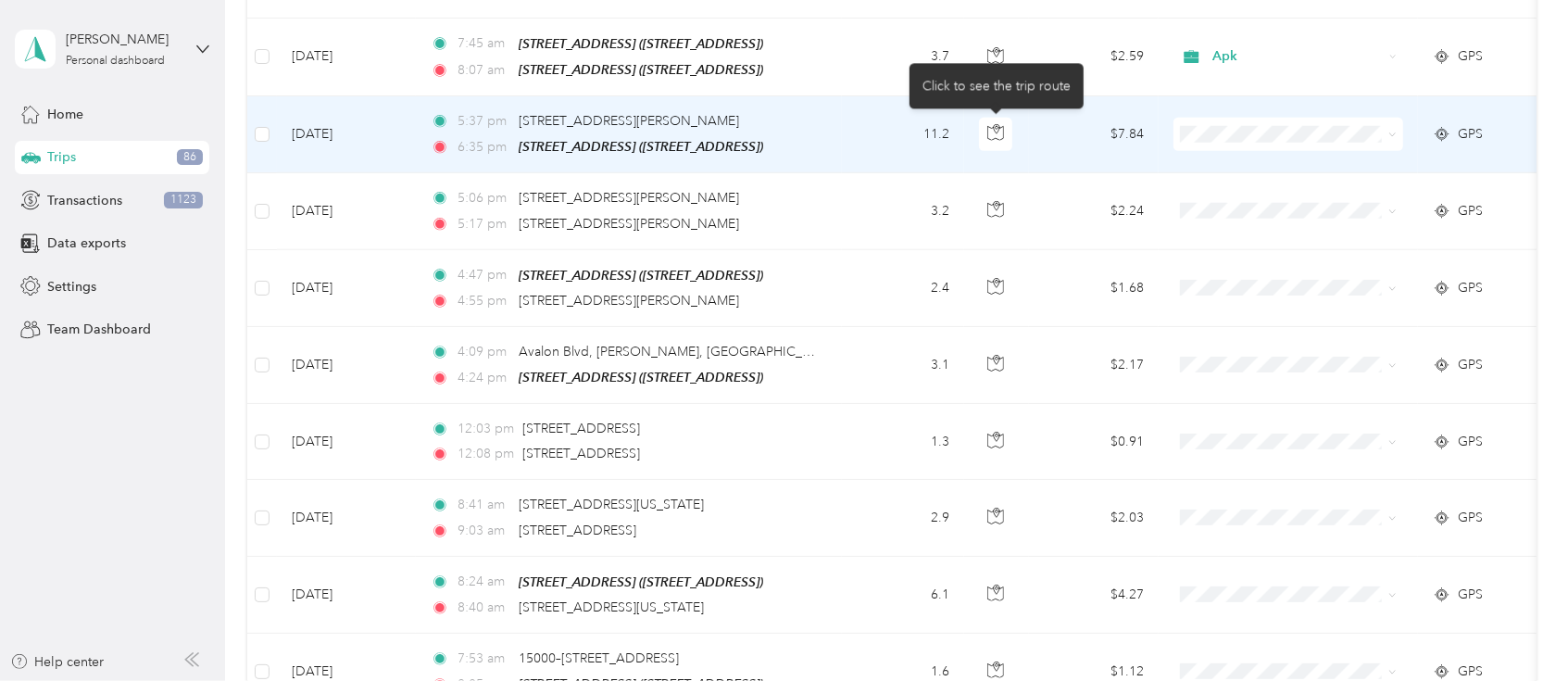
click at [1248, 117] on span at bounding box center [1288, 134] width 230 height 34
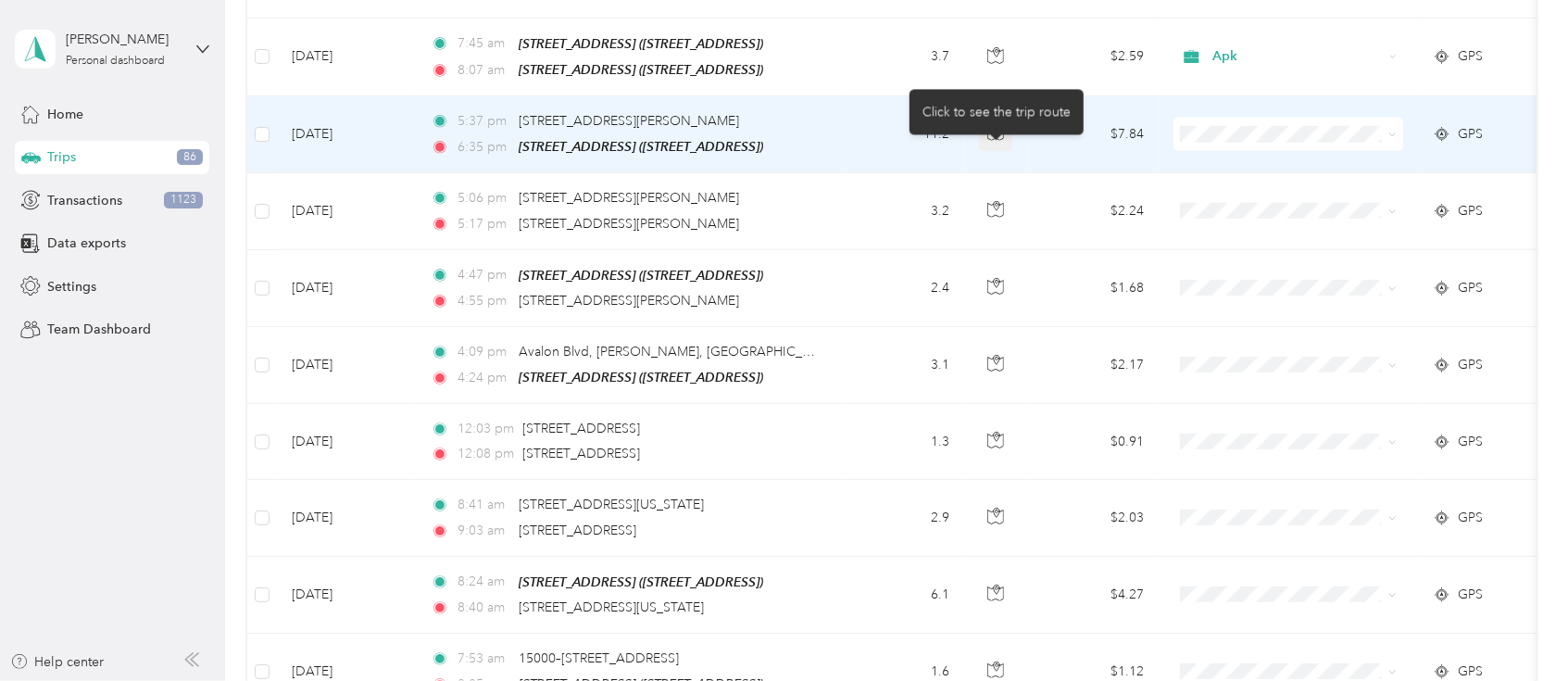
click at [1001, 124] on icon "button" at bounding box center [996, 132] width 17 height 17
click at [1220, 228] on span "Apk" at bounding box center [1306, 230] width 171 height 20
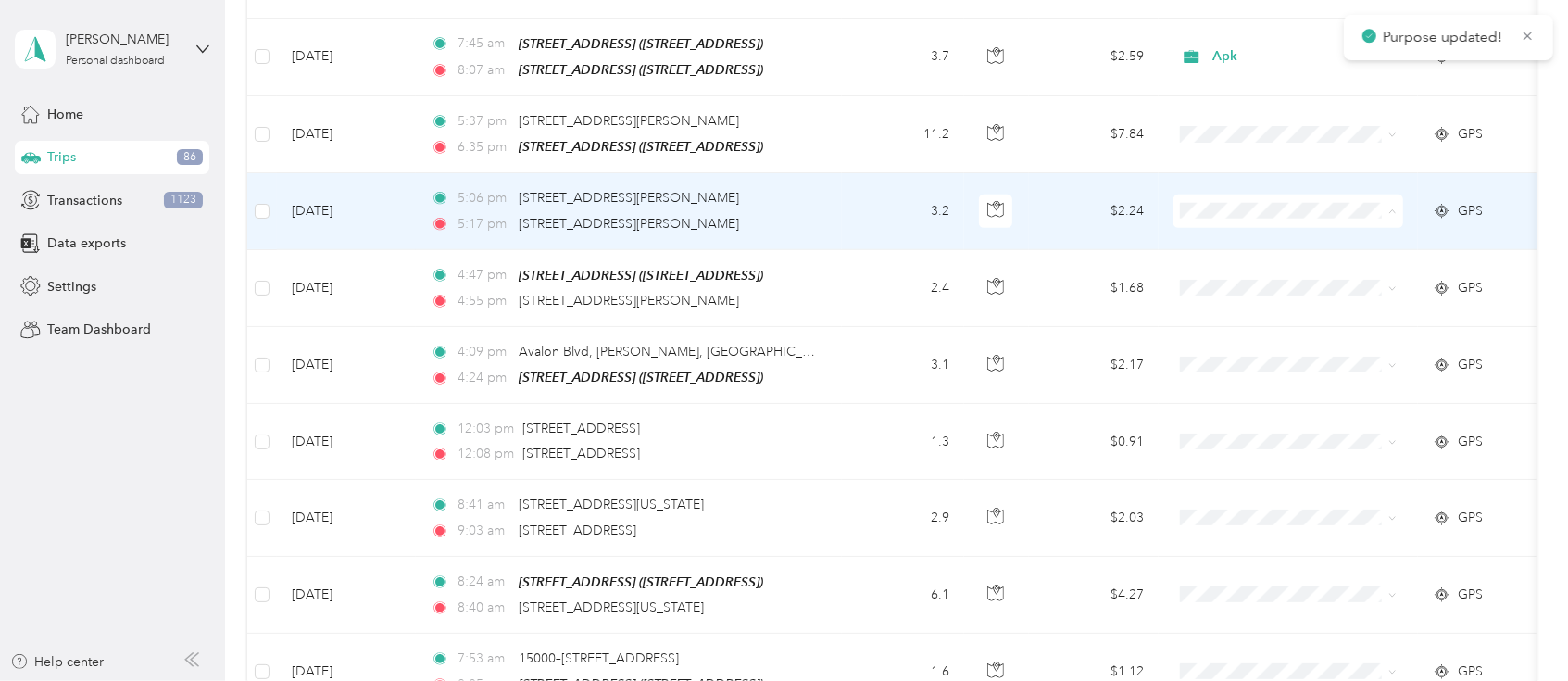
click at [1220, 300] on span "Apk" at bounding box center [1306, 306] width 171 height 20
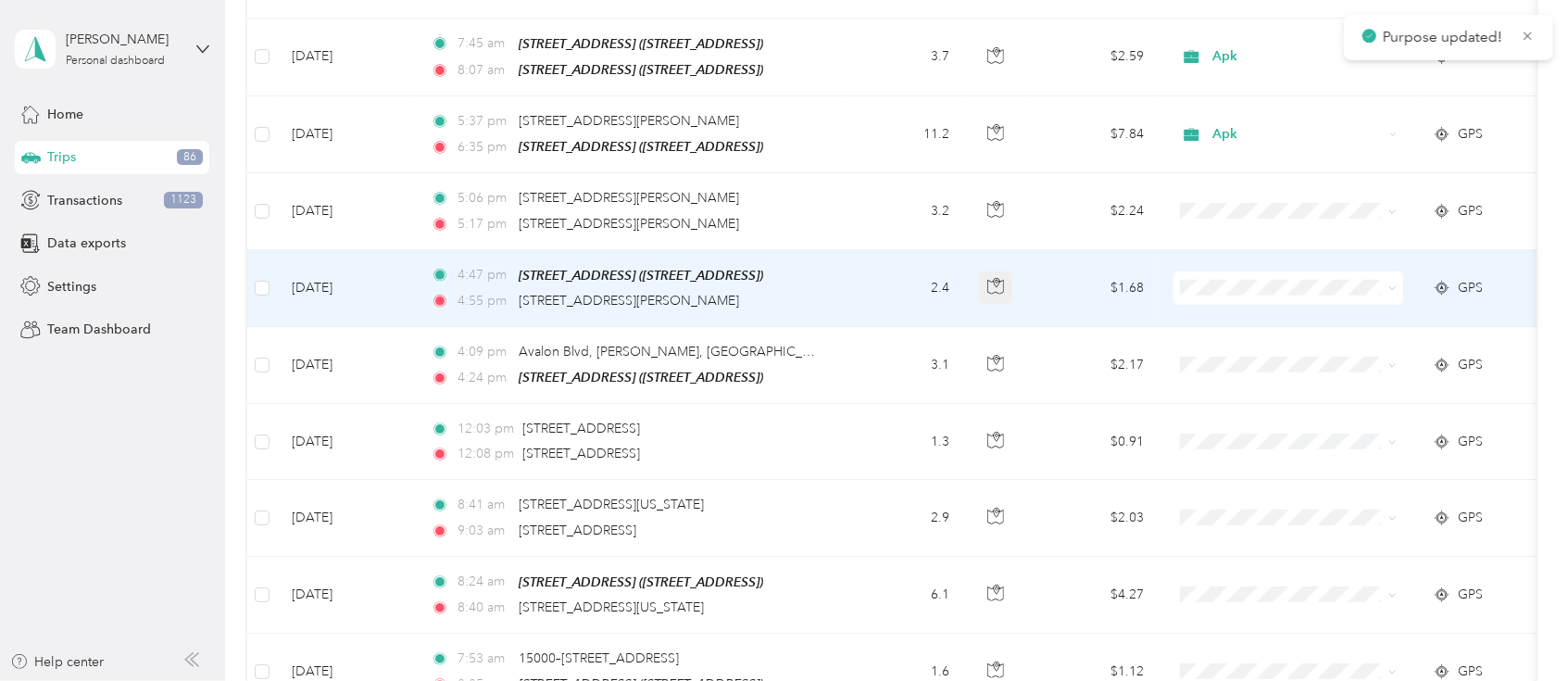
click at [1011, 271] on button "button" at bounding box center [996, 288] width 34 height 34
click at [1006, 271] on button "button" at bounding box center [996, 288] width 34 height 34
click at [1222, 374] on span "Apk" at bounding box center [1306, 383] width 171 height 20
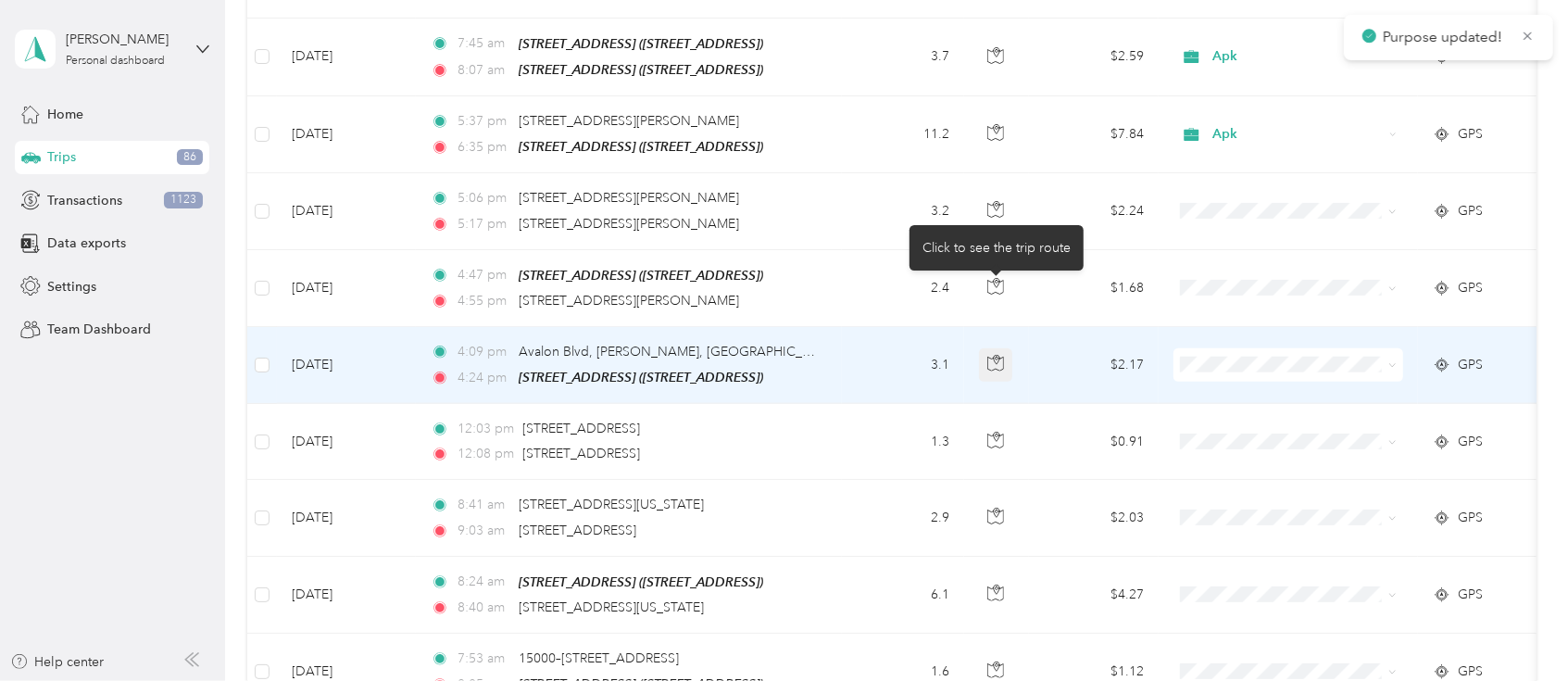
click at [989, 355] on icon "button" at bounding box center [996, 363] width 17 height 17
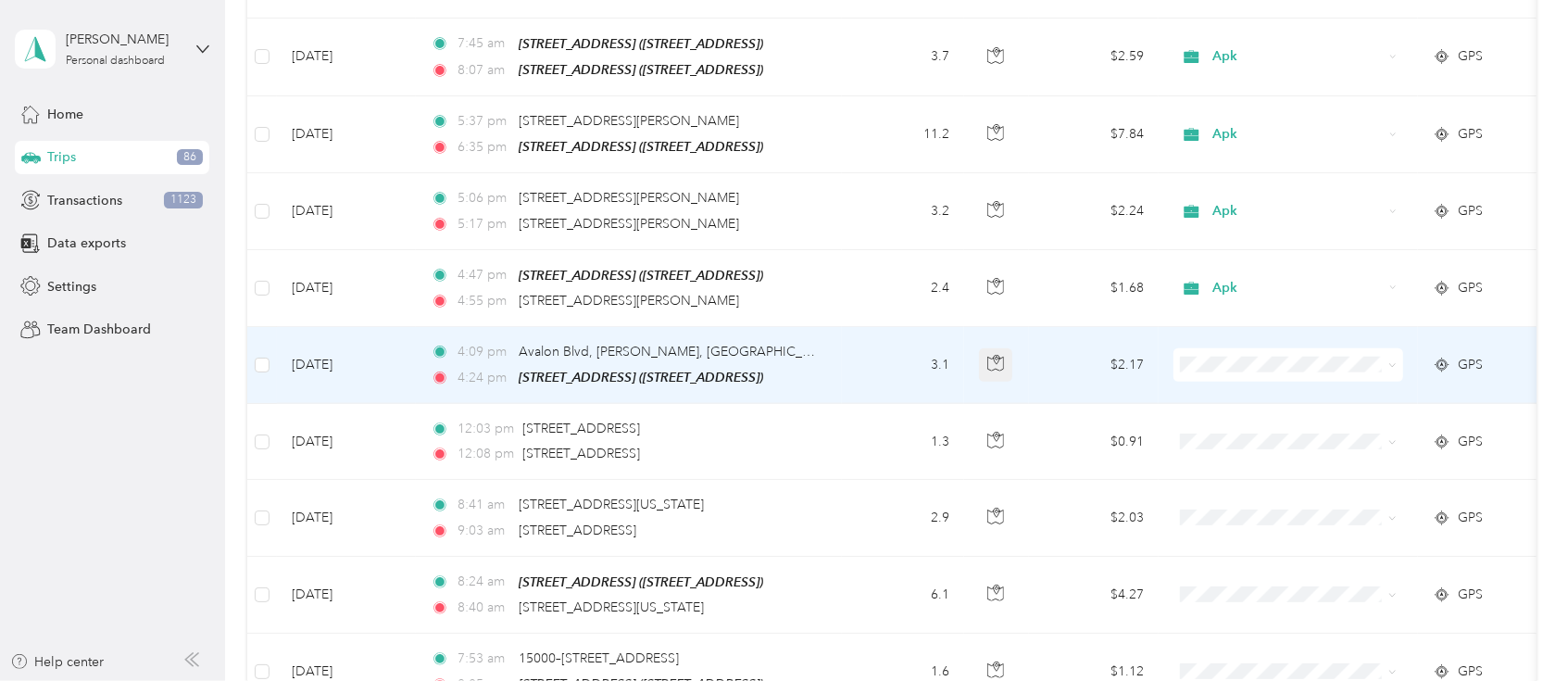
click at [989, 355] on icon "button" at bounding box center [996, 363] width 17 height 17
click at [994, 355] on icon "button" at bounding box center [996, 363] width 17 height 17
click at [945, 327] on td "3.1" at bounding box center [903, 365] width 122 height 77
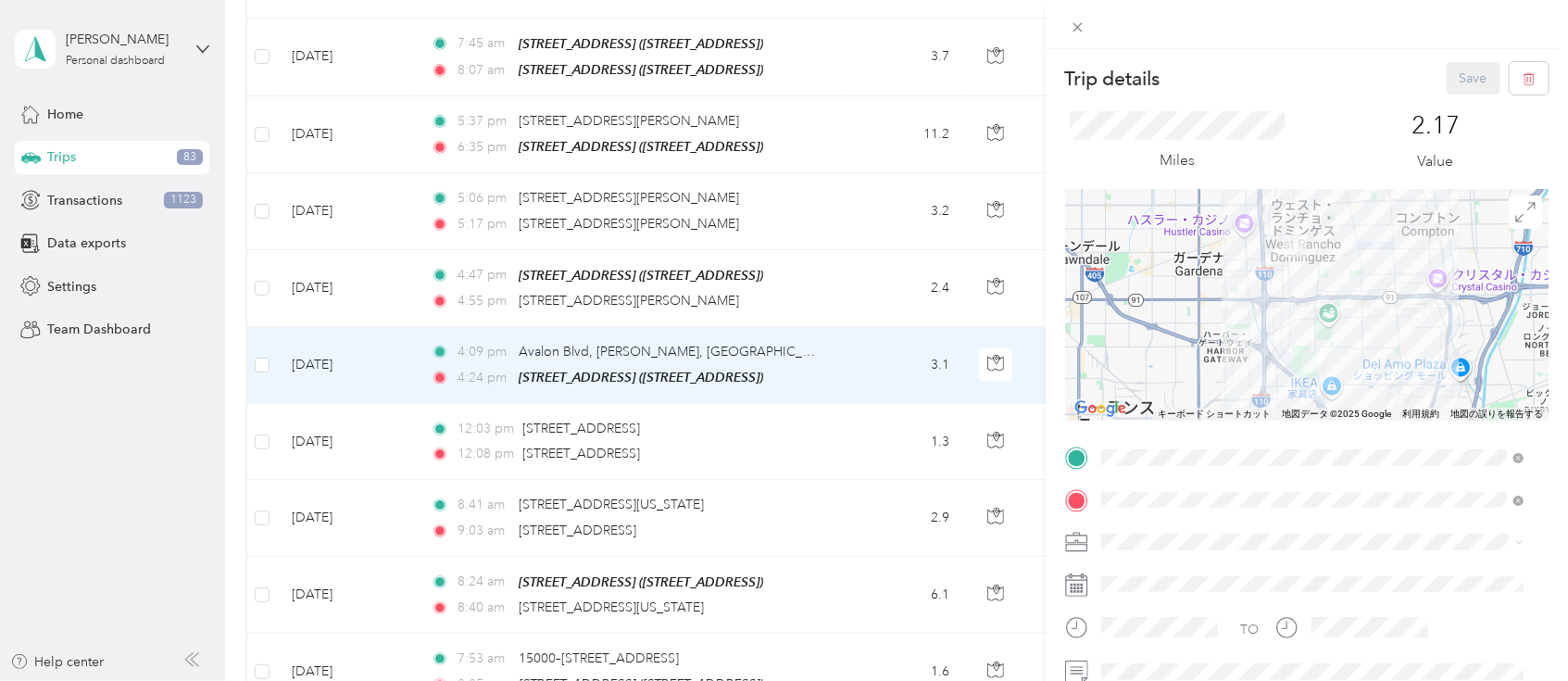
click at [1001, 293] on div "Trip details Save This trip cannot be edited because it is either under review,…" at bounding box center [784, 340] width 1568 height 681
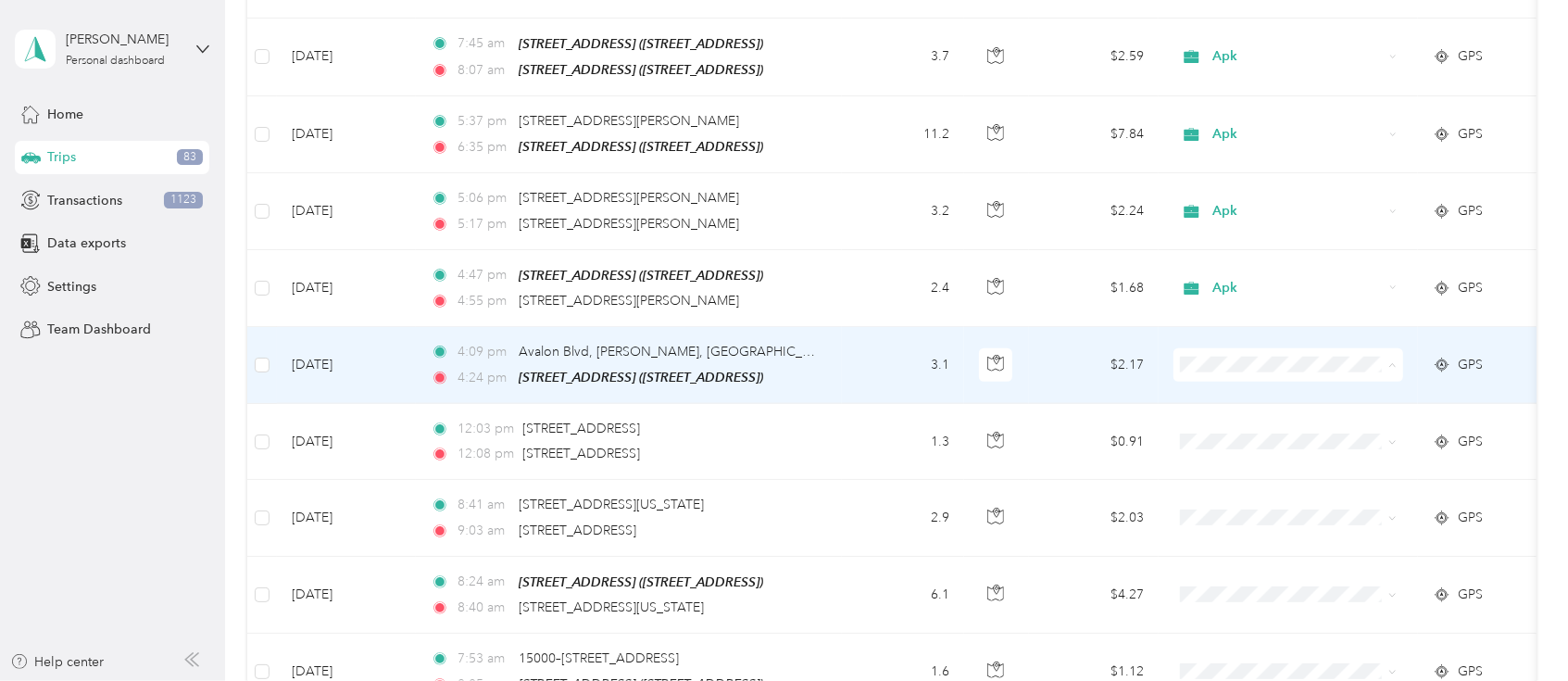
click at [1220, 462] on li "Apk" at bounding box center [1288, 458] width 230 height 33
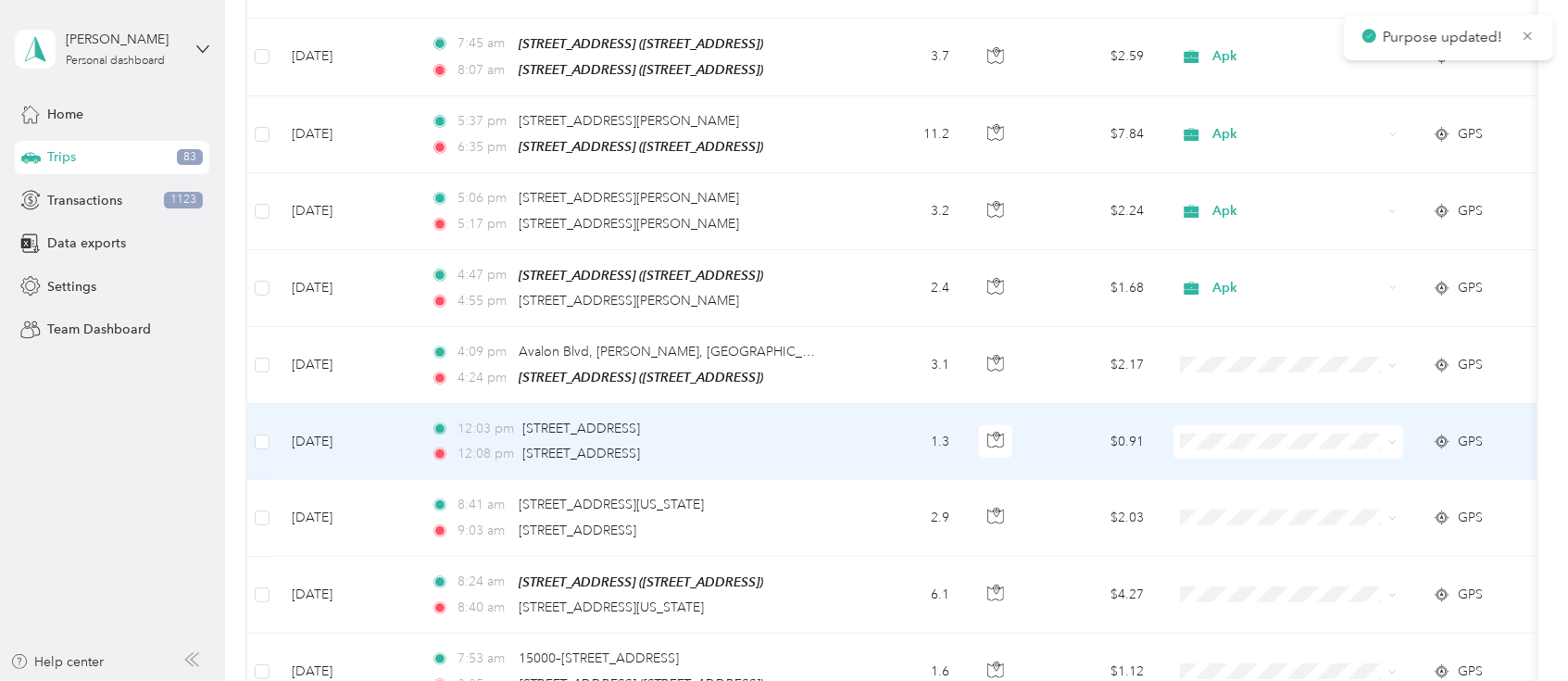
click at [952, 404] on td "1.3" at bounding box center [903, 443] width 122 height 76
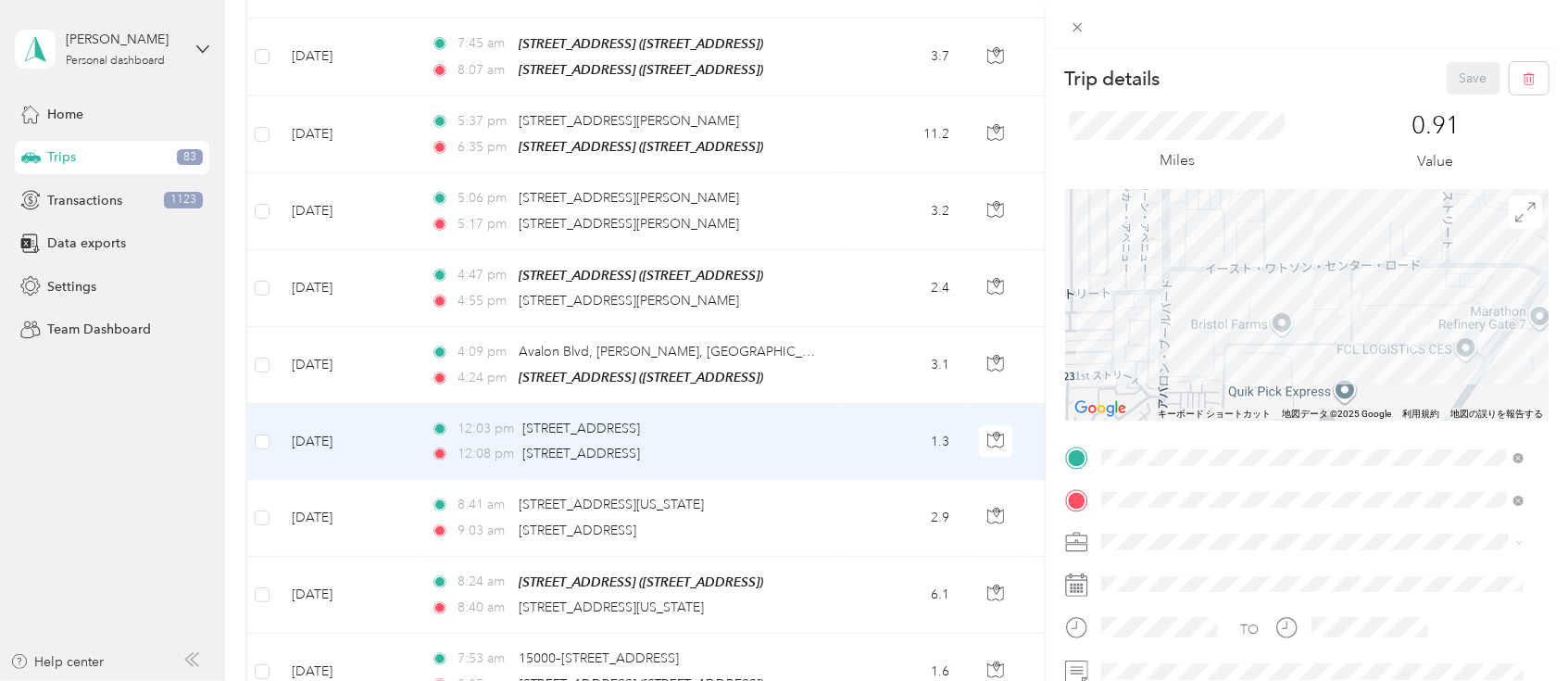
click at [983, 361] on div "Trip details Save This trip cannot be edited because it is either under review,…" at bounding box center [784, 340] width 1568 height 681
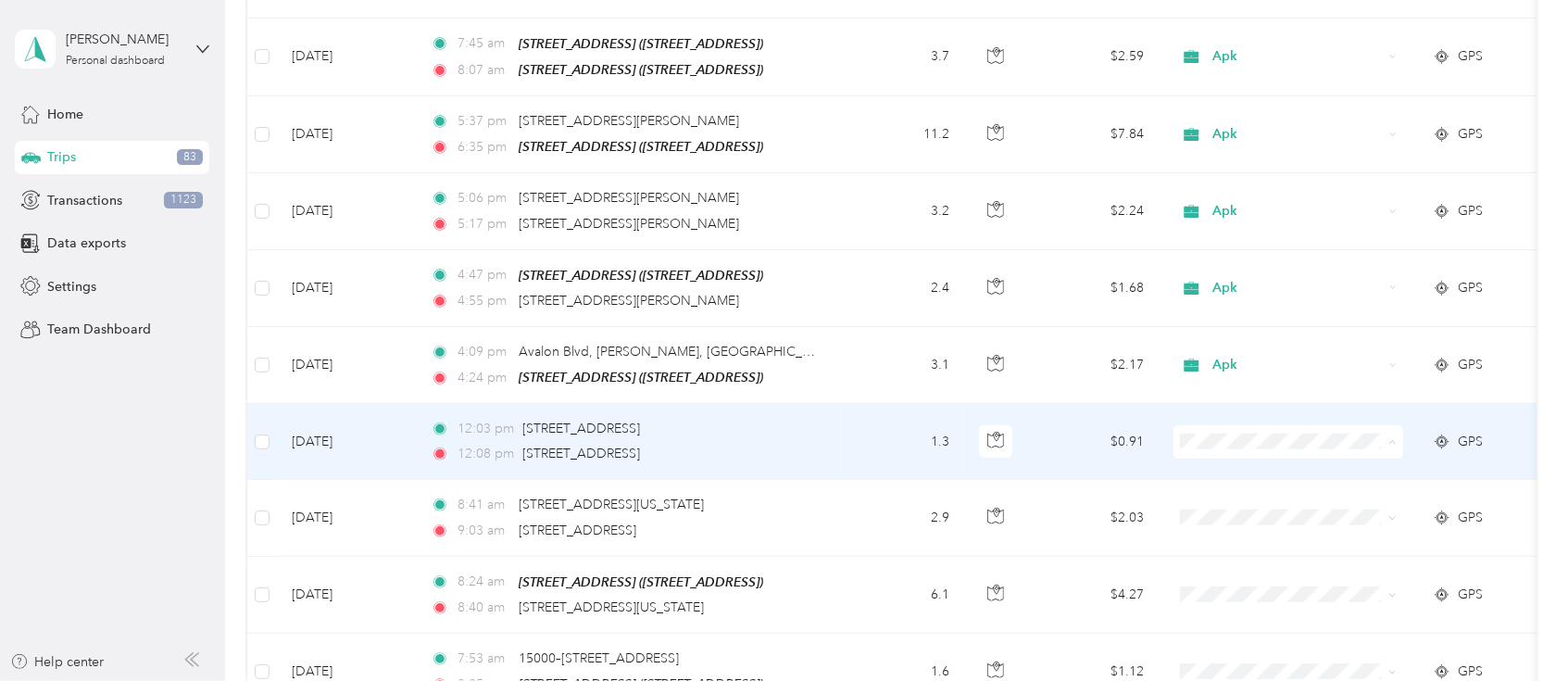
click at [1234, 534] on span "Apk" at bounding box center [1306, 535] width 171 height 20
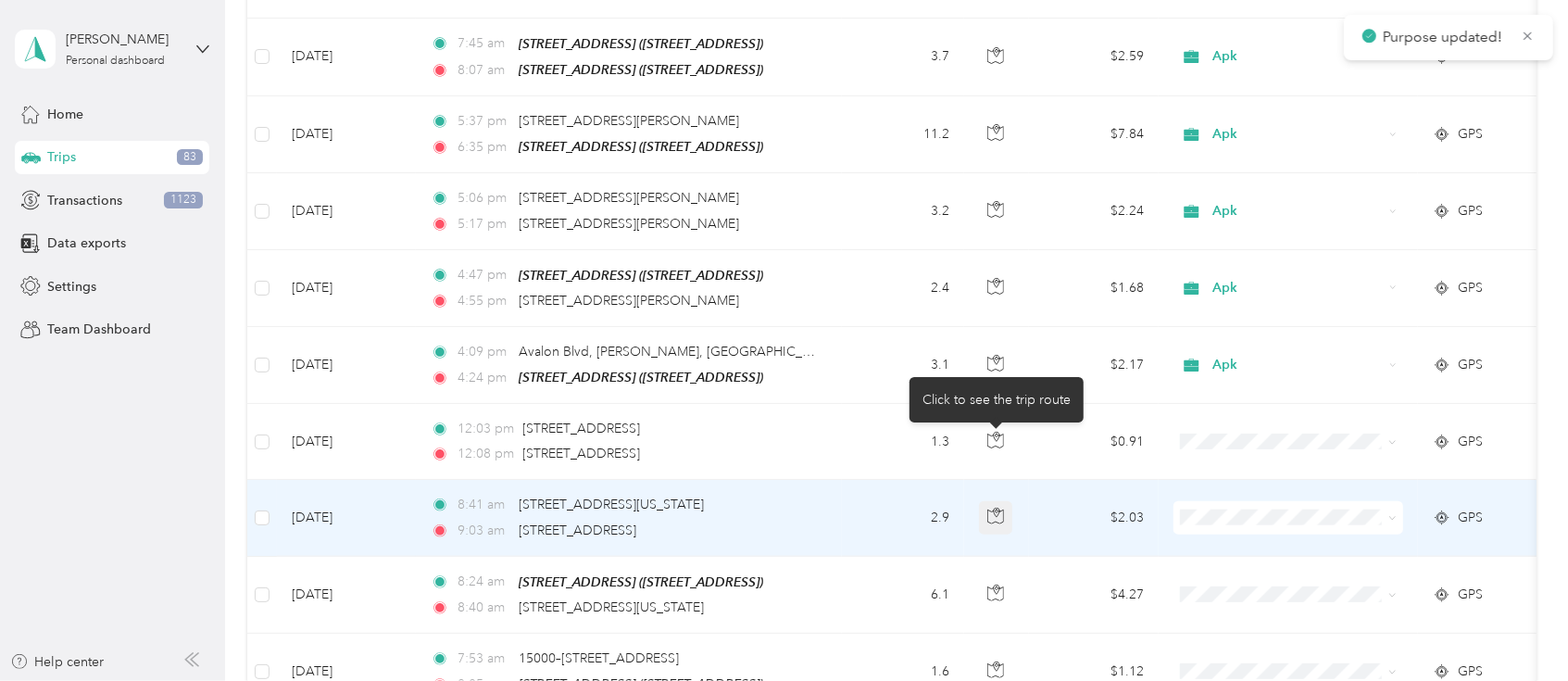
click at [992, 508] on icon "button" at bounding box center [996, 516] width 17 height 17
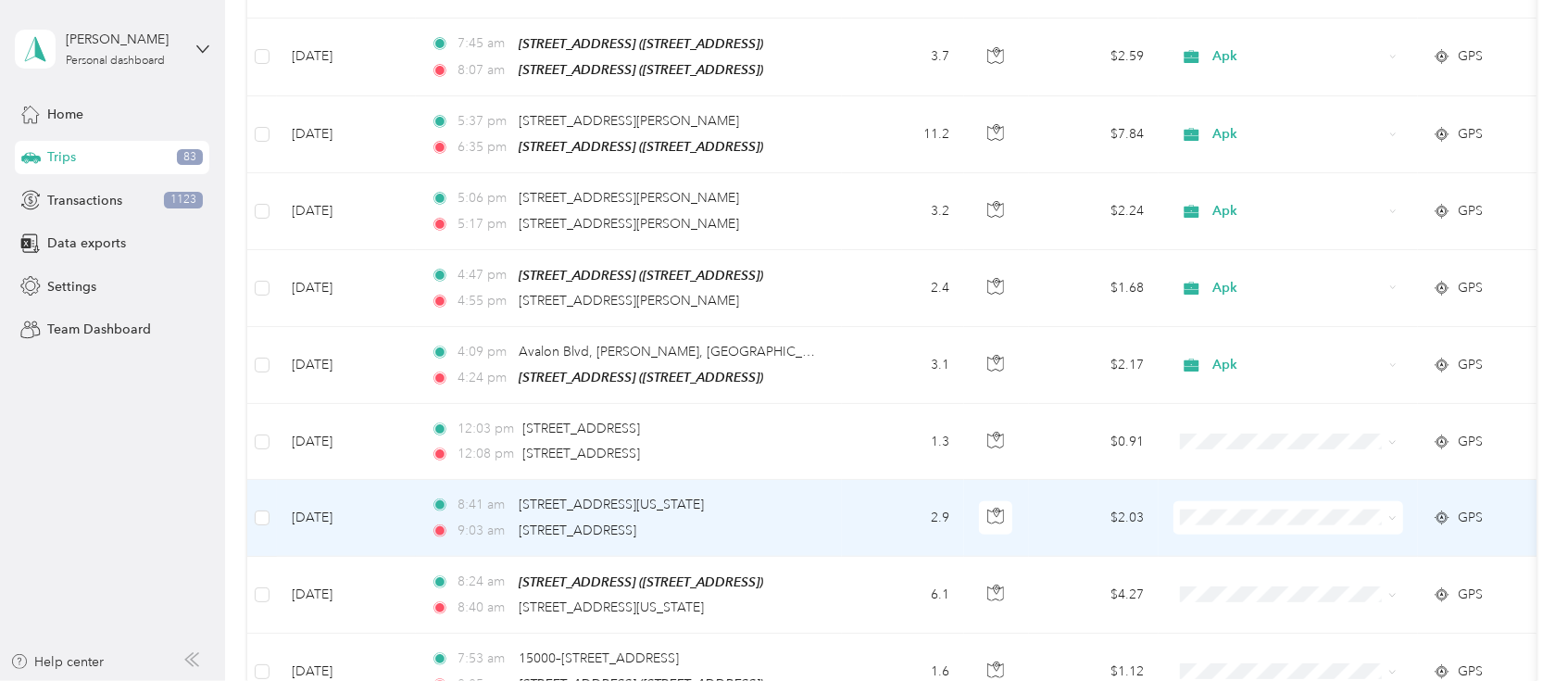
click at [1242, 279] on span "Compan" at bounding box center [1306, 281] width 171 height 20
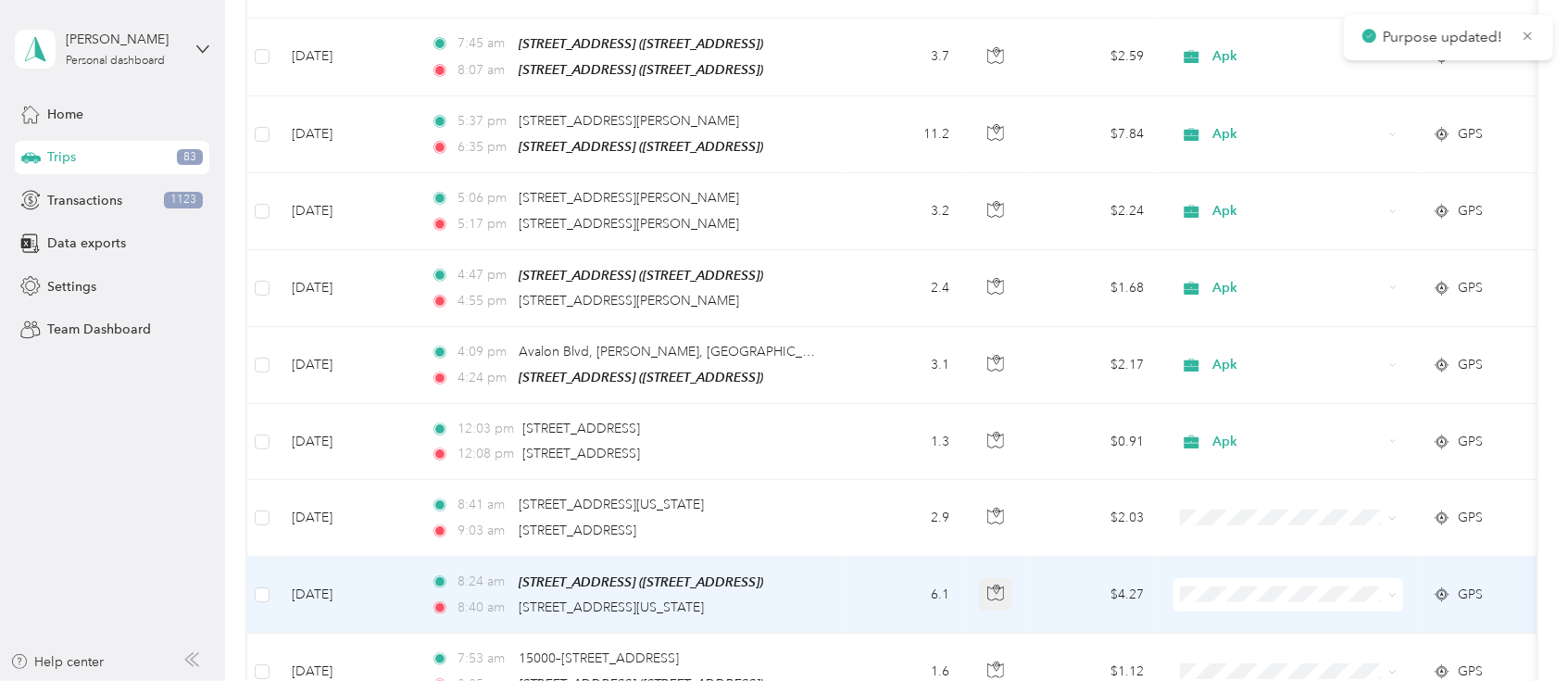
click at [996, 584] on icon "button" at bounding box center [996, 592] width 17 height 17
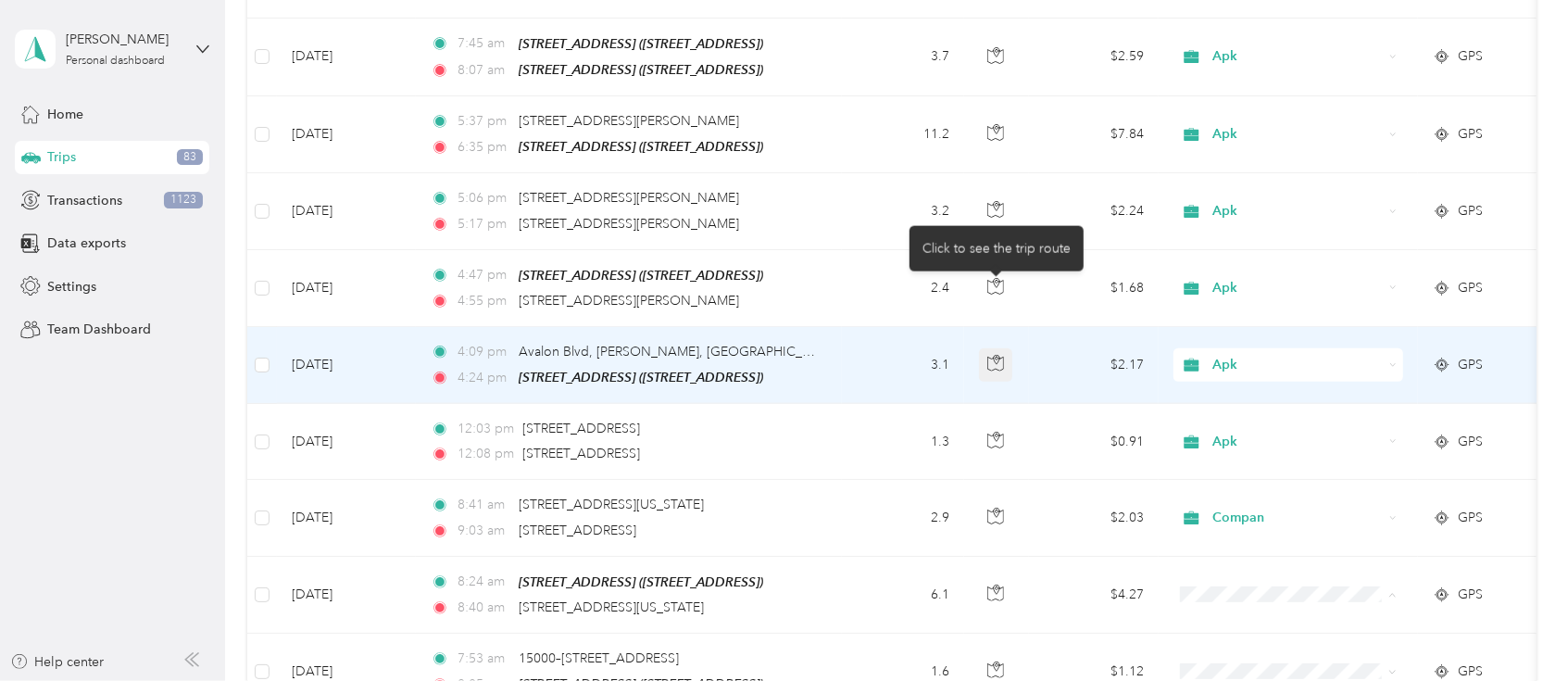
click at [998, 358] on icon "button" at bounding box center [997, 359] width 3 height 3
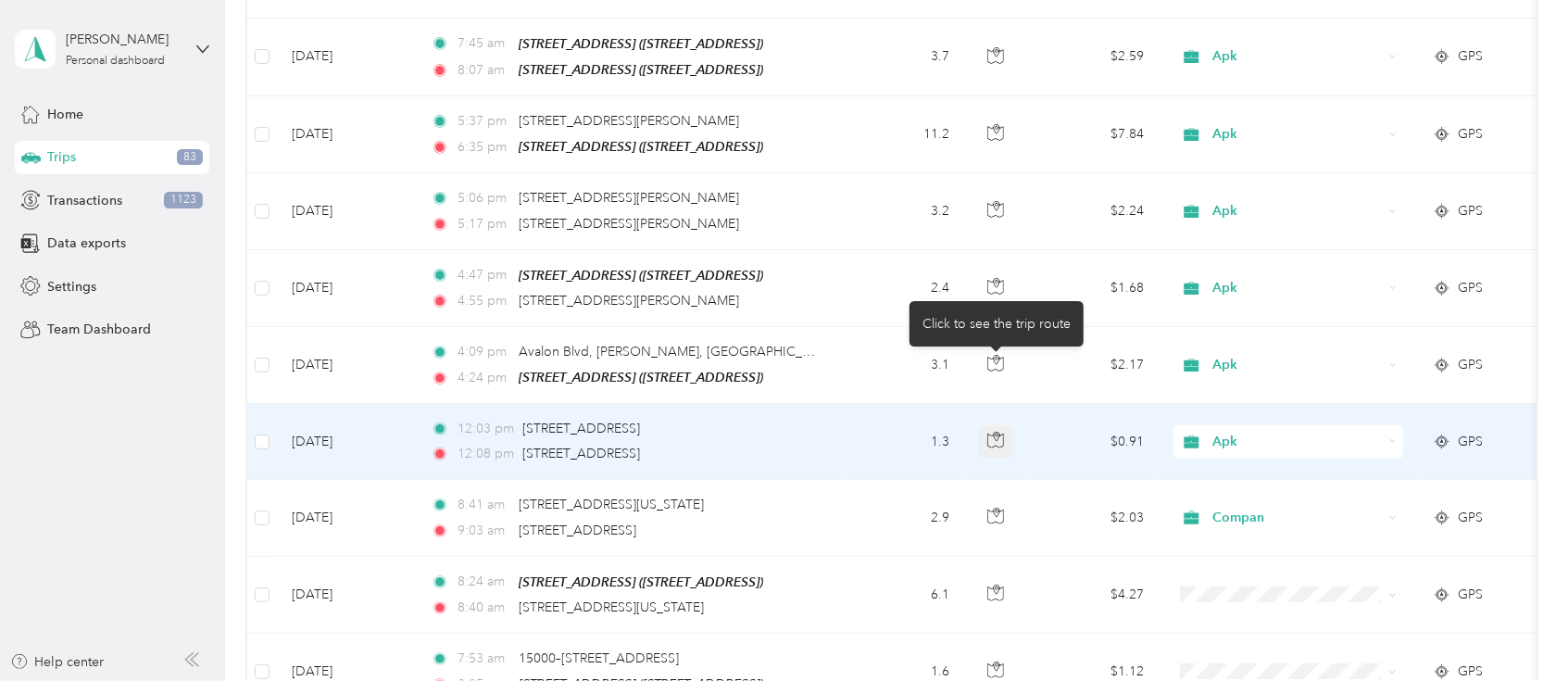
click at [986, 425] on button "button" at bounding box center [996, 442] width 34 height 34
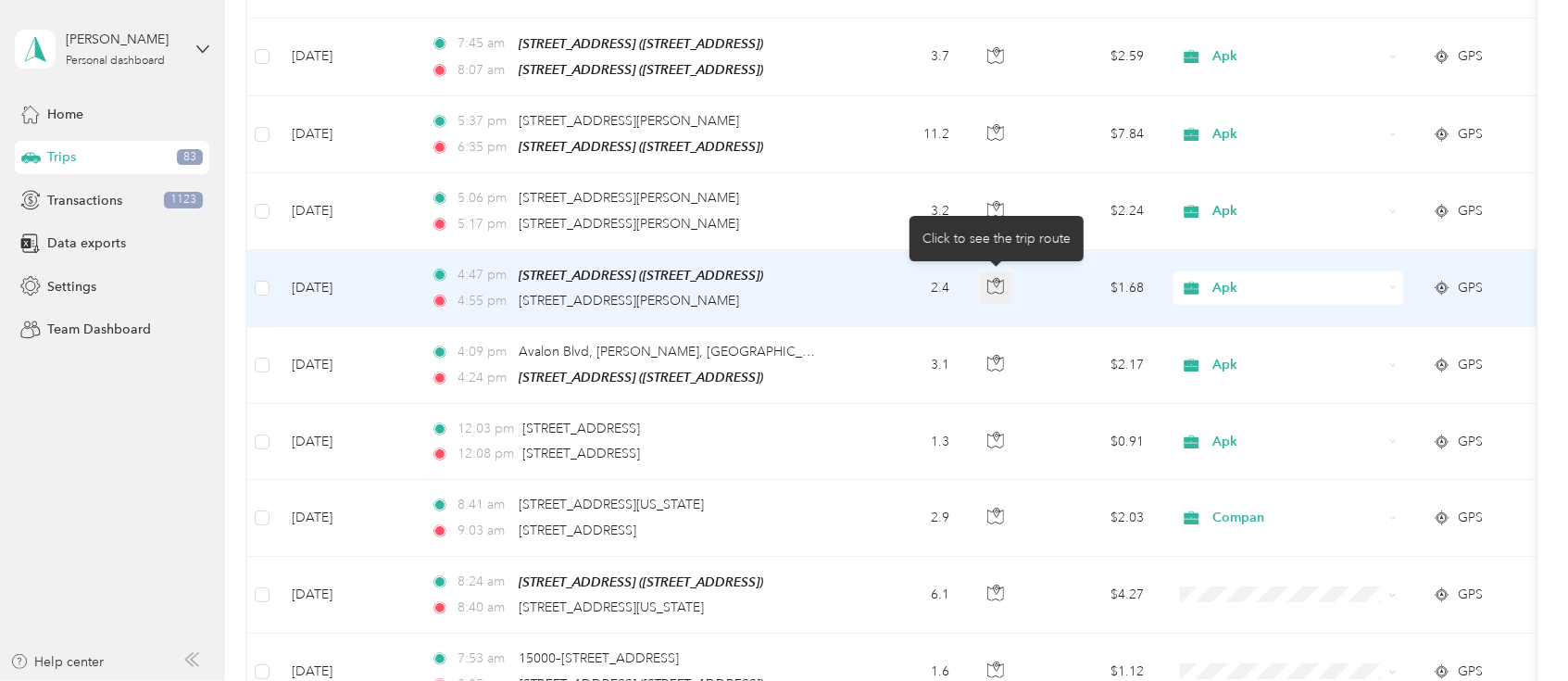
click at [989, 222] on div "Click to see the trip route" at bounding box center [996, 238] width 174 height 46
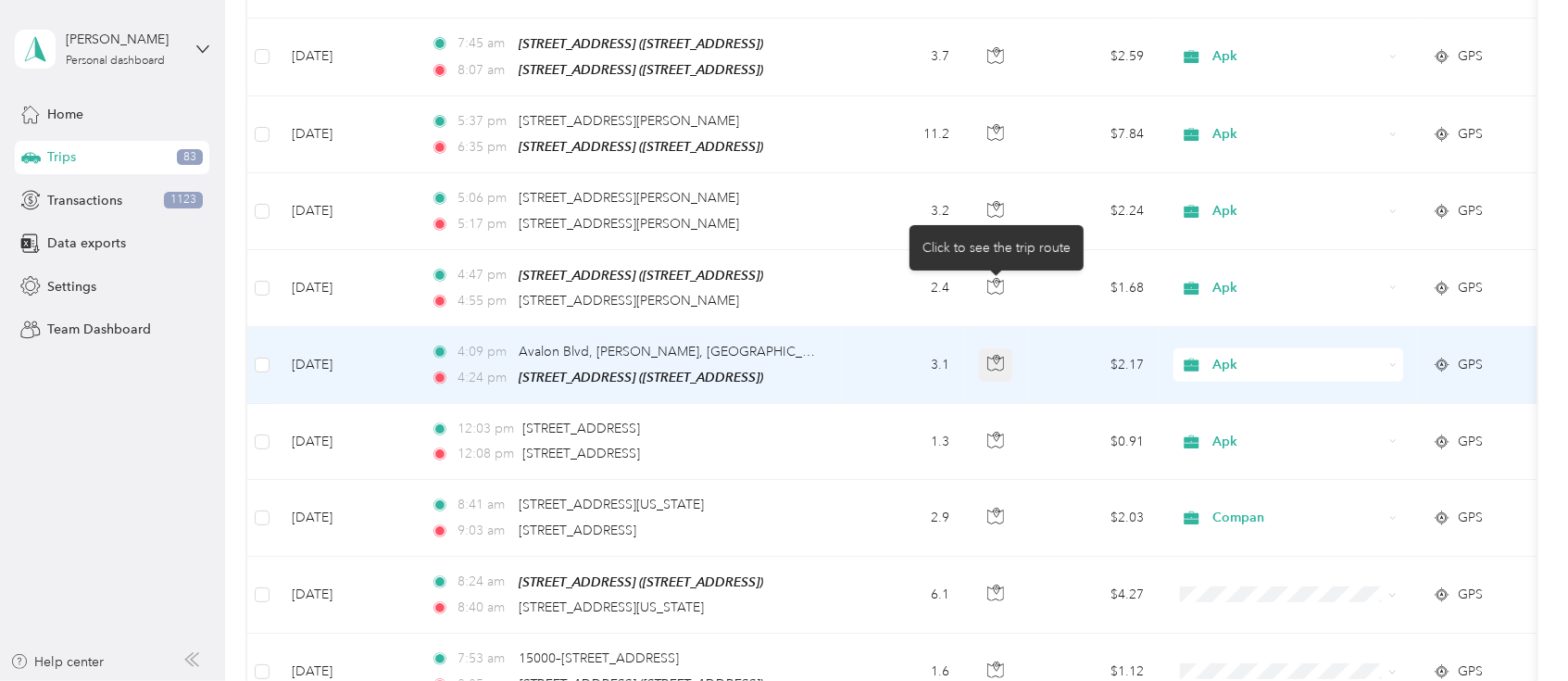
click at [989, 355] on icon "button" at bounding box center [996, 363] width 17 height 17
click at [1244, 355] on span "Apk" at bounding box center [1299, 365] width 170 height 20
click at [1236, 426] on span "Compan" at bounding box center [1306, 426] width 171 height 20
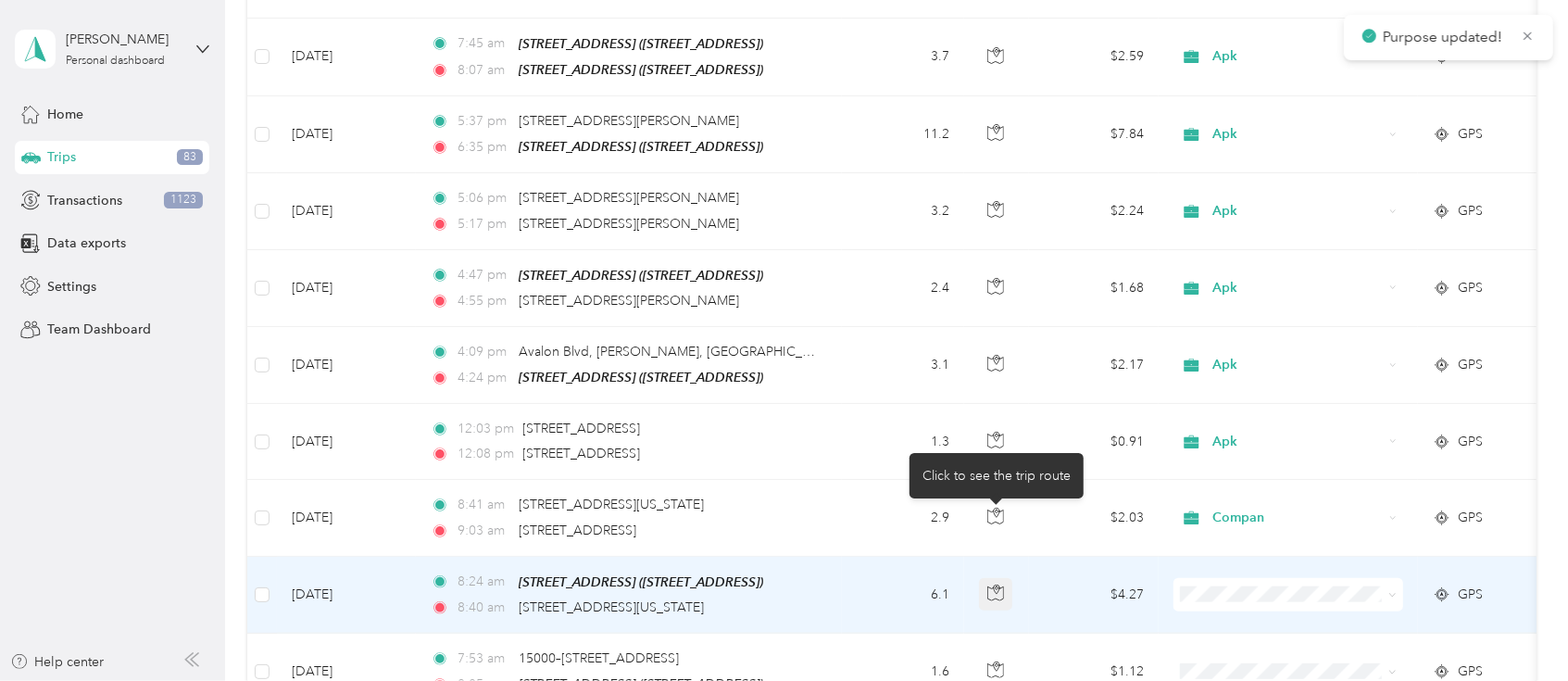
click at [988, 584] on icon "button" at bounding box center [996, 592] width 17 height 17
click at [1007, 578] on button "button" at bounding box center [996, 594] width 34 height 34
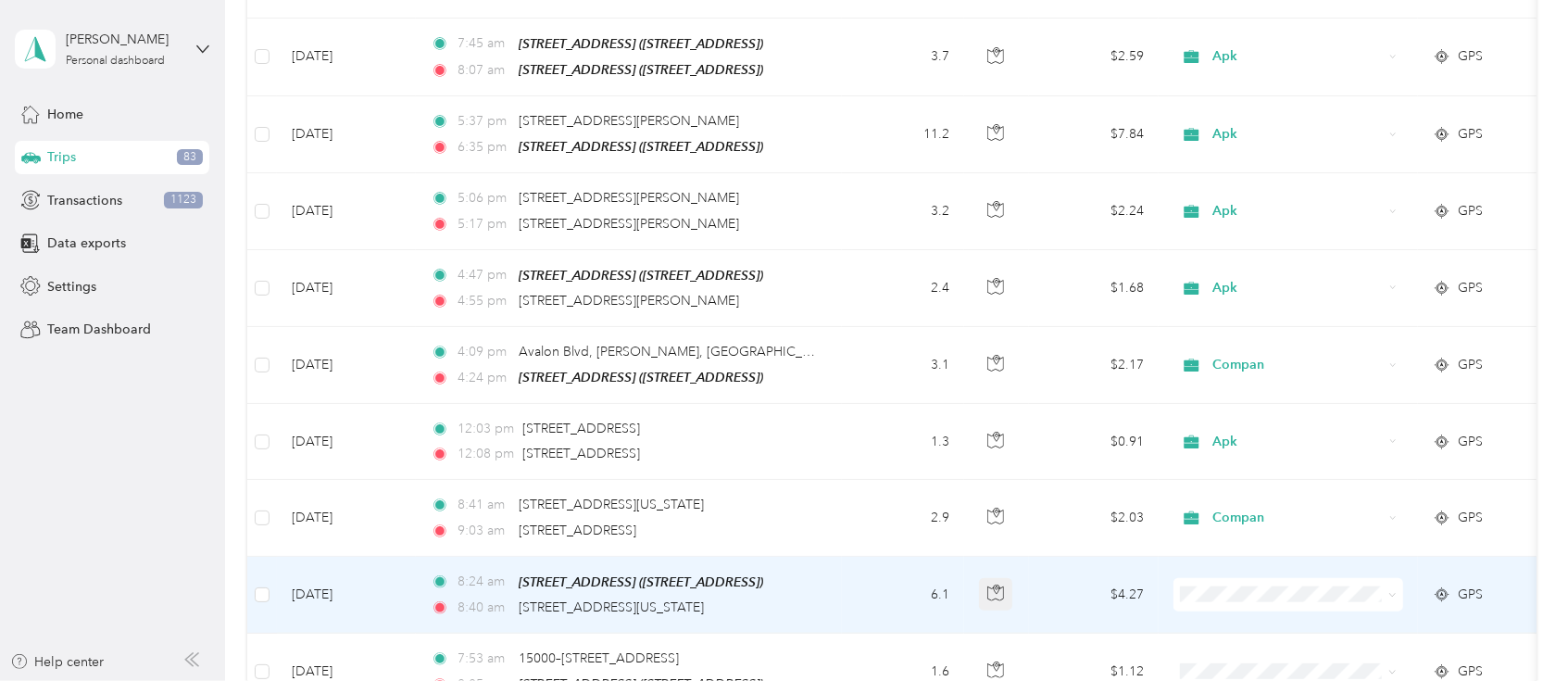
click at [1007, 578] on button "button" at bounding box center [996, 594] width 34 height 34
click at [989, 584] on icon "button" at bounding box center [996, 592] width 17 height 17
click at [1244, 381] on span "Apk" at bounding box center [1306, 390] width 171 height 20
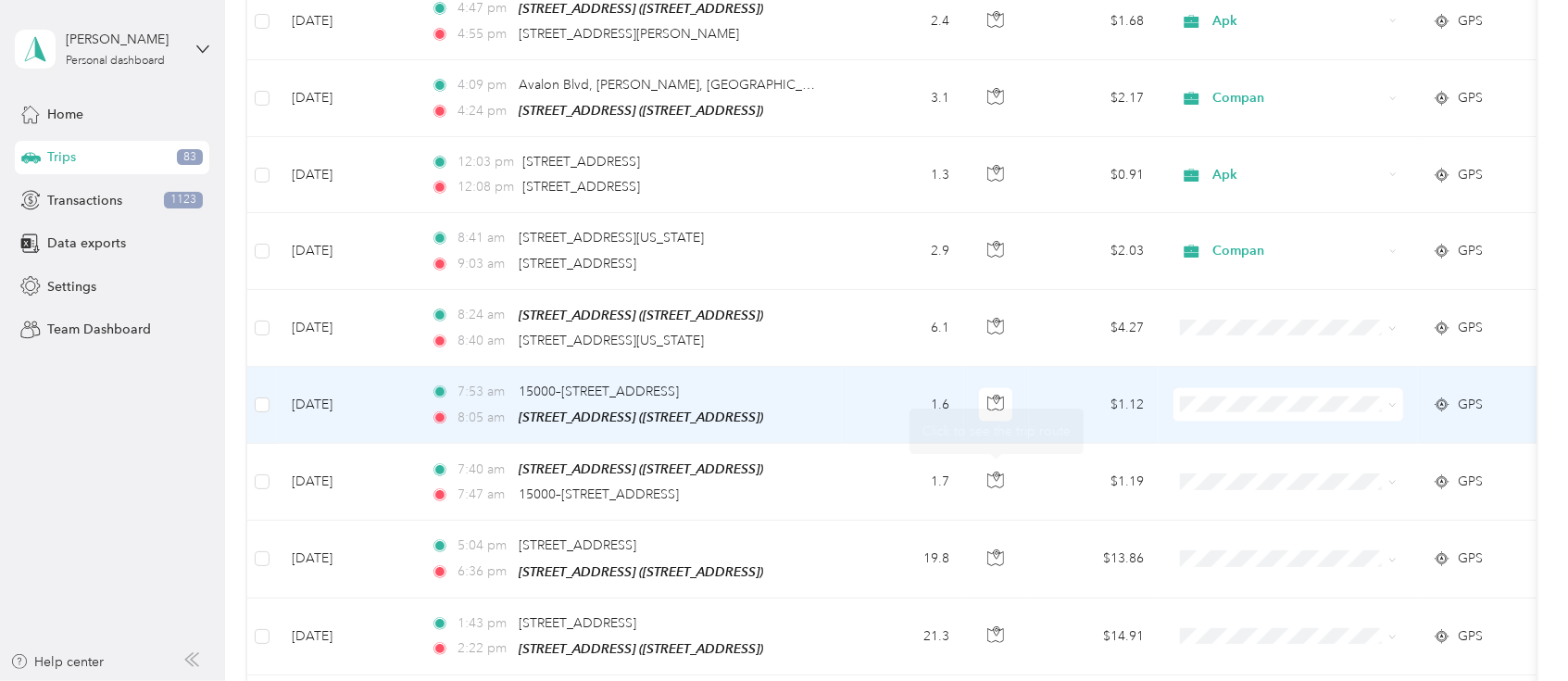
scroll to position [6231, 0]
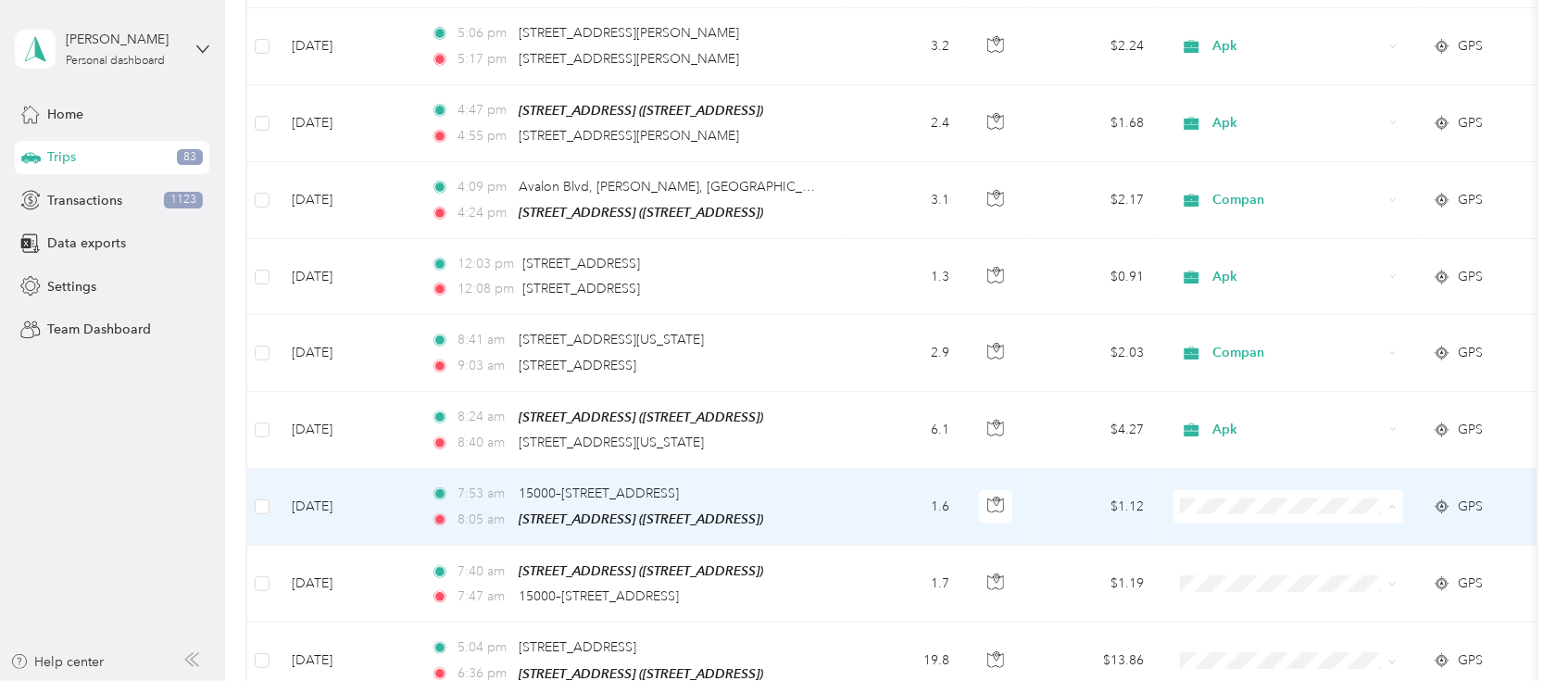
click at [1216, 303] on span "Apk" at bounding box center [1288, 302] width 204 height 20
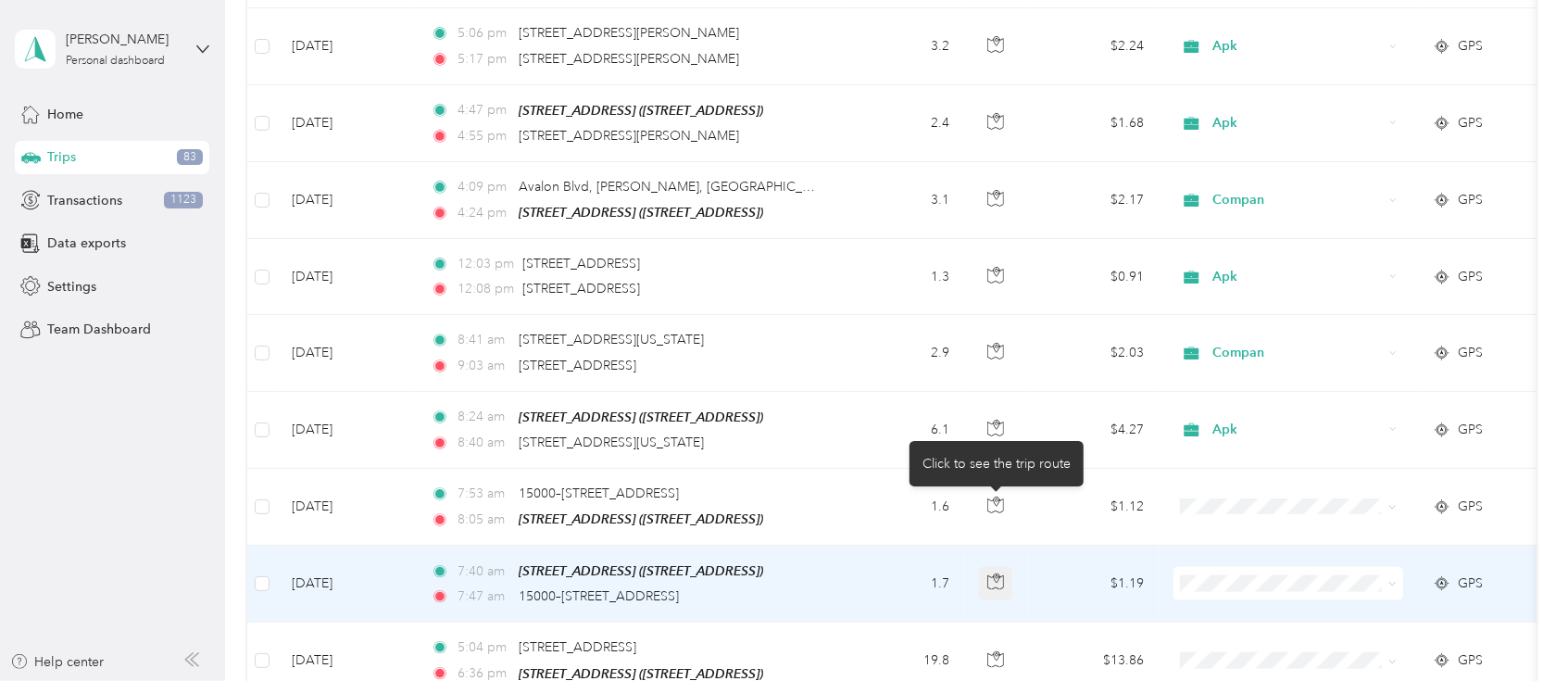
click at [991, 567] on button "button" at bounding box center [996, 584] width 34 height 34
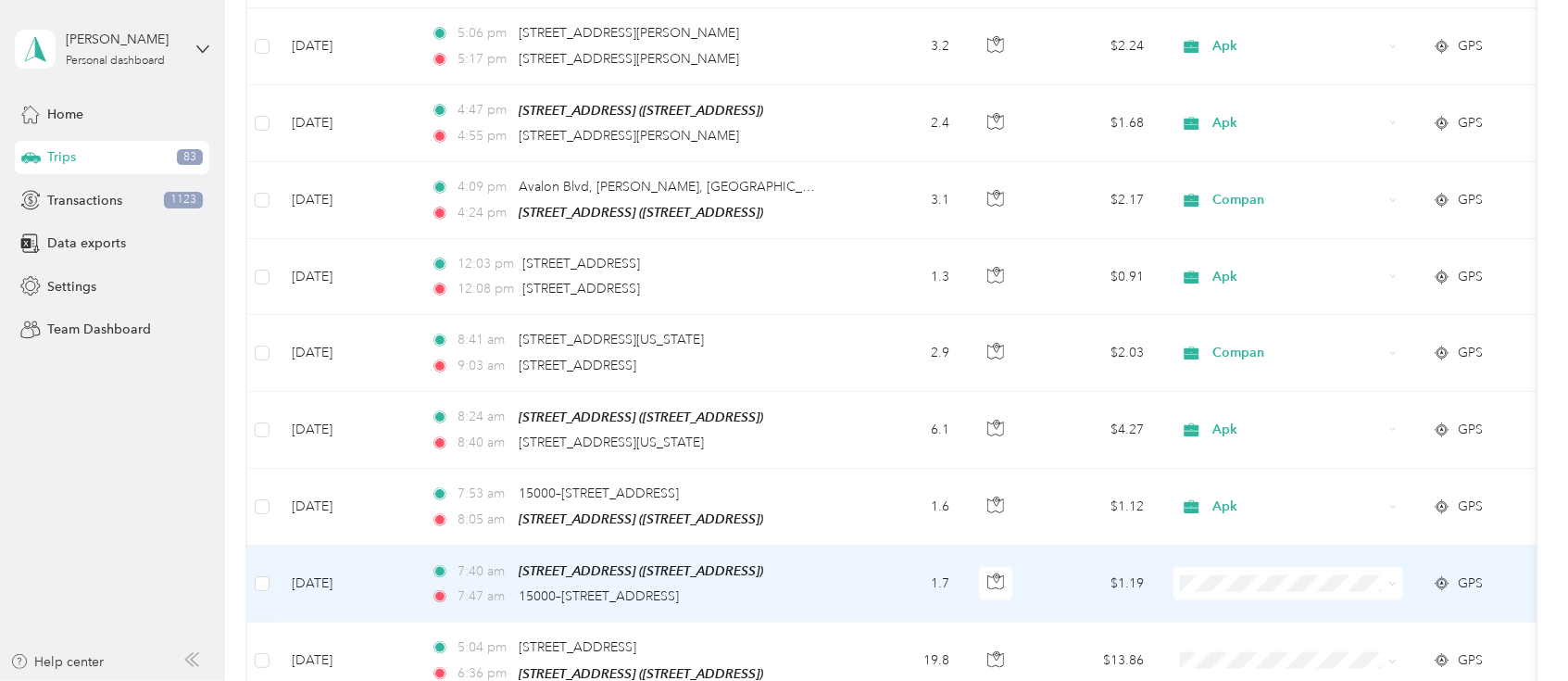
click at [1238, 567] on span at bounding box center [1288, 584] width 230 height 34
click at [1244, 379] on span "Apk" at bounding box center [1306, 376] width 171 height 20
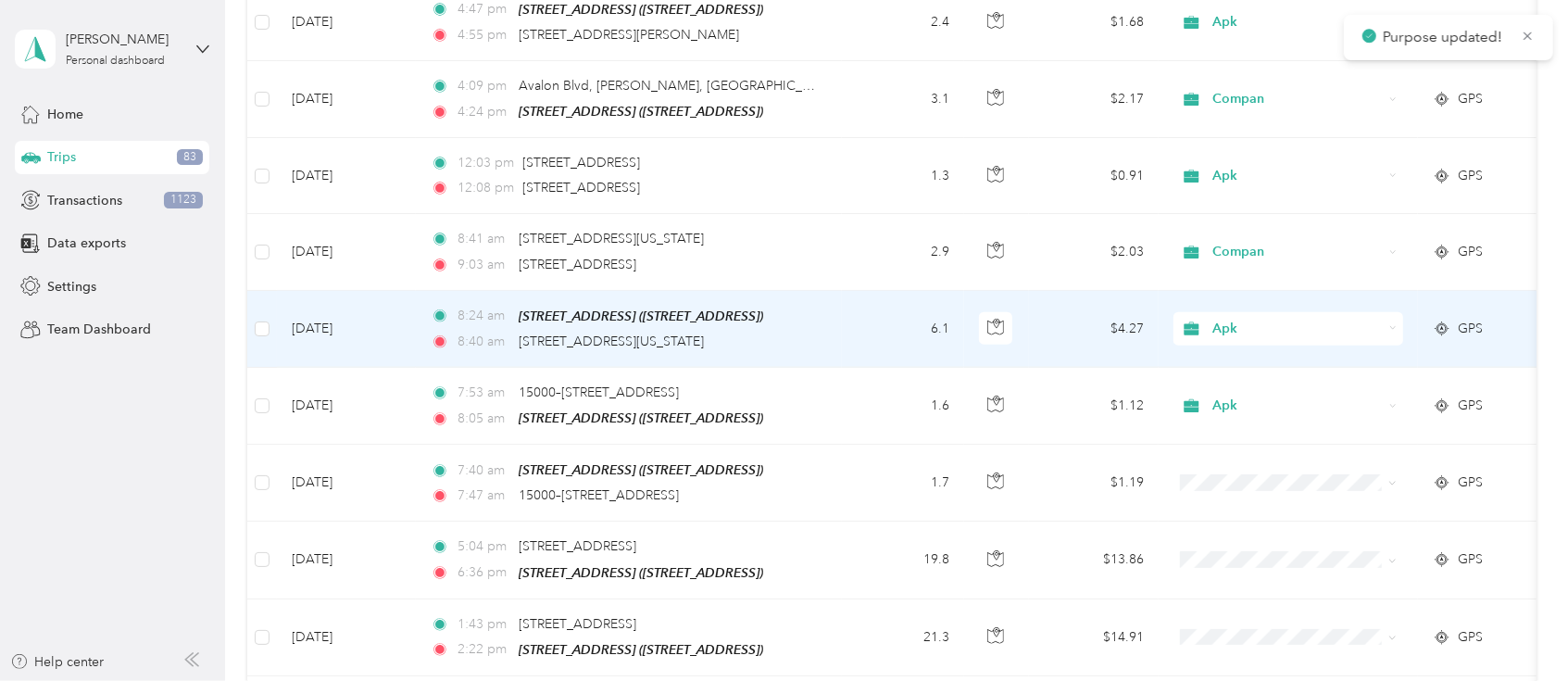
scroll to position [6395, 0]
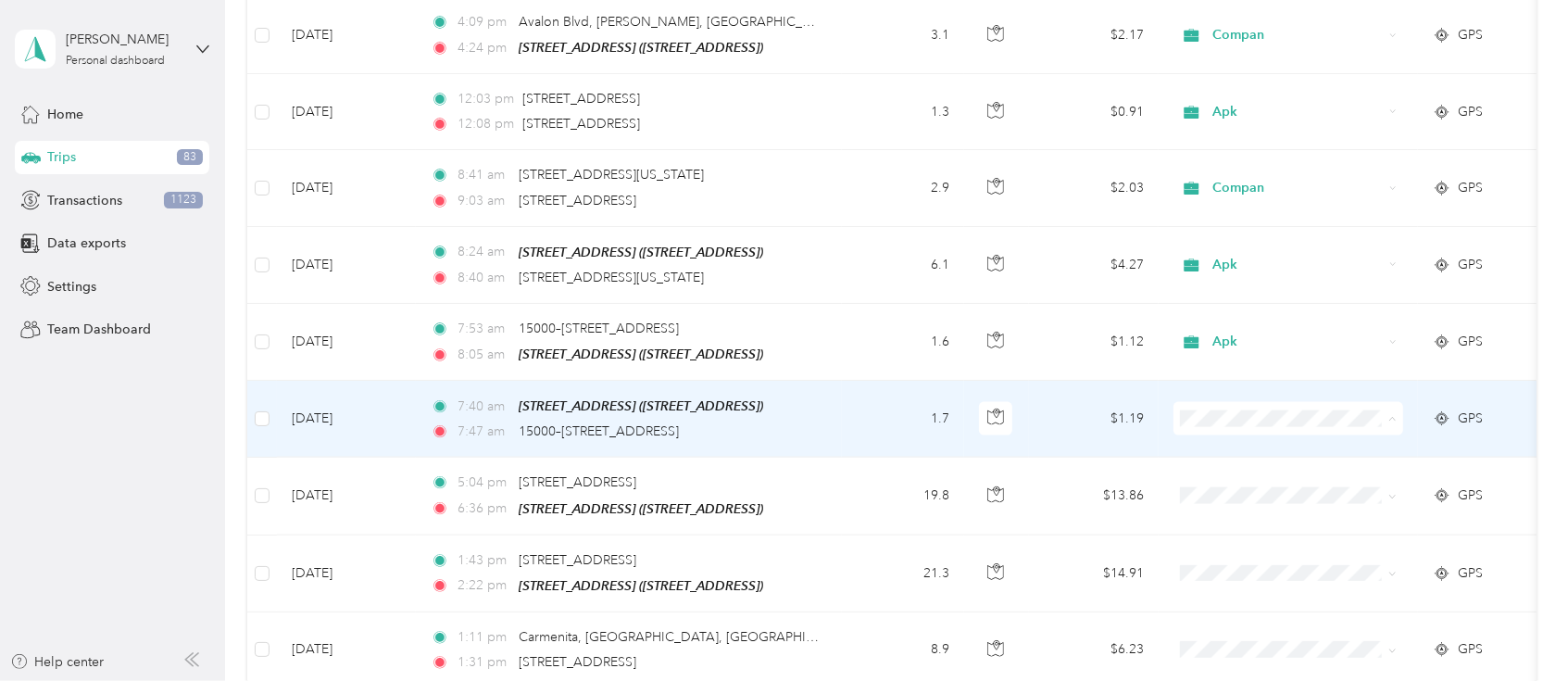
click at [1233, 496] on li "Apk" at bounding box center [1288, 510] width 230 height 33
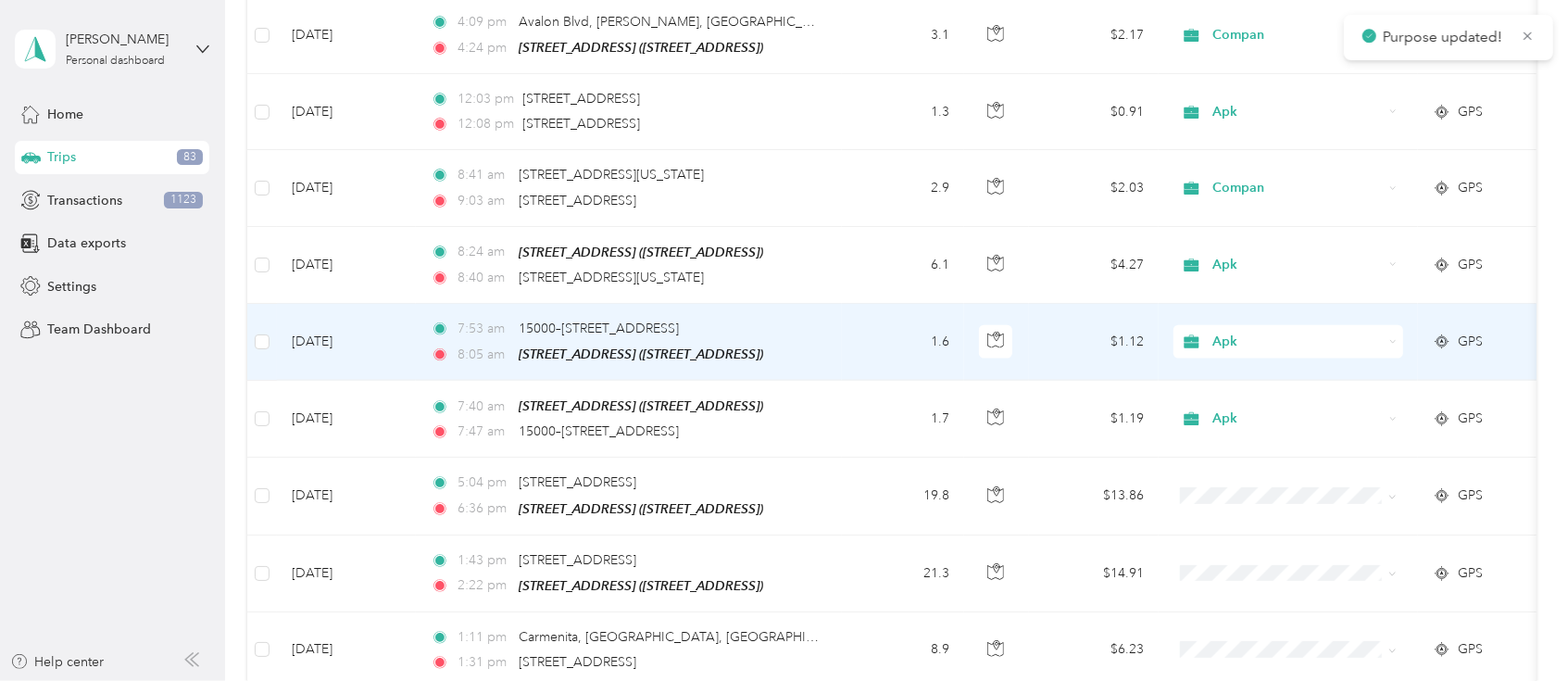
scroll to position [6559, 0]
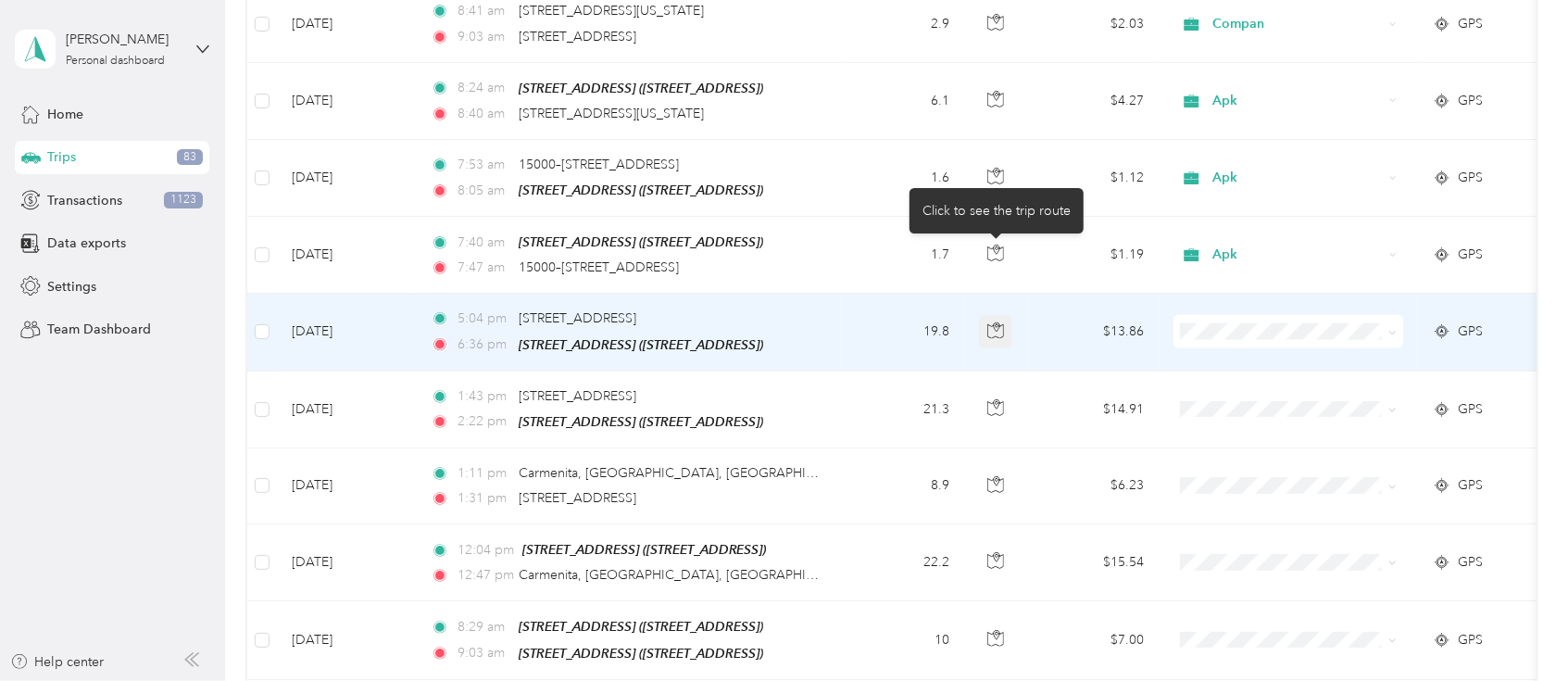
click at [993, 322] on icon "button" at bounding box center [996, 331] width 17 height 17
click at [1217, 420] on span "Apk" at bounding box center [1288, 419] width 204 height 20
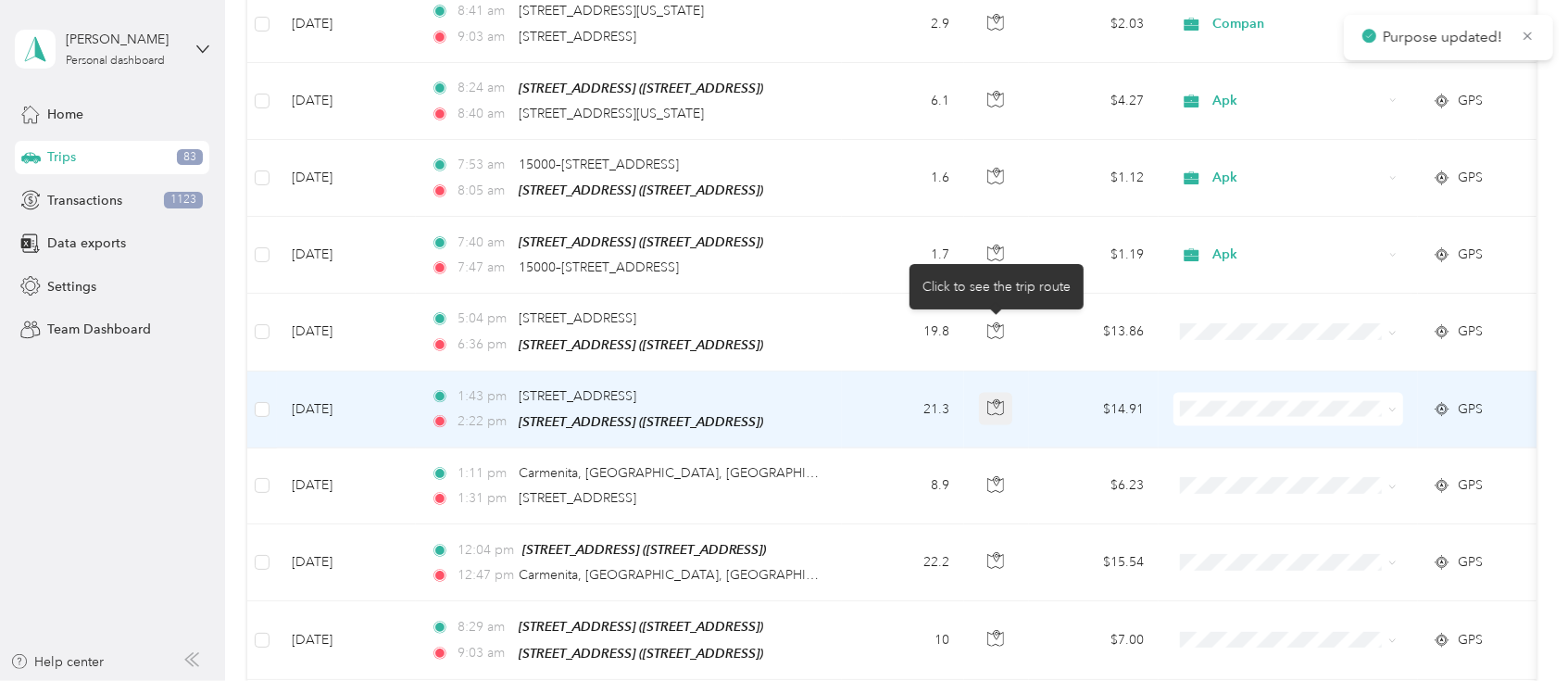
click at [988, 402] on icon "button" at bounding box center [995, 408] width 16 height 14
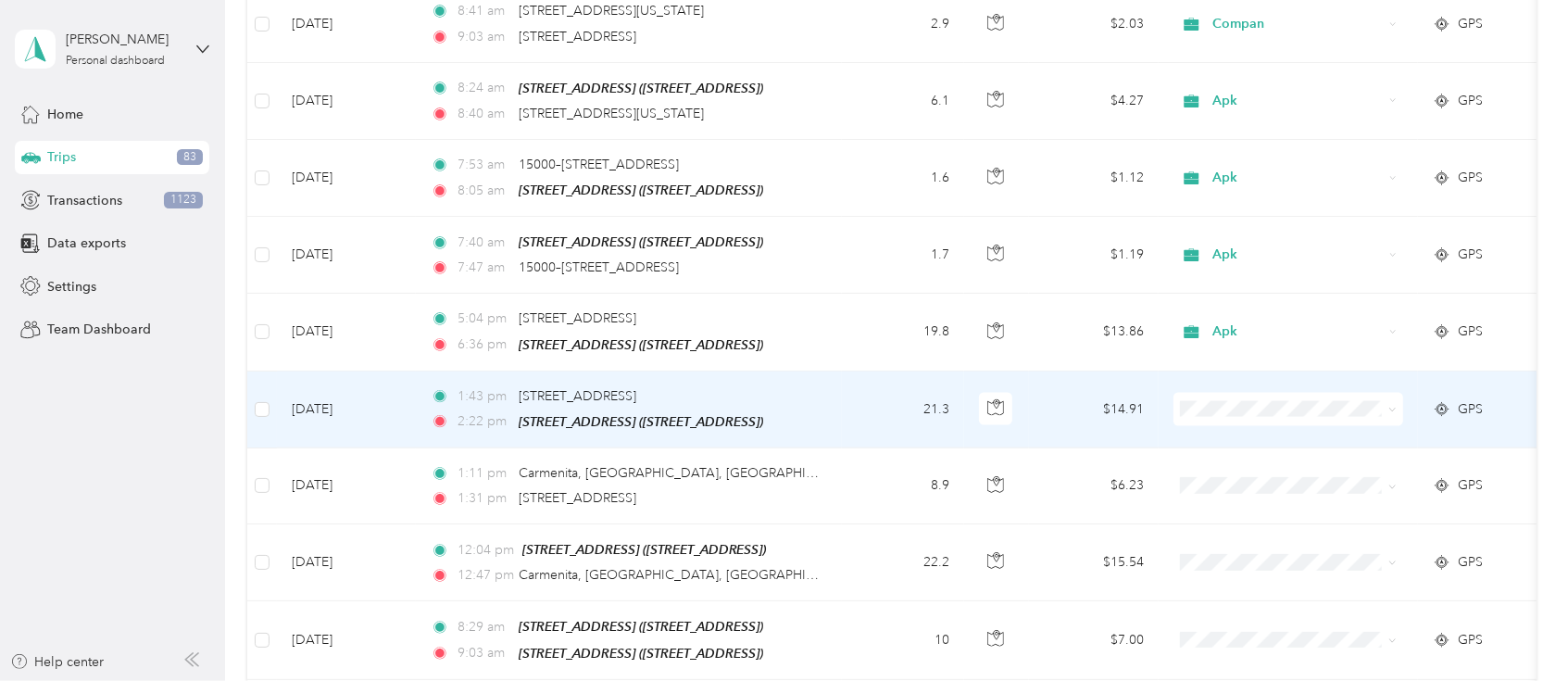
click at [1238, 456] on span "Compan" at bounding box center [1306, 464] width 171 height 20
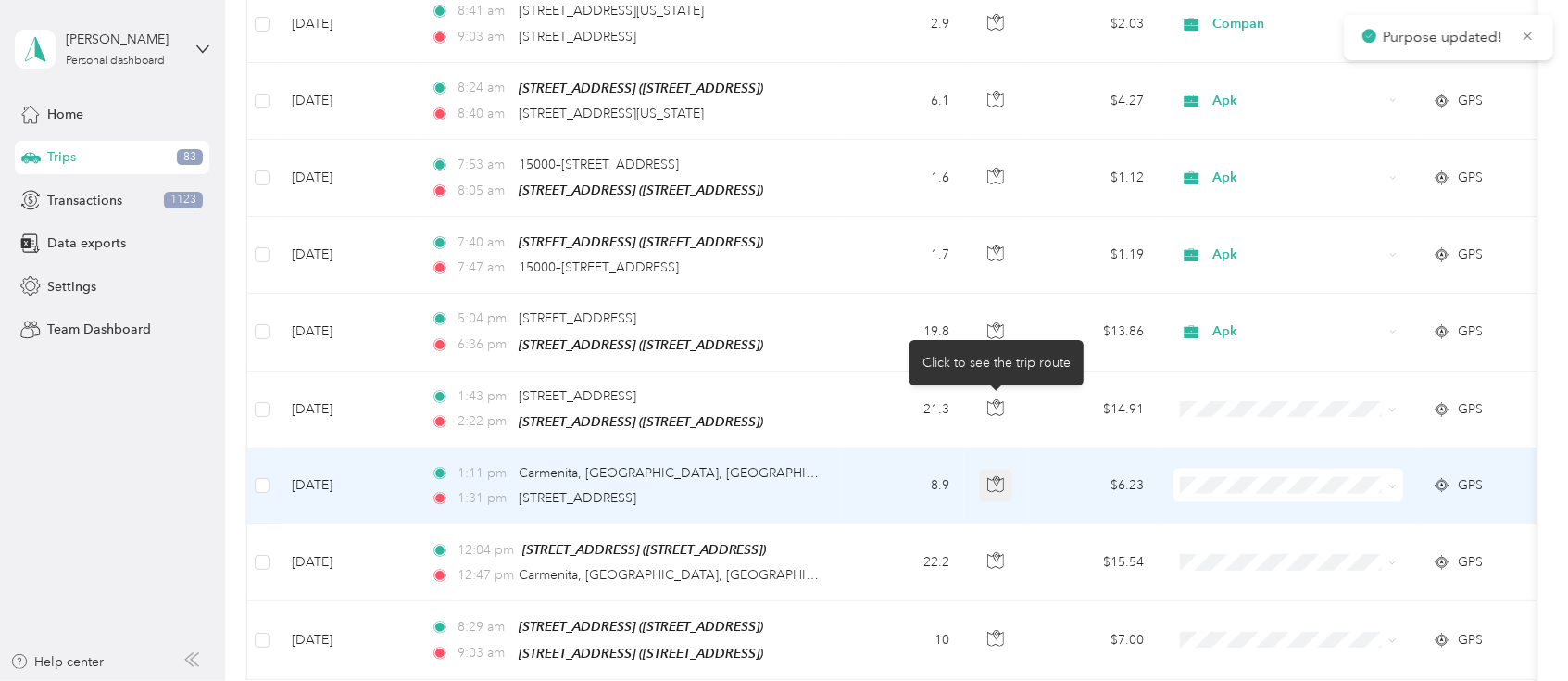
click at [998, 476] on icon "button" at bounding box center [997, 481] width 6 height 9
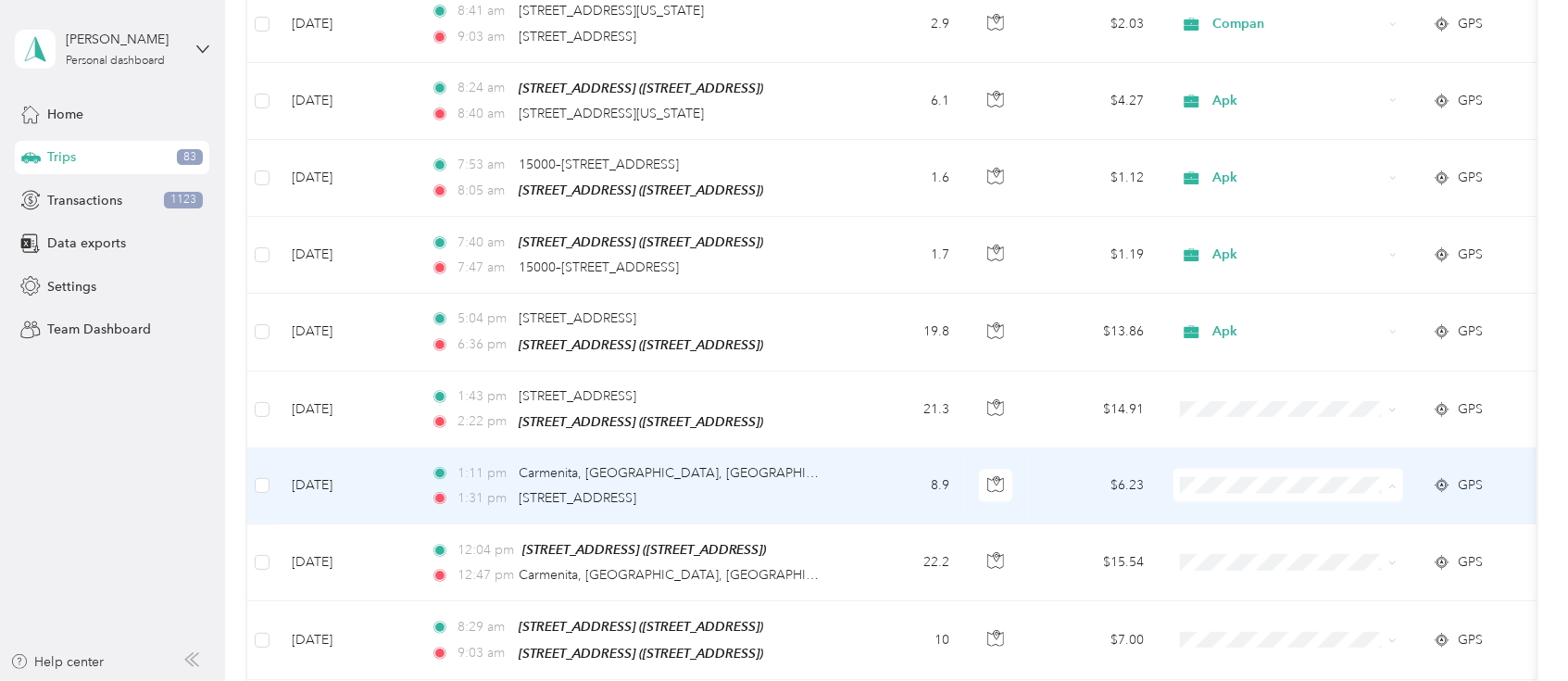
click at [1237, 245] on span "Compan" at bounding box center [1306, 245] width 171 height 20
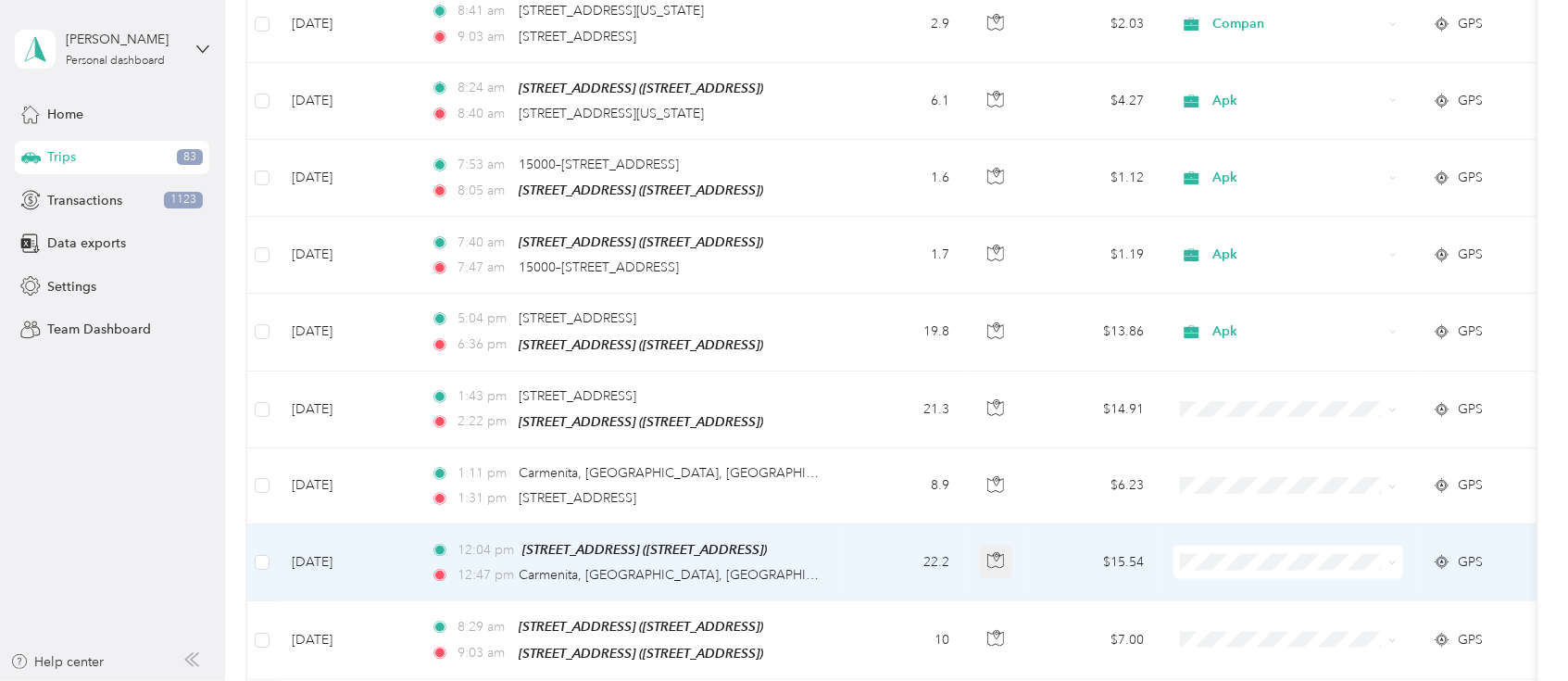
click at [993, 552] on icon "button" at bounding box center [996, 561] width 17 height 17
click at [994, 553] on icon "button" at bounding box center [997, 558] width 6 height 9
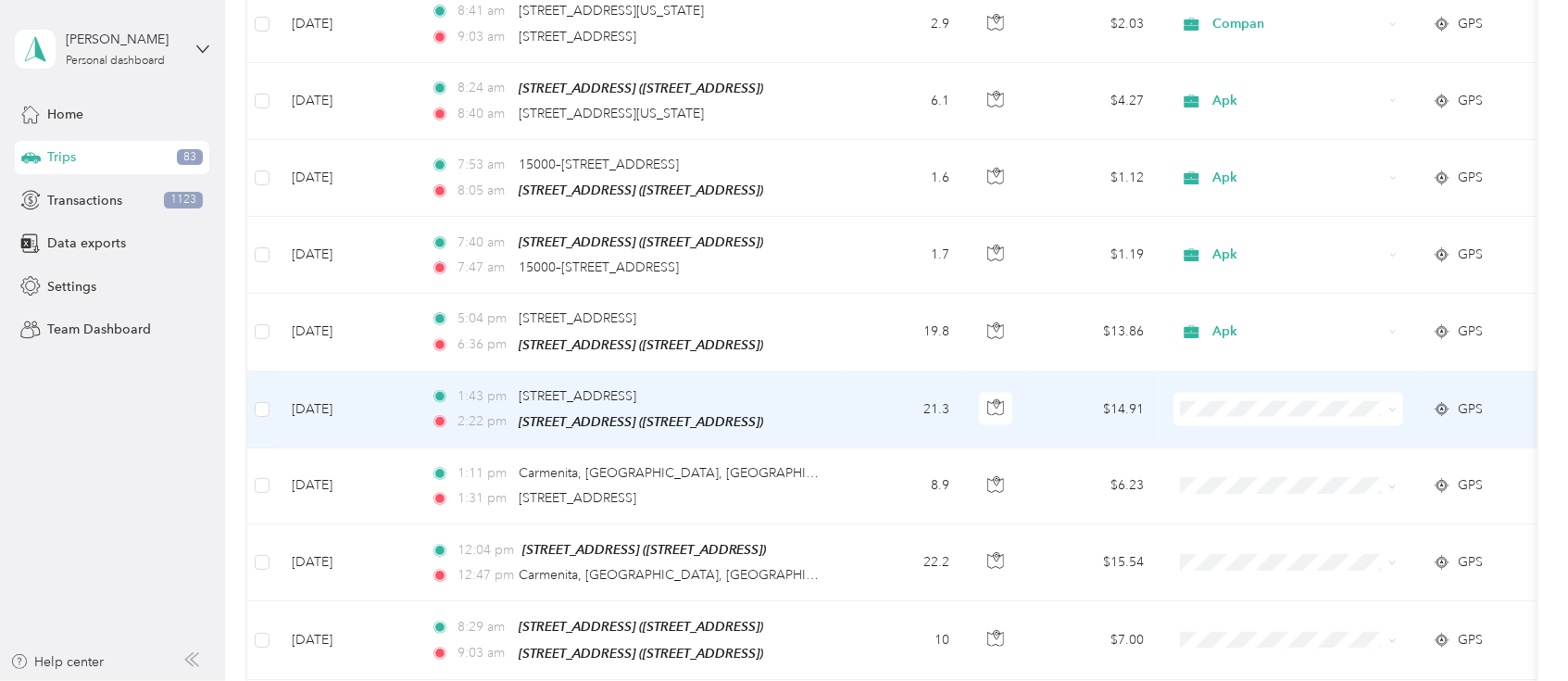
click at [993, 372] on td at bounding box center [997, 410] width 65 height 77
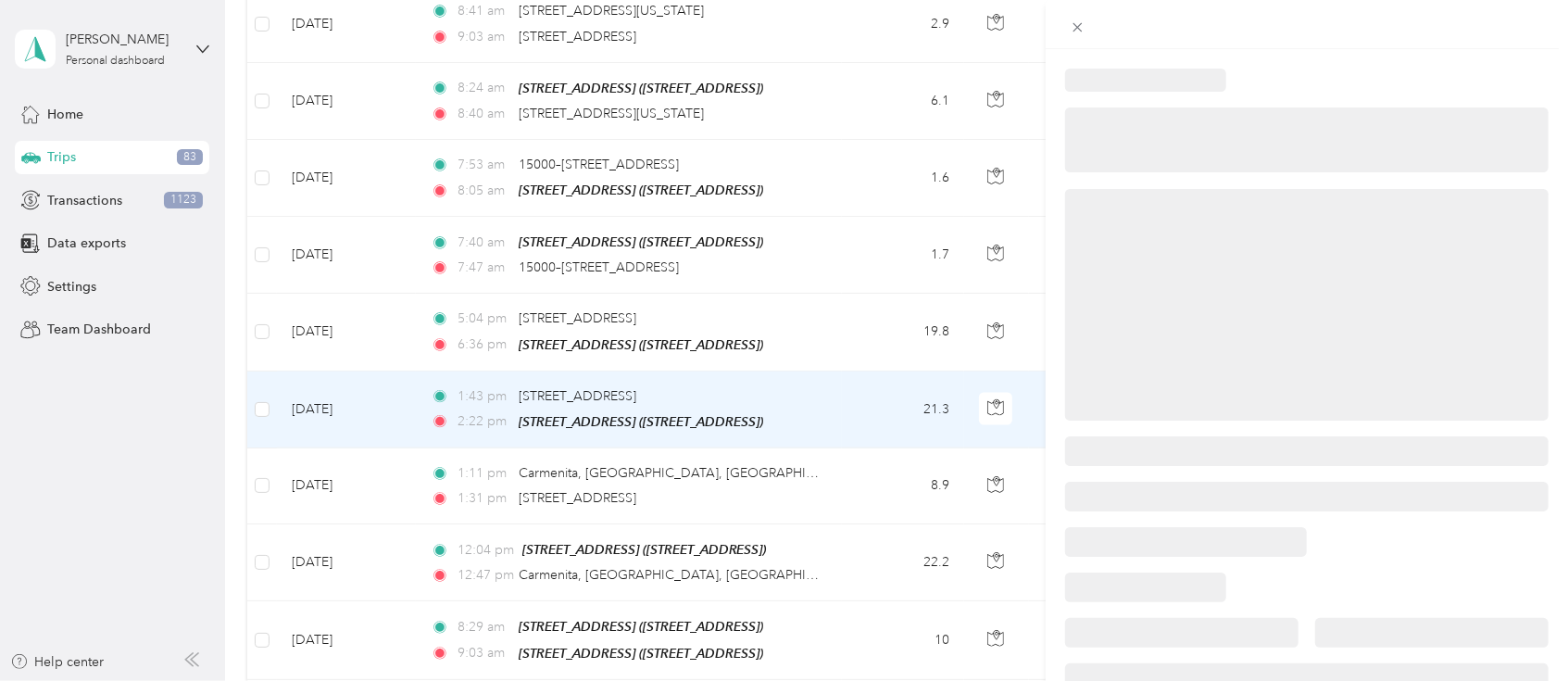
drag, startPoint x: 1083, startPoint y: 26, endPoint x: 1001, endPoint y: 429, distance: 411.3
click at [1082, 26] on icon at bounding box center [1077, 27] width 16 height 16
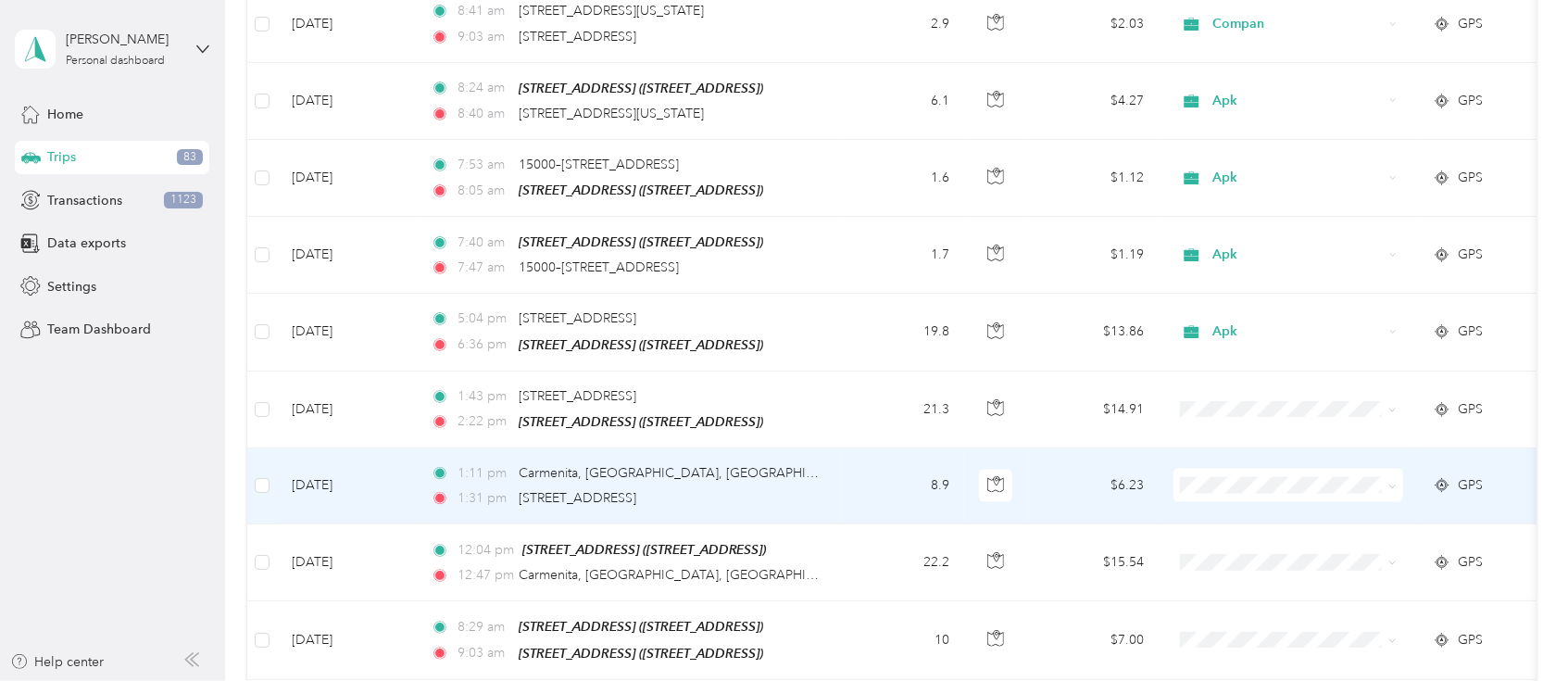
scroll to position [6724, 0]
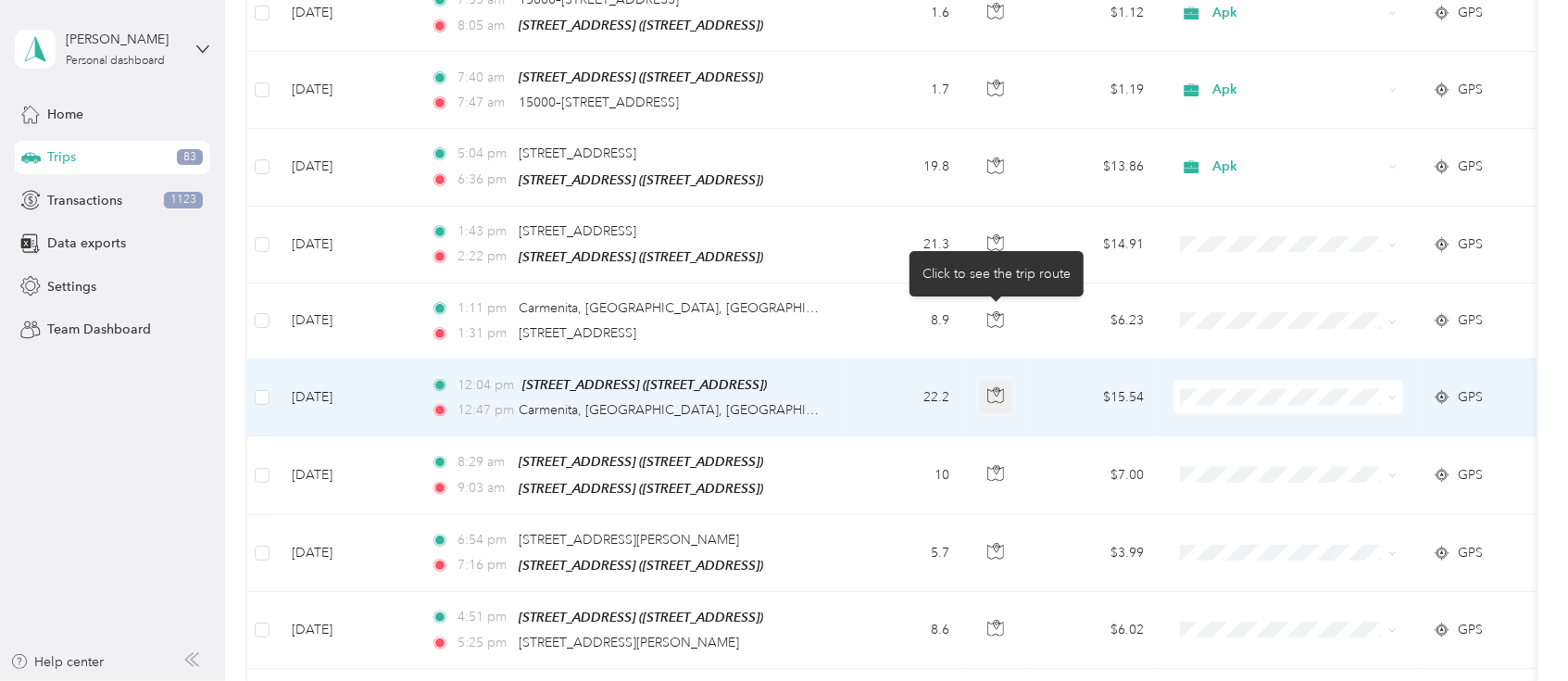
click at [993, 388] on icon "button" at bounding box center [996, 396] width 17 height 17
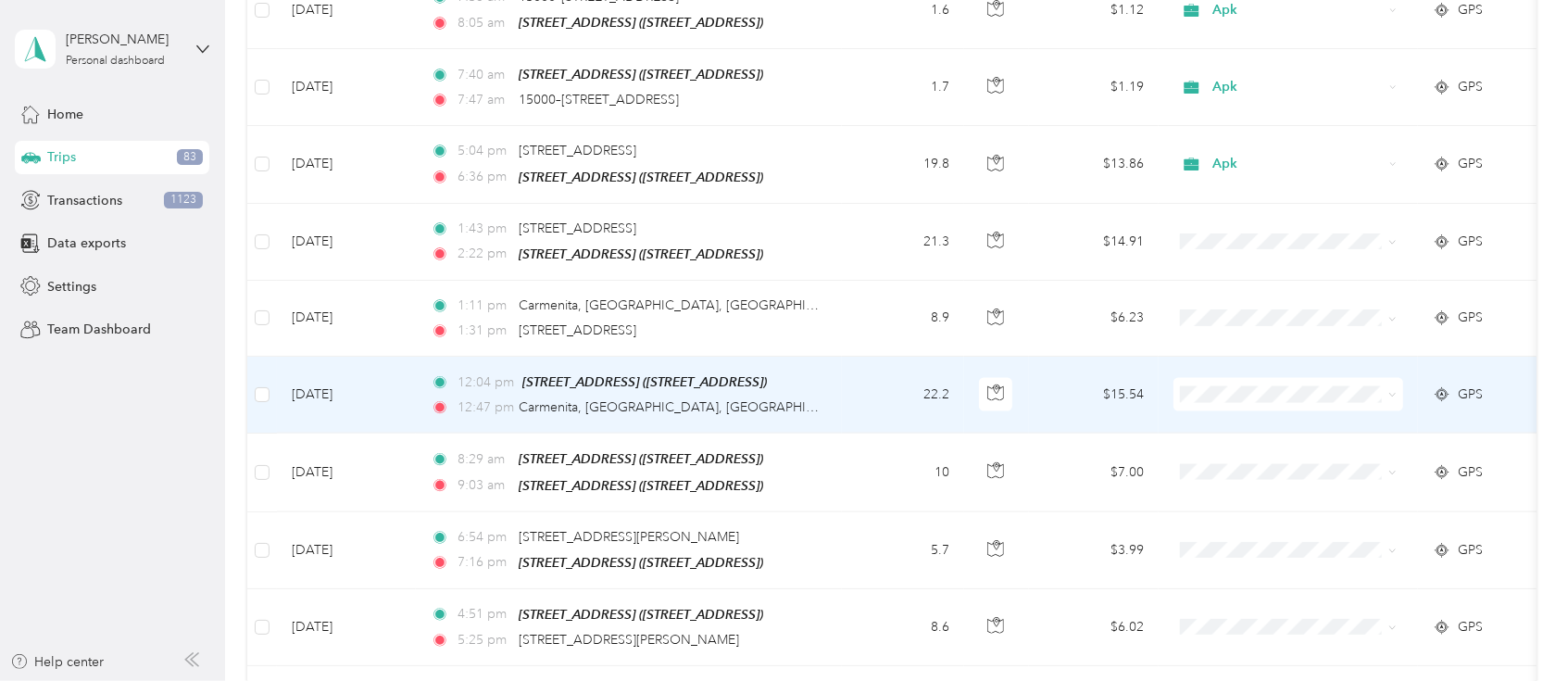
scroll to position [7054, 0]
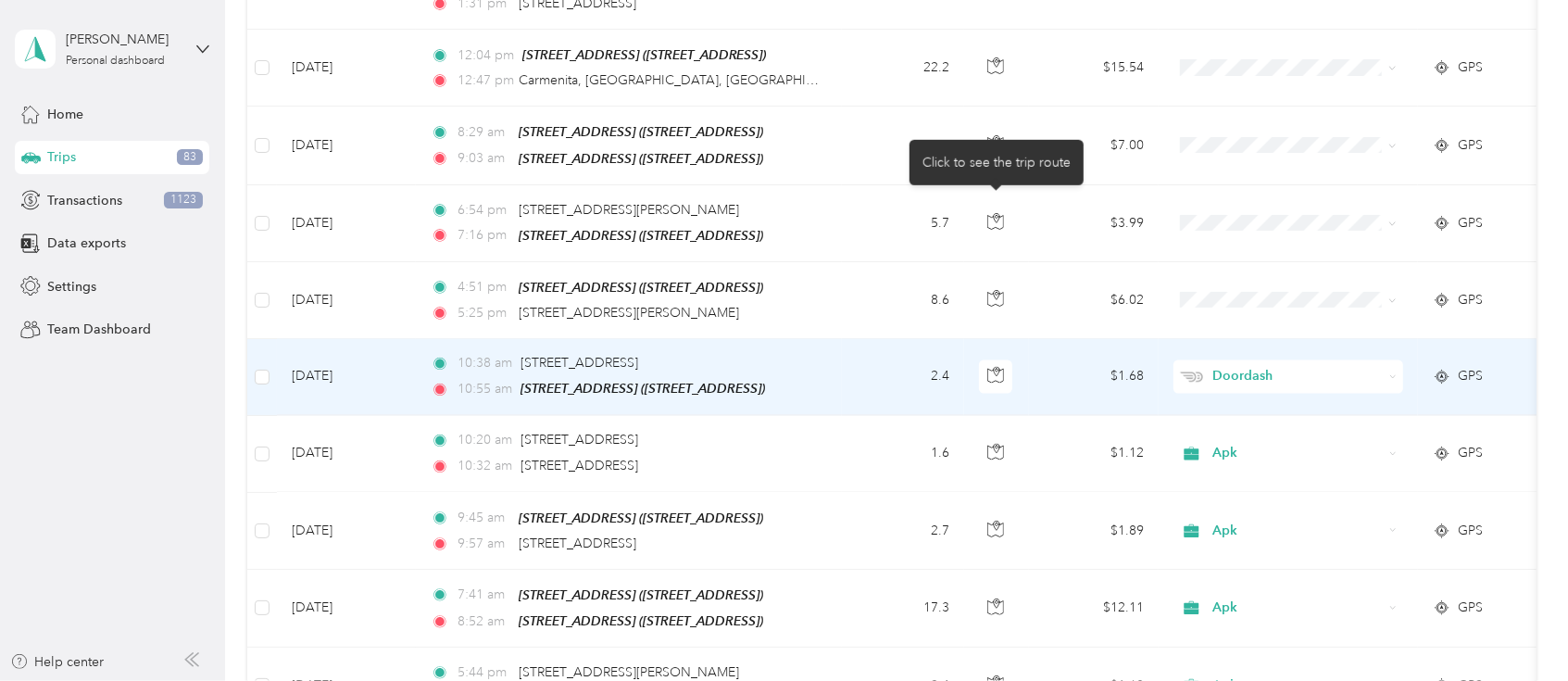
click at [996, 290] on icon "button" at bounding box center [996, 298] width 17 height 17
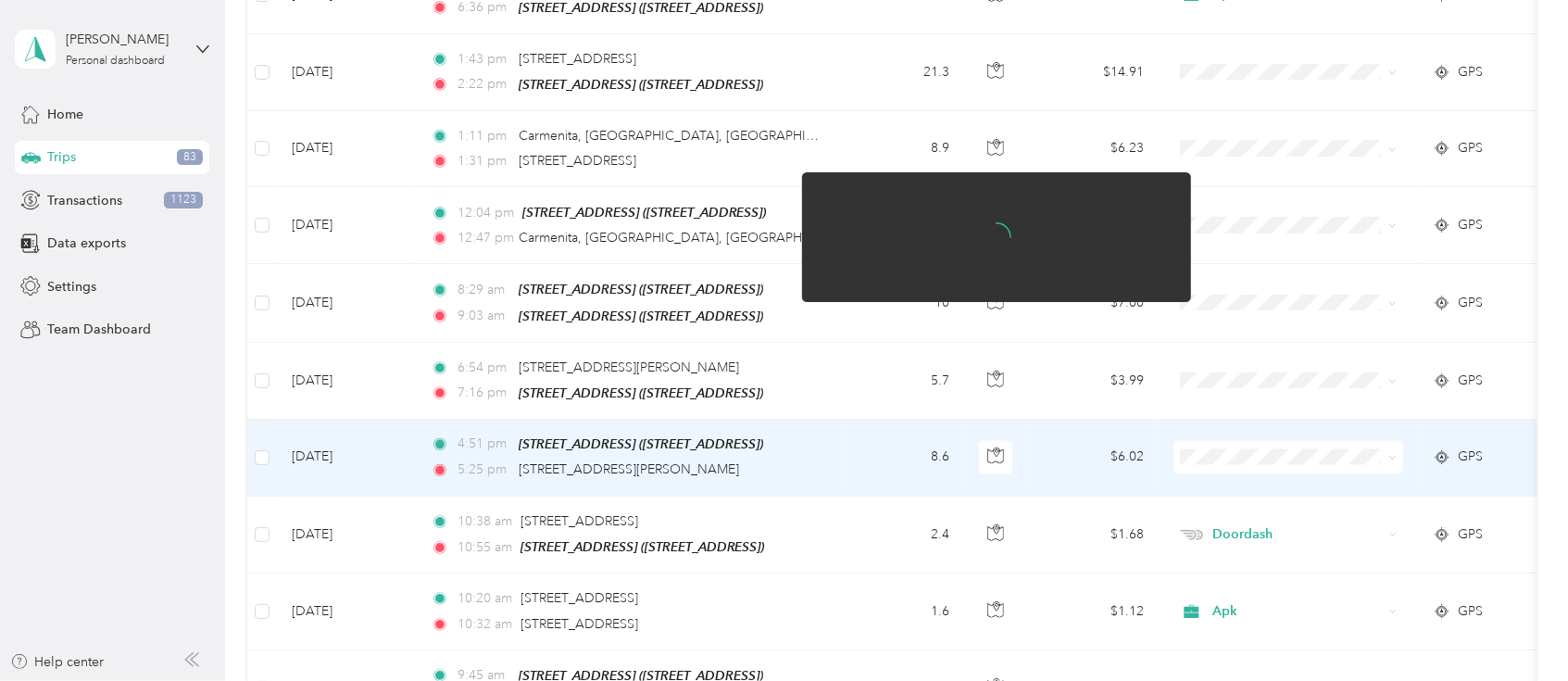
scroll to position [6889, 0]
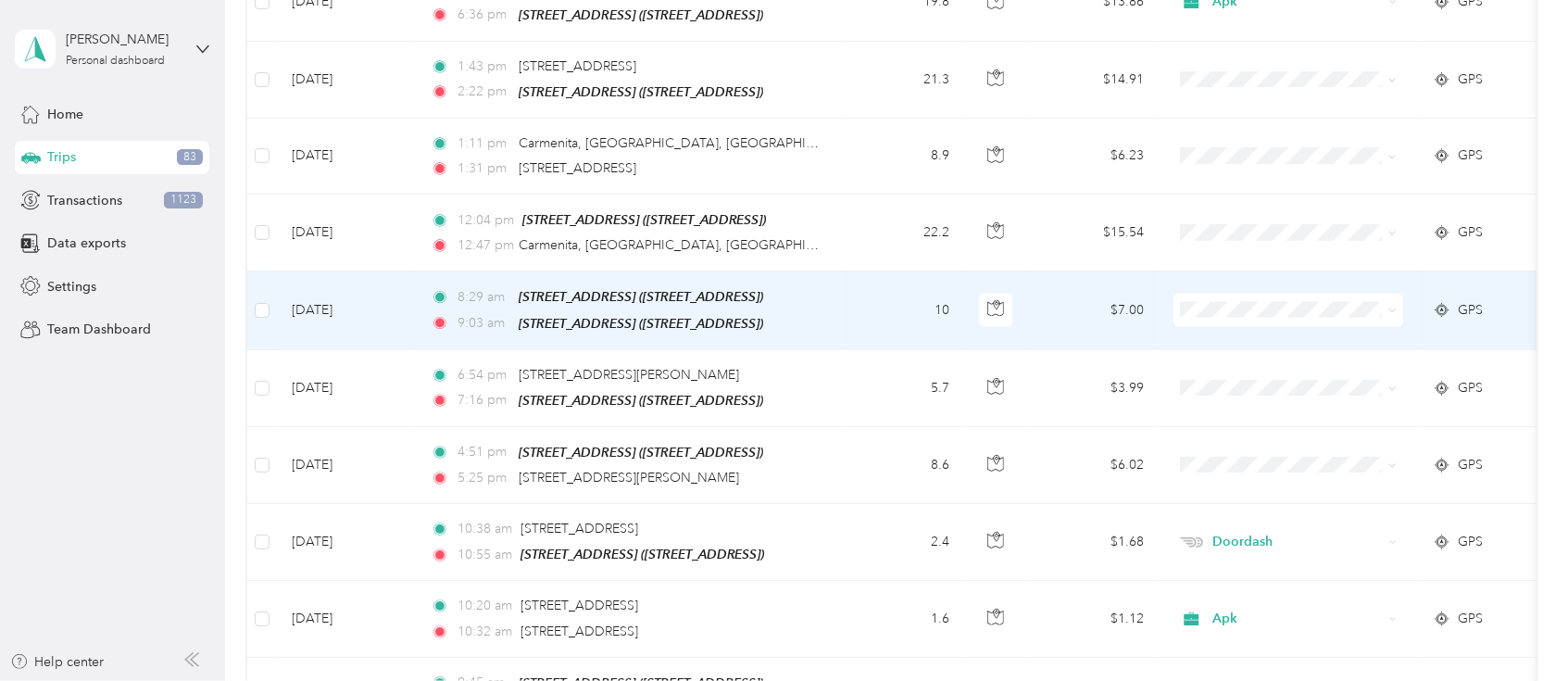
click at [862, 271] on td "10" at bounding box center [903, 310] width 122 height 78
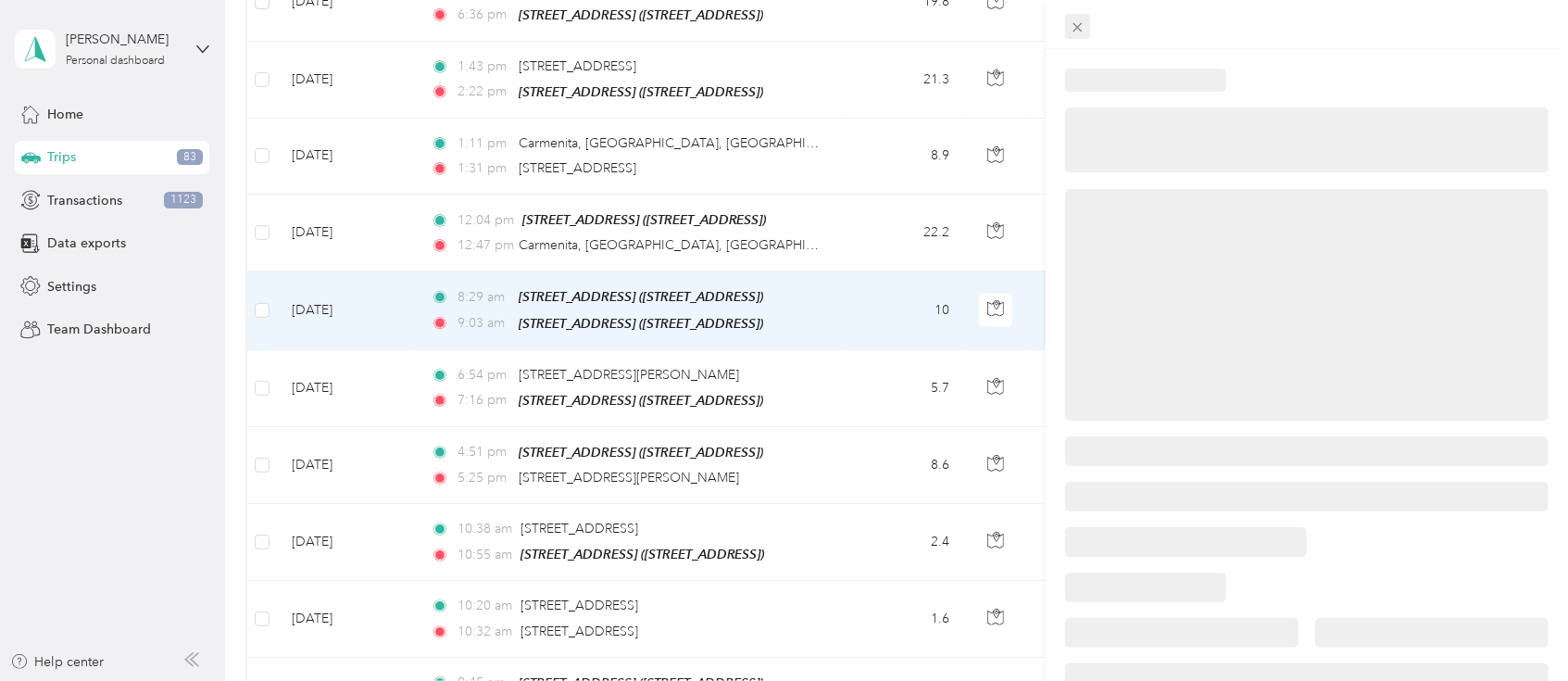
click at [1080, 22] on icon at bounding box center [1077, 27] width 16 height 16
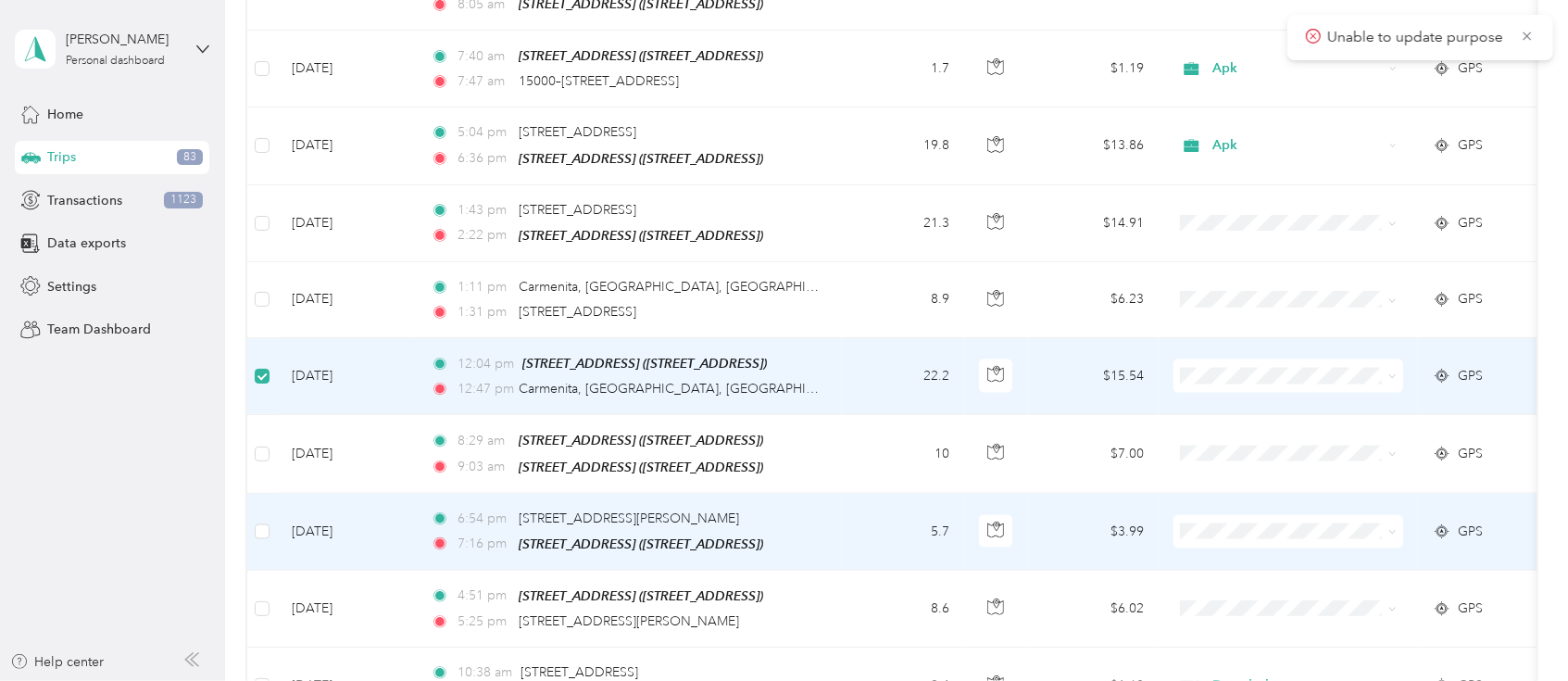
scroll to position [6722, 0]
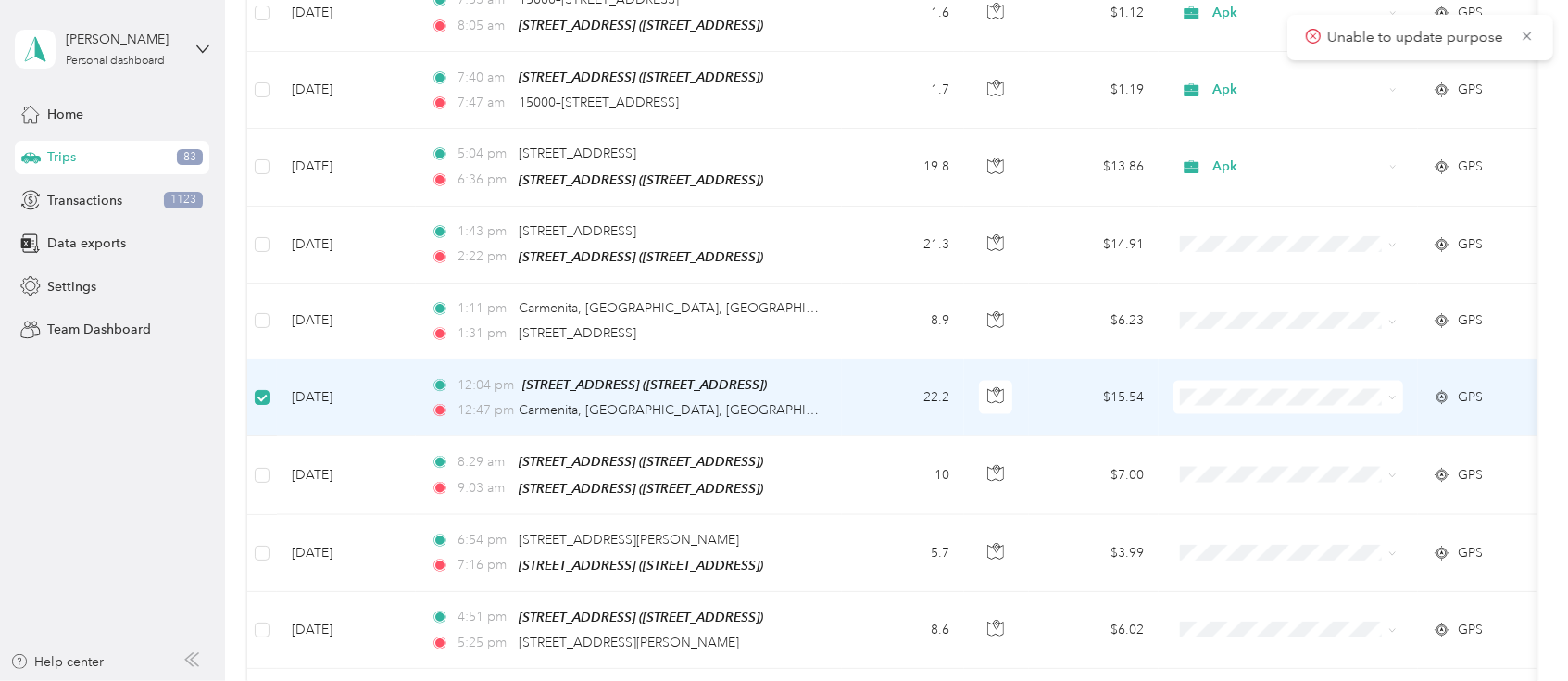
drag, startPoint x: 1533, startPoint y: 33, endPoint x: 1493, endPoint y: 137, distance: 111.4
click at [1477, 33] on icon at bounding box center [1528, 36] width 15 height 17
click at [264, 388] on label at bounding box center [262, 398] width 15 height 20
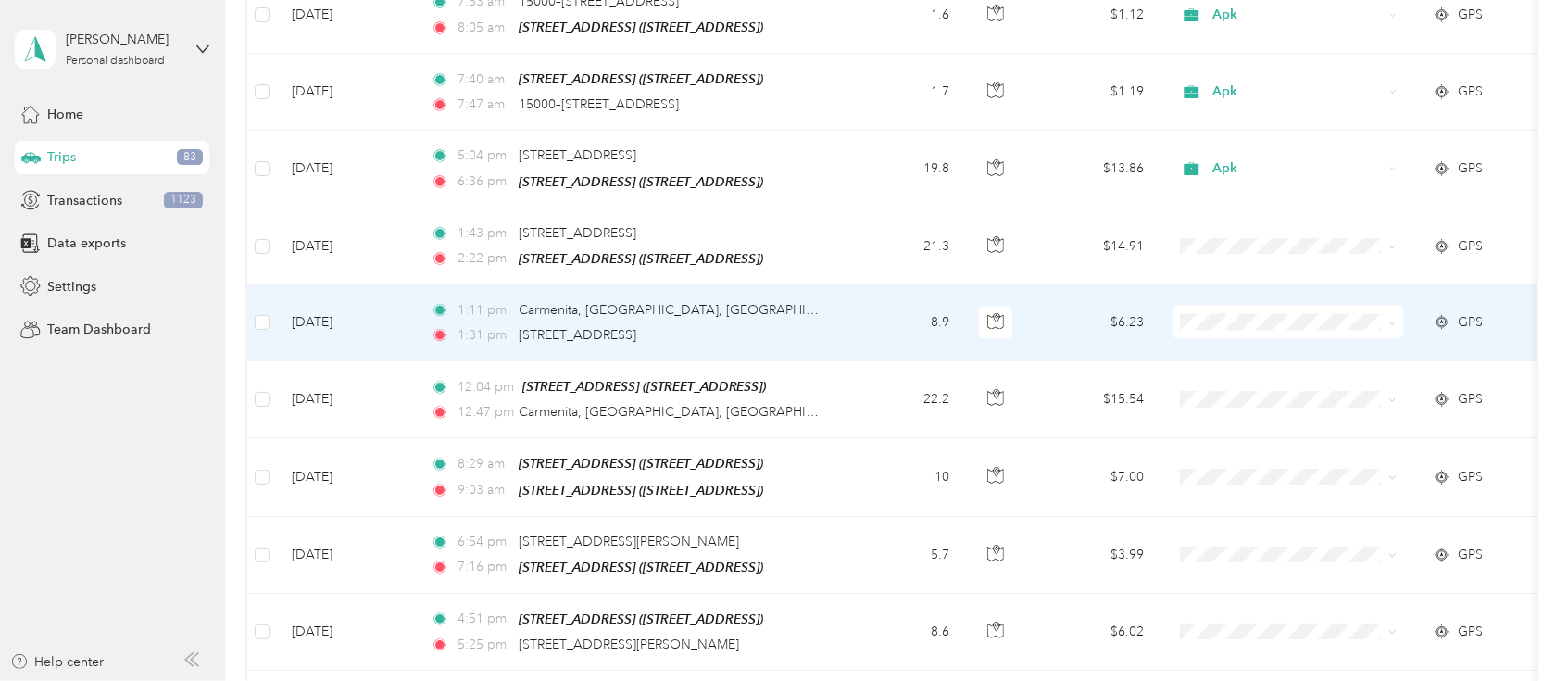
scroll to position [6724, 0]
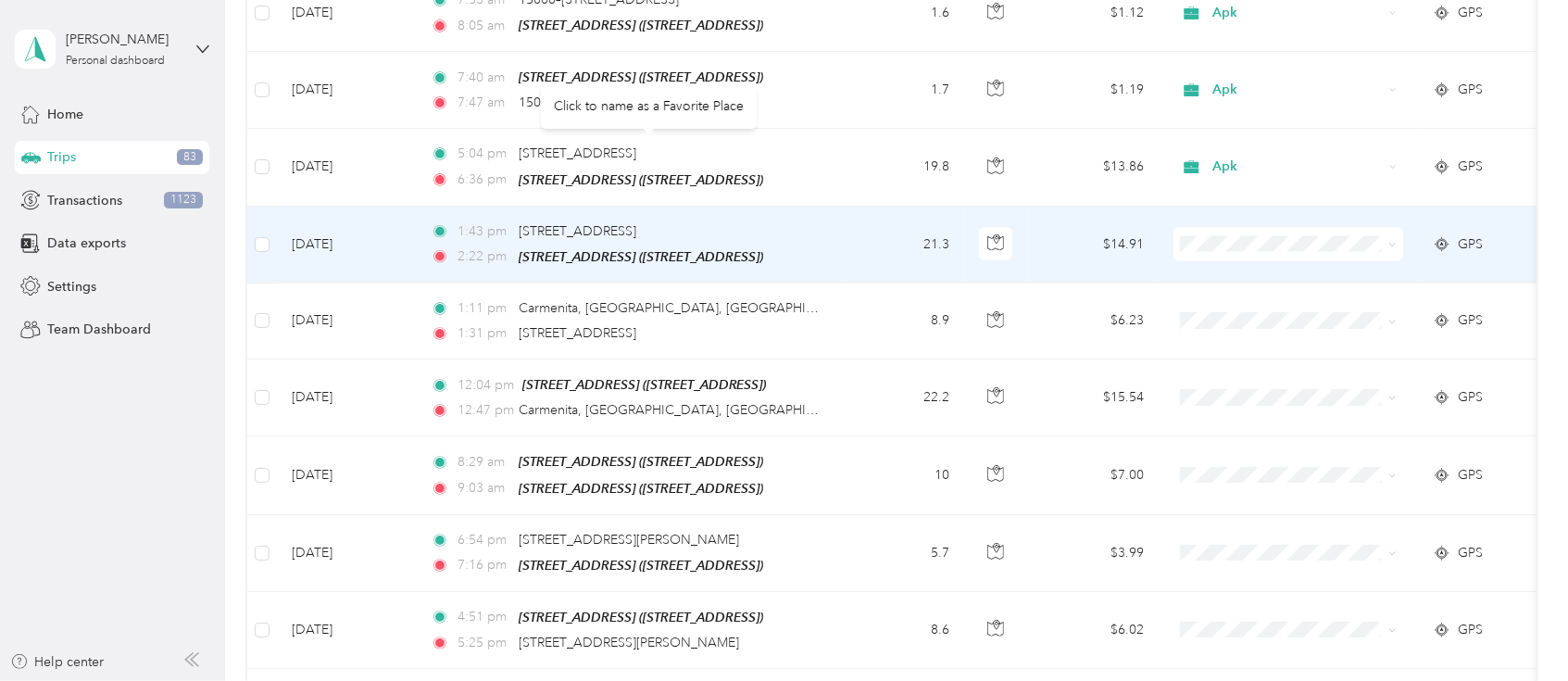
click at [913, 207] on td "21.3" at bounding box center [903, 245] width 122 height 77
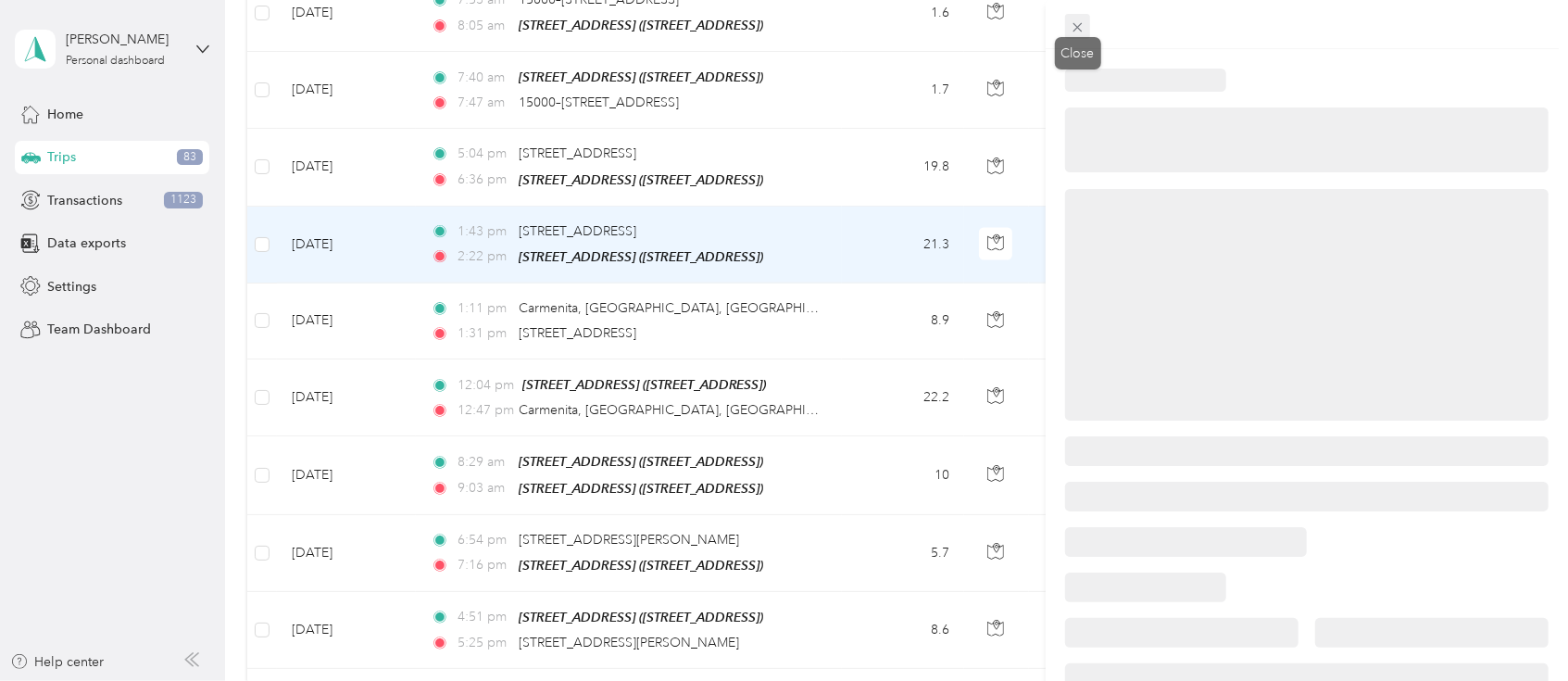
click at [1074, 20] on icon at bounding box center [1077, 27] width 16 height 16
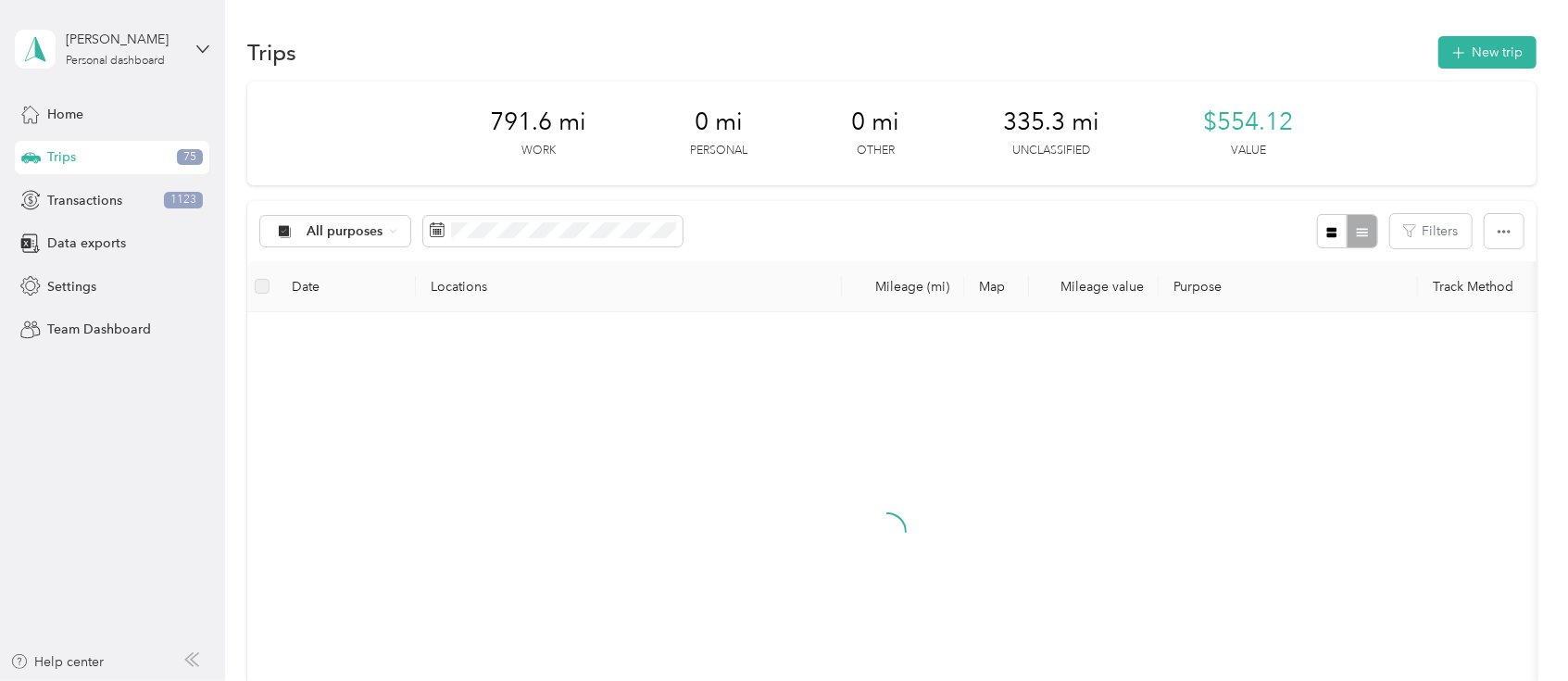
click at [184, 161] on span "75" at bounding box center [190, 157] width 26 height 17
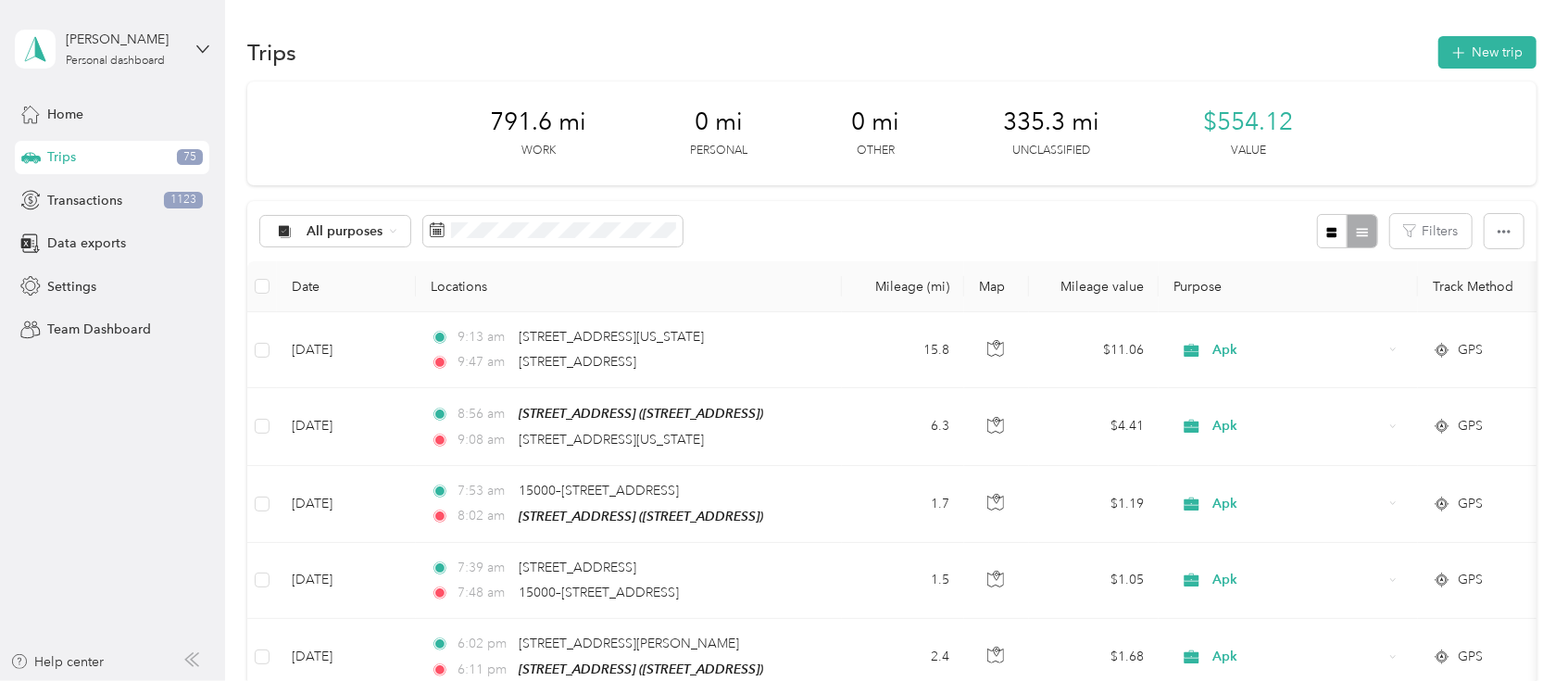
click at [873, 210] on div "All purposes Filters" at bounding box center [891, 231] width 1288 height 61
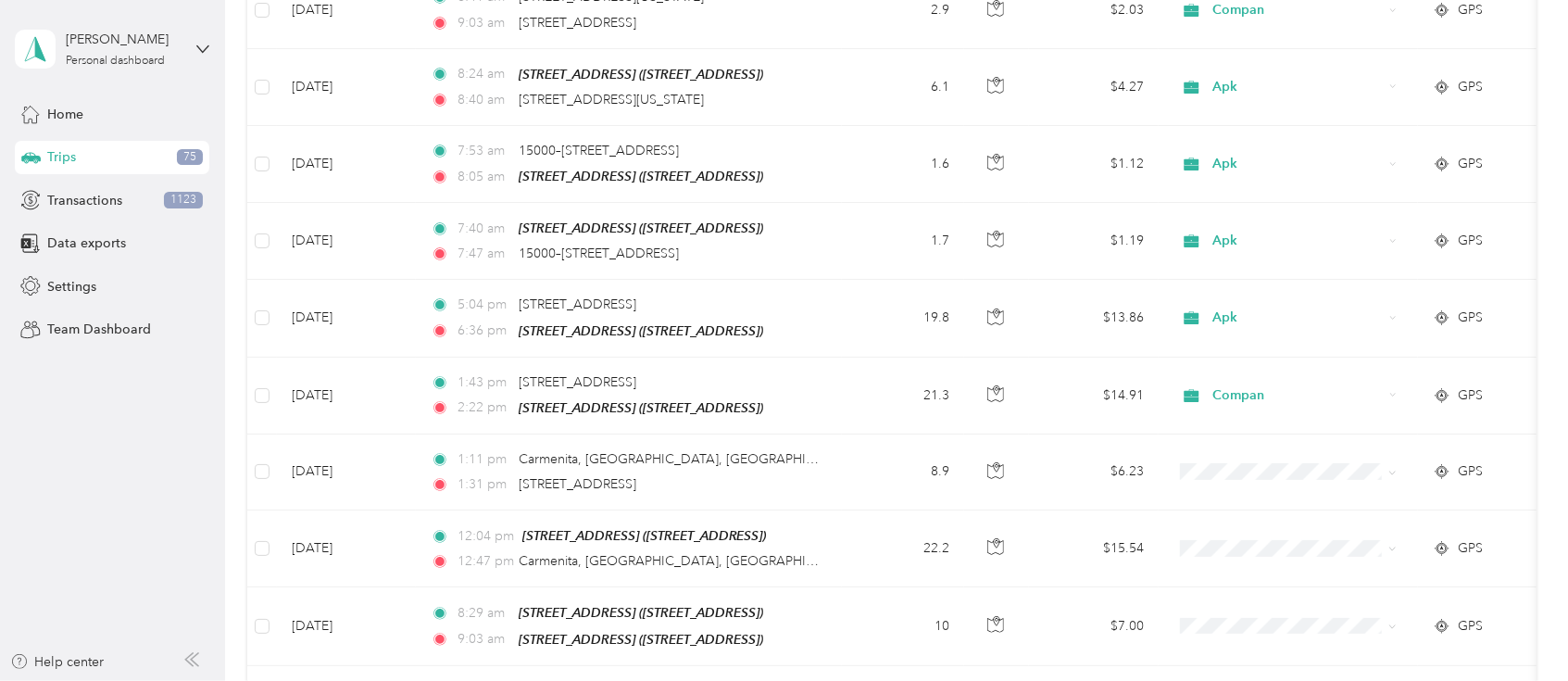
scroll to position [6638, 0]
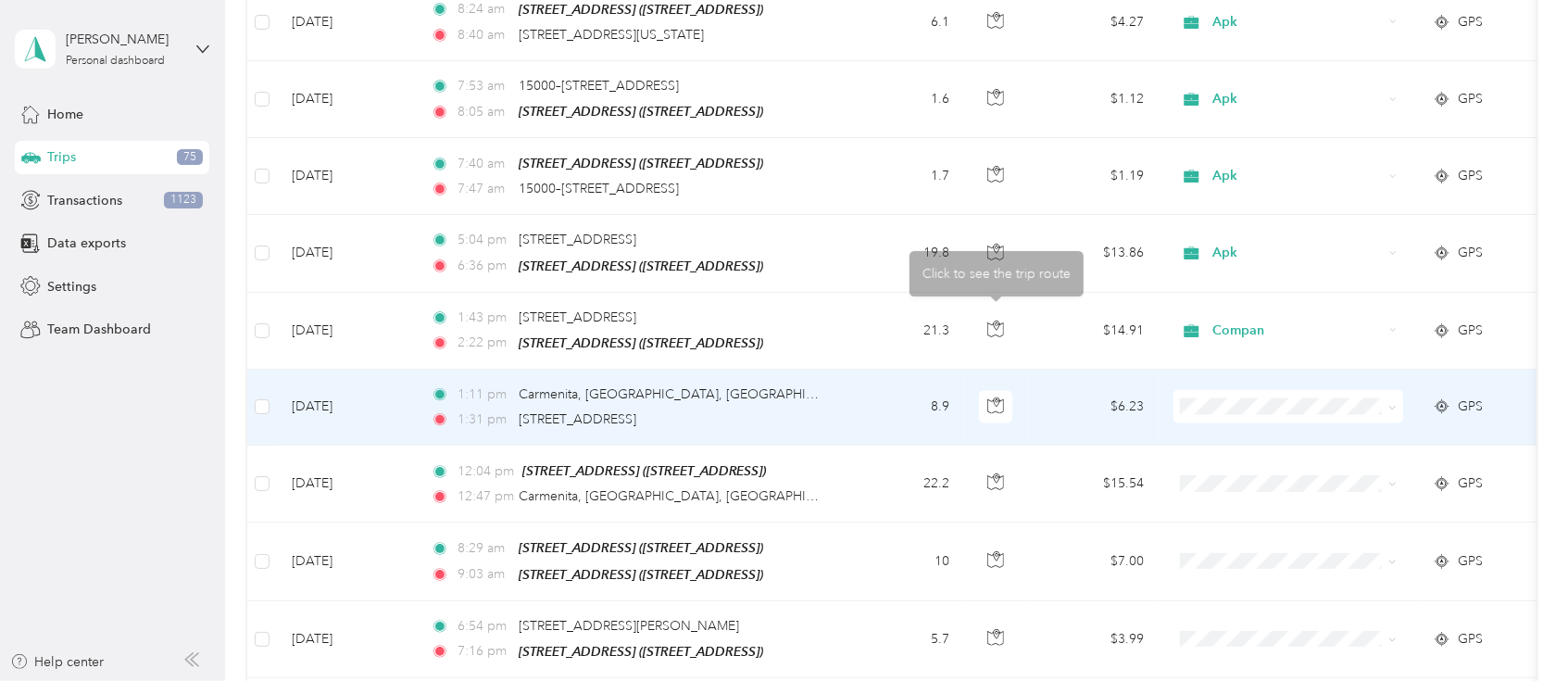
click at [956, 370] on td "8.9" at bounding box center [903, 408] width 122 height 76
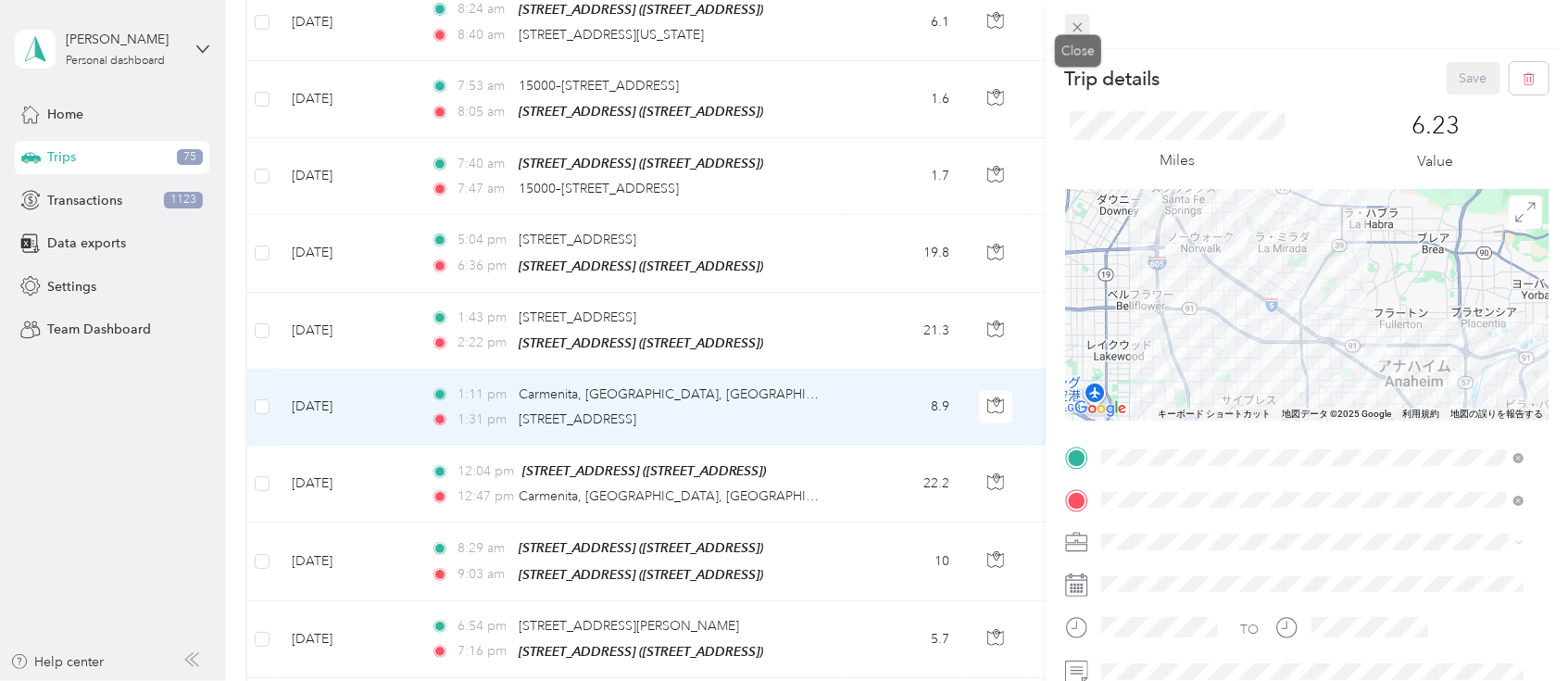
click at [1081, 31] on icon at bounding box center [1077, 28] width 9 height 9
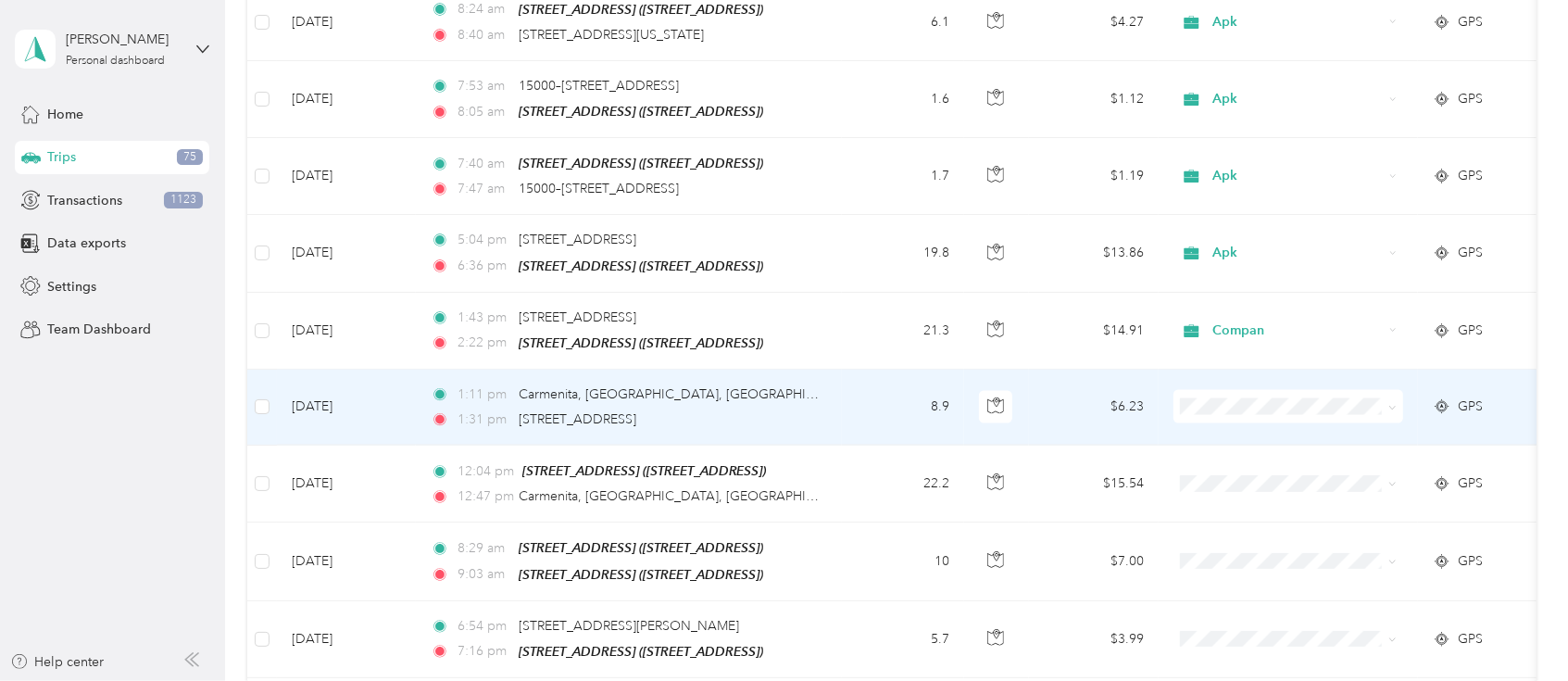
click at [1228, 460] on span "Compan" at bounding box center [1306, 454] width 171 height 20
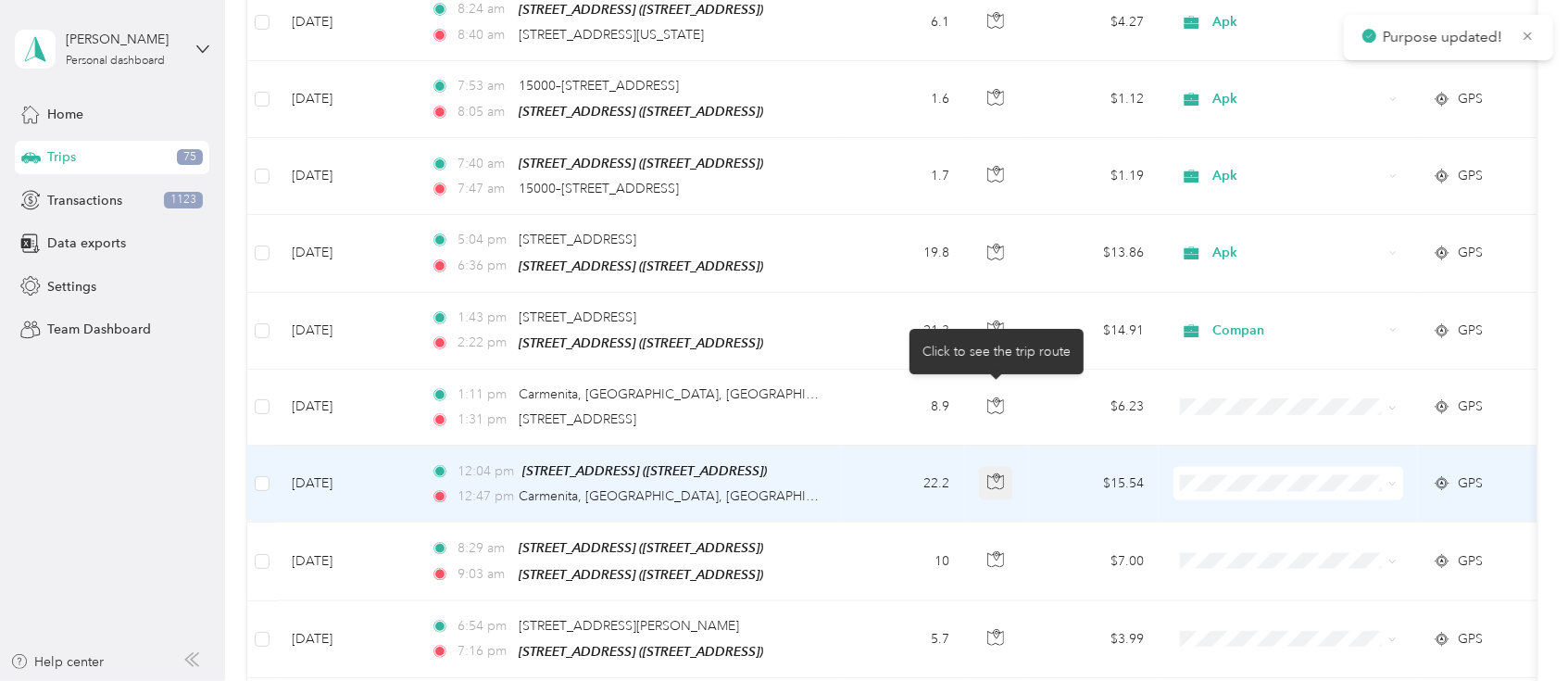
click at [1001, 473] on icon "button" at bounding box center [996, 482] width 17 height 17
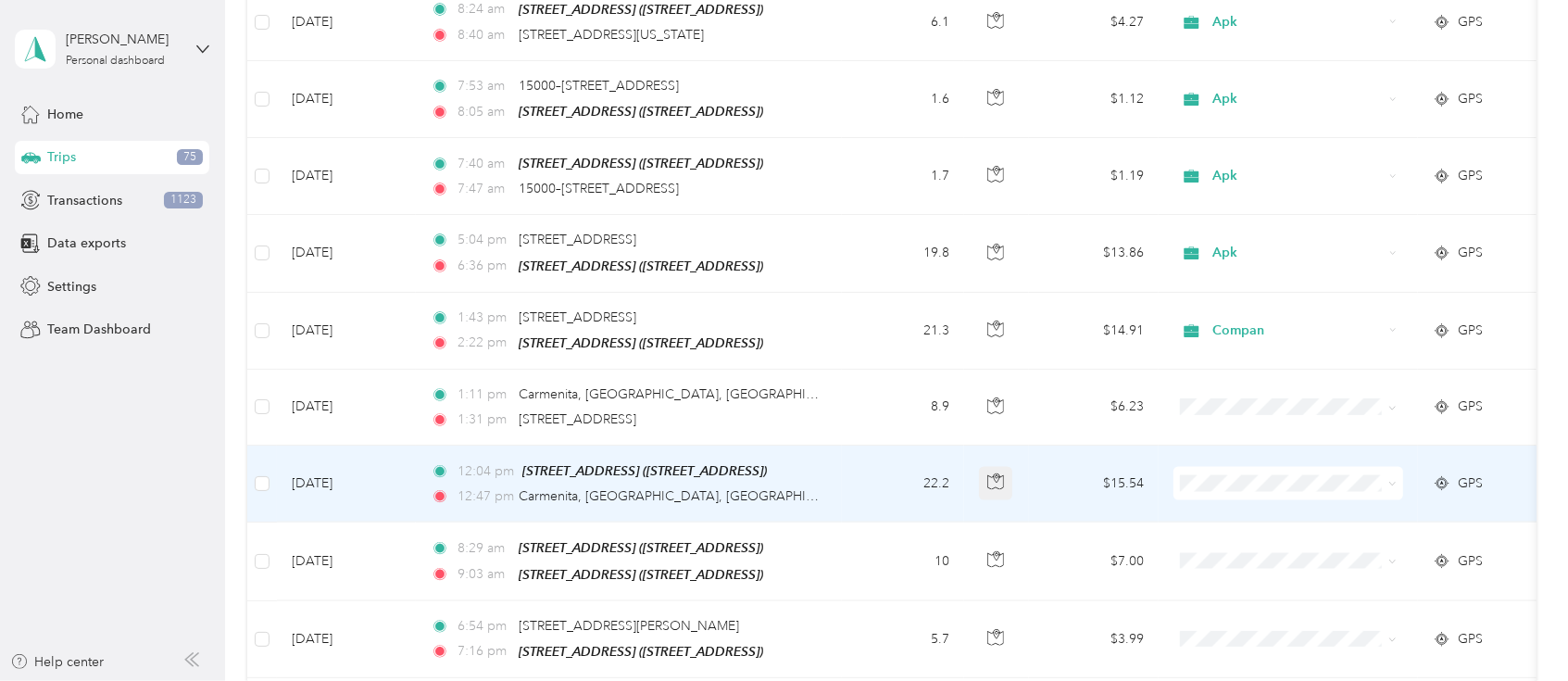
click at [1001, 473] on icon "button" at bounding box center [996, 482] width 17 height 17
click at [1222, 244] on span "Compan" at bounding box center [1306, 242] width 171 height 20
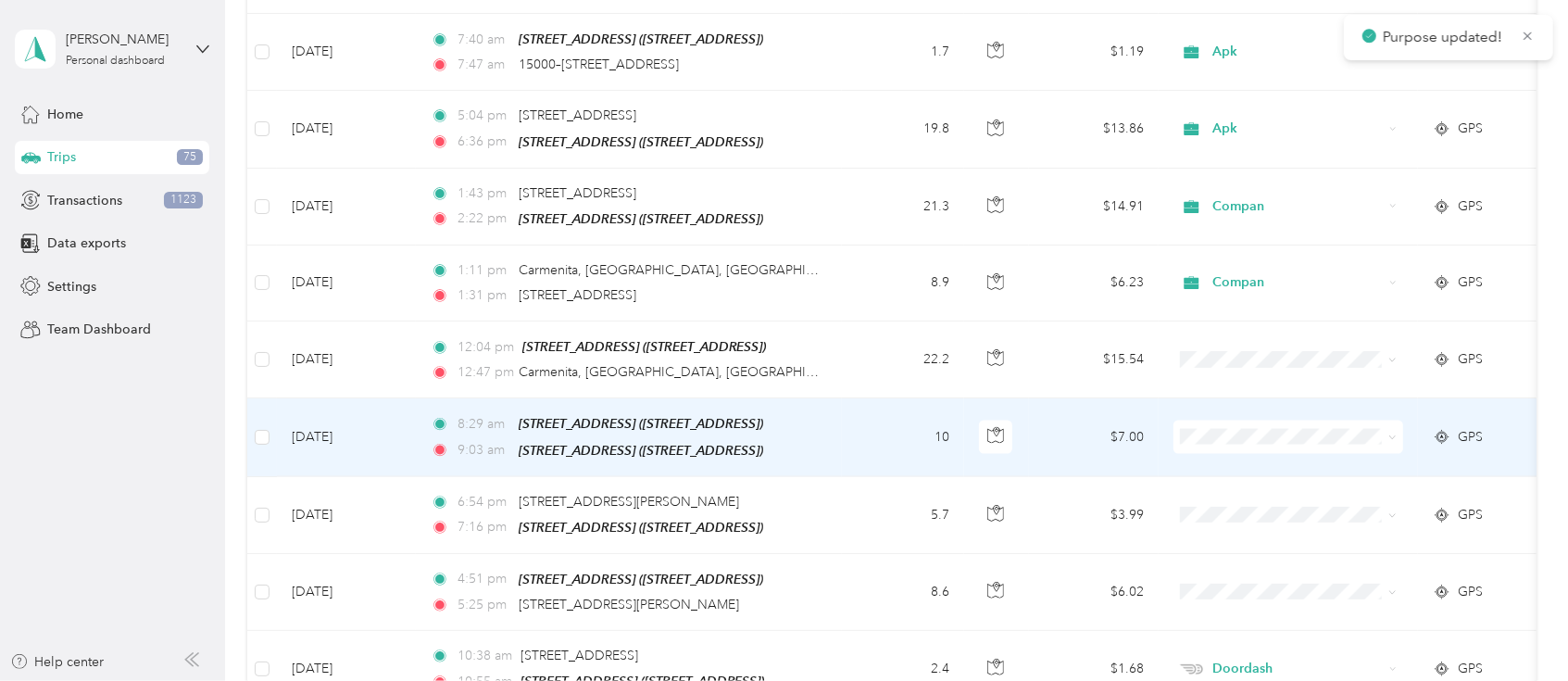
scroll to position [6803, 0]
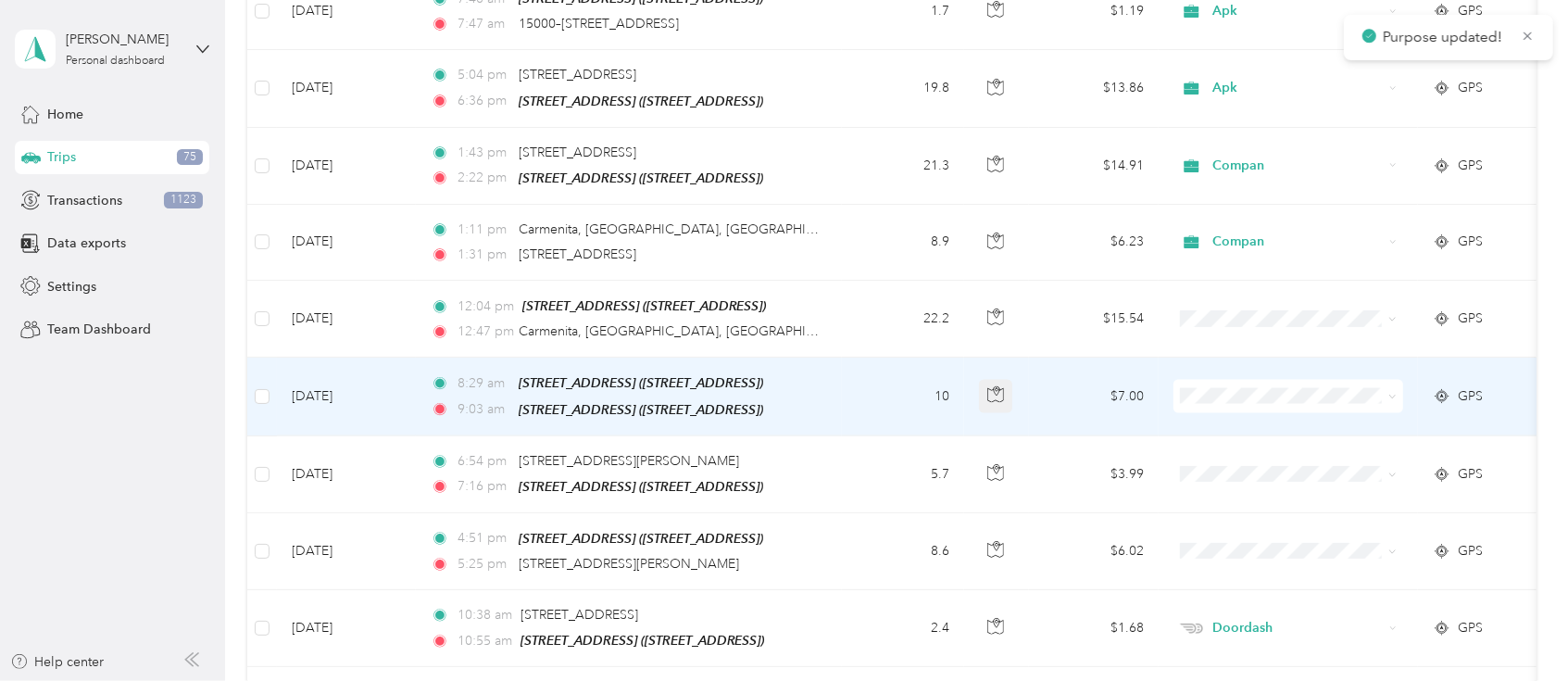
click at [988, 389] on icon "button" at bounding box center [995, 396] width 16 height 14
click at [1213, 477] on span "Apk" at bounding box center [1288, 483] width 204 height 20
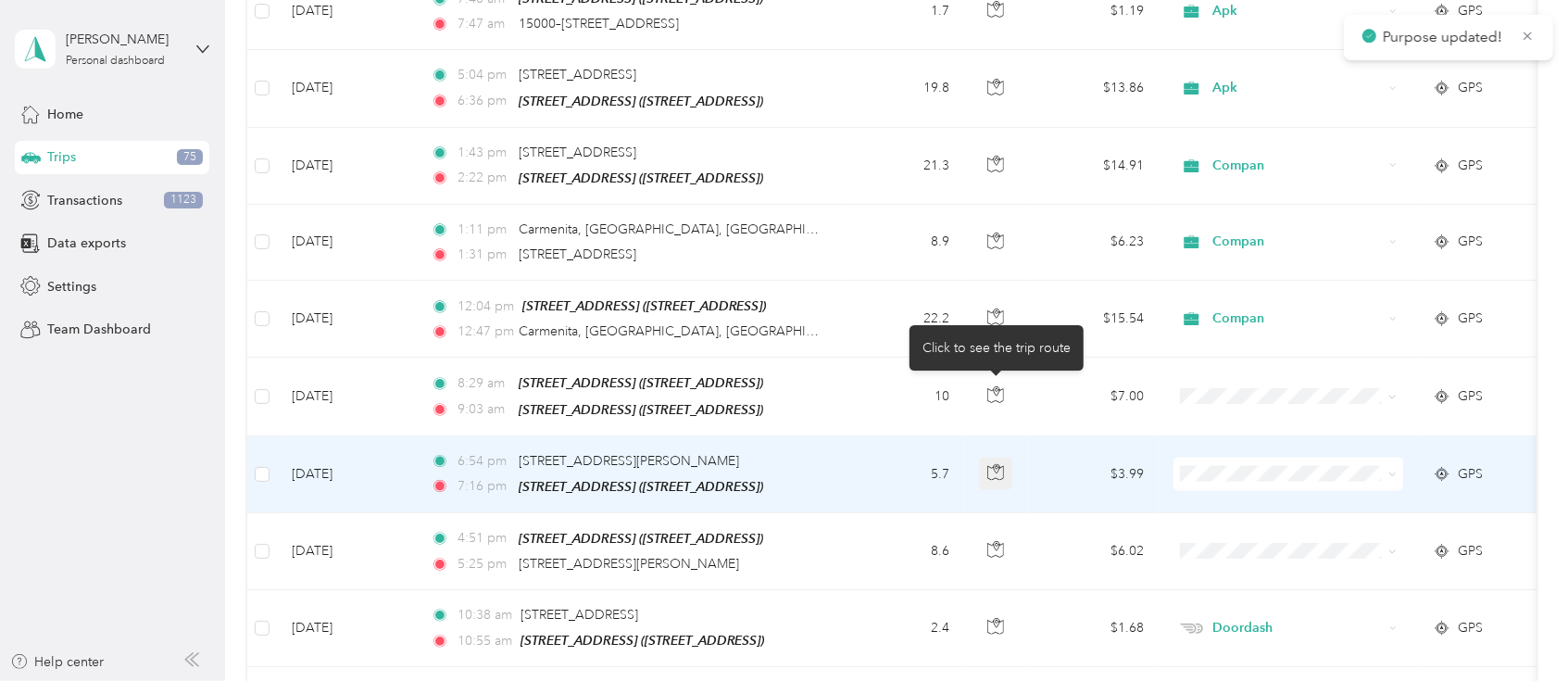
click at [986, 457] on button "button" at bounding box center [996, 474] width 34 height 34
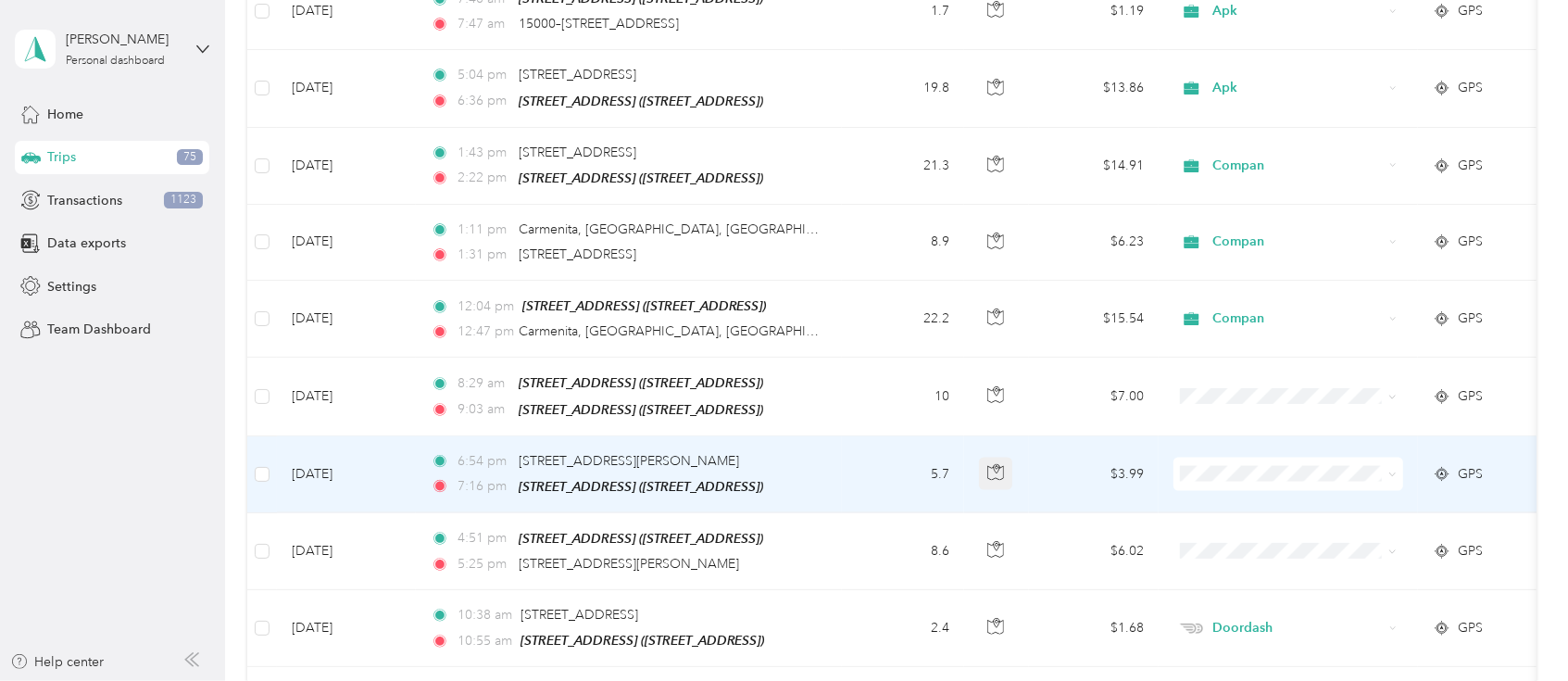
click at [986, 457] on button "button" at bounding box center [996, 474] width 34 height 34
click at [1242, 552] on span "Apk" at bounding box center [1306, 559] width 171 height 20
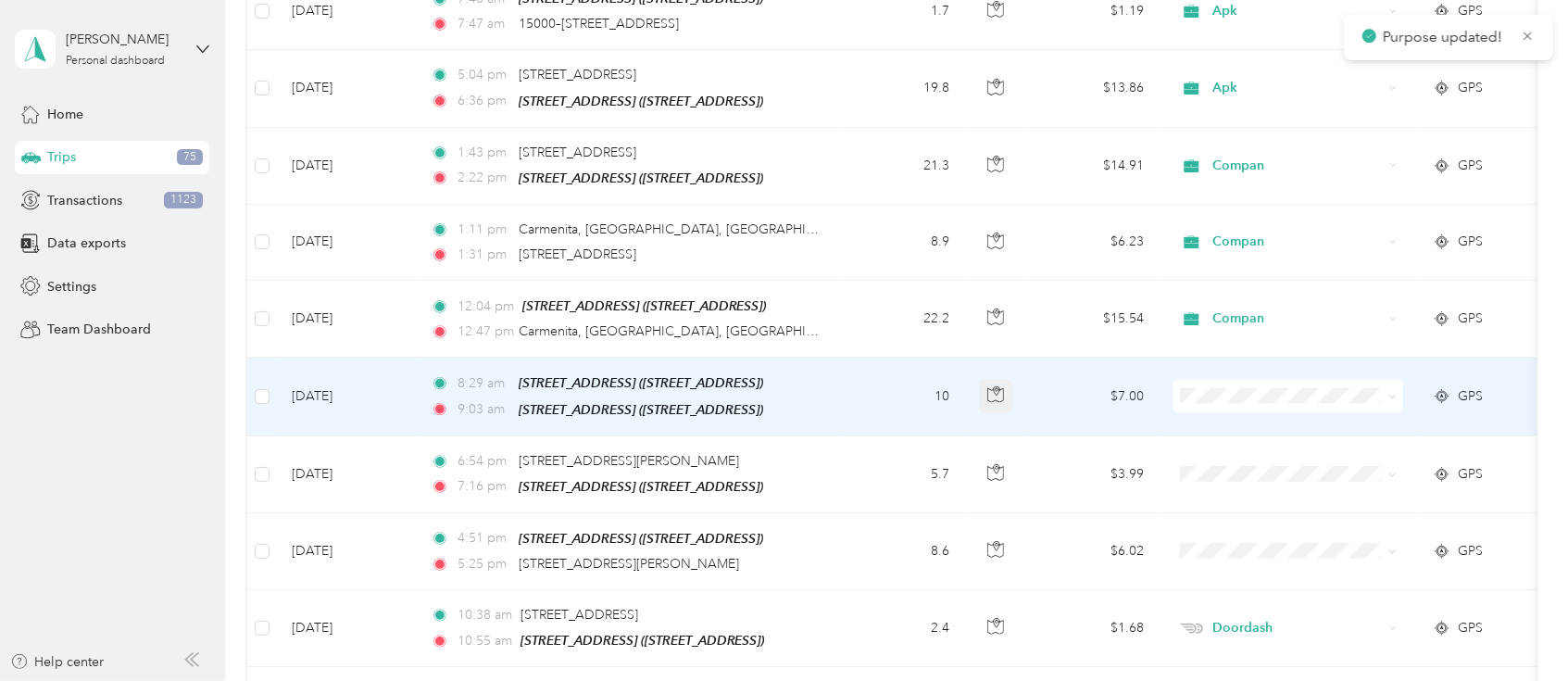
click at [990, 387] on icon "button" at bounding box center [996, 395] width 17 height 17
click at [1227, 484] on span "Apk" at bounding box center [1306, 483] width 171 height 20
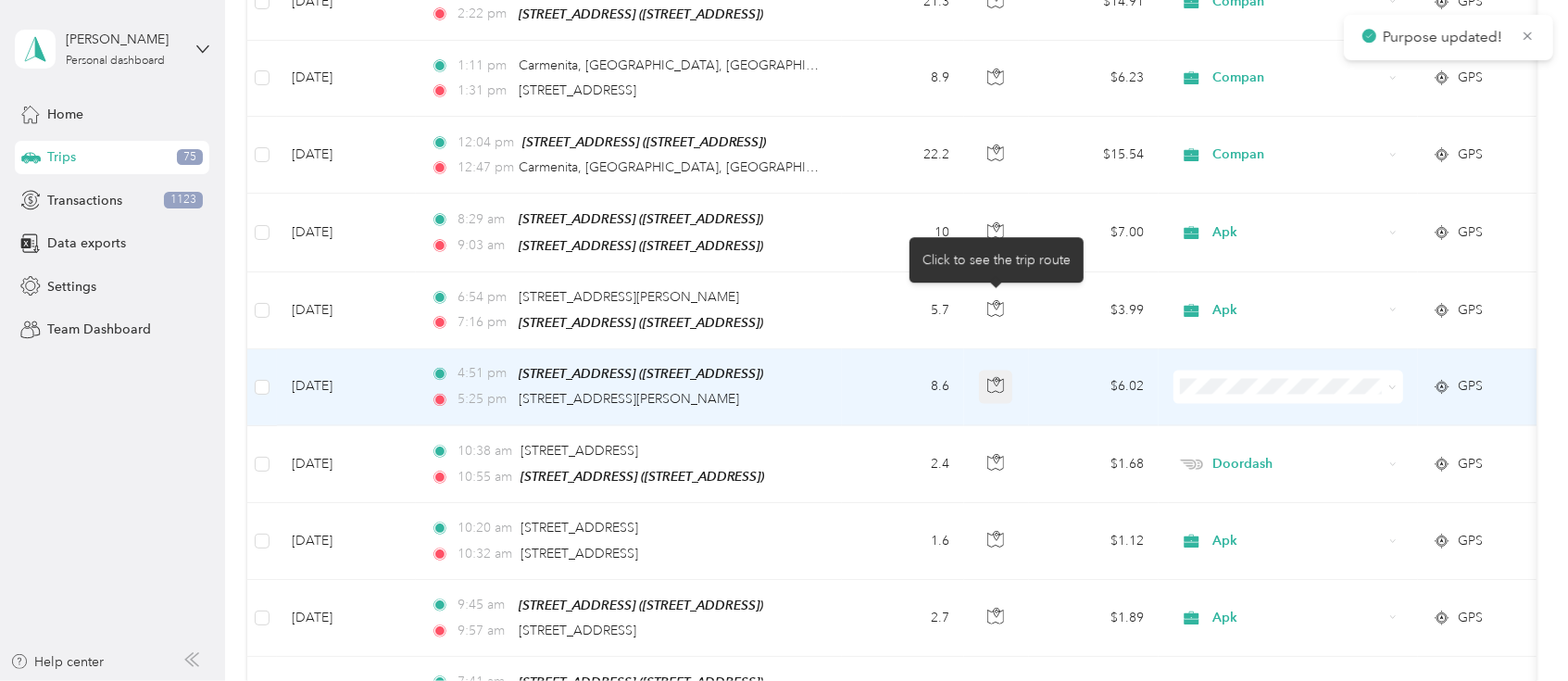
click at [989, 377] on icon "button" at bounding box center [996, 386] width 17 height 17
click at [989, 380] on icon "button" at bounding box center [995, 387] width 16 height 14
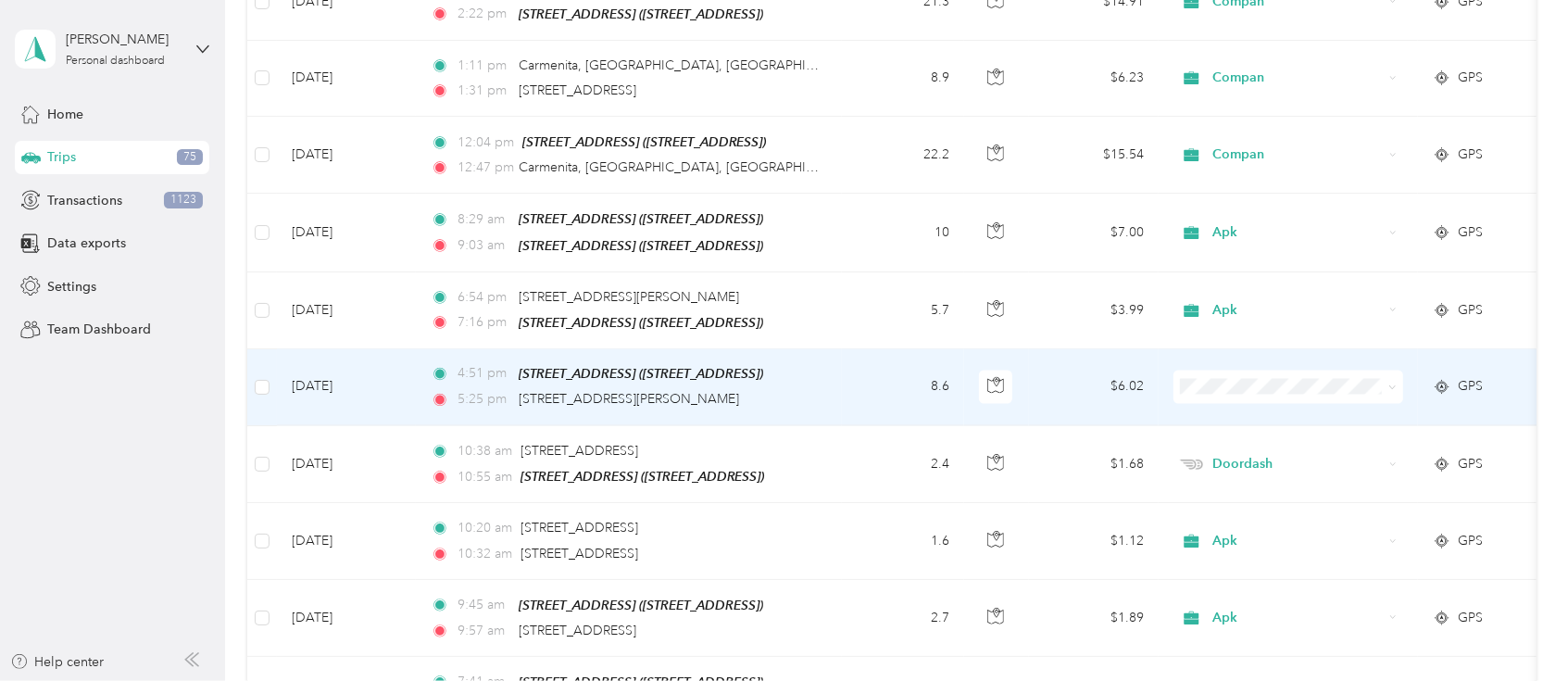
click at [1214, 466] on span "Apk" at bounding box center [1288, 470] width 204 height 20
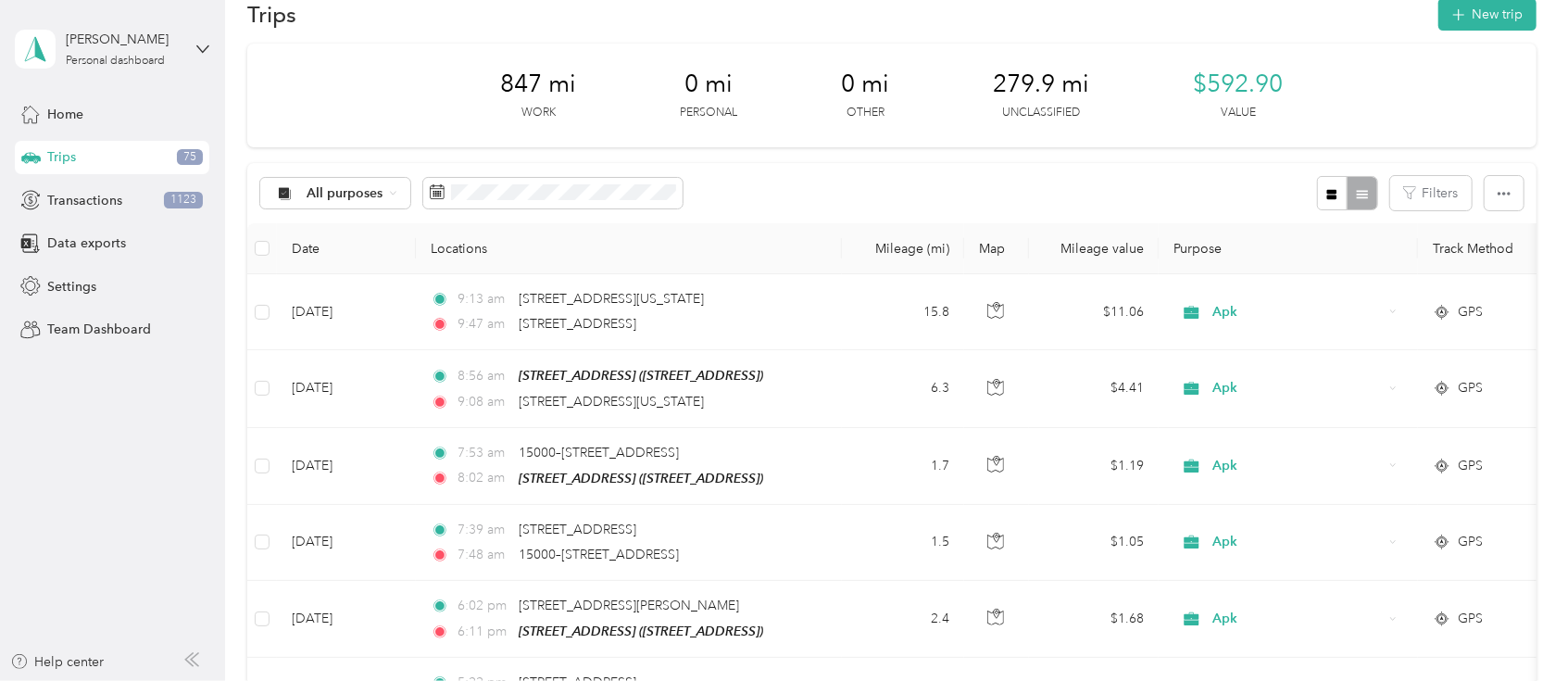
scroll to position [0, 0]
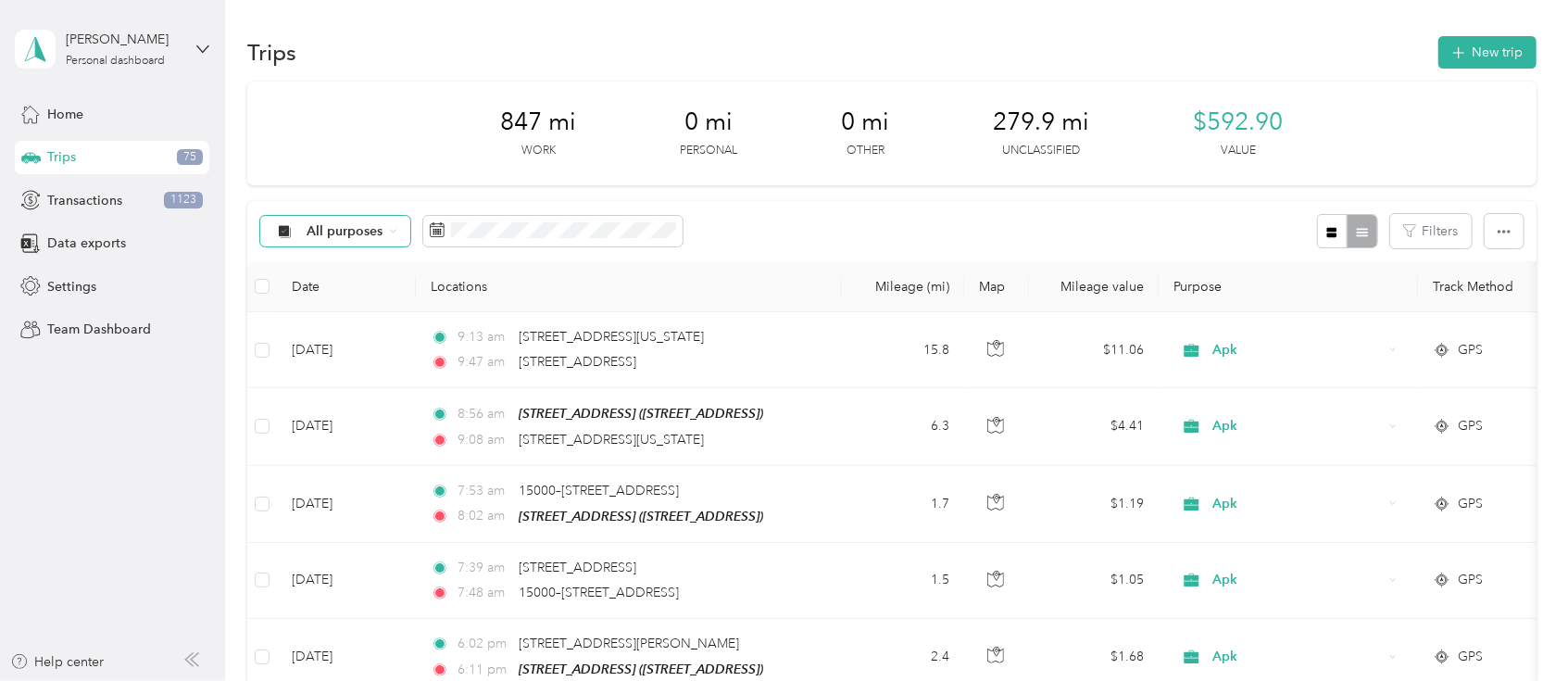
click at [354, 229] on span "All purposes" at bounding box center [345, 232] width 77 height 13
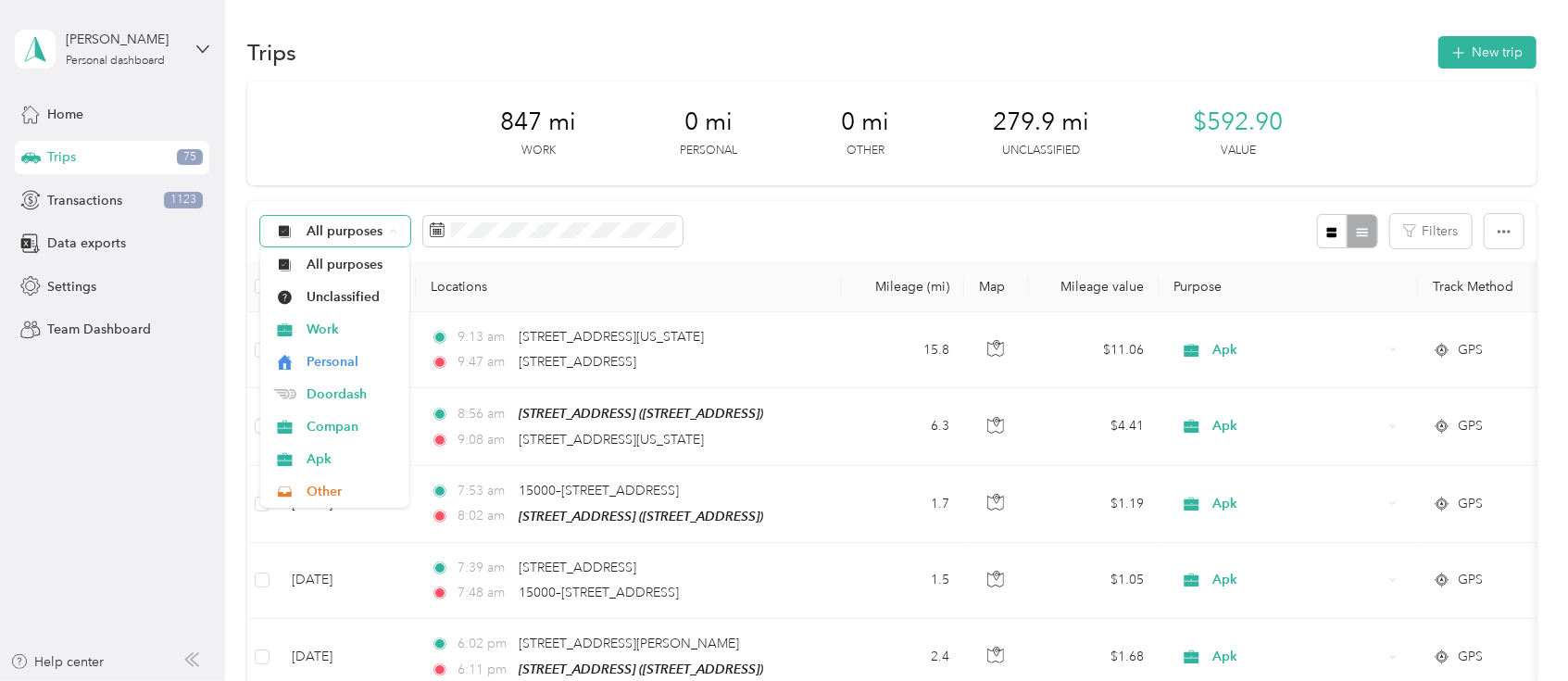
click at [386, 236] on div "All purposes" at bounding box center [334, 232] width 150 height 32
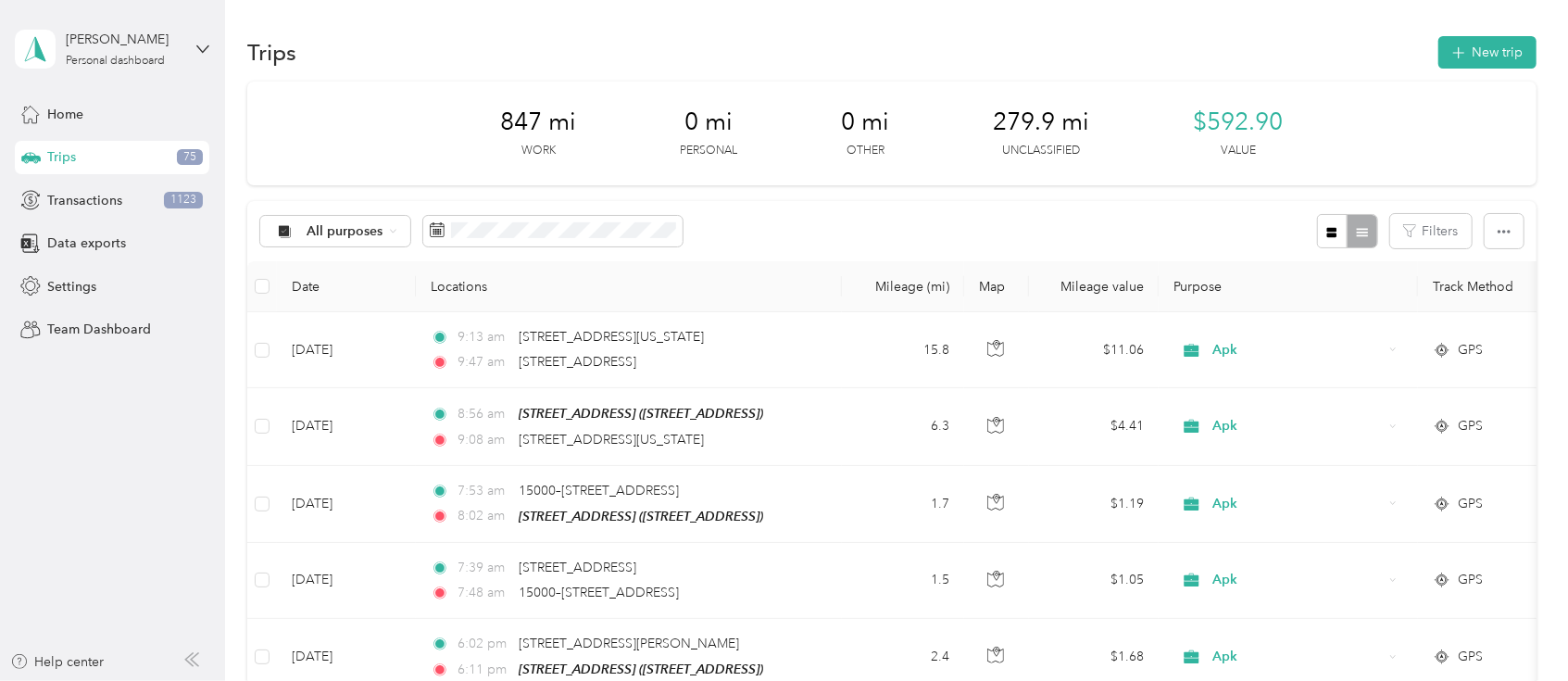
click at [330, 426] on span "Compan" at bounding box center [351, 426] width 89 height 20
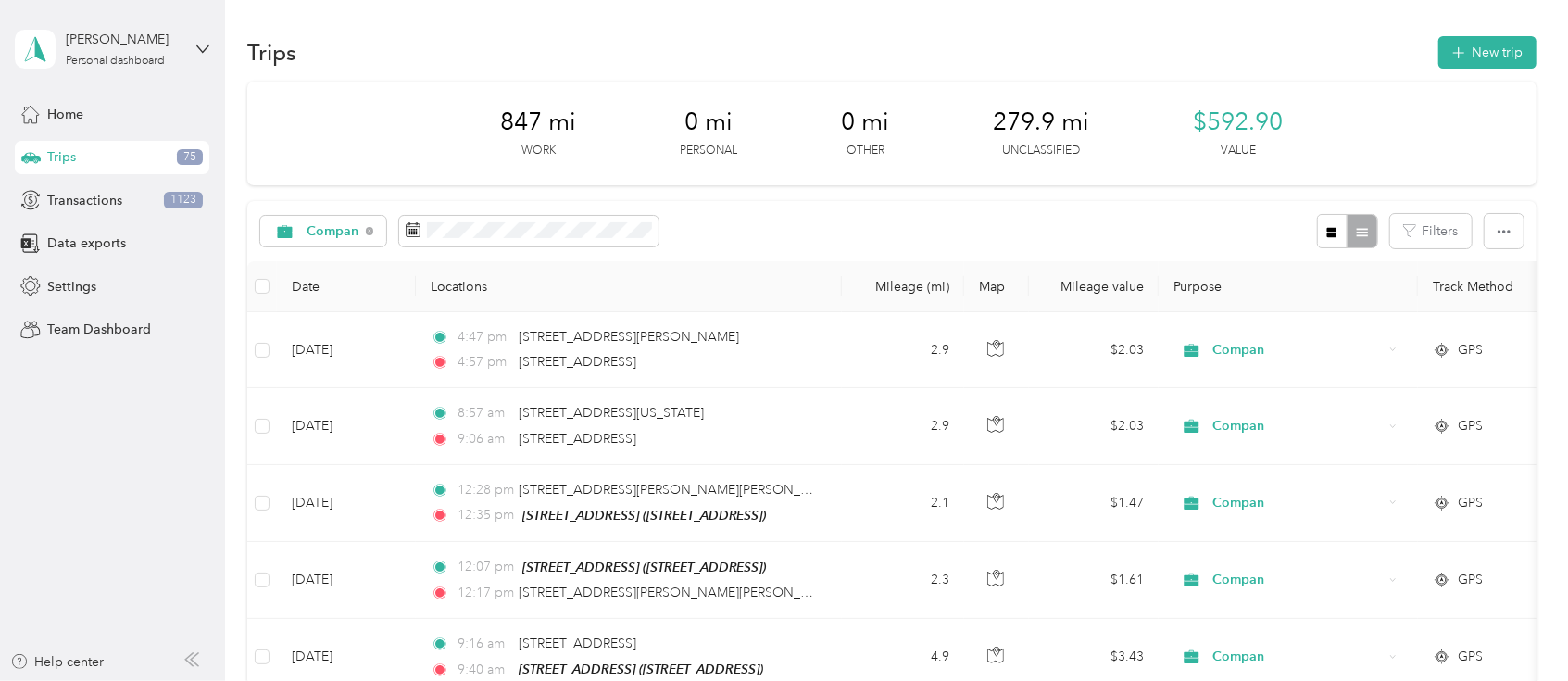
scroll to position [12, 0]
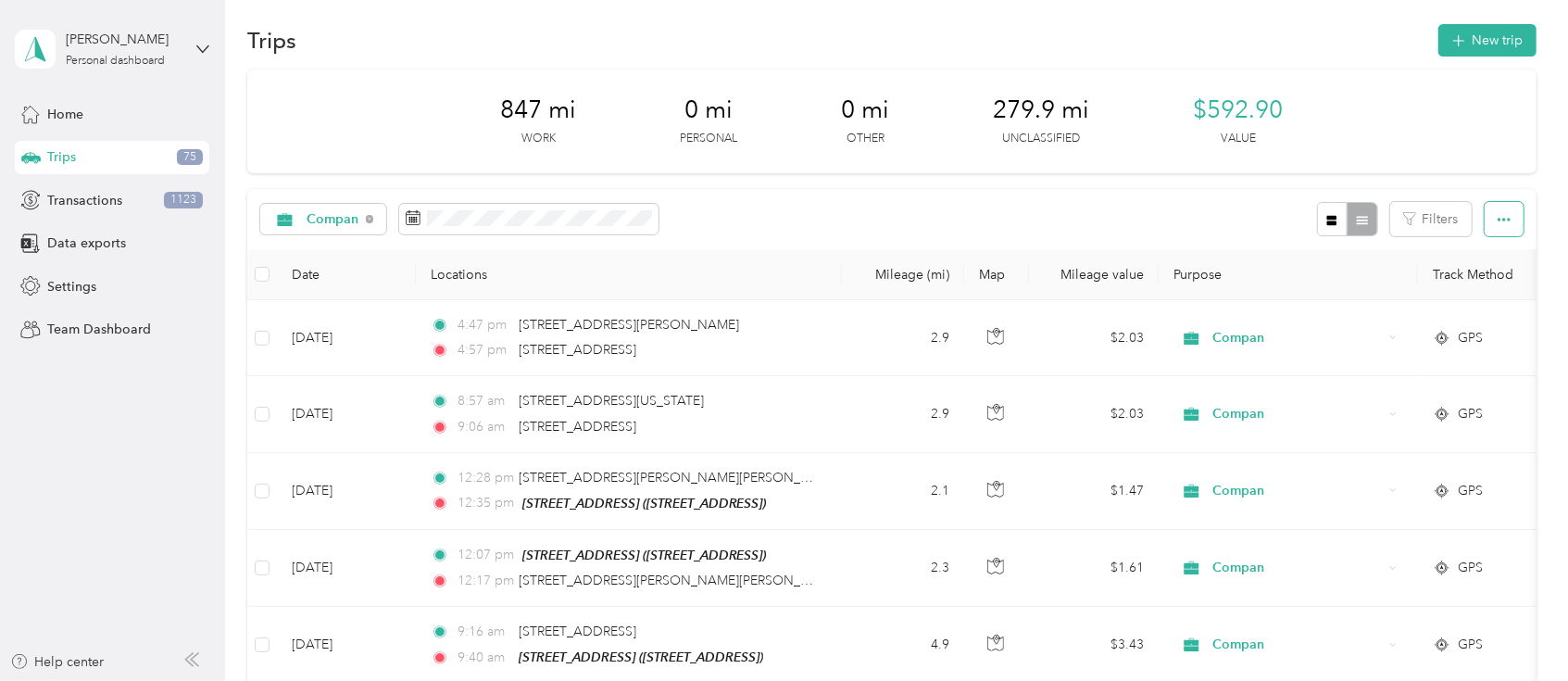
click at [1498, 213] on icon "button" at bounding box center [1505, 220] width 13 height 13
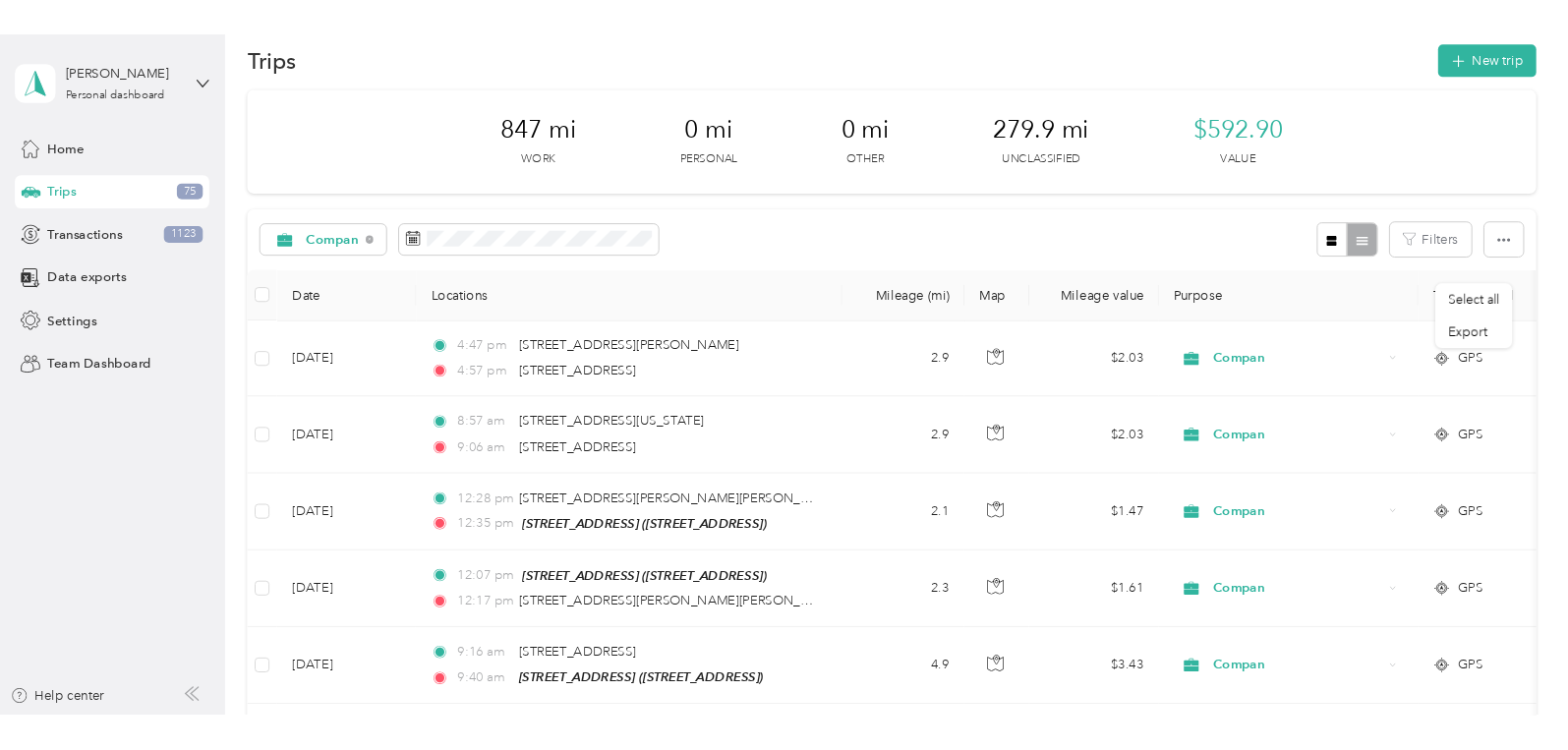
scroll to position [0, 0]
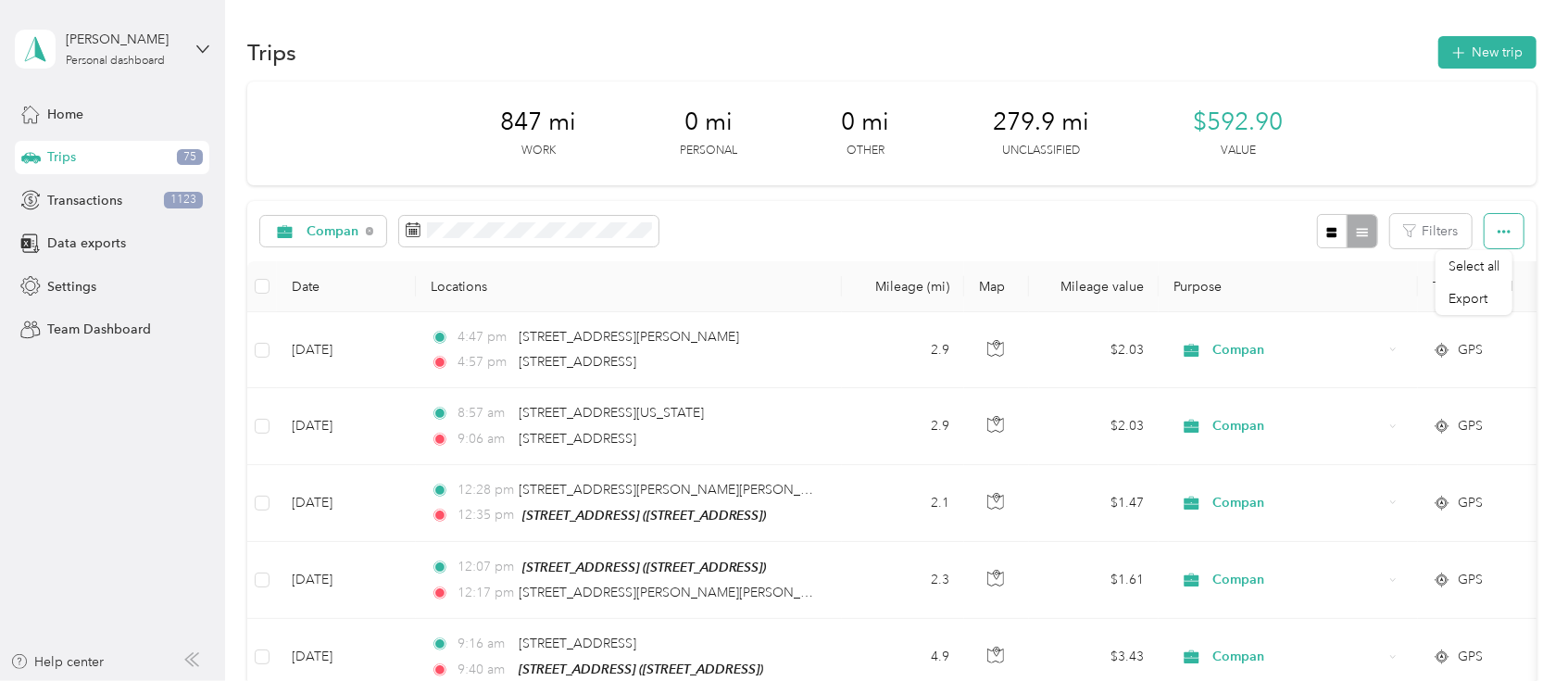
click at [1498, 226] on icon "button" at bounding box center [1505, 232] width 13 height 13
click at [1498, 225] on span "button" at bounding box center [1505, 231] width 13 height 16
drag, startPoint x: 1477, startPoint y: 287, endPoint x: 1363, endPoint y: 260, distance: 117.2
click at [1477, 289] on div "Export" at bounding box center [1474, 298] width 51 height 20
click at [1479, 292] on span "Export" at bounding box center [1468, 298] width 39 height 16
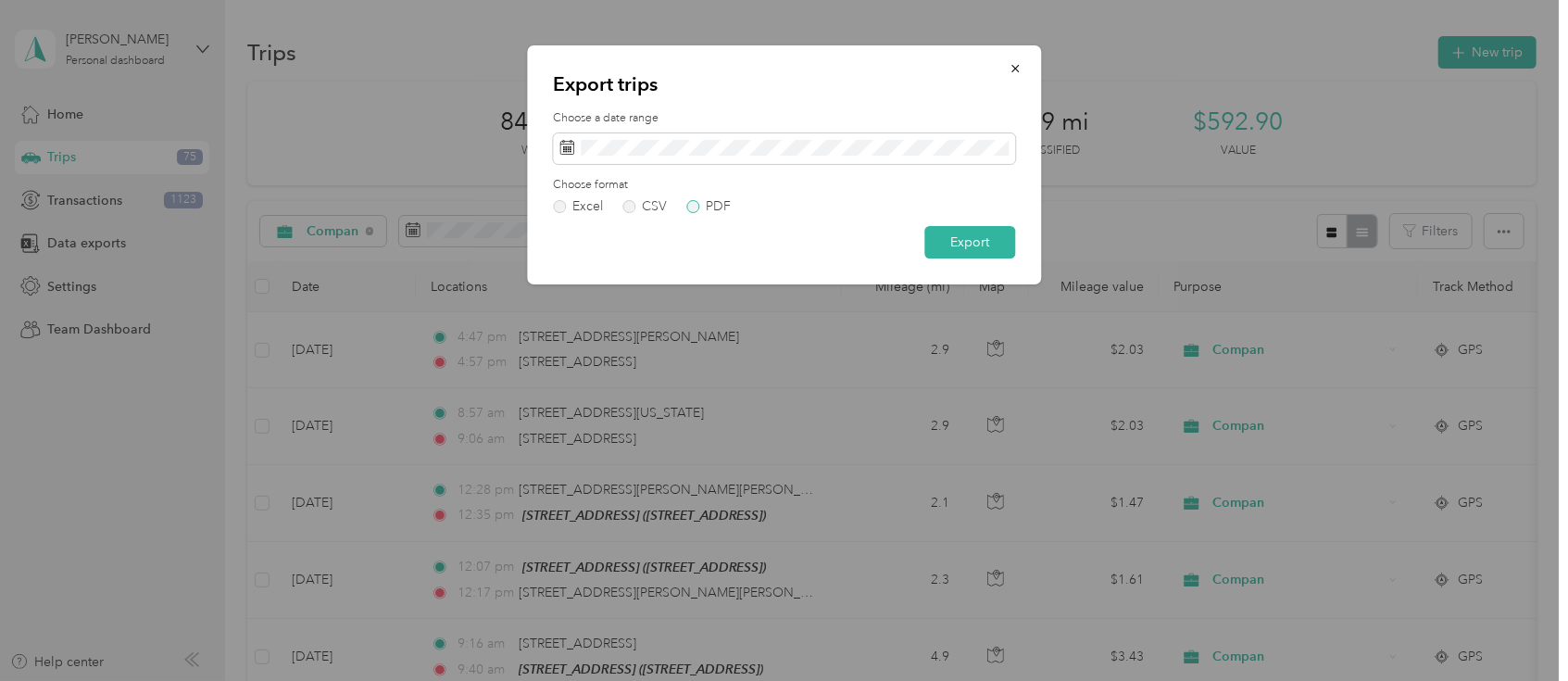
click at [702, 203] on label "PDF" at bounding box center [709, 207] width 45 height 13
click at [962, 237] on button "Export" at bounding box center [969, 242] width 90 height 33
click at [948, 237] on button "Export" at bounding box center [960, 242] width 110 height 33
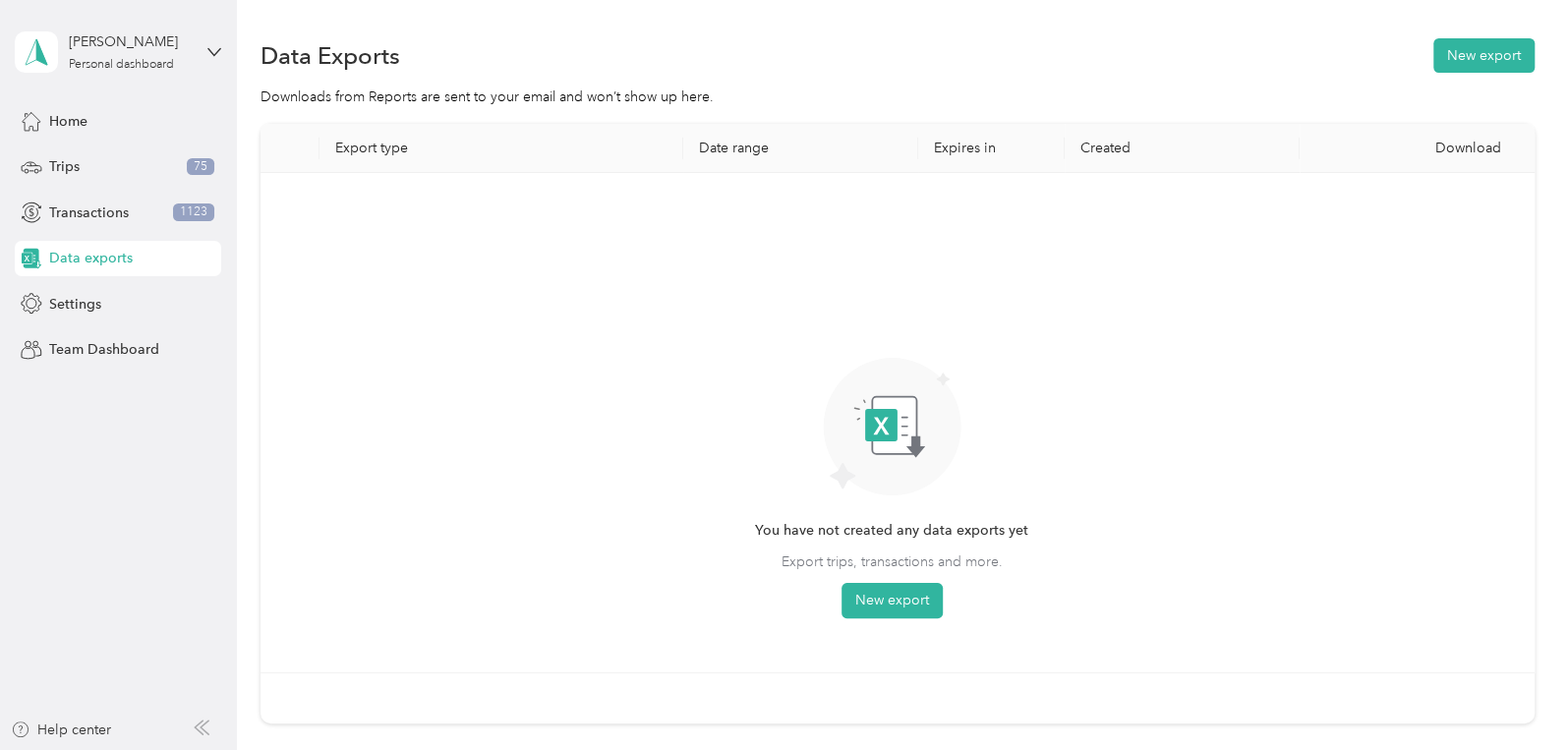
scroll to position [174, 0]
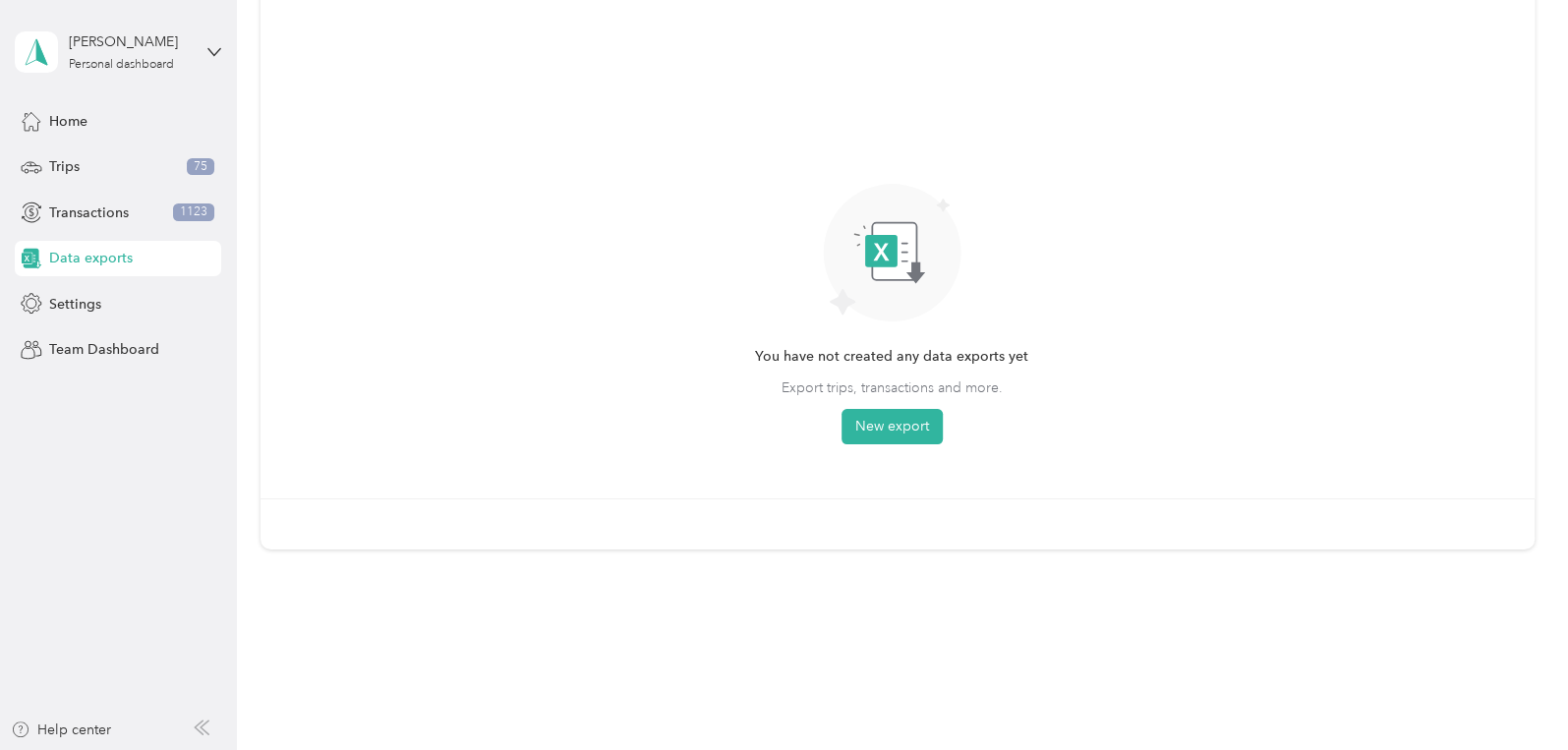
click at [864, 351] on span "You have not created any data exports yet" at bounding box center [892, 357] width 273 height 22
